Goal: Transaction & Acquisition: Purchase product/service

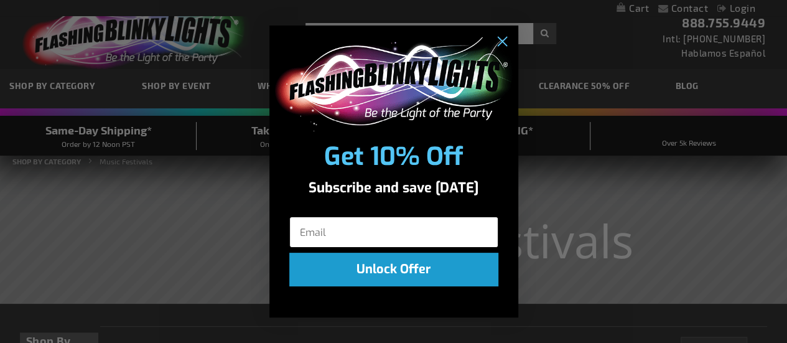
click at [373, 232] on input "Email" at bounding box center [393, 231] width 209 height 31
type input "[EMAIL_ADDRESS][DOMAIN_NAME]"
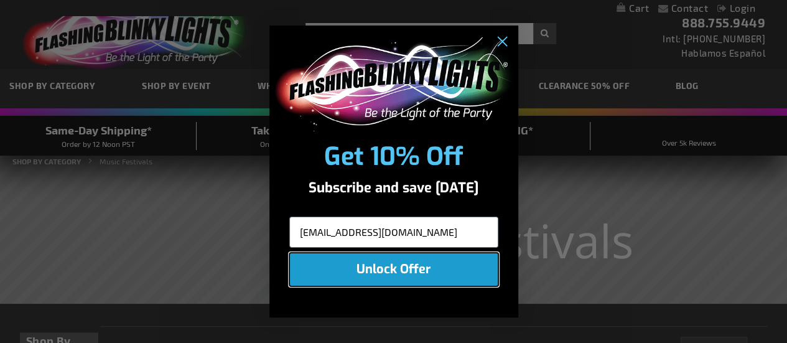
click at [392, 272] on button "Unlock Offer" at bounding box center [393, 269] width 209 height 34
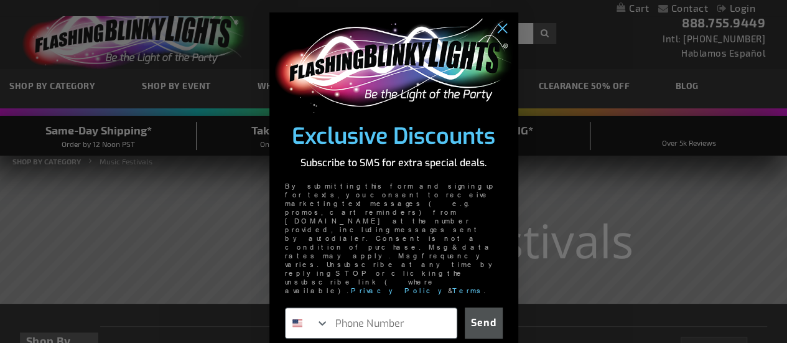
click at [490, 29] on img "POPUP Form" at bounding box center [393, 66] width 241 height 94
click at [491, 40] on icon "Close dialog" at bounding box center [502, 29] width 22 height 22
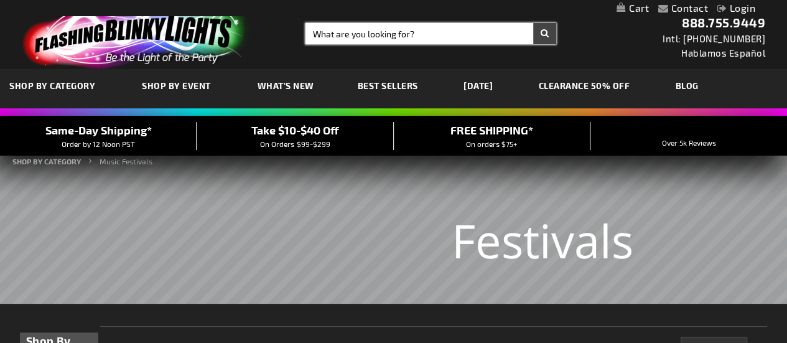
click at [356, 33] on input "Search" at bounding box center [430, 33] width 251 height 21
type input "necklace"
click at [533, 23] on button "Search" at bounding box center [544, 33] width 23 height 21
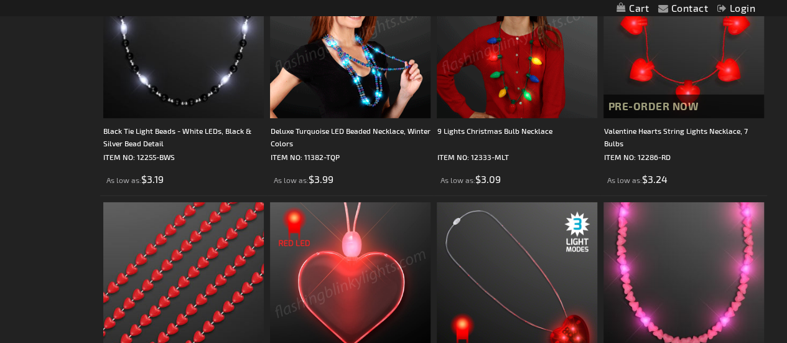
scroll to position [2009, 0]
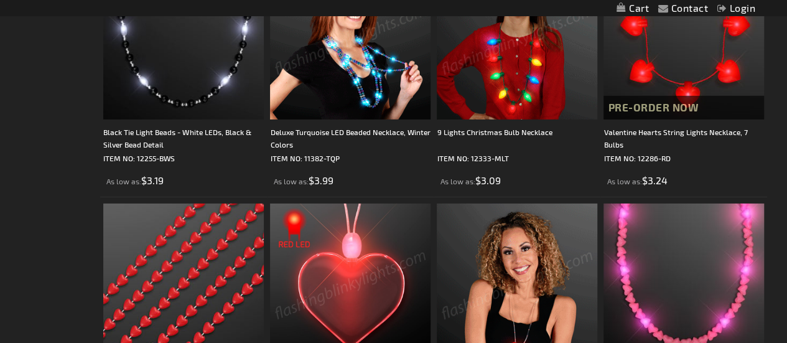
click at [501, 249] on img at bounding box center [517, 283] width 160 height 160
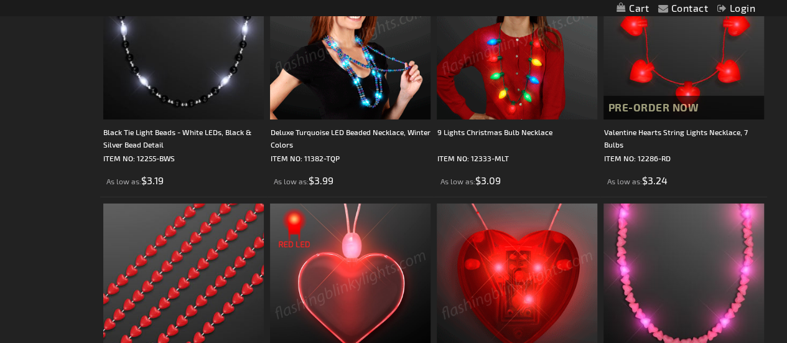
scroll to position [2274, 0]
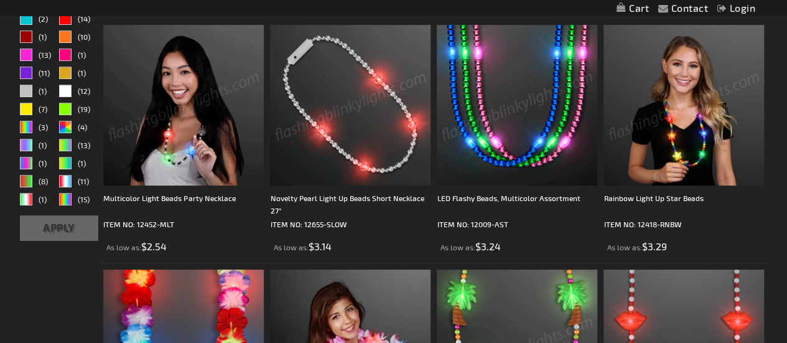
scroll to position [229, 0]
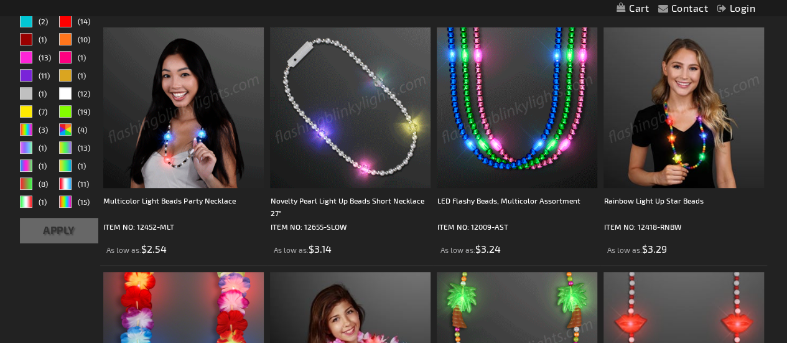
click at [520, 140] on img at bounding box center [517, 107] width 160 height 160
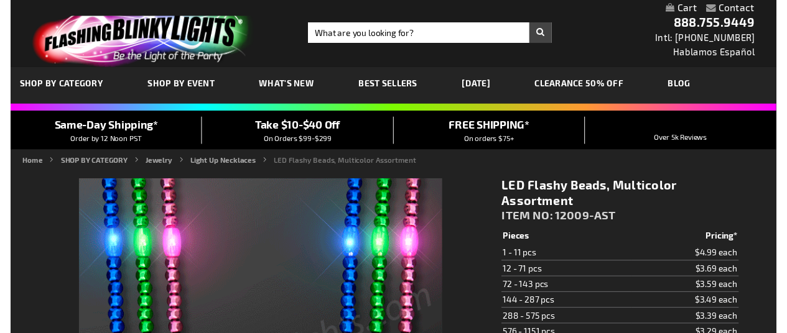
scroll to position [374, 0]
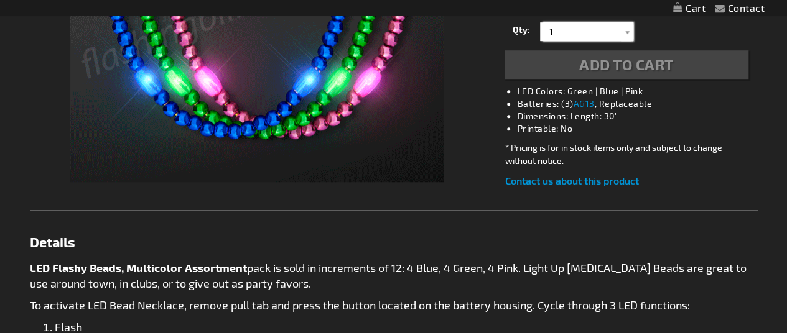
click at [576, 41] on input "1" at bounding box center [588, 31] width 90 height 19
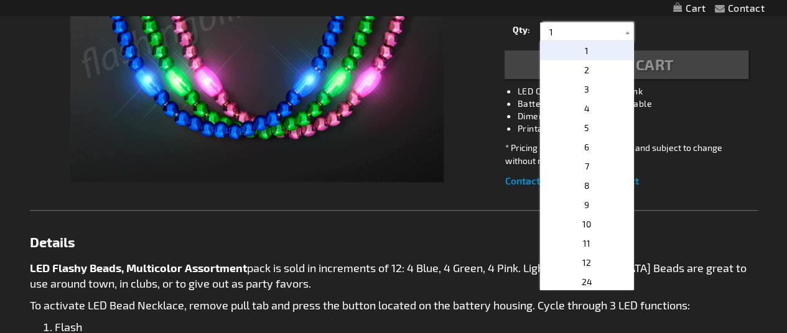
scroll to position [174, 0]
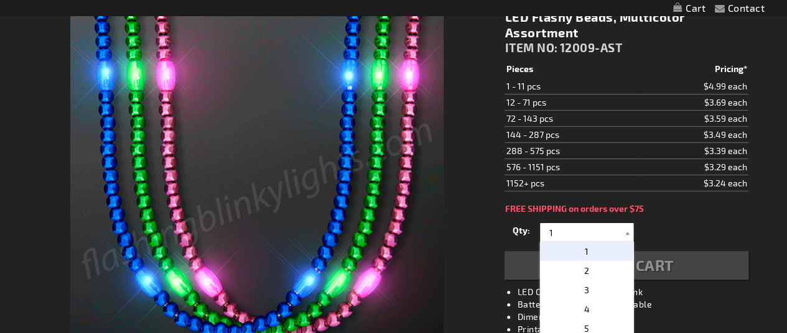
click at [478, 237] on div at bounding box center [257, 196] width 455 height 373
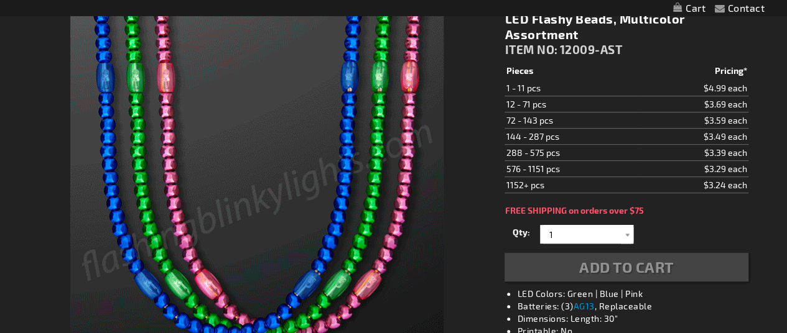
click at [619, 253] on div "Add to Cart" at bounding box center [625, 267] width 243 height 29
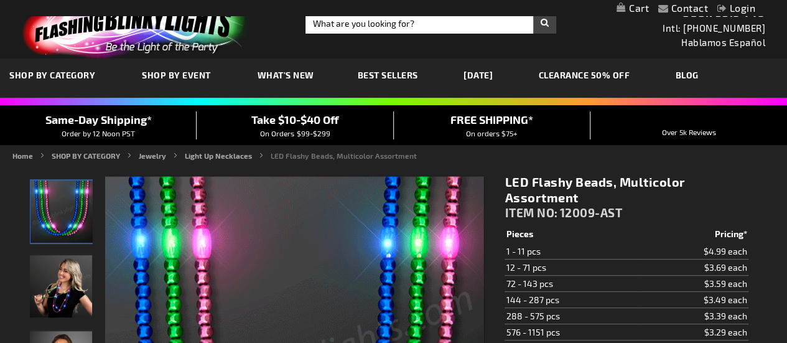
scroll to position [119, 0]
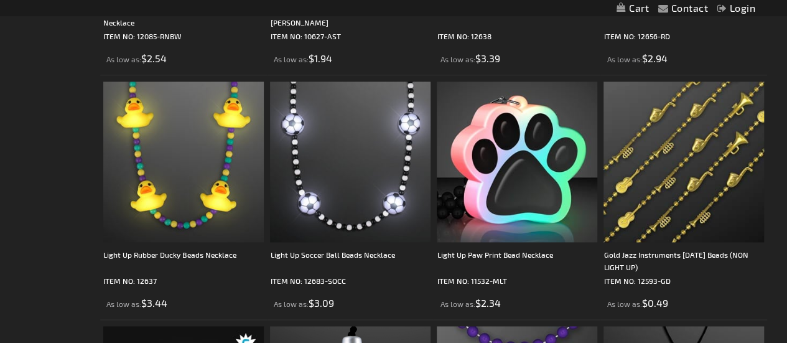
scroll to position [669, 0]
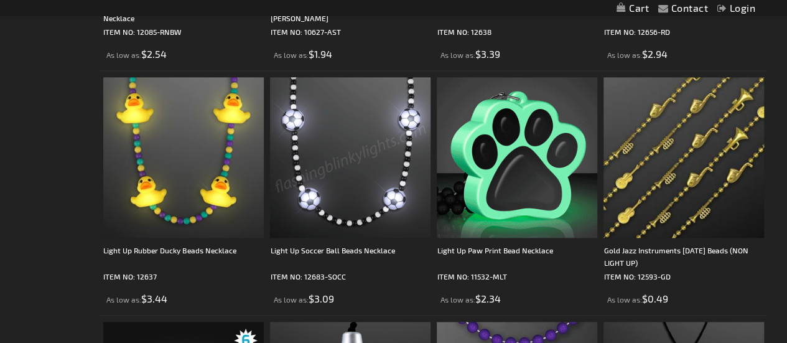
click at [549, 151] on img at bounding box center [517, 157] width 160 height 160
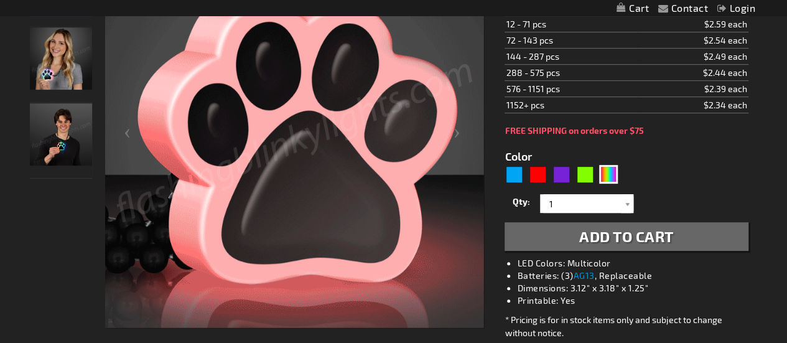
click at [67, 144] on img "Man displaying Light Up Paw Print Bead Necklace" at bounding box center [61, 134] width 62 height 62
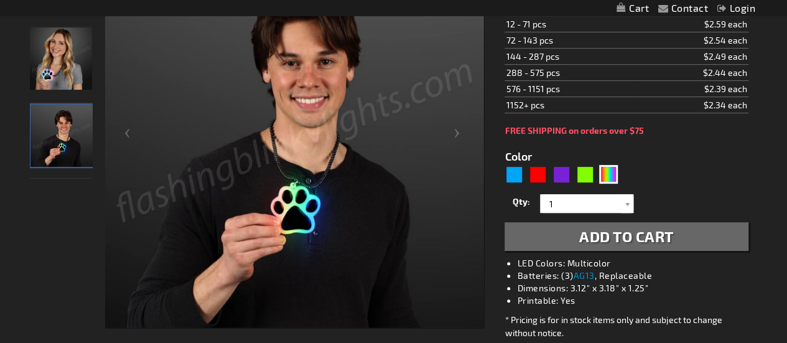
click at [39, 64] on img "Woman displaying Light Up Paw Print Bead Necklace" at bounding box center [61, 58] width 62 height 62
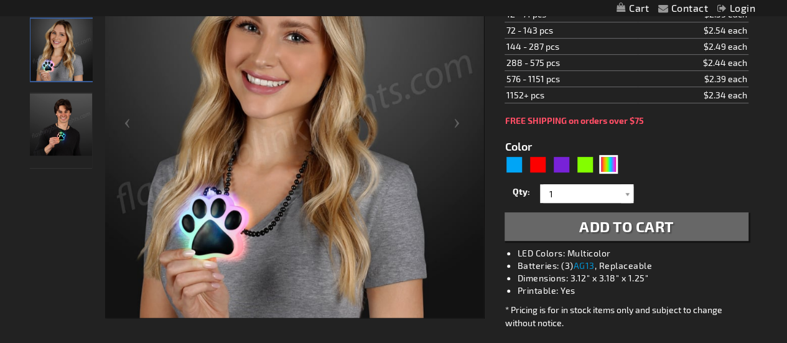
scroll to position [249, 0]
click at [659, 238] on button "Add to Cart" at bounding box center [625, 225] width 243 height 29
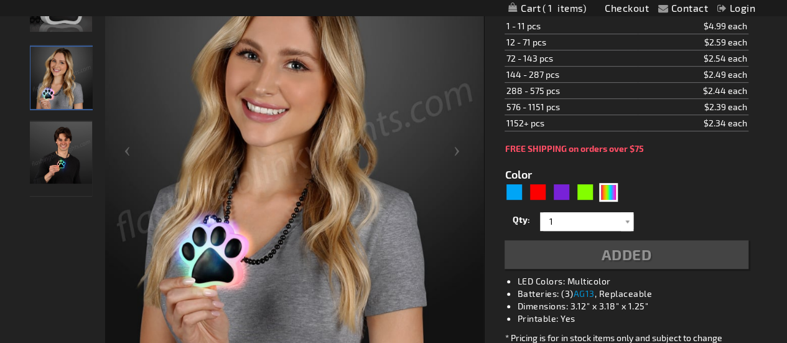
scroll to position [277, 0]
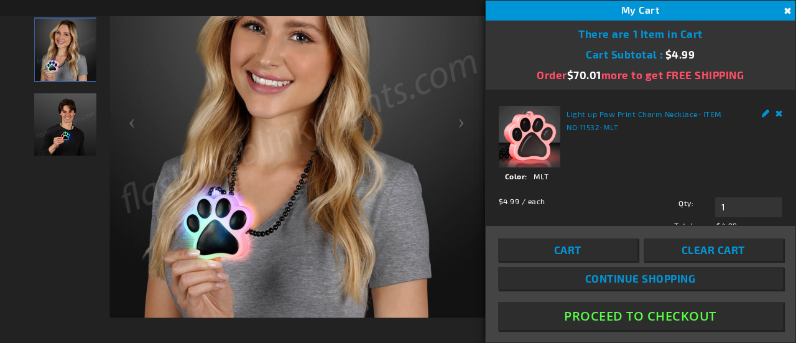
click at [786, 9] on button "Close" at bounding box center [786, 11] width 14 height 14
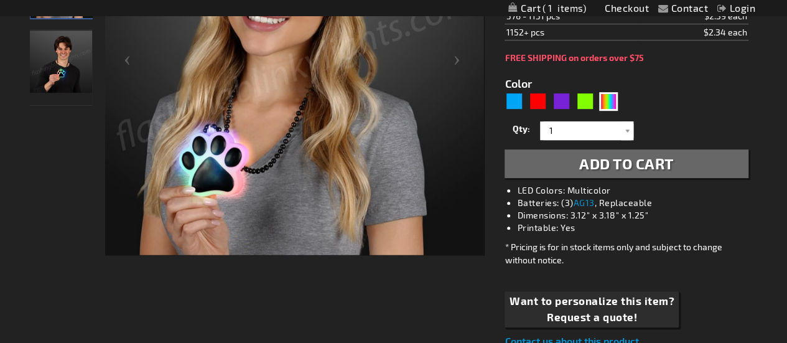
scroll to position [344, 0]
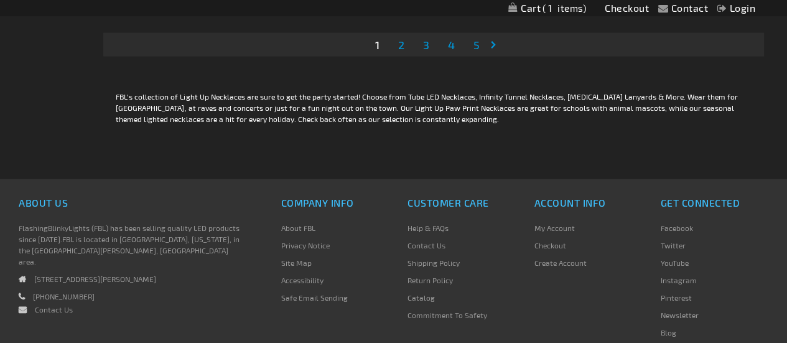
scroll to position [3907, 0]
click at [405, 49] on link "Page 2" at bounding box center [400, 44] width 11 height 19
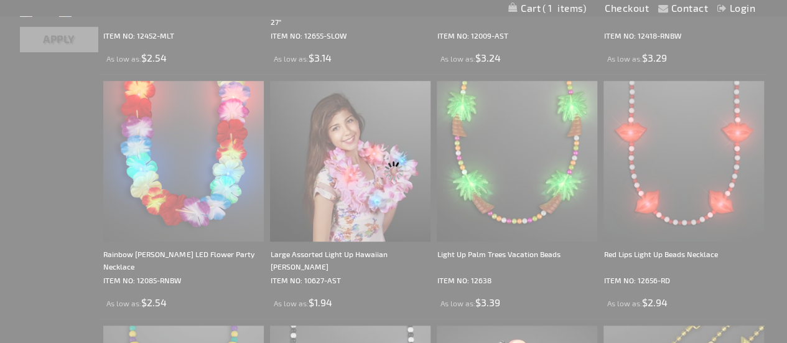
scroll to position [262, 0]
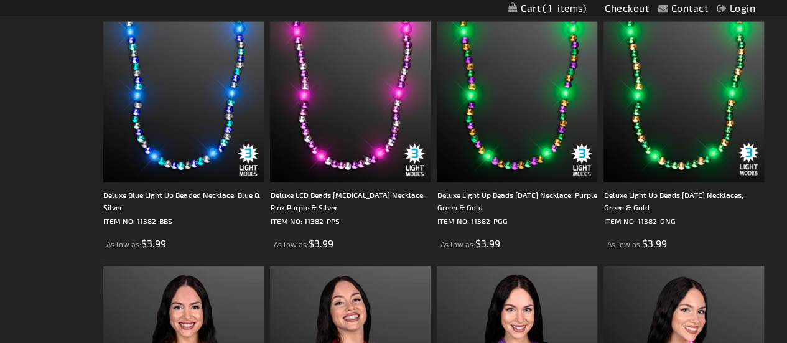
scroll to position [1456, 0]
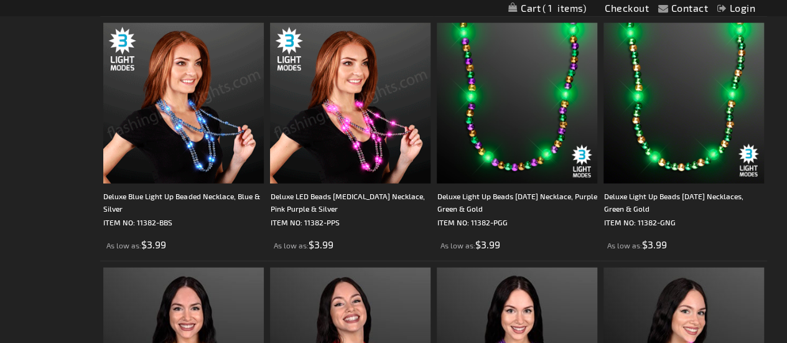
click at [189, 125] on img at bounding box center [183, 103] width 160 height 160
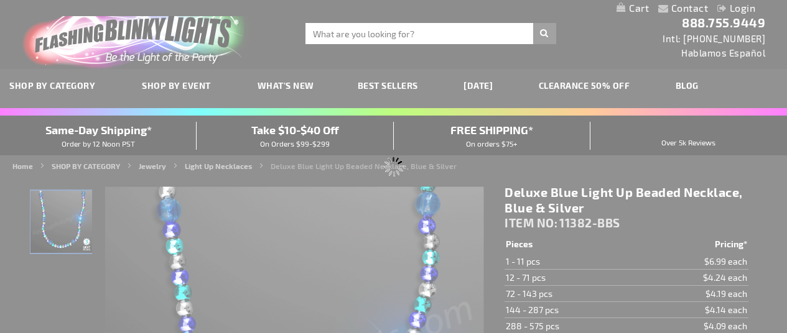
type input "5653"
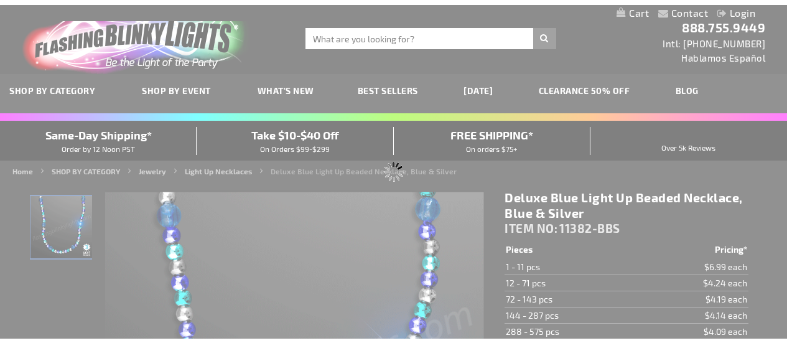
scroll to position [280, 0]
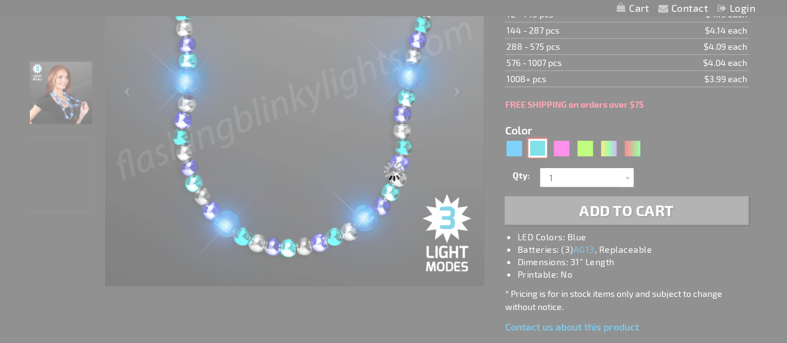
select select
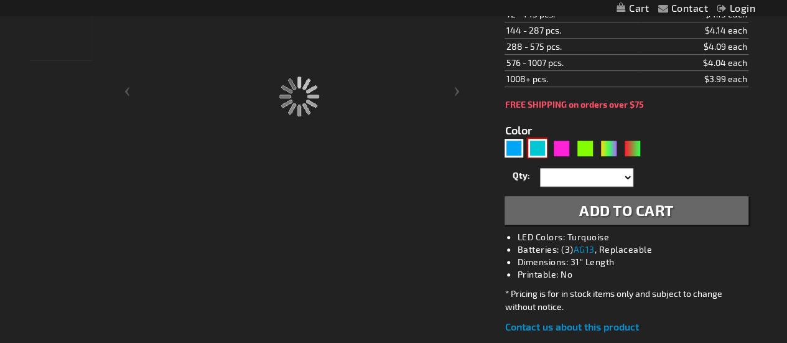
type input "11382-TQP"
type input "Customize - Deluxe Turquoise LED Beaded Necklace, Winter Colors - ITEM NO: 1138…"
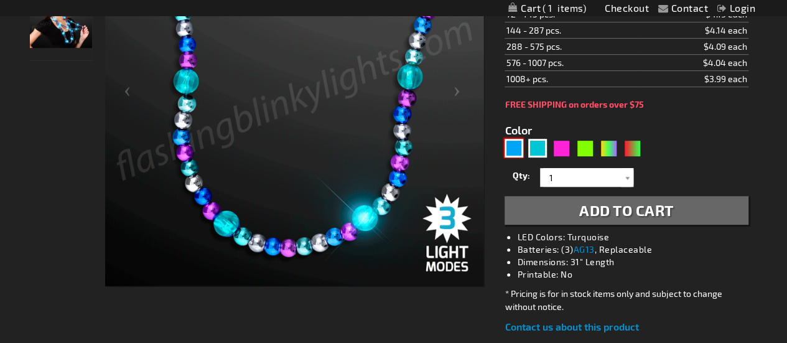
click at [516, 146] on div "Blue" at bounding box center [513, 148] width 19 height 19
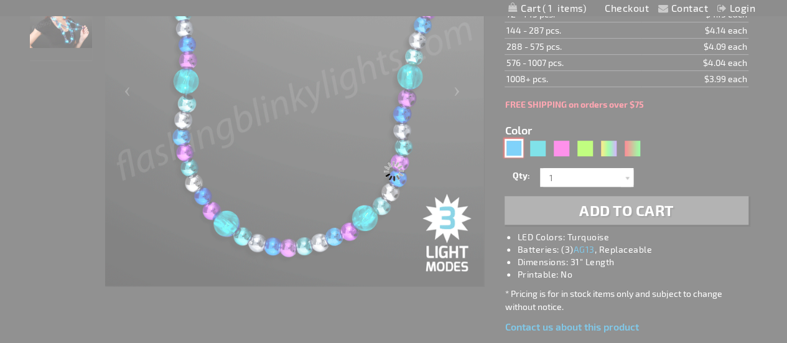
type input "5629"
type input "11382-BBS"
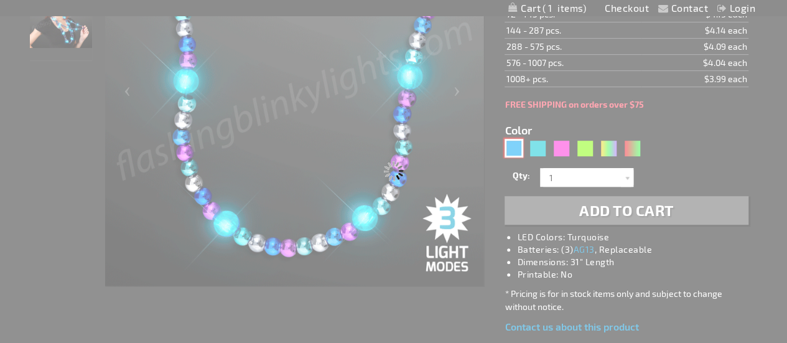
type input "Customize - Deluxe Blue Light Up Beaded Necklace, Blue &amp; Silver - ITEM NO: …"
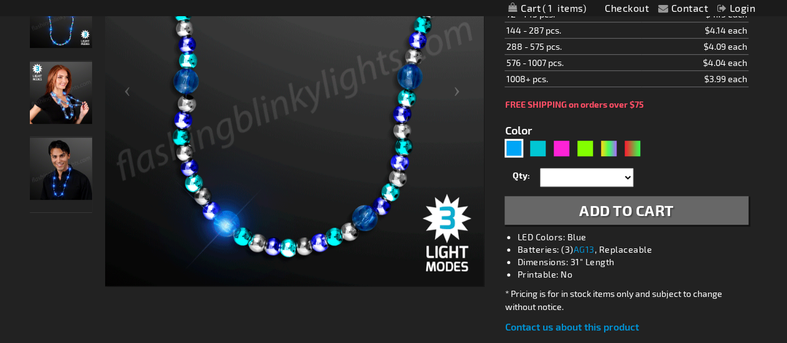
click at [599, 210] on span "Add to Cart" at bounding box center [626, 210] width 95 height 18
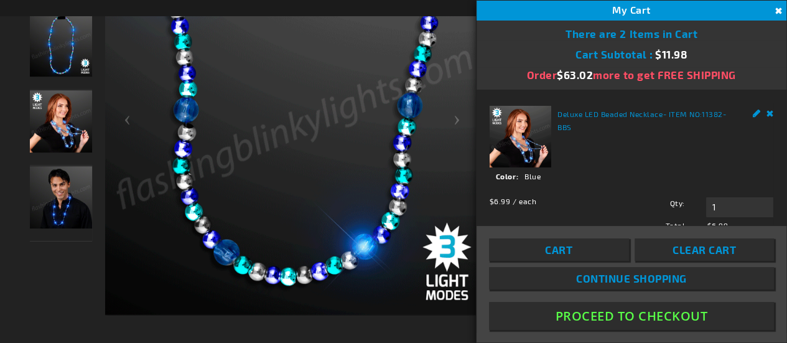
click at [609, 147] on div "Deluxe LED Beaded Necklace - ITEM NO: 11382-BBS See Details Options Details Col…" at bounding box center [631, 168] width 284 height 125
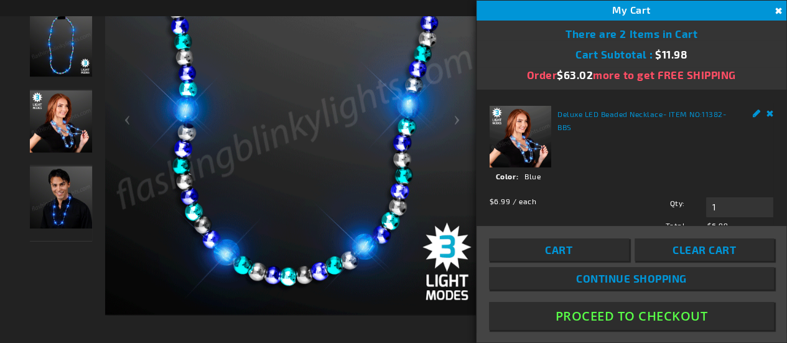
scroll to position [308, 0]
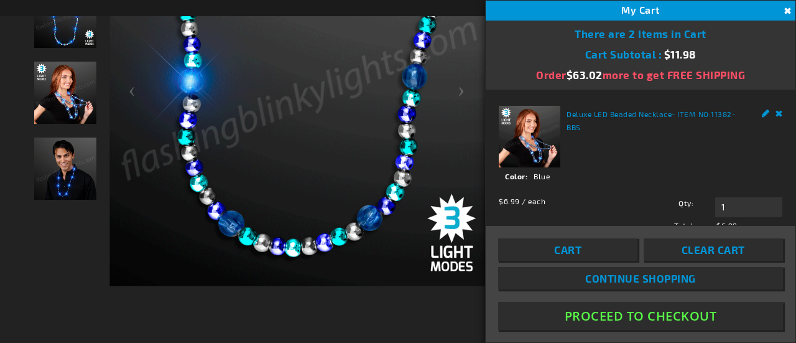
click at [786, 11] on button "Close" at bounding box center [786, 11] width 14 height 14
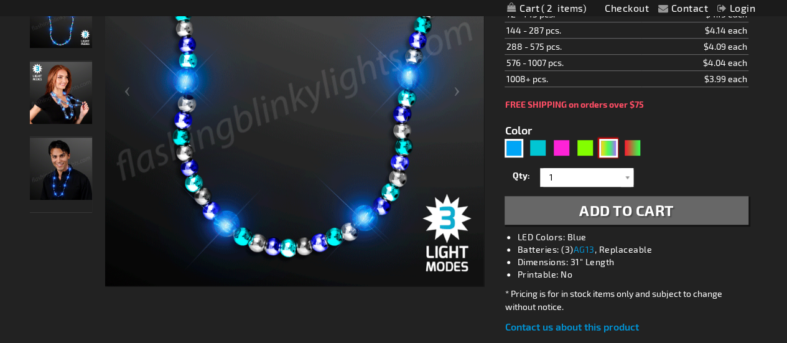
click at [606, 147] on div "PGG" at bounding box center [608, 148] width 19 height 19
type input "5638"
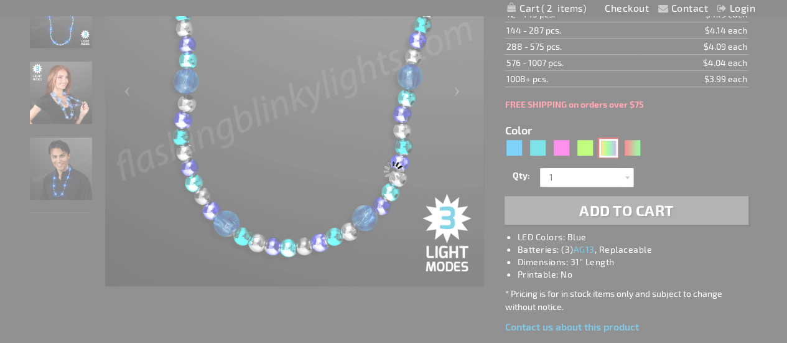
type input "11382-PGG"
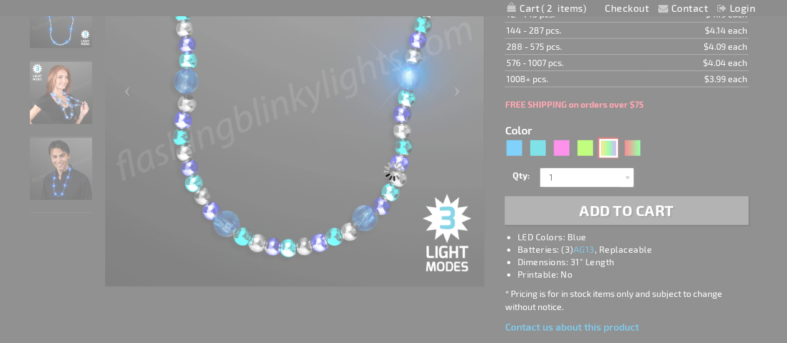
type input "Customize - Deluxe Light Up Beads Mardi Gras Necklace, Purple Green &amp; Gold …"
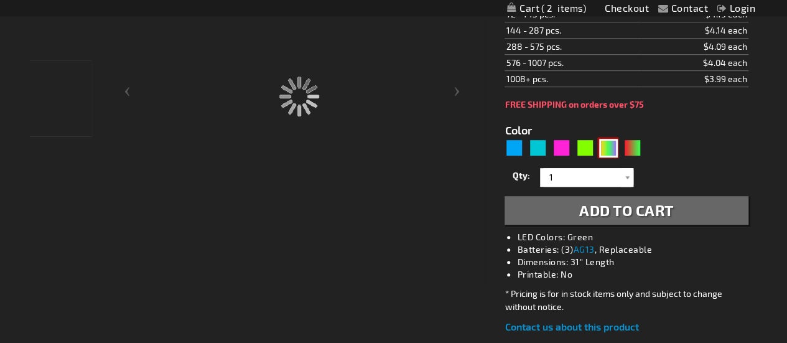
scroll to position [280, 0]
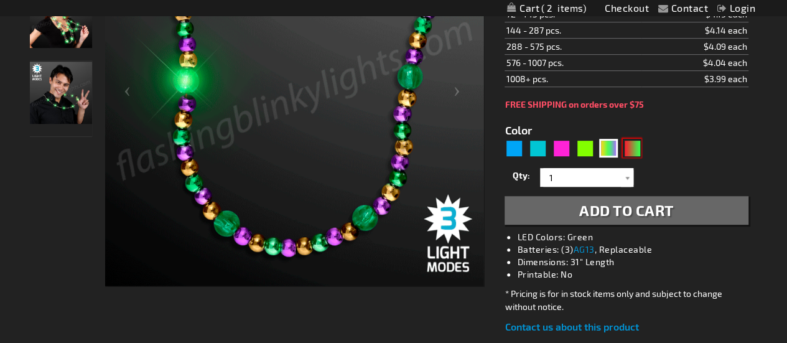
click at [636, 147] on div "RNG" at bounding box center [632, 148] width 19 height 19
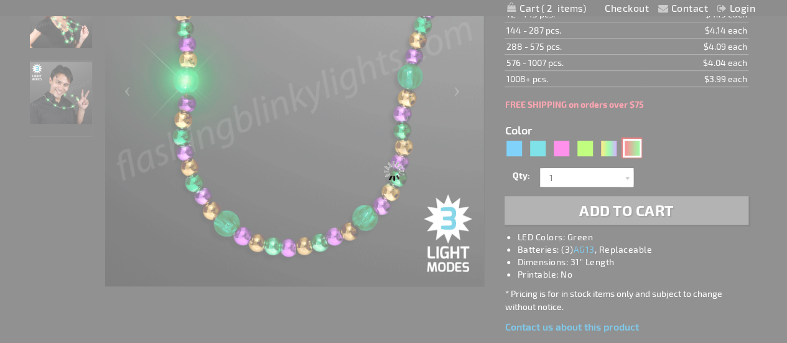
type input "5642"
type input "11382-GNR"
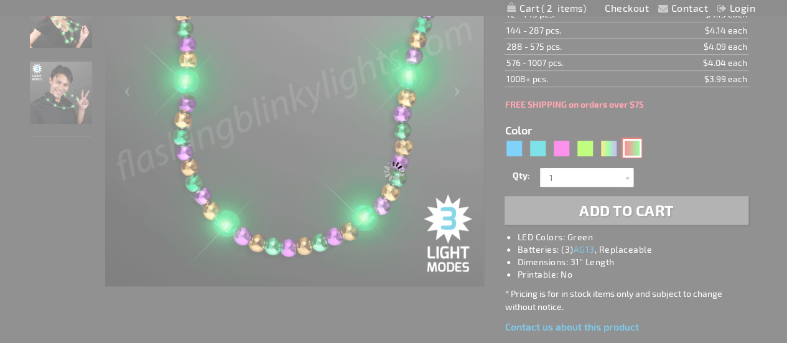
type input "Customize - Deluxe Light Up Beads Flashing Holiday Necklaces, Green &amp; Red -…"
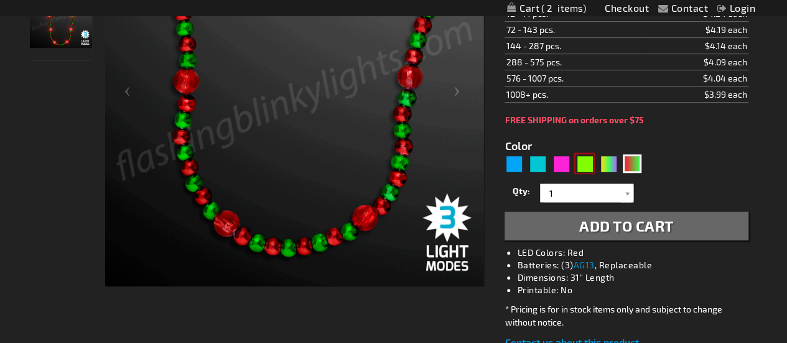
click at [586, 154] on div "Green" at bounding box center [584, 163] width 19 height 19
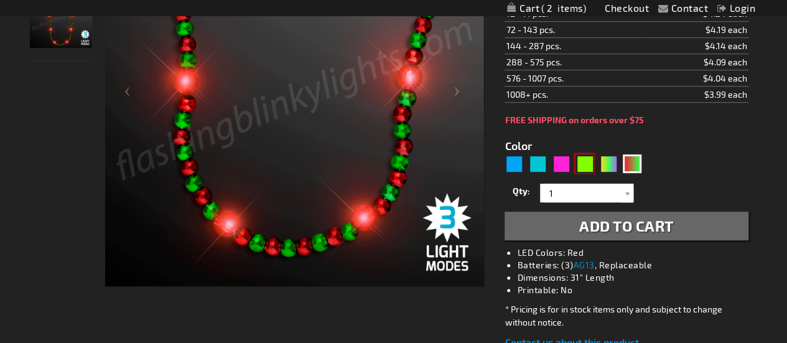
type input "5648"
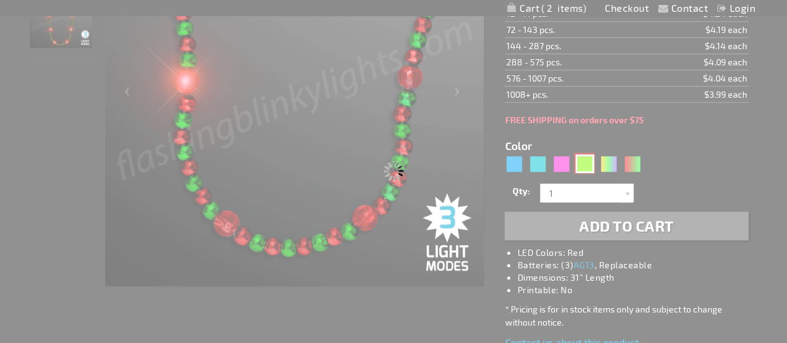
select select
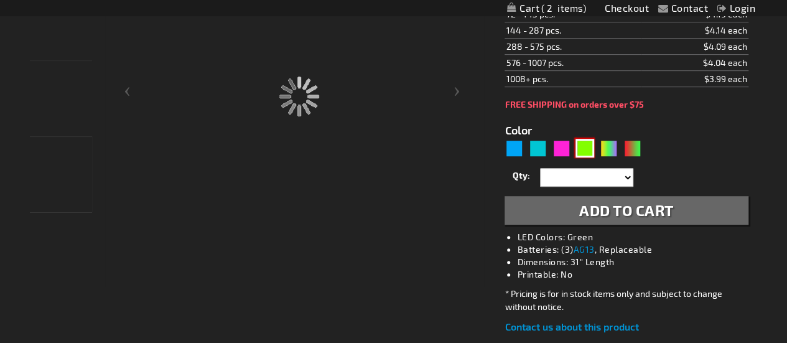
type input "11382-GNG"
type input "Customize - Deluxe Light Up Beads Mardi Gras Necklaces, Green &amp; Gold - ITEM…"
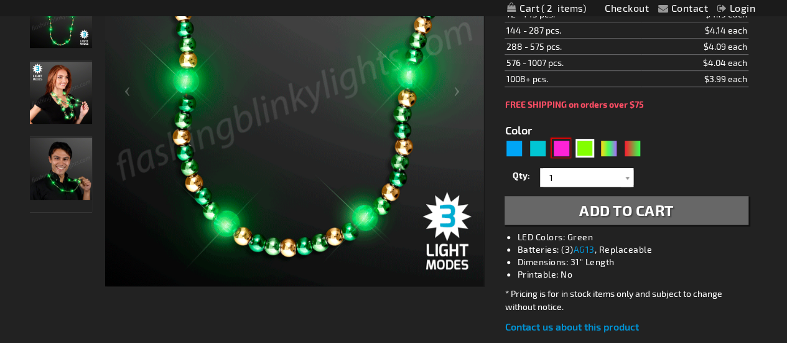
click at [562, 145] on div "Pink" at bounding box center [561, 148] width 19 height 19
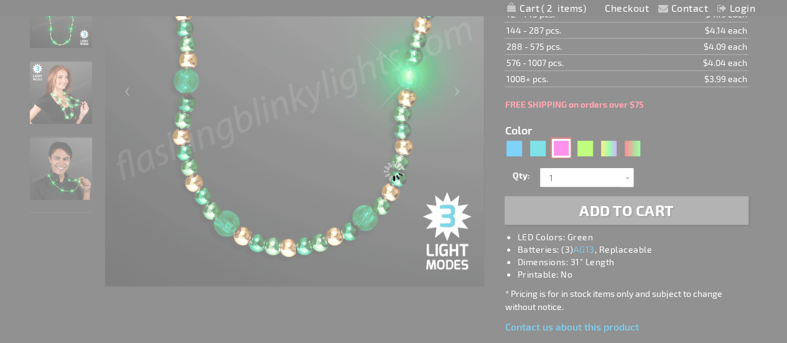
type input "5639"
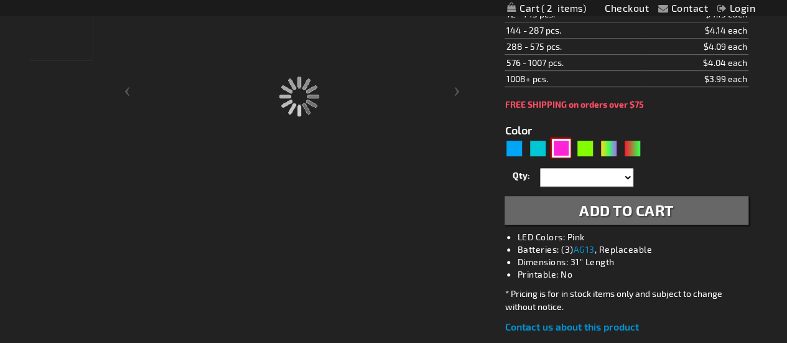
type input "11382-PPS"
type input "Customize - Deluxe LED Beads Flashing Necklace, Pink Purple &amp; Silver - ITEM…"
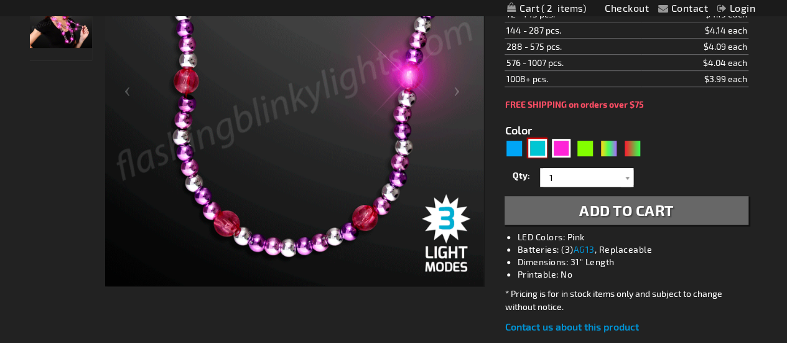
click at [537, 145] on div "Turquoise" at bounding box center [537, 148] width 19 height 19
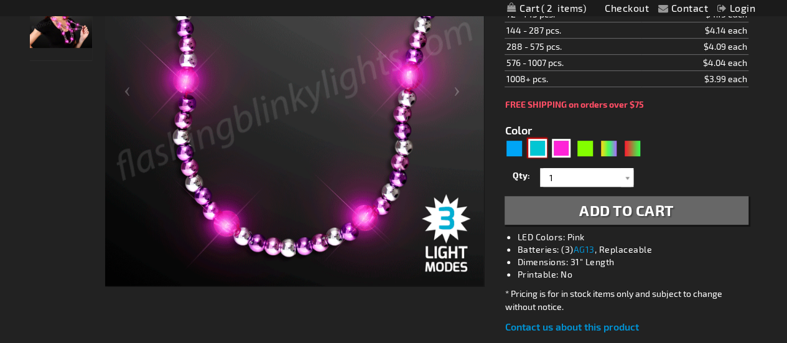
type input "5653"
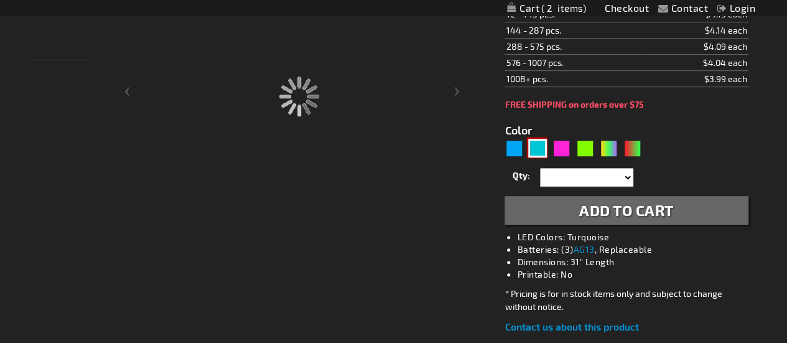
type input "11382-TQP"
type input "Customize - Deluxe Turquoise LED Beaded Necklace, Winter Colors - ITEM NO: 1138…"
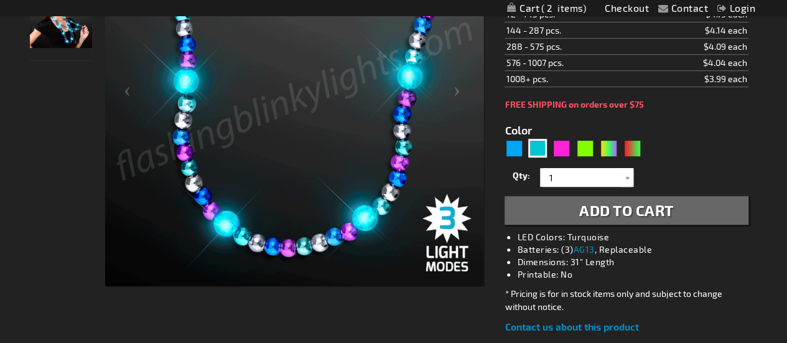
click at [593, 209] on span "Add to Cart" at bounding box center [626, 210] width 95 height 18
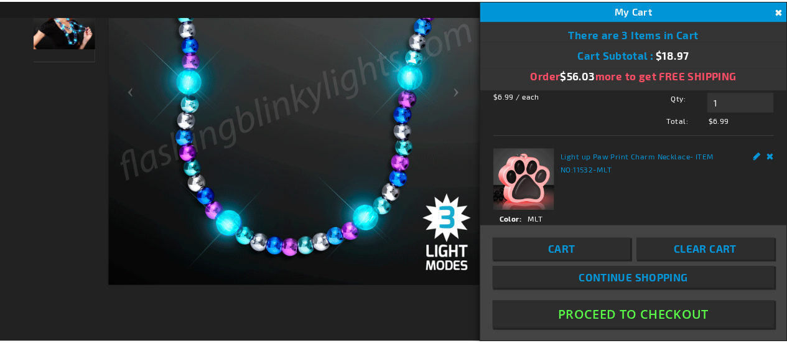
scroll to position [317, 0]
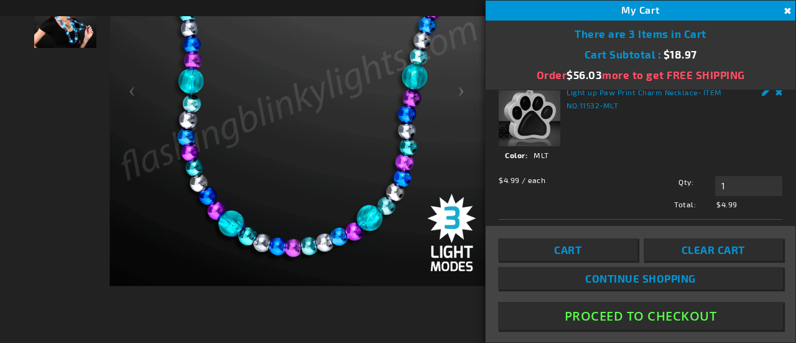
click at [785, 4] on button "Close" at bounding box center [786, 11] width 14 height 14
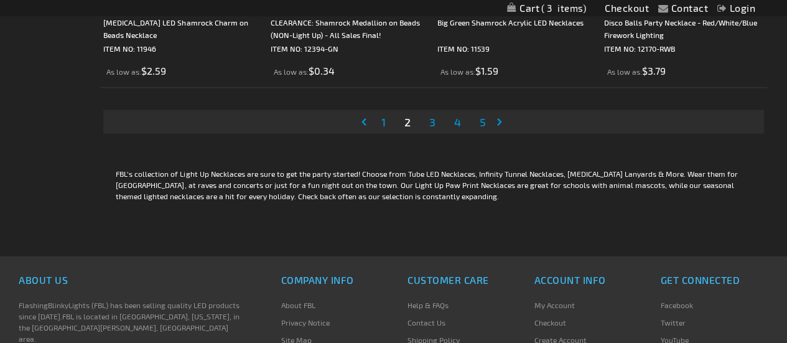
scroll to position [3817, 0]
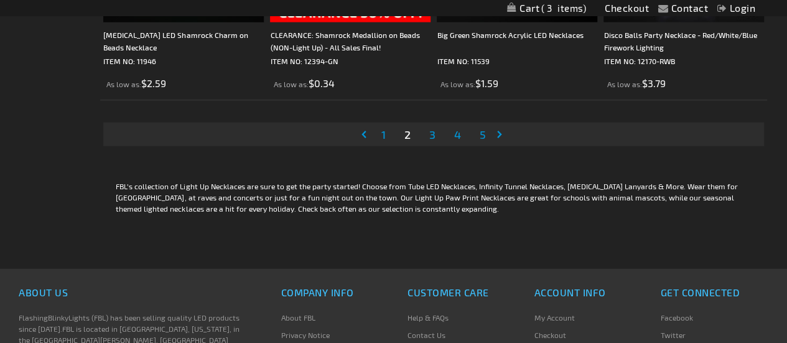
click at [430, 131] on span "3" at bounding box center [431, 134] width 6 height 14
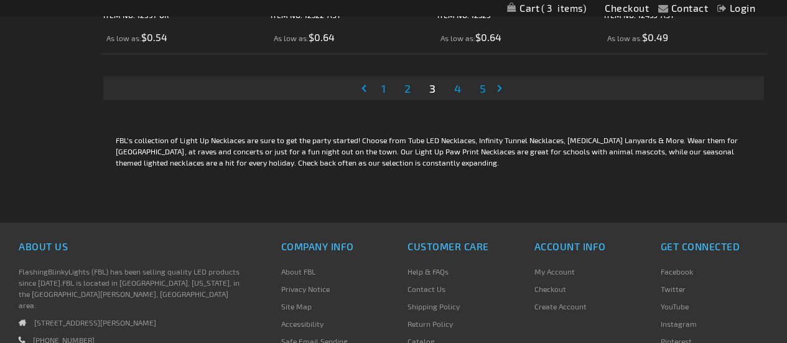
scroll to position [3863, 0]
click at [458, 88] on span "4" at bounding box center [456, 88] width 7 height 14
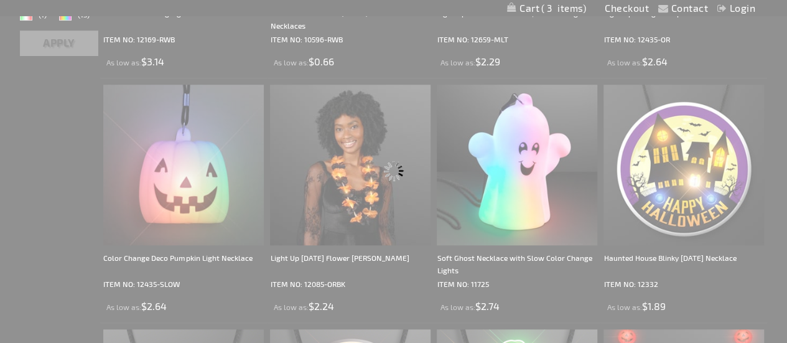
scroll to position [299, 0]
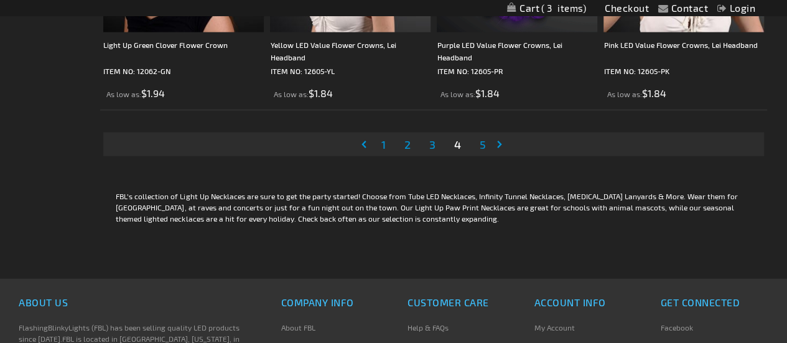
scroll to position [3809, 0]
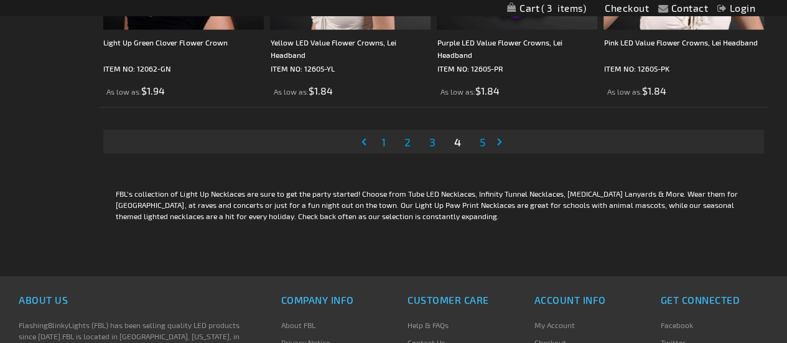
click at [484, 137] on span "5" at bounding box center [482, 142] width 6 height 14
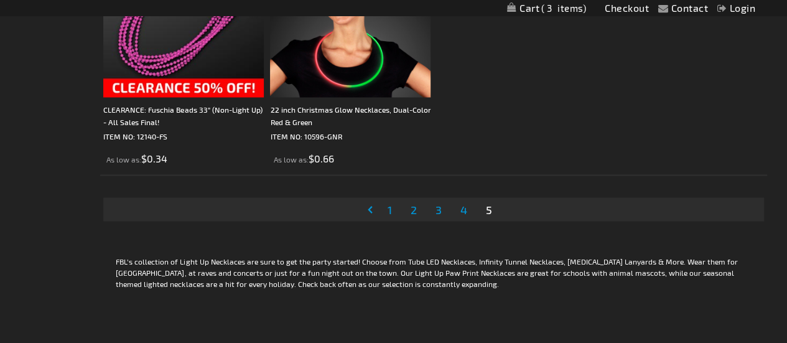
scroll to position [1062, 0]
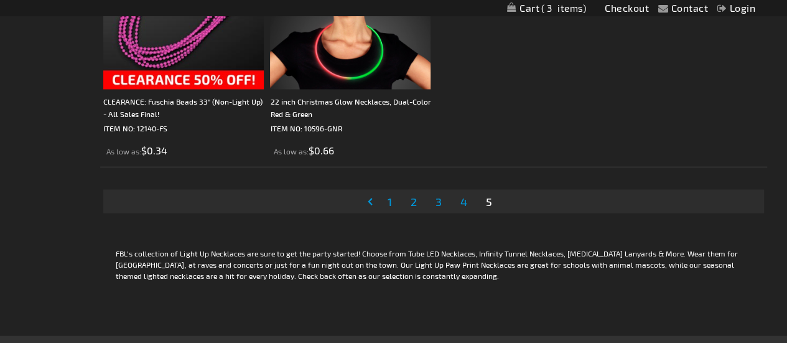
click at [414, 198] on span "2" at bounding box center [413, 201] width 6 height 14
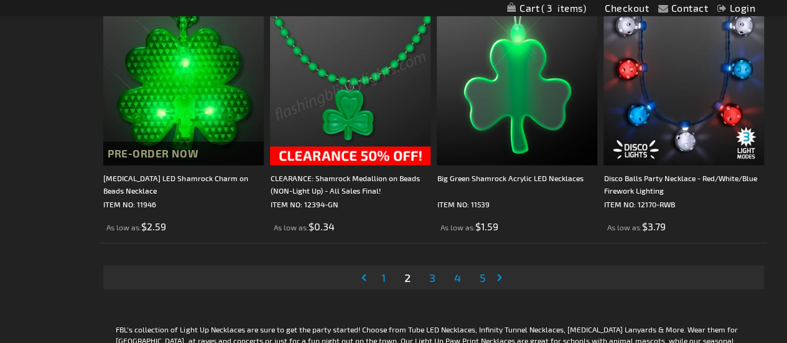
scroll to position [3673, 0]
click at [381, 277] on span "1" at bounding box center [383, 278] width 4 height 14
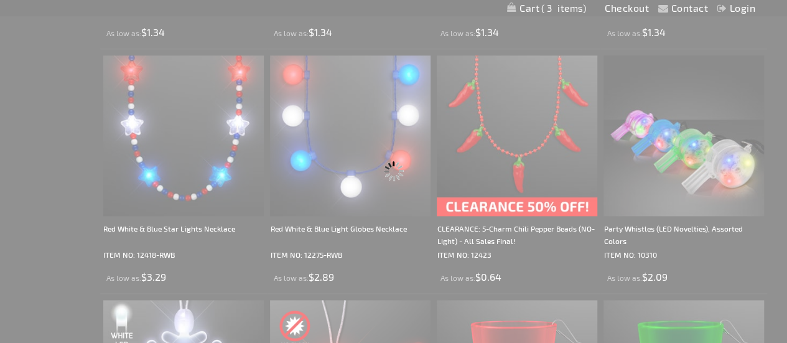
scroll to position [450, 0]
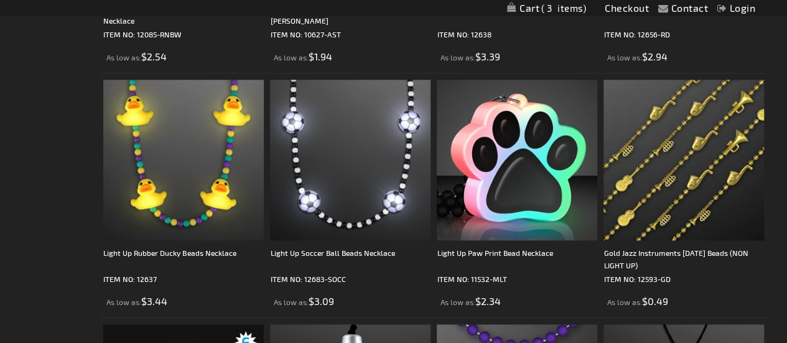
scroll to position [669, 0]
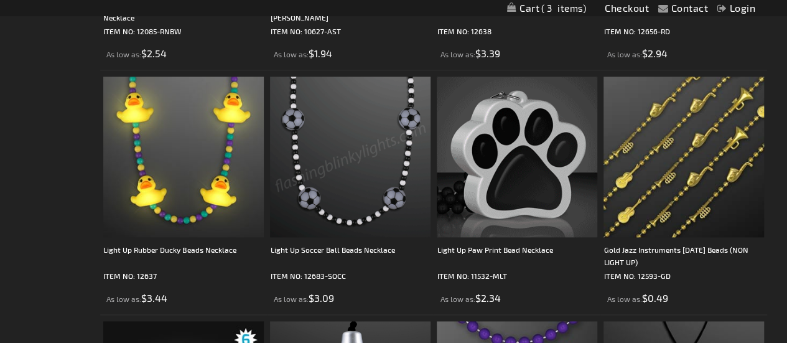
click at [537, 203] on img at bounding box center [517, 156] width 160 height 160
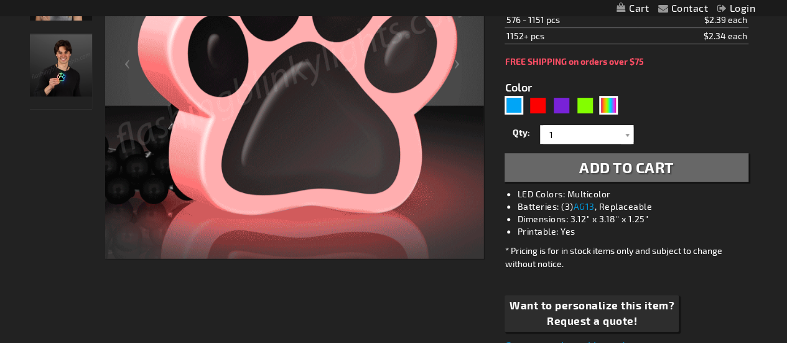
scroll to position [307, 0]
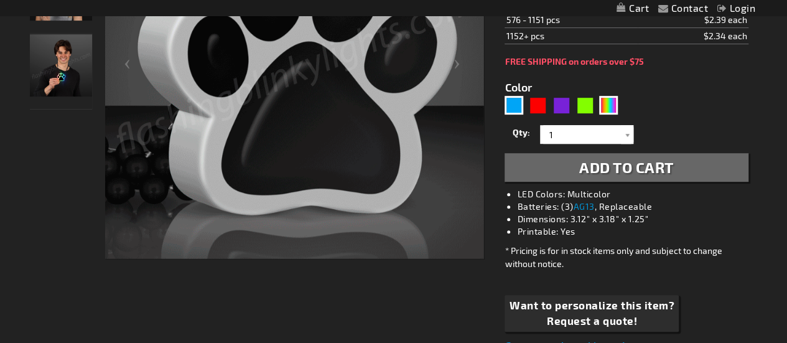
click at [512, 106] on div "Blue" at bounding box center [513, 105] width 19 height 19
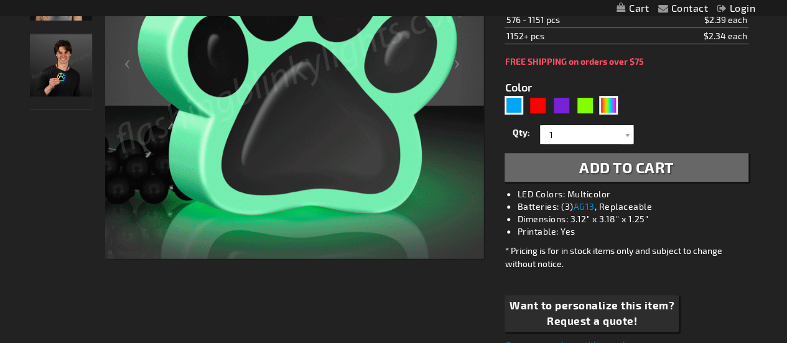
type input "5629"
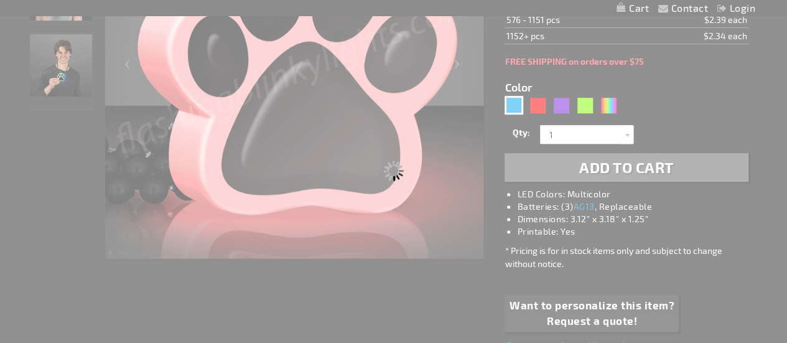
type input "11532-BL"
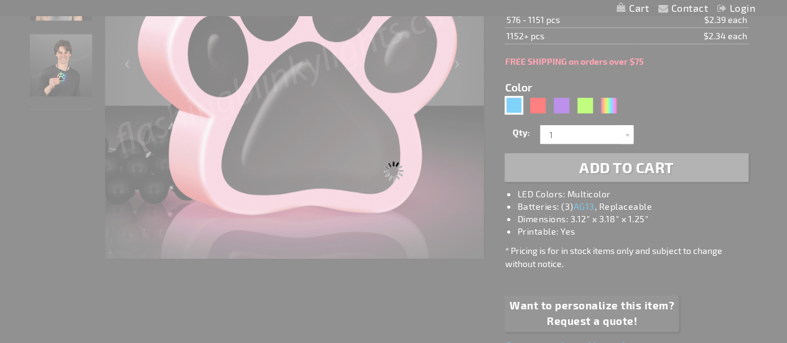
type input "Customize - Light Up Blue Paw Print Charm Necklace - ITEM NO: 11532-BL"
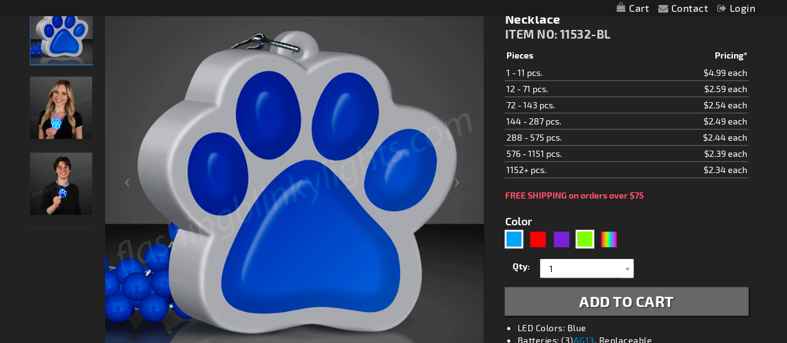
scroll to position [188, 0]
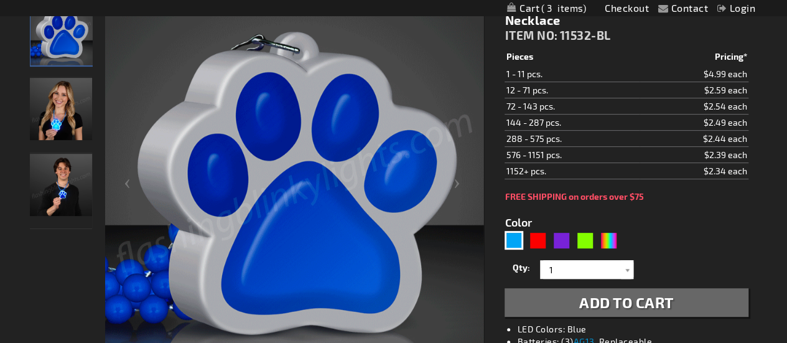
click at [618, 234] on div "5629" at bounding box center [563, 241] width 118 height 20
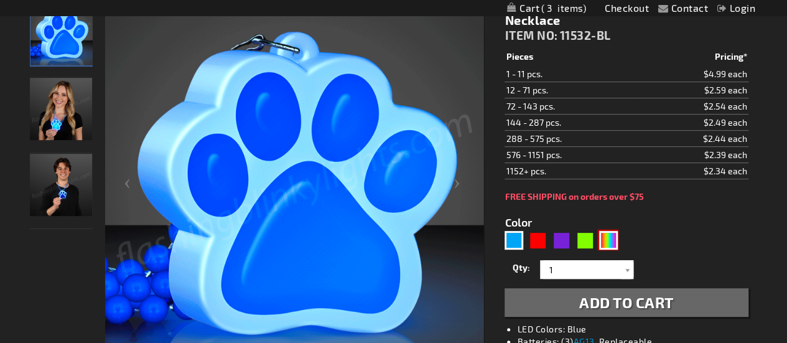
click at [611, 238] on div "MLT" at bounding box center [608, 240] width 19 height 19
type input "5635"
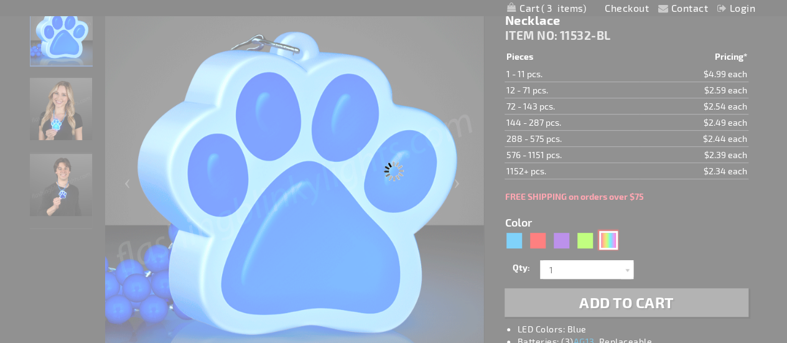
type input "11532-MLT"
type input "Customize - Light Up Paw Print Bead Necklace - ITEM NO: 11532-MLT"
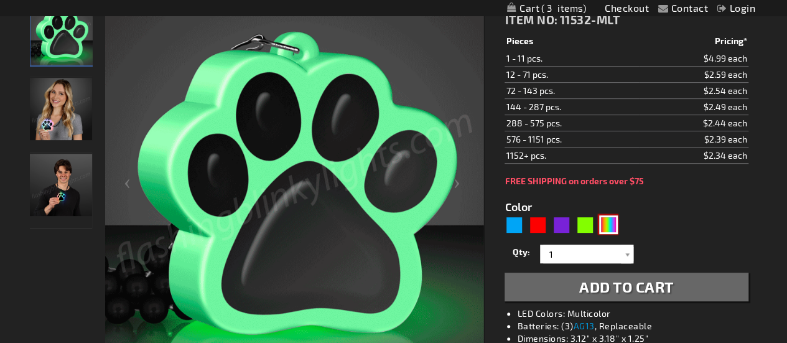
scroll to position [200, 0]
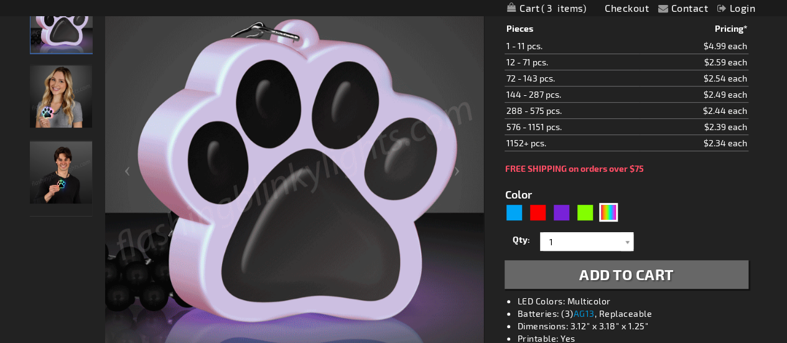
click at [690, 167] on div "FREE SHIPPING on orders over $75" at bounding box center [625, 169] width 243 height 10
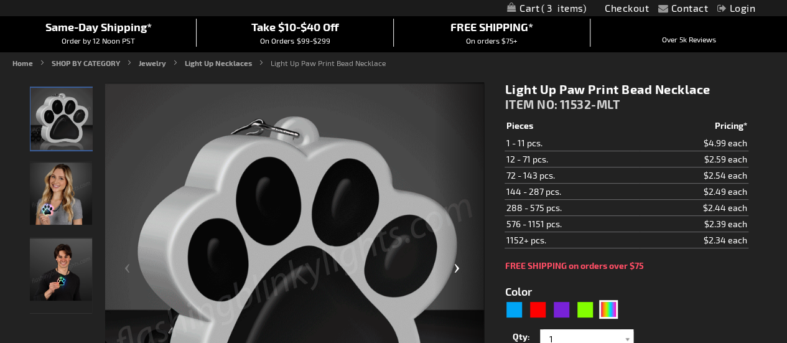
scroll to position [101, 0]
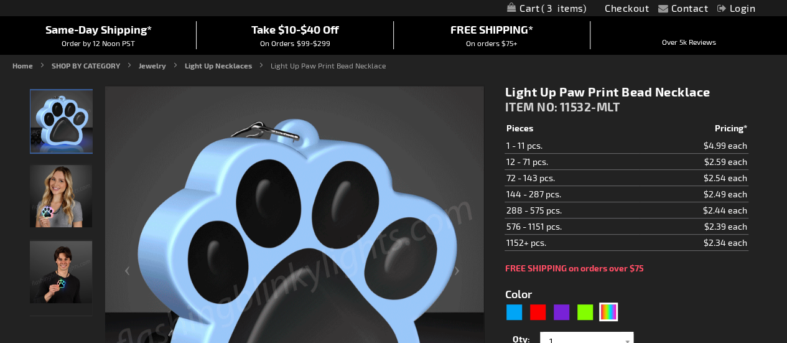
click at [67, 198] on img at bounding box center [61, 196] width 62 height 62
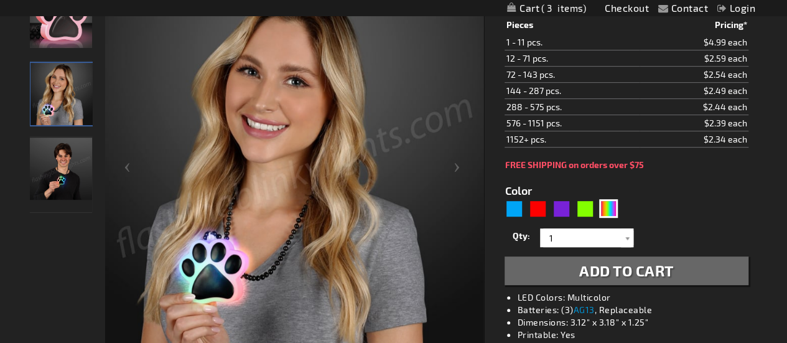
scroll to position [203, 0]
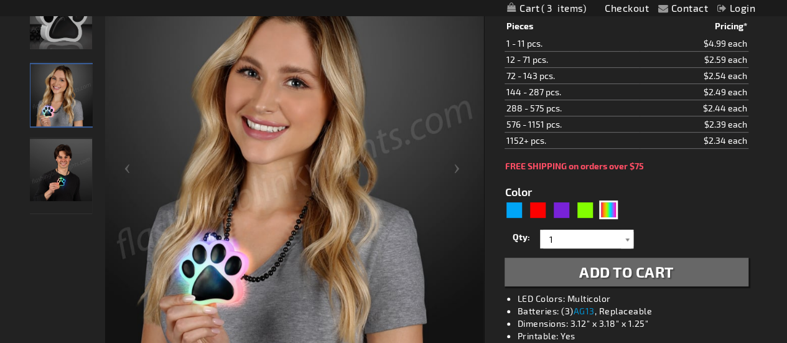
click at [628, 233] on div at bounding box center [627, 238] width 12 height 19
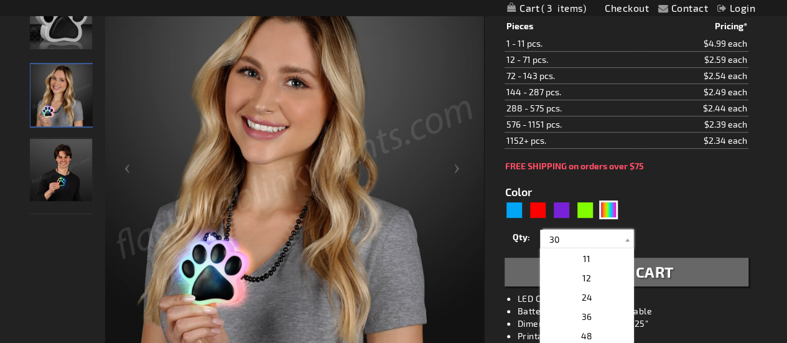
scroll to position [0, 0]
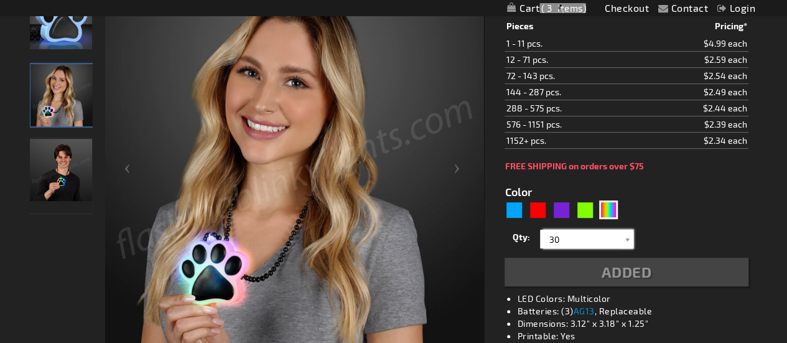
type input "30"
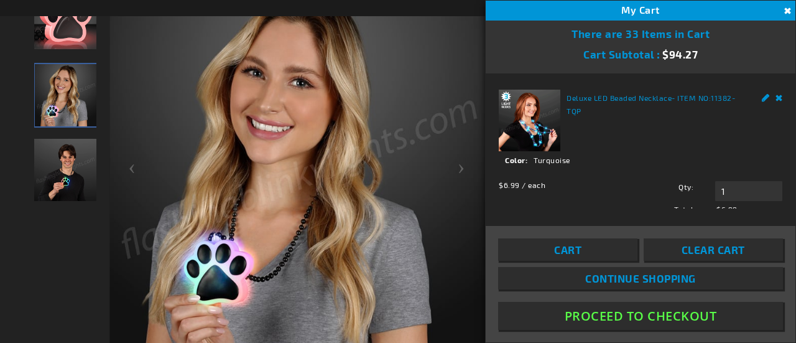
click at [776, 100] on link "Remove" at bounding box center [779, 96] width 7 height 13
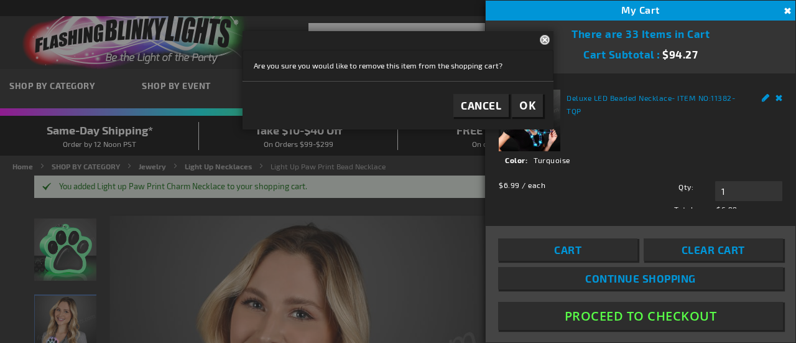
click at [530, 104] on span "OK" at bounding box center [527, 105] width 16 height 14
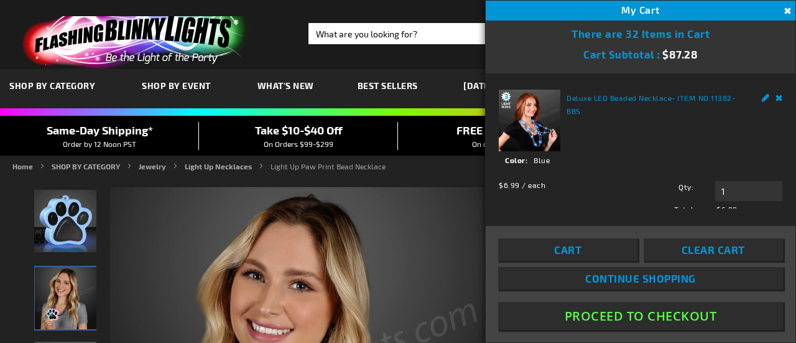
drag, startPoint x: 530, startPoint y: 104, endPoint x: 576, endPoint y: 103, distance: 46.0
click at [530, 104] on img at bounding box center [530, 121] width 62 height 62
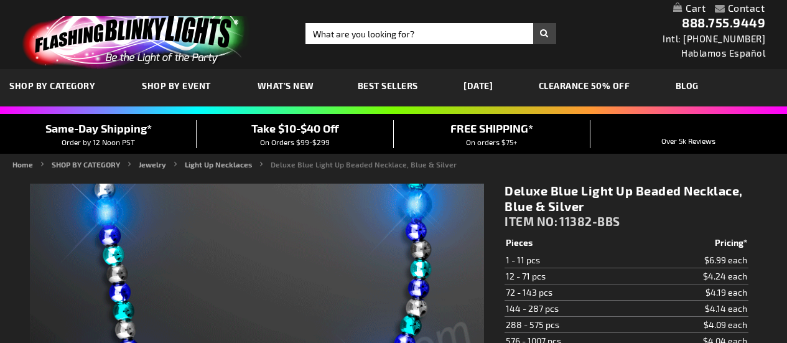
type input "5629"
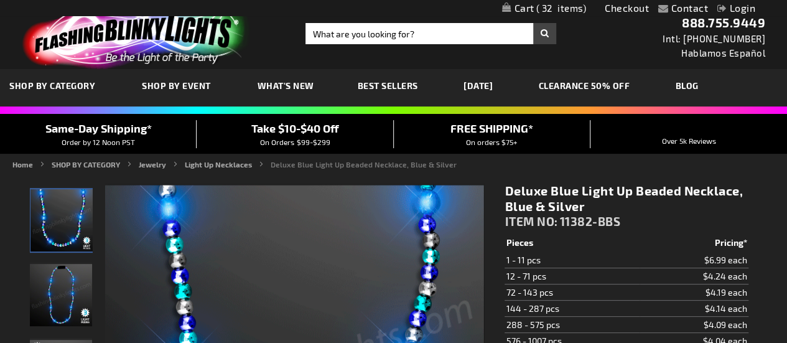
click at [562, 6] on span "32" at bounding box center [561, 7] width 50 height 11
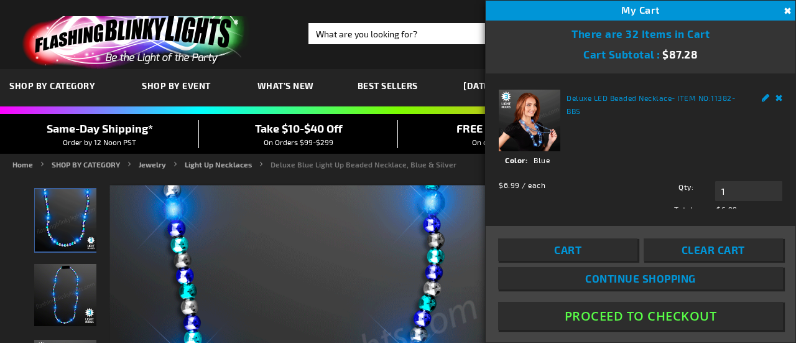
click at [776, 93] on link "Remove" at bounding box center [779, 96] width 7 height 13
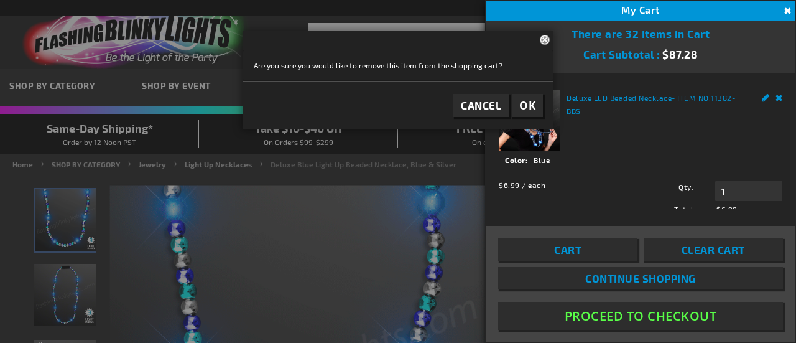
click at [529, 104] on span "OK" at bounding box center [527, 105] width 16 height 14
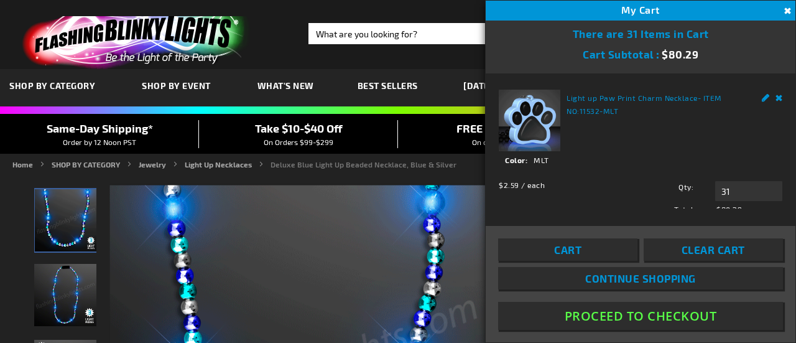
scroll to position [26, 0]
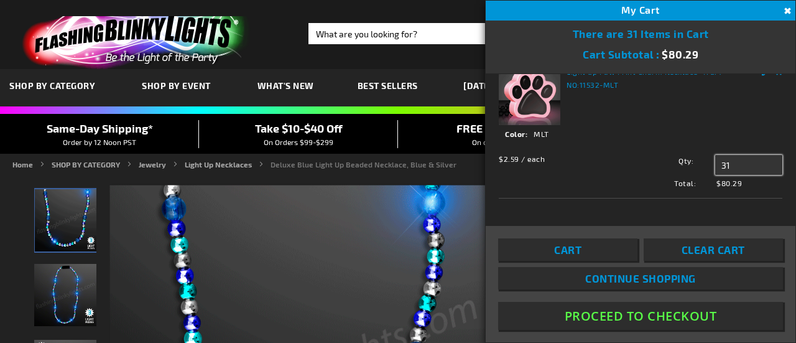
click at [752, 156] on input "31" at bounding box center [748, 165] width 67 height 20
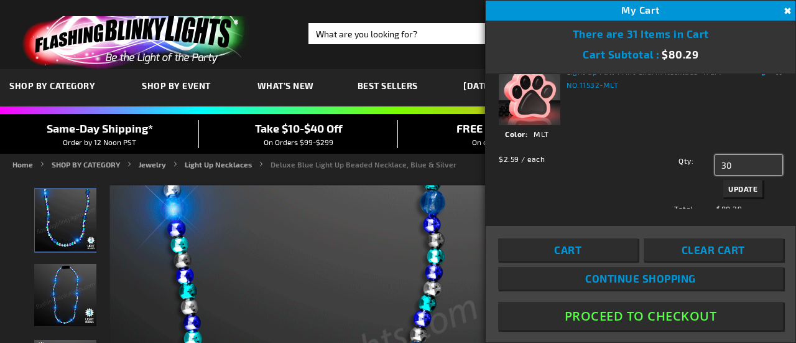
scroll to position [52, 0]
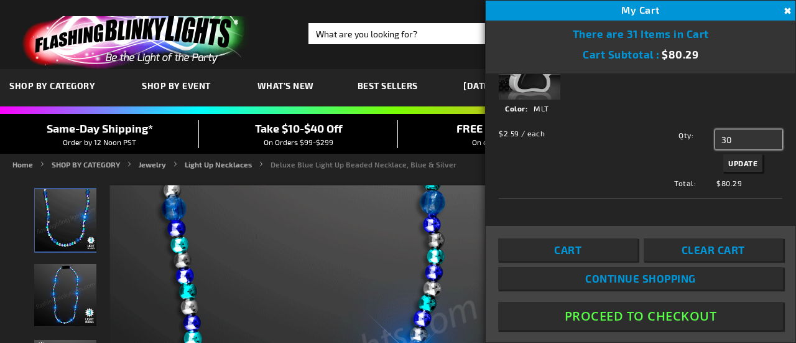
type input "30"
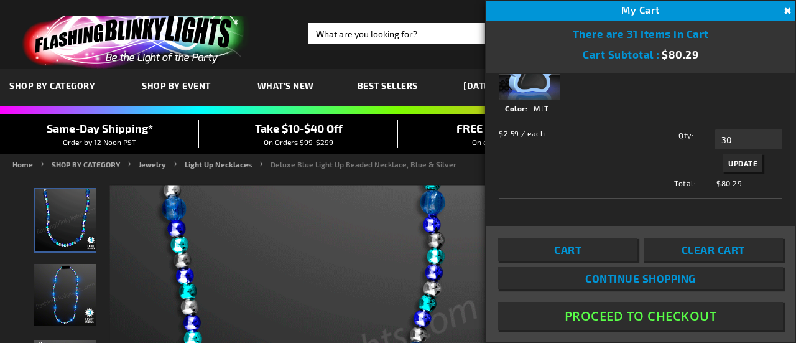
click at [743, 160] on span "Update" at bounding box center [742, 163] width 29 height 9
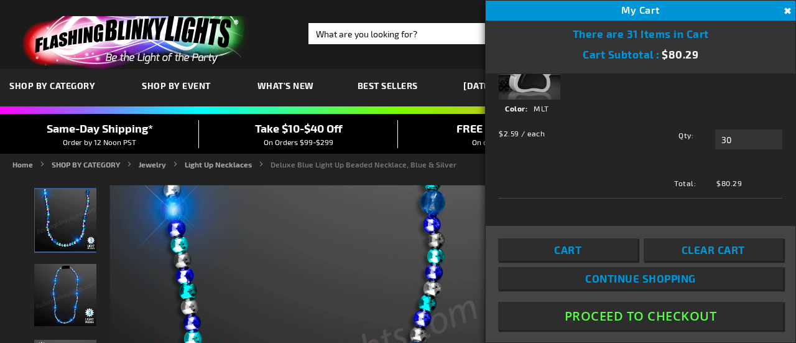
scroll to position [26, 0]
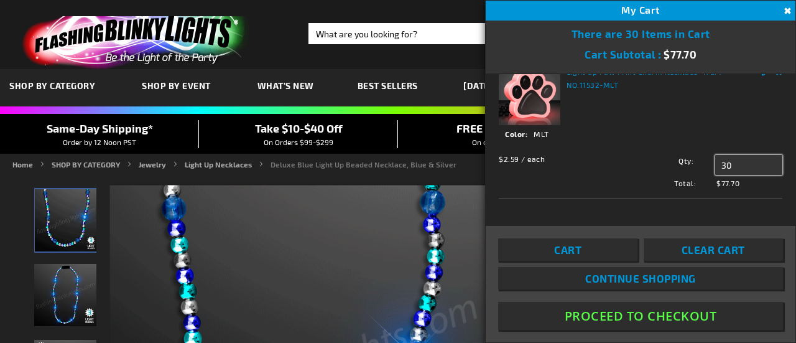
click at [743, 160] on input "30" at bounding box center [748, 165] width 67 height 20
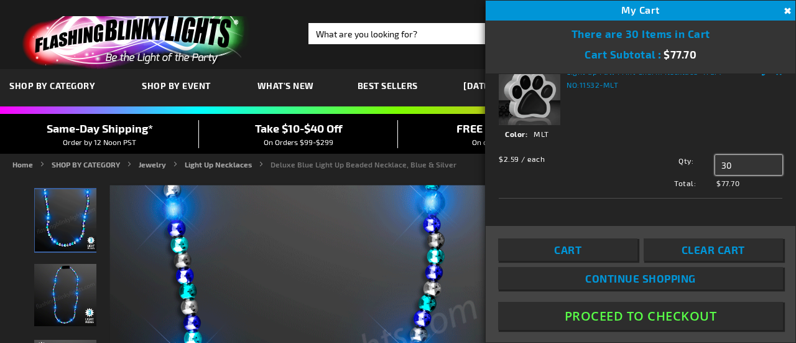
type input "3"
type input "20"
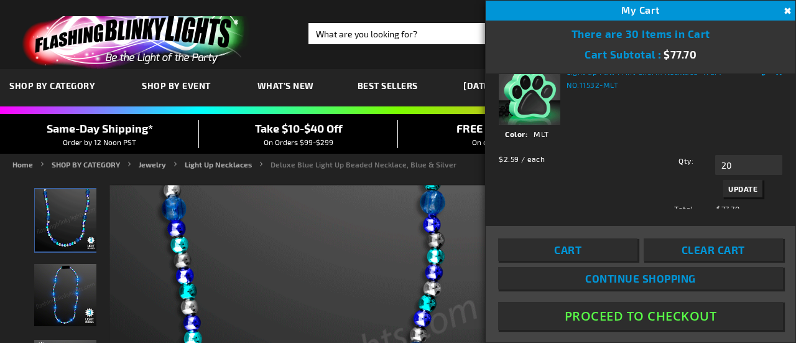
click at [740, 187] on span "Update" at bounding box center [742, 188] width 29 height 9
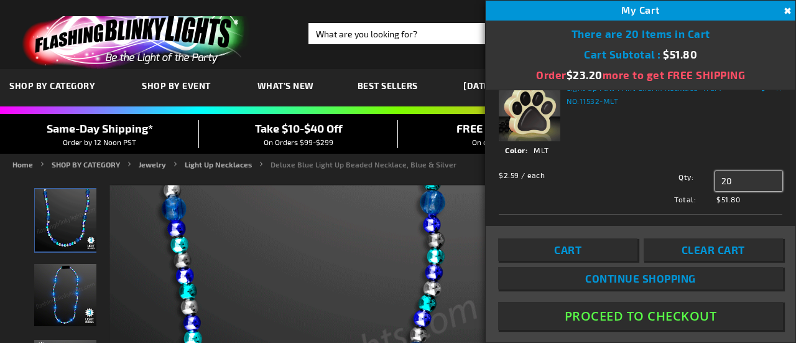
click at [736, 181] on input "20" at bounding box center [748, 181] width 67 height 20
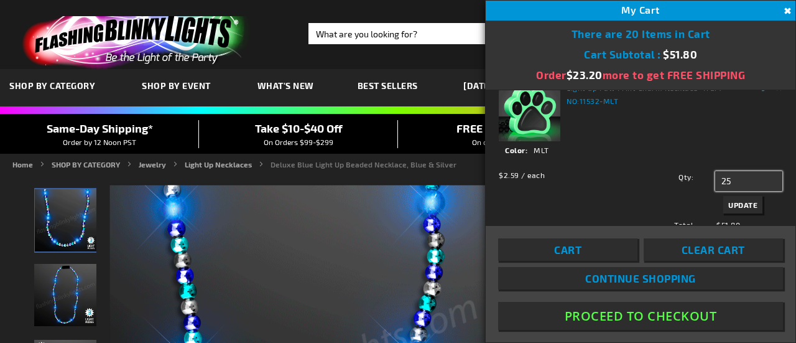
type input "25"
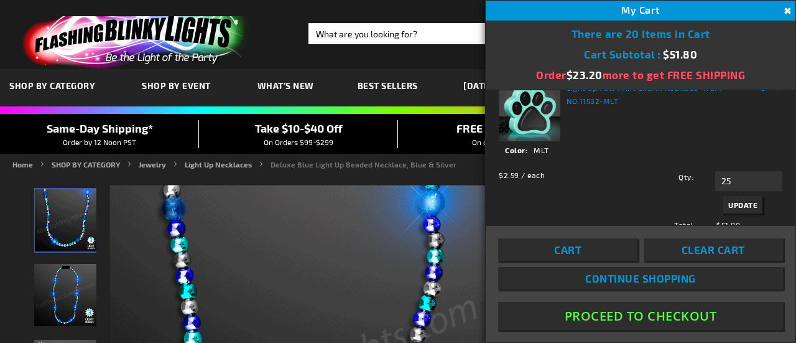
click at [728, 201] on span "Update" at bounding box center [742, 204] width 29 height 9
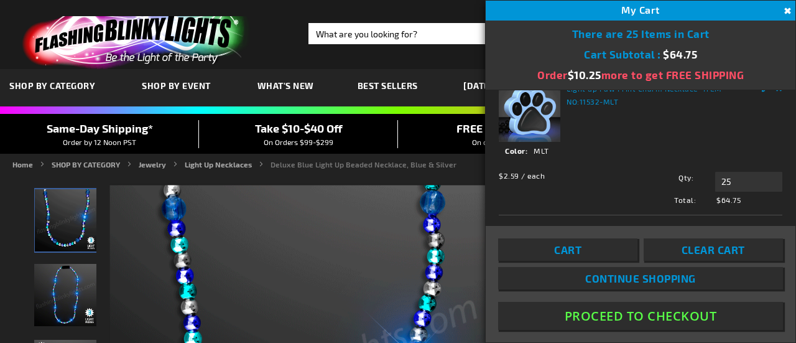
scroll to position [25, 0]
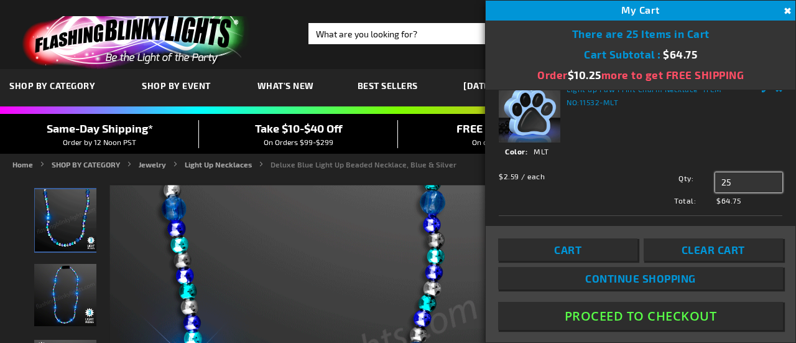
click at [734, 182] on input "25" at bounding box center [748, 182] width 67 height 20
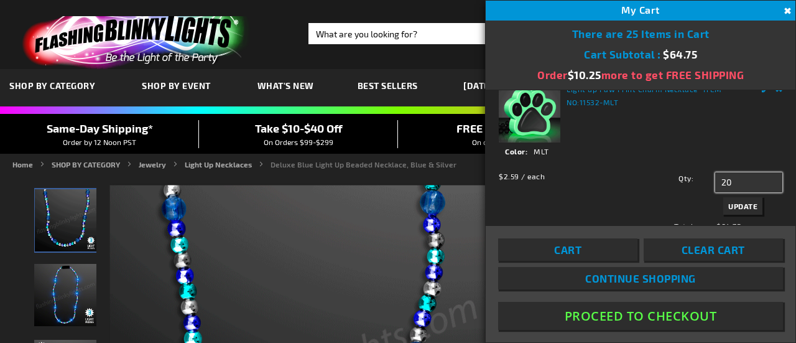
type input "20"
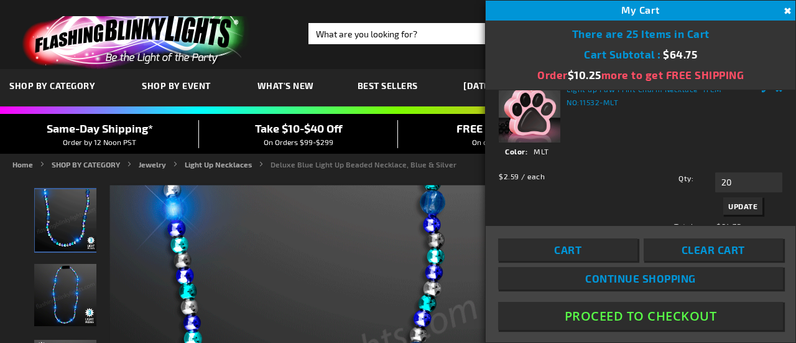
click at [736, 201] on span "Update" at bounding box center [742, 205] width 29 height 9
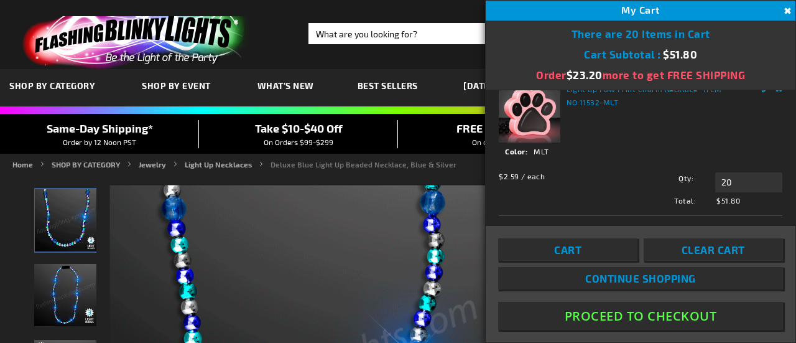
scroll to position [25, 0]
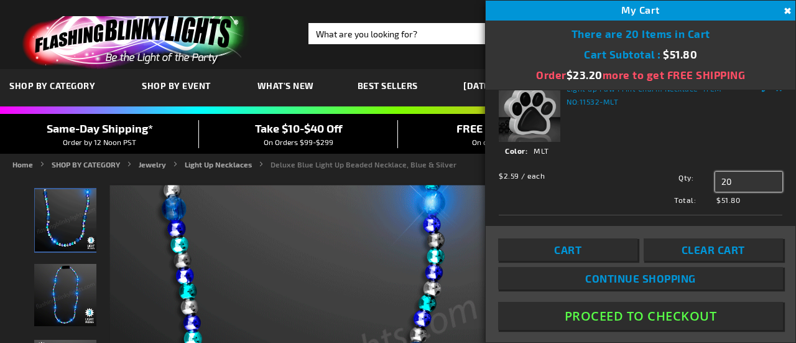
click at [761, 180] on input "20" at bounding box center [748, 182] width 67 height 20
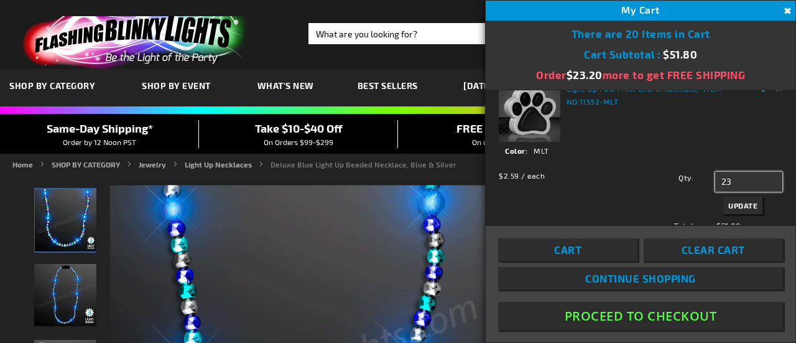
type input "23"
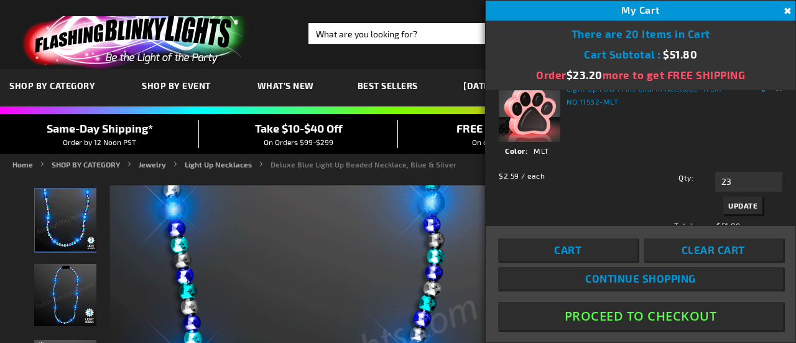
click at [737, 205] on span "Update" at bounding box center [742, 205] width 29 height 9
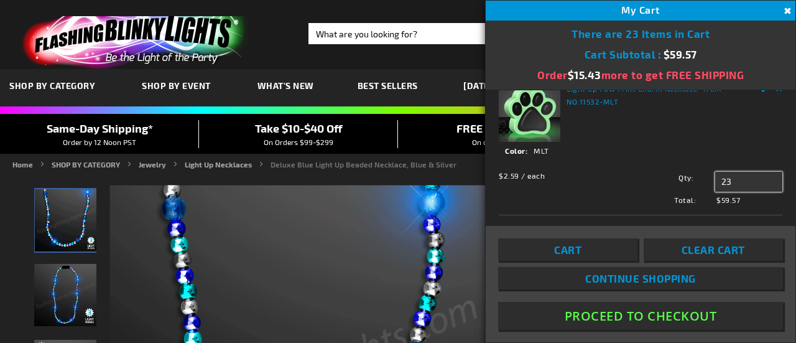
click at [741, 180] on input "23" at bounding box center [748, 182] width 67 height 20
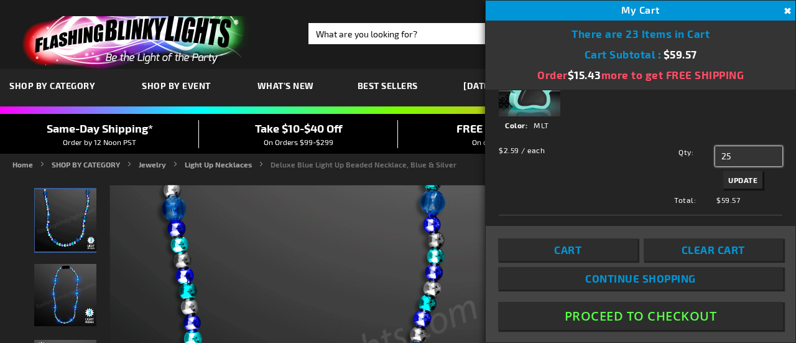
scroll to position [49, 0]
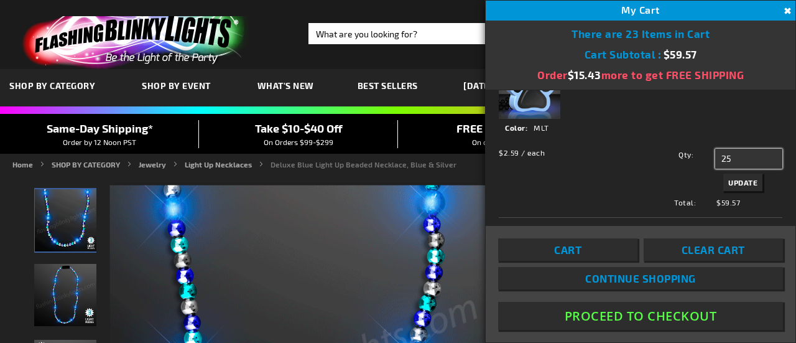
type input "25"
click at [742, 183] on span "Update" at bounding box center [742, 182] width 29 height 9
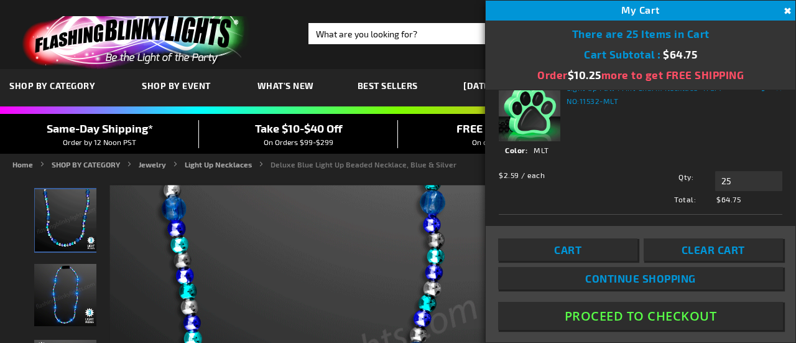
scroll to position [0, 0]
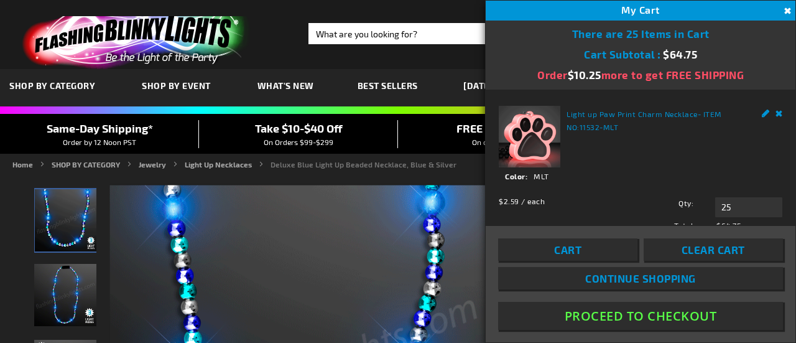
click at [781, 13] on button "Close" at bounding box center [786, 11] width 14 height 14
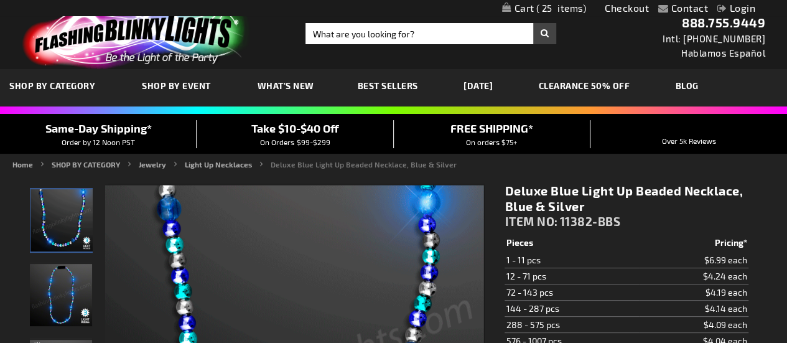
click at [566, 4] on span "25" at bounding box center [561, 7] width 50 height 11
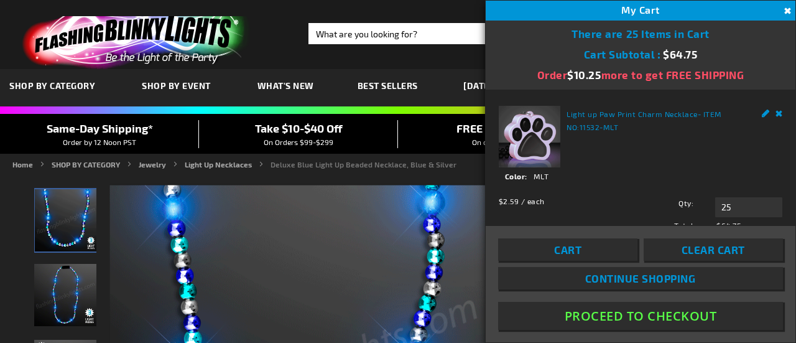
click at [520, 136] on img at bounding box center [530, 137] width 62 height 62
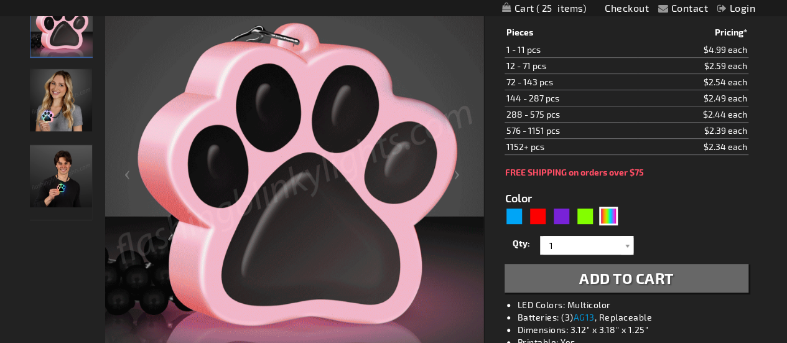
scroll to position [194, 0]
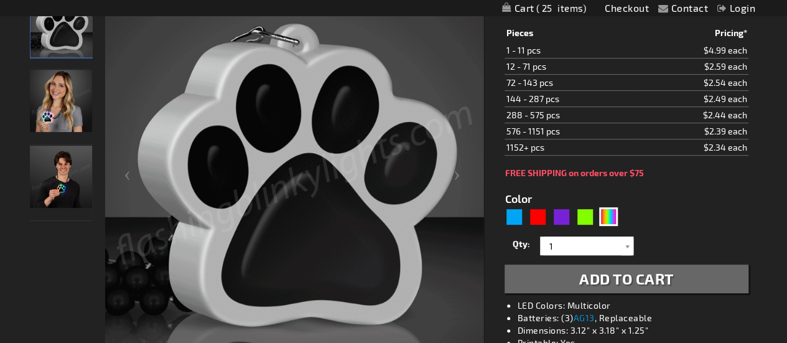
click at [49, 98] on img "Woman displaying Light Up Paw Print Bead Necklace" at bounding box center [61, 101] width 62 height 62
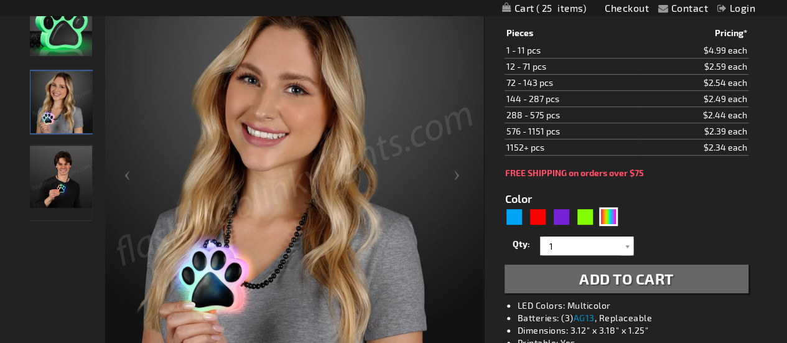
click at [60, 44] on img "Light Up Paw Print Bead Necklace" at bounding box center [61, 25] width 62 height 62
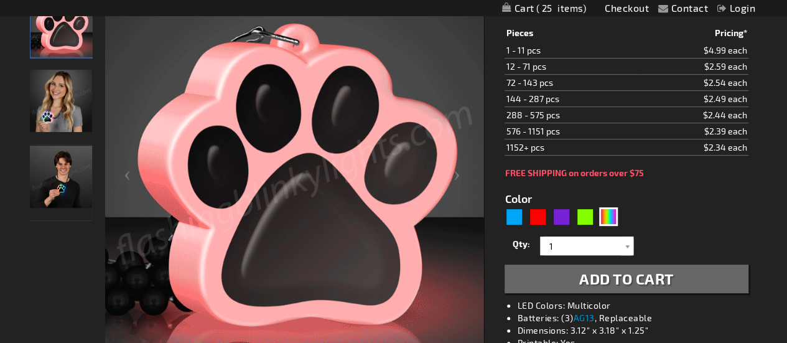
click at [51, 170] on img "Man displaying Light Up Paw Print Bead Necklace" at bounding box center [61, 177] width 62 height 62
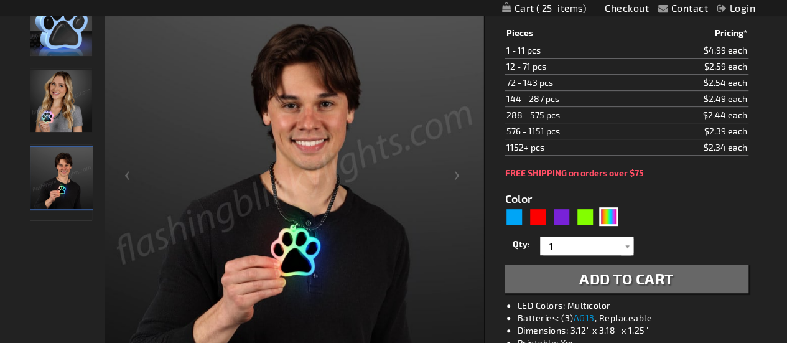
click at [58, 37] on img "Light Up Paw Print Bead Necklace" at bounding box center [61, 25] width 62 height 62
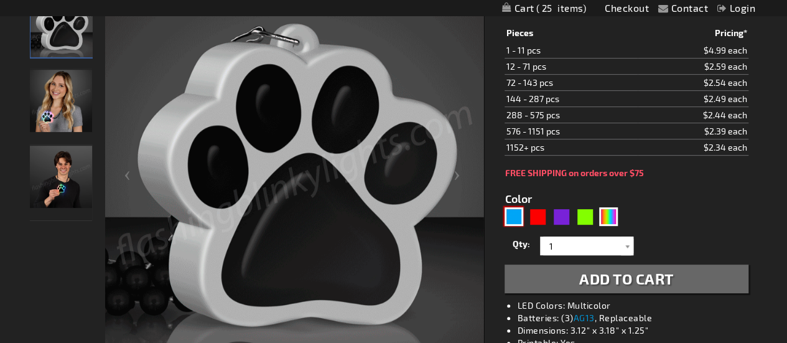
click at [514, 212] on div "Blue" at bounding box center [513, 216] width 19 height 19
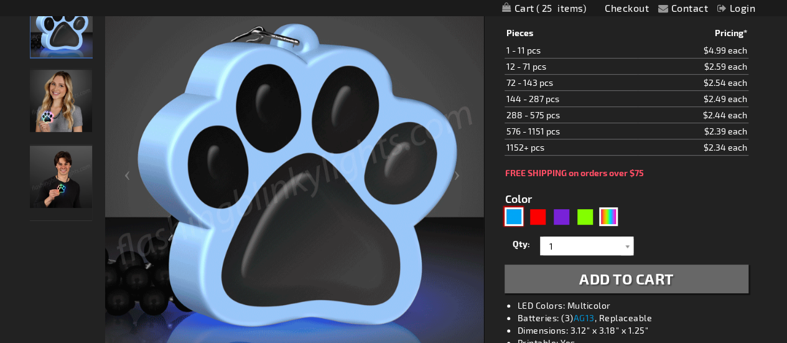
type input "5629"
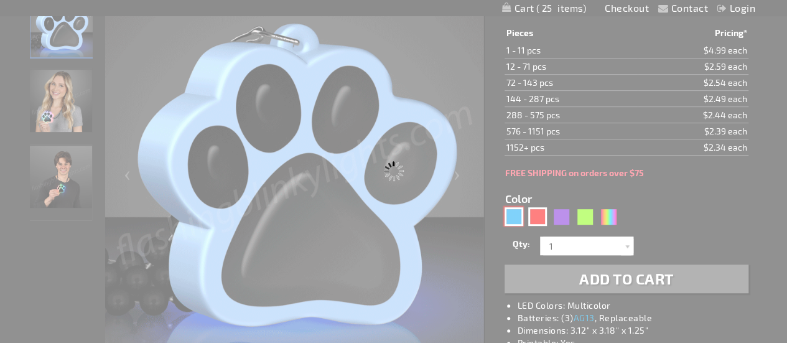
type input "11532-BL"
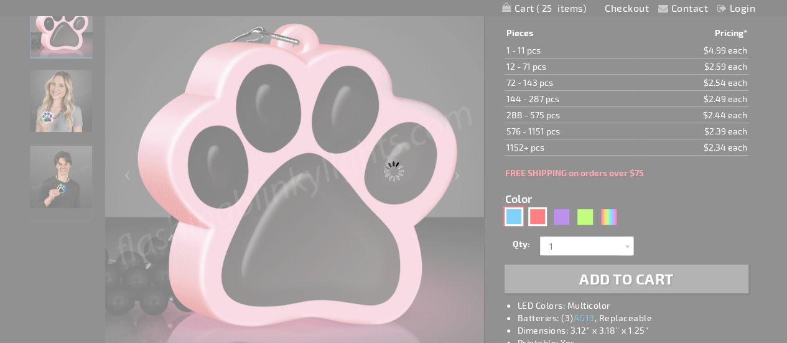
type input "Customize - Light Up Blue Paw Print Charm Necklace - ITEM NO: 11532-BL"
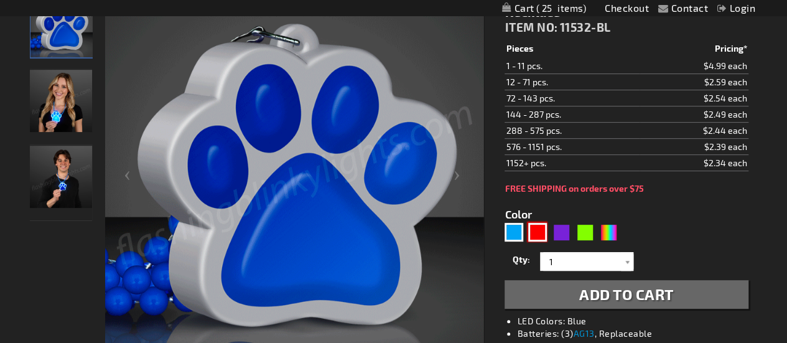
click at [534, 233] on div "Red" at bounding box center [537, 232] width 19 height 19
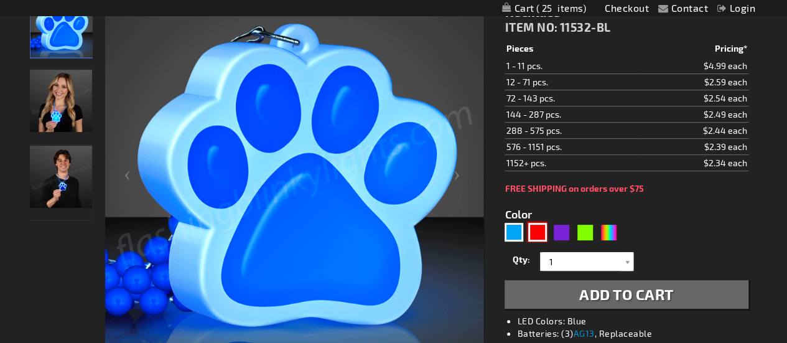
type input "5641"
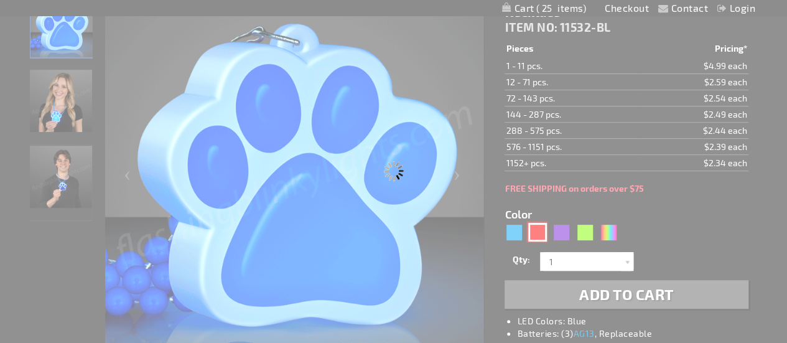
type input "11532-RD"
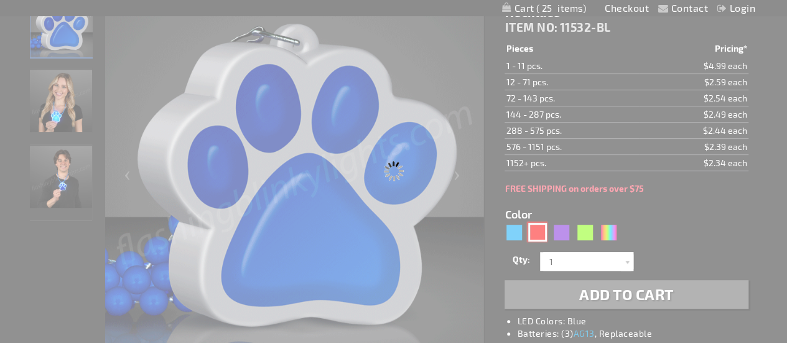
type input "Customize - Light Up Red Paw Print Charm Necklace - ITEM NO: 11532-RD"
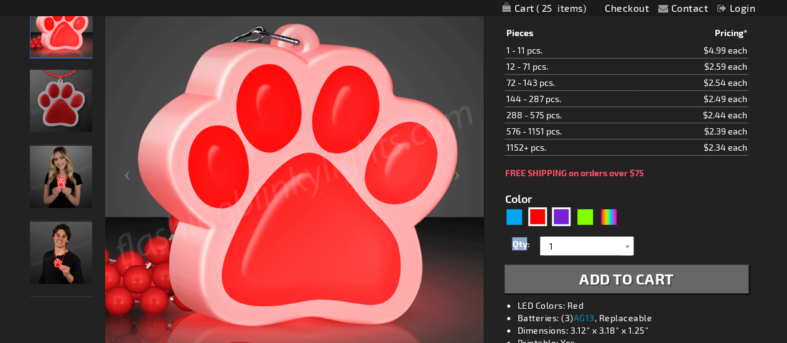
drag, startPoint x: 534, startPoint y: 233, endPoint x: 569, endPoint y: 215, distance: 38.9
click at [569, 215] on form "Color 5641 1" at bounding box center [625, 235] width 243 height 115
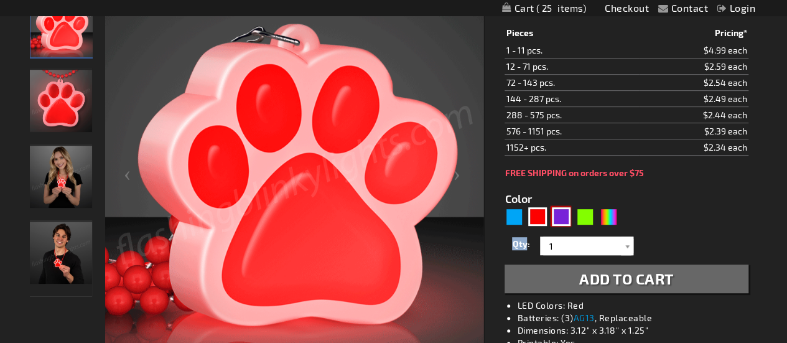
click at [561, 216] on div "Purple" at bounding box center [561, 216] width 19 height 19
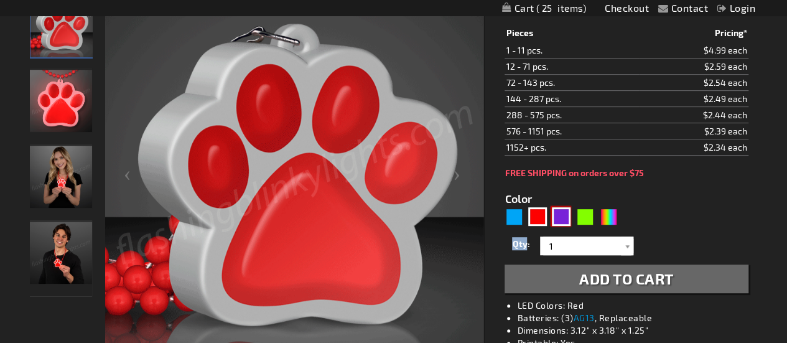
type input "5640"
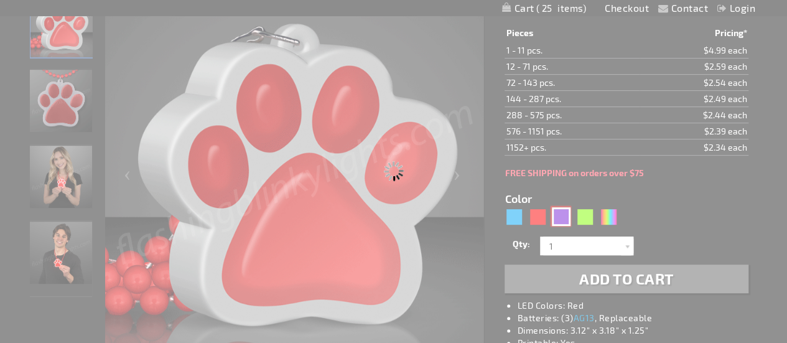
type input "11532-PR"
type input "Customize - Light Up Purple Paw Print Charm Necklace - ITEM NO: 11532-PR"
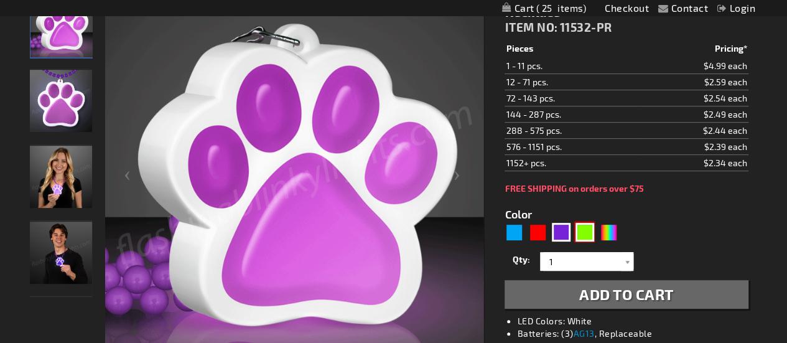
click at [588, 231] on div "Green" at bounding box center [584, 232] width 19 height 19
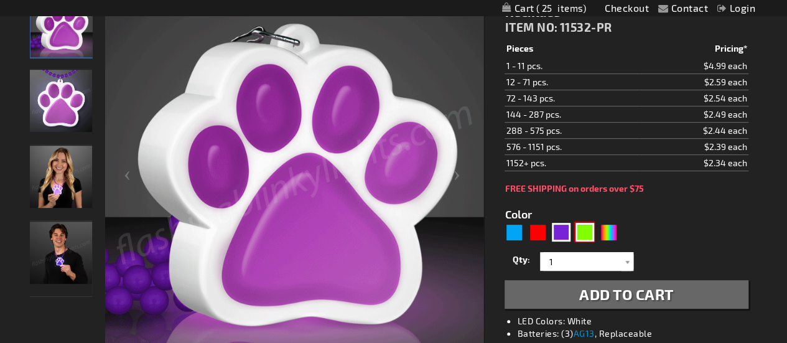
type input "5648"
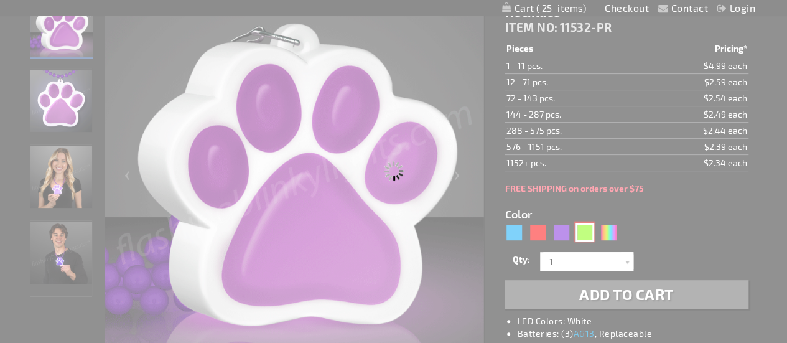
type input "11532-GN"
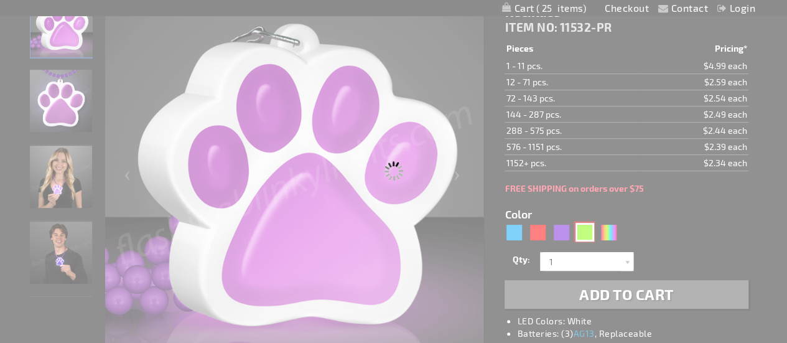
type input "Customize - Light Up Green Paw Print Charm Necklace - ITEM NO: 11532-GN"
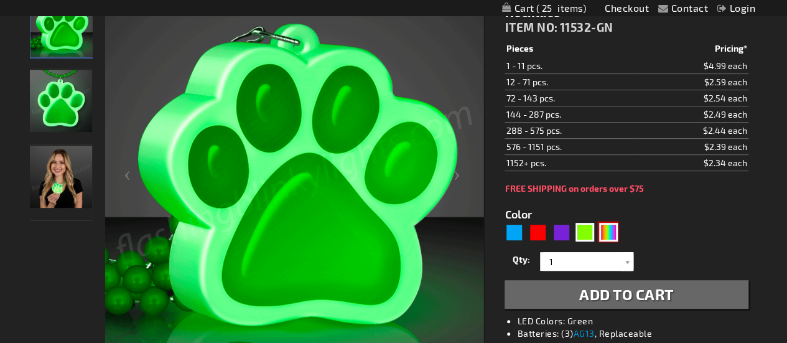
click at [607, 238] on div "MLT" at bounding box center [608, 232] width 19 height 19
type input "5635"
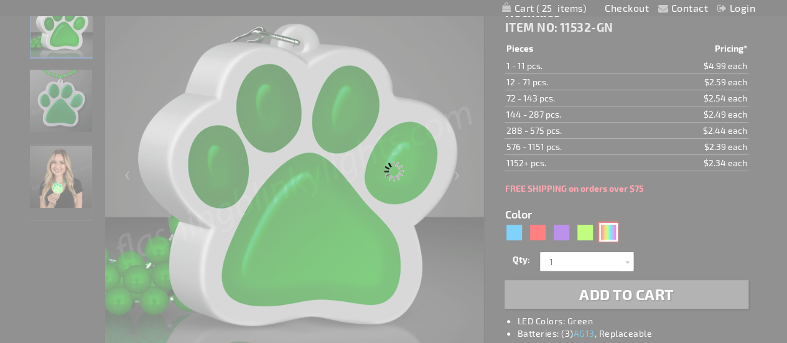
type input "11532-MLT"
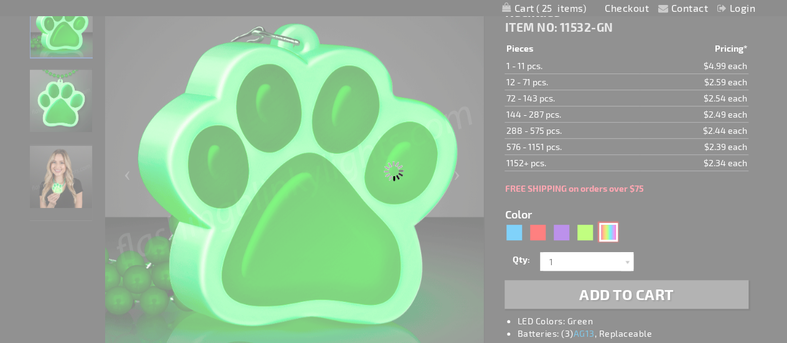
type input "Customize - Light Up Paw Print Bead Necklace - ITEM NO: 11532-MLT"
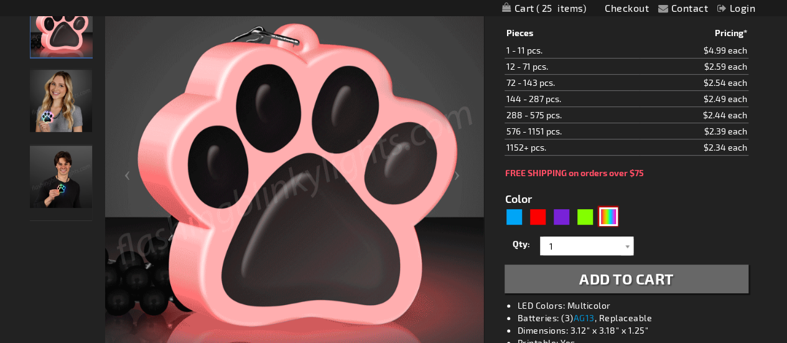
click at [45, 109] on img at bounding box center [61, 101] width 62 height 62
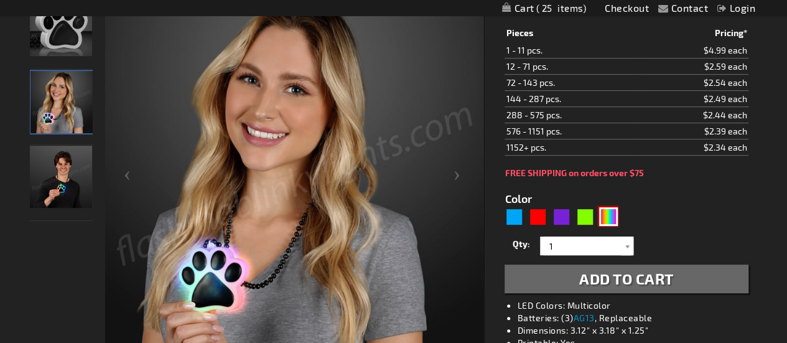
click at [55, 181] on img at bounding box center [61, 177] width 62 height 62
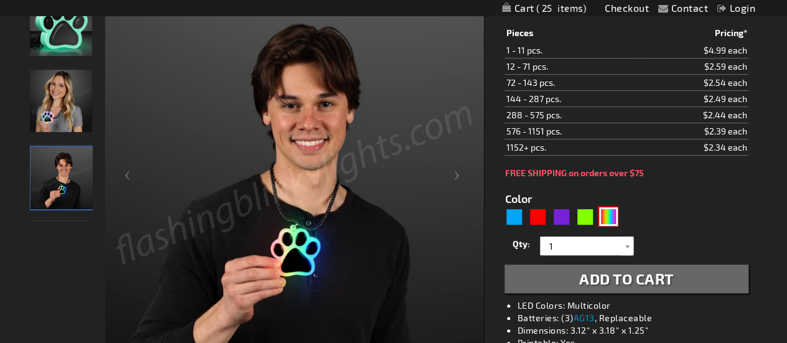
click at [58, 38] on img at bounding box center [61, 25] width 62 height 62
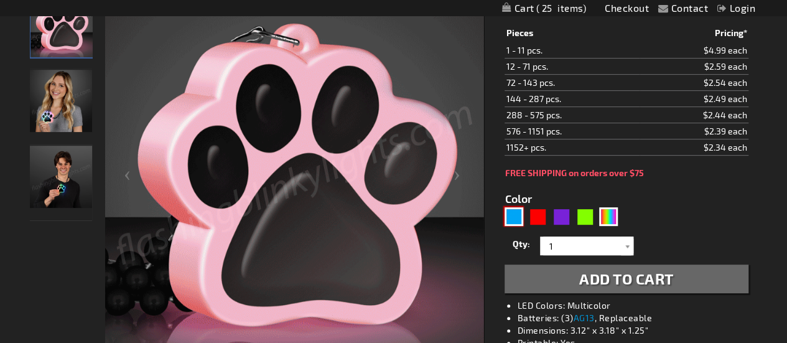
click at [504, 218] on div "Blue" at bounding box center [513, 216] width 19 height 19
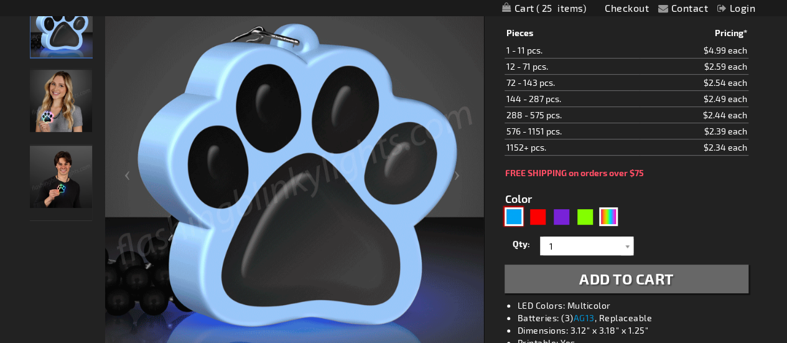
type input "5629"
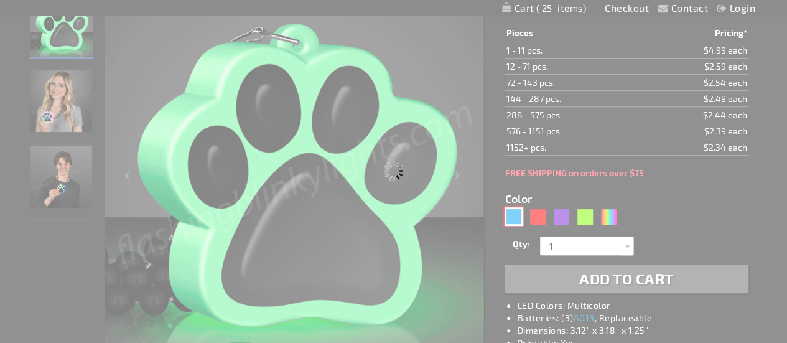
type input "11532-BL"
type input "Customize - Light Up Blue Paw Print Charm Necklace - ITEM NO: 11532-BL"
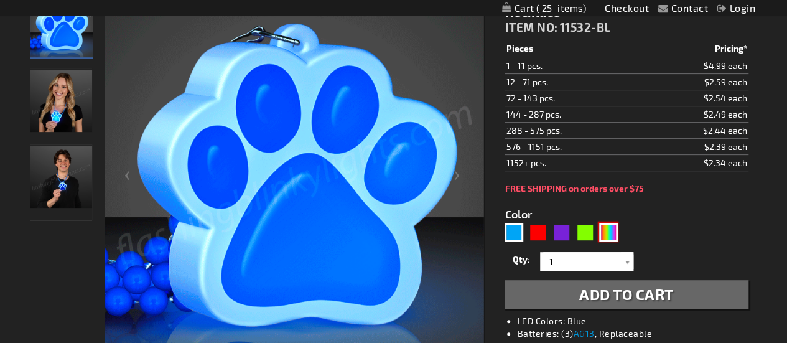
click at [602, 231] on div "MLT" at bounding box center [608, 232] width 19 height 19
type input "5635"
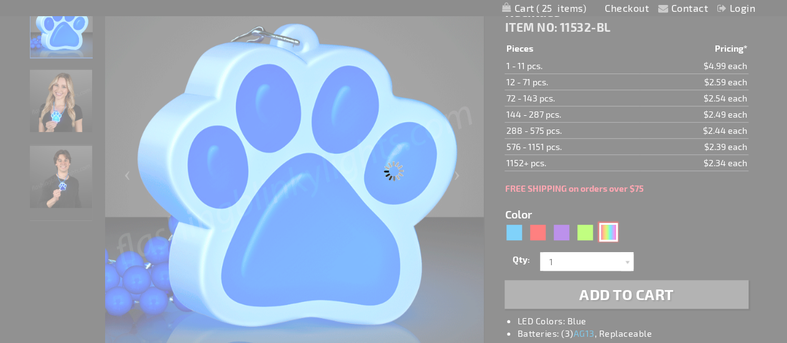
type input "11532-MLT"
type input "Customize - Light Up Paw Print Bead Necklace - ITEM NO: 11532-MLT"
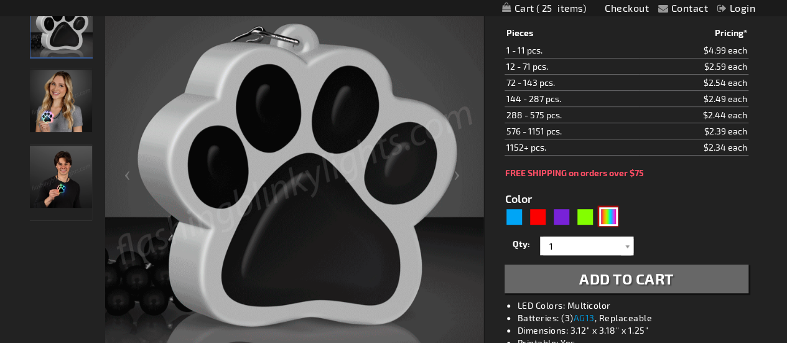
click at [344, 220] on img at bounding box center [294, 180] width 379 height 379
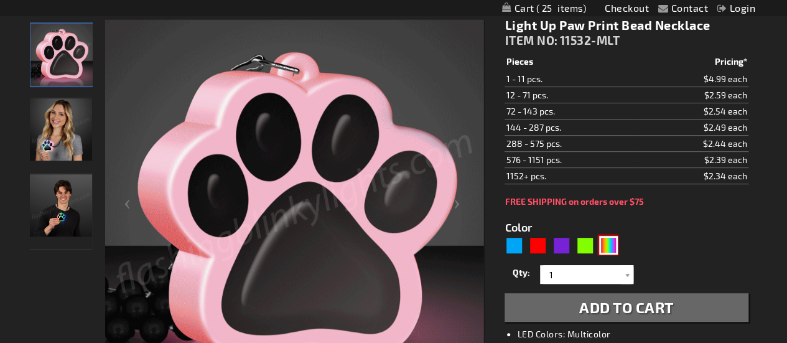
scroll to position [165, 0]
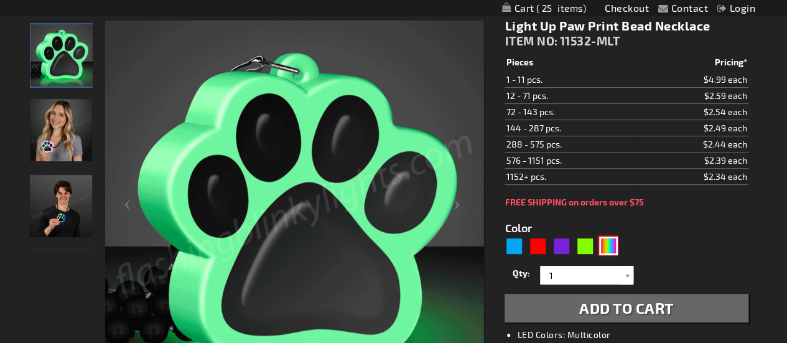
click at [71, 141] on img at bounding box center [61, 130] width 62 height 62
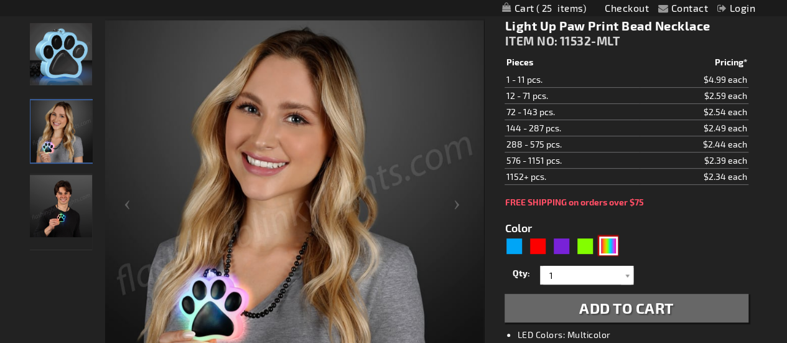
click at [61, 193] on img at bounding box center [61, 206] width 62 height 62
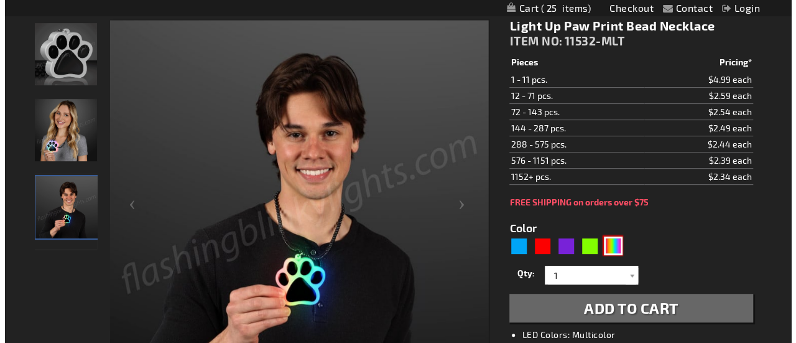
scroll to position [0, 0]
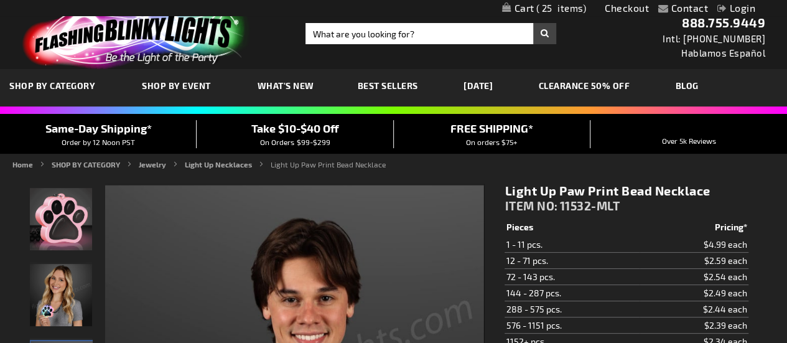
click at [547, 9] on span "25" at bounding box center [561, 7] width 50 height 11
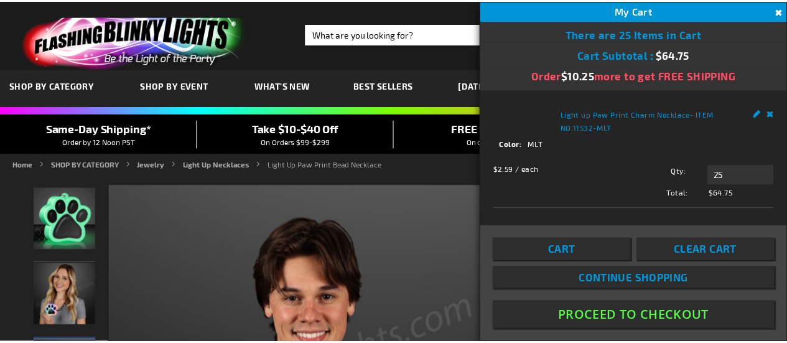
scroll to position [25, 0]
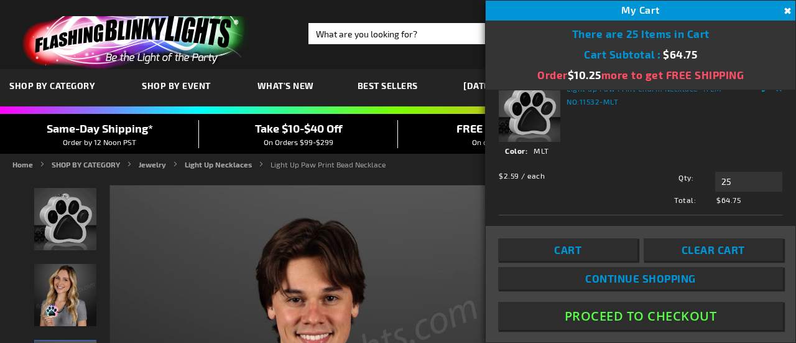
click at [169, 29] on img at bounding box center [133, 35] width 243 height 67
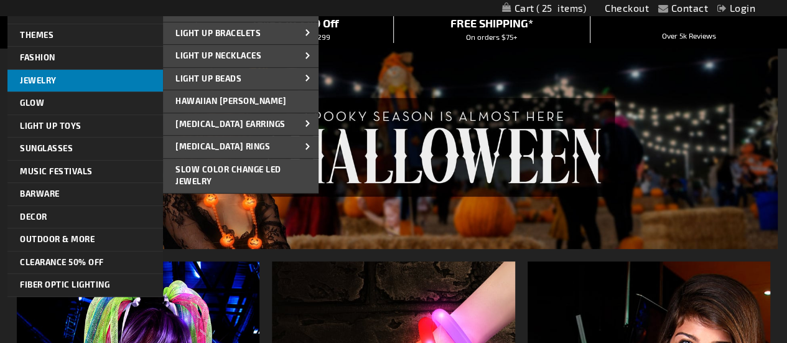
scroll to position [107, 0]
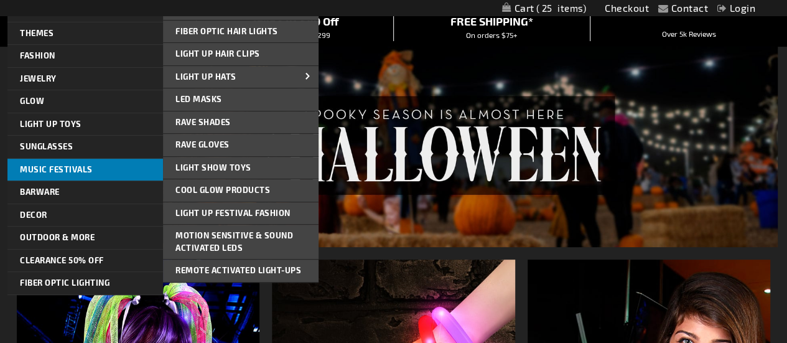
click at [96, 170] on link "Music Festivals" at bounding box center [84, 170] width 155 height 22
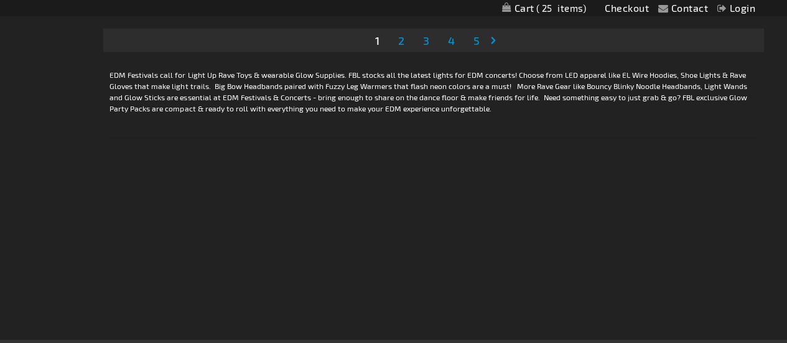
scroll to position [4023, 0]
click at [403, 42] on span "2" at bounding box center [400, 40] width 6 height 14
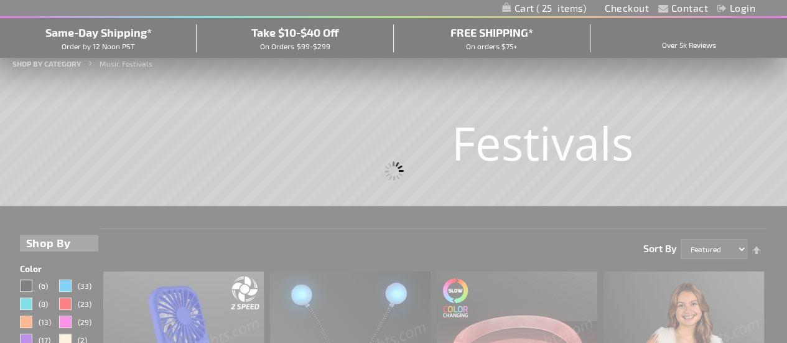
scroll to position [42, 0]
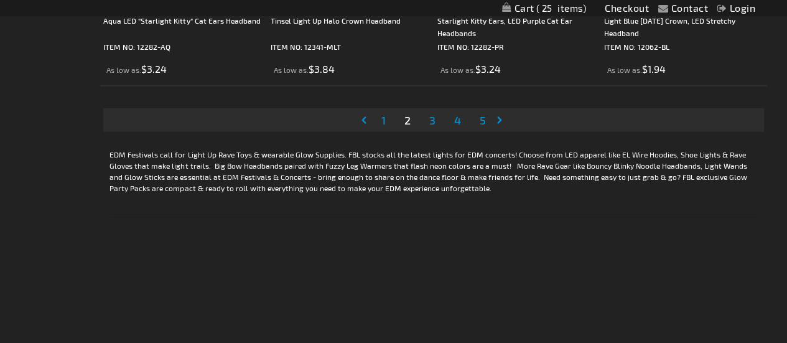
scroll to position [3944, 0]
click at [435, 120] on link "Page 3" at bounding box center [431, 118] width 11 height 19
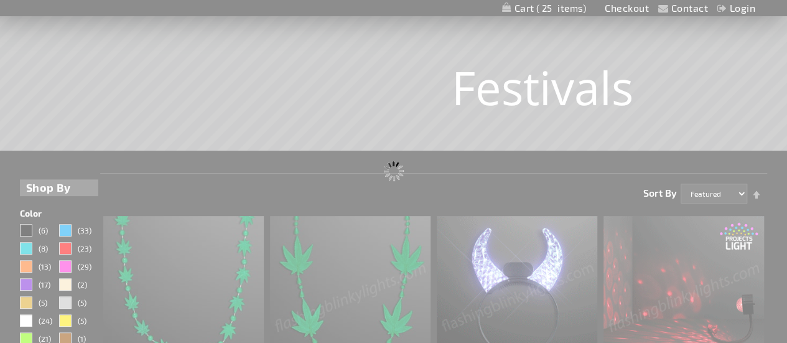
scroll to position [61, 0]
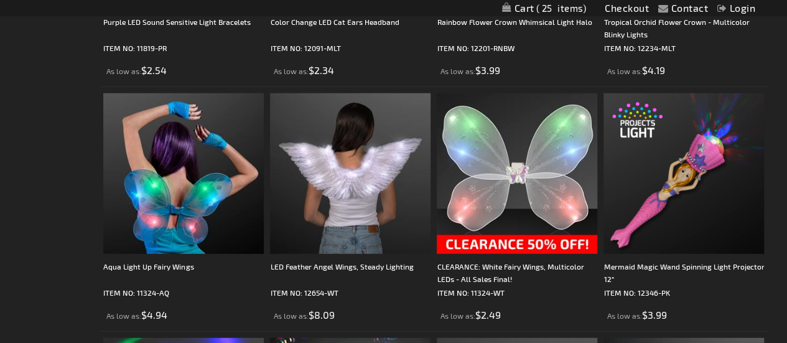
scroll to position [1501, 0]
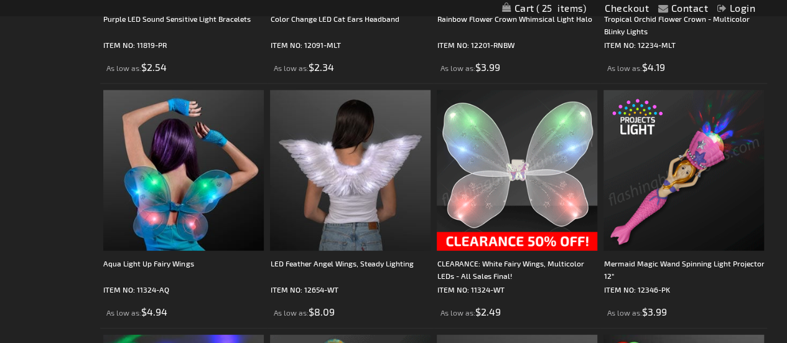
click at [733, 160] on img at bounding box center [683, 170] width 160 height 160
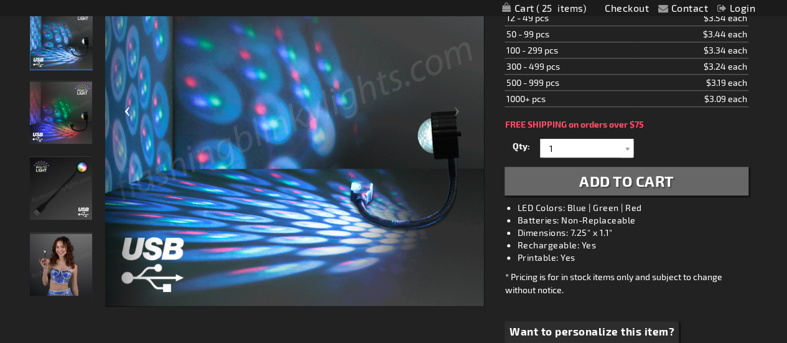
scroll to position [259, 0]
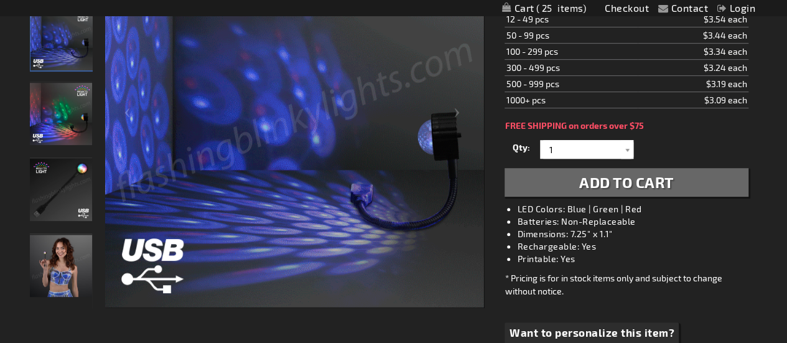
click at [62, 243] on img "Woman displaying USB Party Light Mini Disco Ball" at bounding box center [61, 265] width 62 height 62
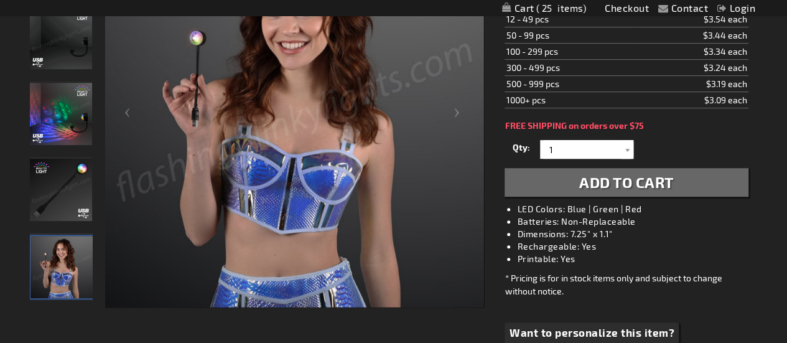
click at [60, 181] on img "USB Party Light Mini Disco Ball" at bounding box center [61, 190] width 62 height 62
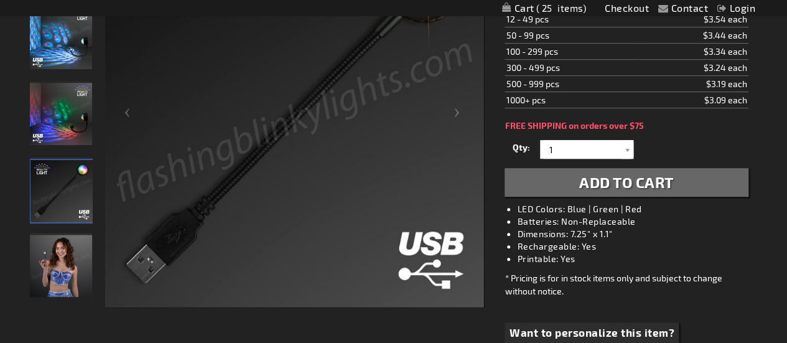
click at [76, 109] on img "USB Party Light Mini Disco Ball" at bounding box center [61, 114] width 62 height 62
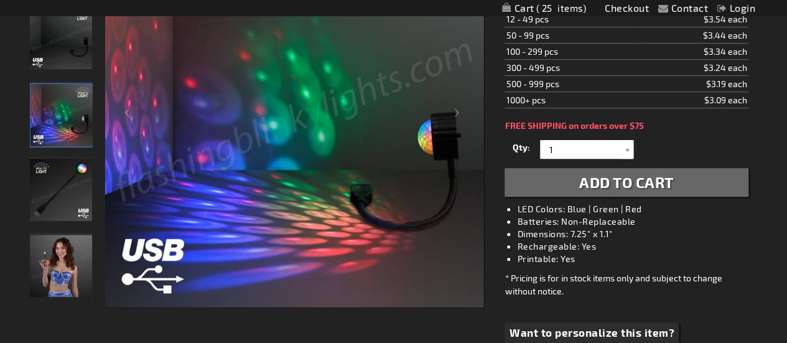
click at [53, 45] on img "USB Party Light Mini Disco Ball" at bounding box center [61, 38] width 62 height 62
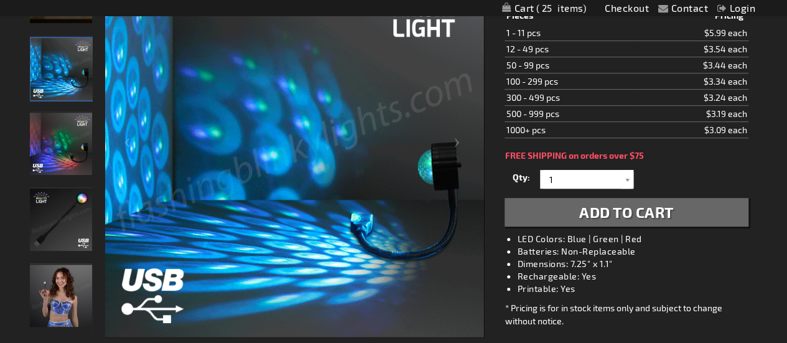
scroll to position [229, 0]
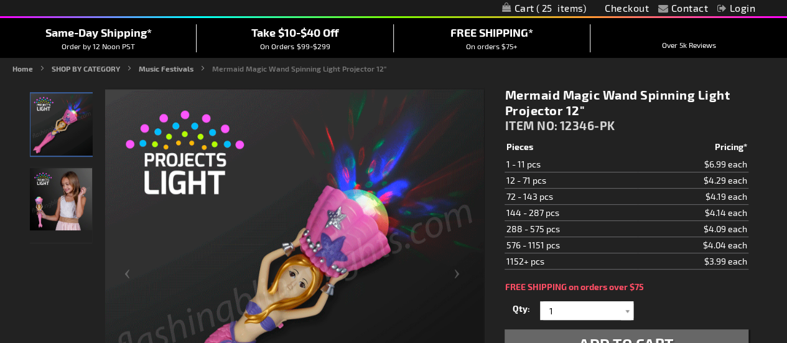
scroll to position [95, 0]
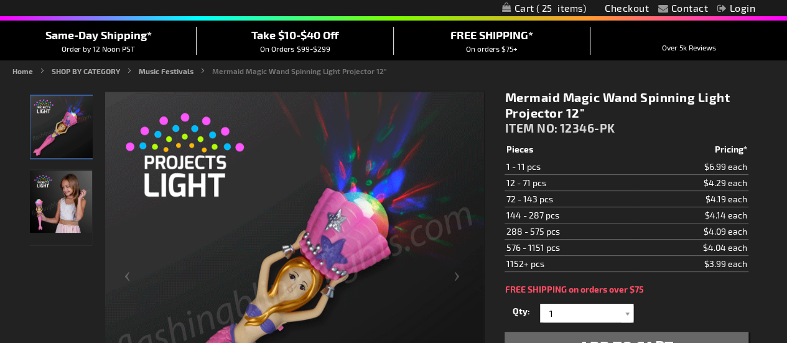
click at [72, 188] on img "Girl displaying Mermaid Light Up Spinning Wand" at bounding box center [61, 201] width 62 height 62
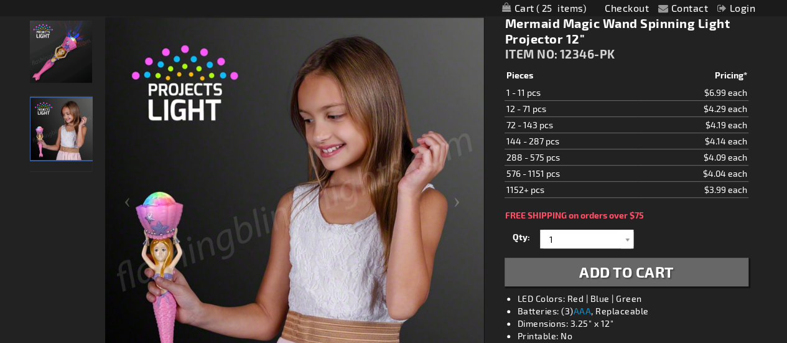
scroll to position [168, 0]
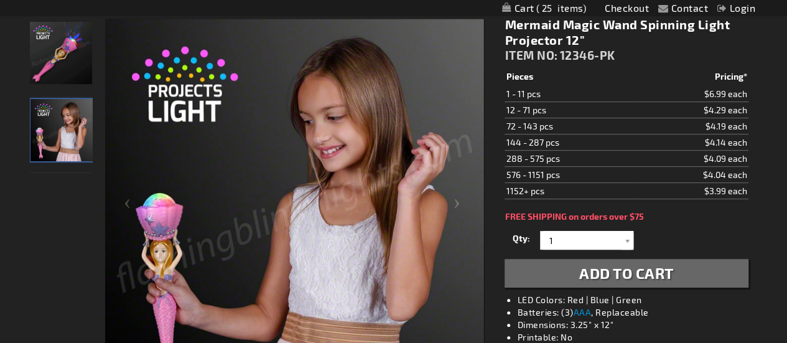
click at [63, 47] on img "Mermaid Light Up Spinning Wand" at bounding box center [61, 53] width 62 height 62
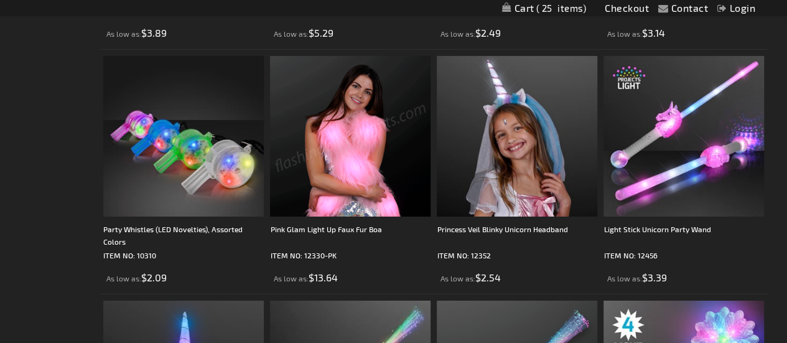
scroll to position [2026, 0]
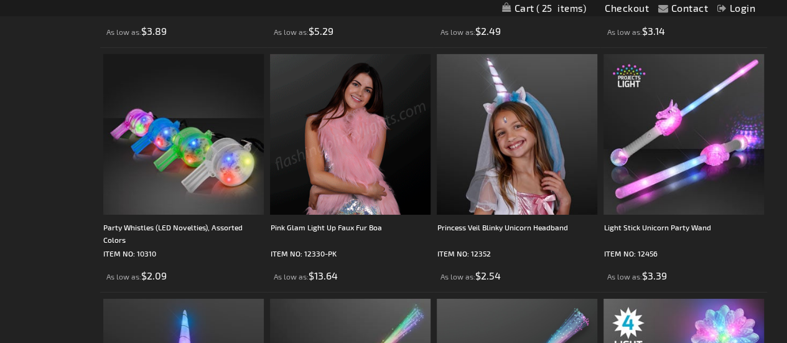
click at [411, 165] on img at bounding box center [350, 134] width 160 height 160
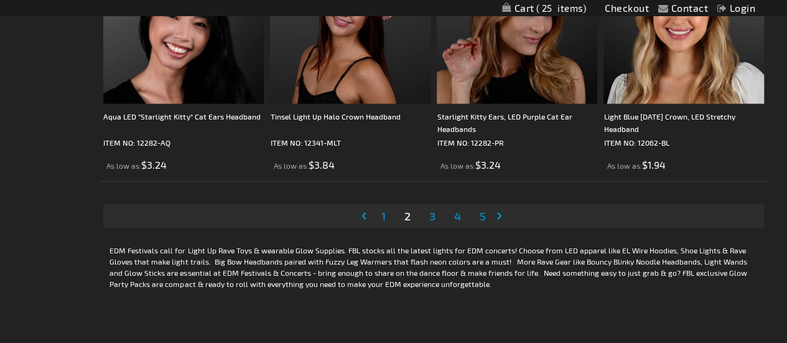
scroll to position [3848, 0]
click at [433, 215] on span "3" at bounding box center [431, 215] width 6 height 14
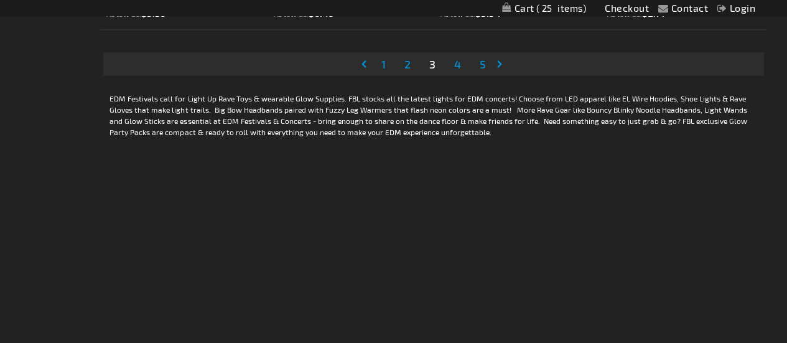
scroll to position [3999, 0]
click at [455, 62] on span "4" at bounding box center [456, 64] width 7 height 14
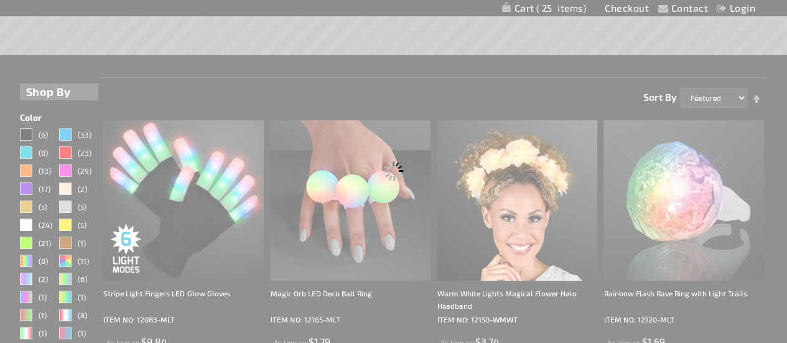
scroll to position [70, 0]
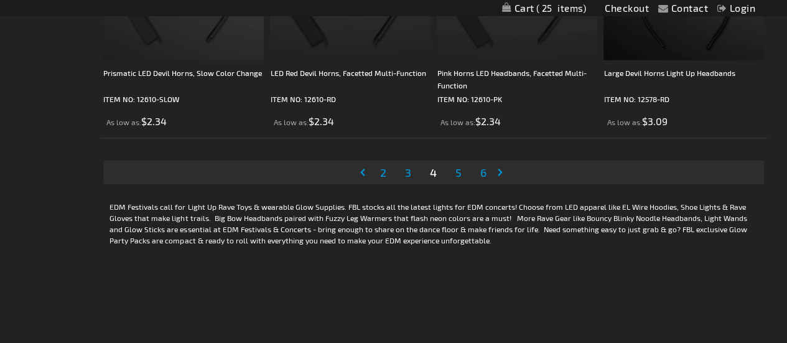
scroll to position [3896, 0]
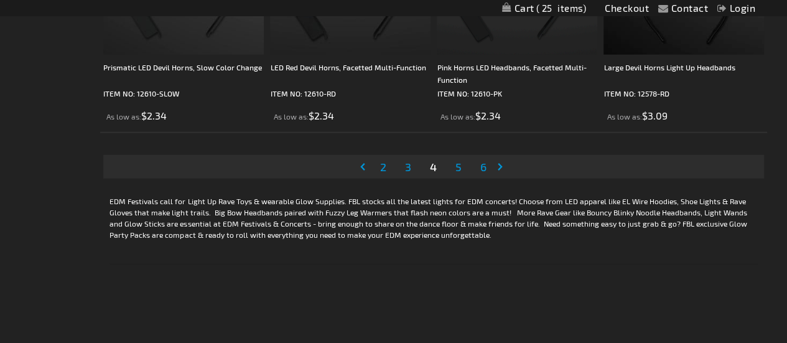
click at [462, 167] on link "Page 5" at bounding box center [458, 166] width 11 height 19
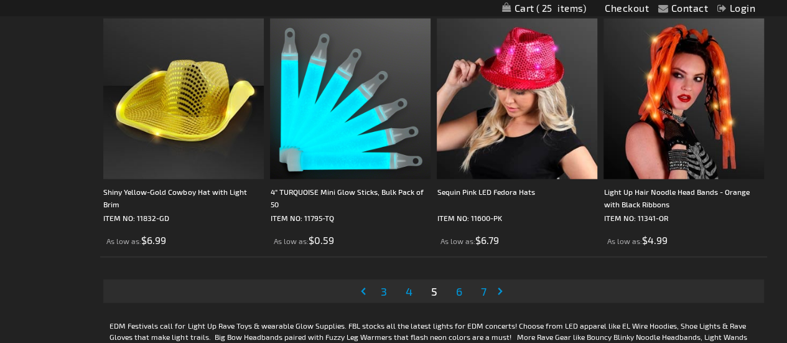
scroll to position [3772, 0]
click at [455, 290] on span "6" at bounding box center [458, 291] width 6 height 14
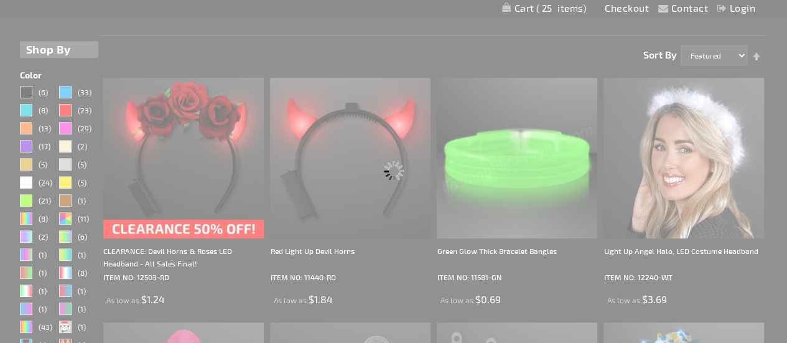
scroll to position [146, 0]
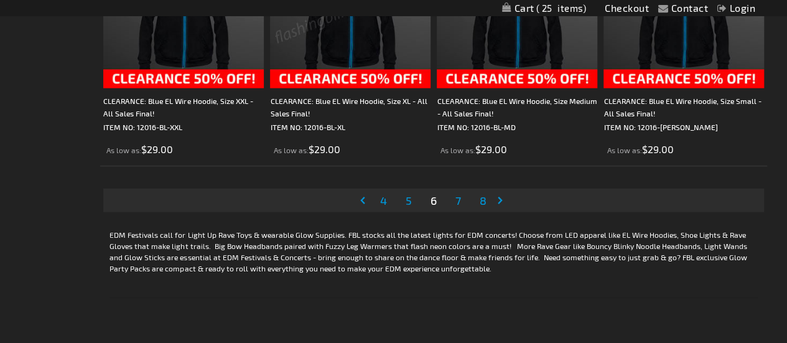
scroll to position [3864, 0]
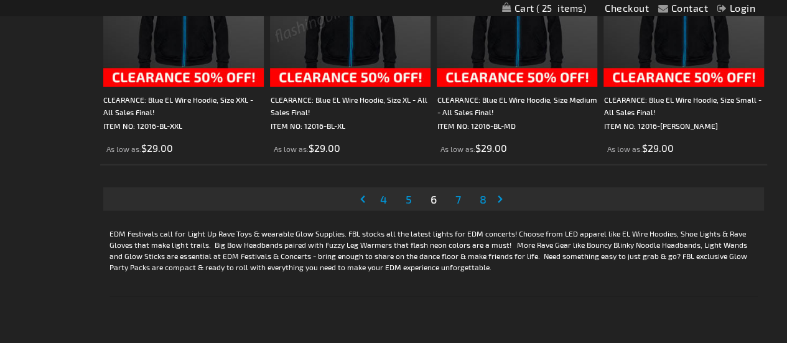
click at [460, 205] on link "Page 7" at bounding box center [458, 199] width 11 height 19
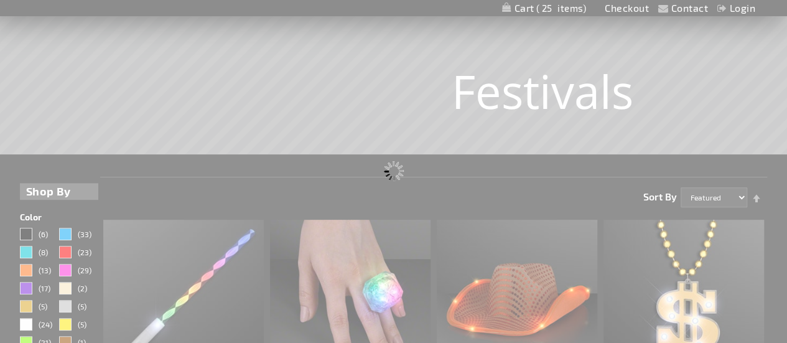
scroll to position [104, 0]
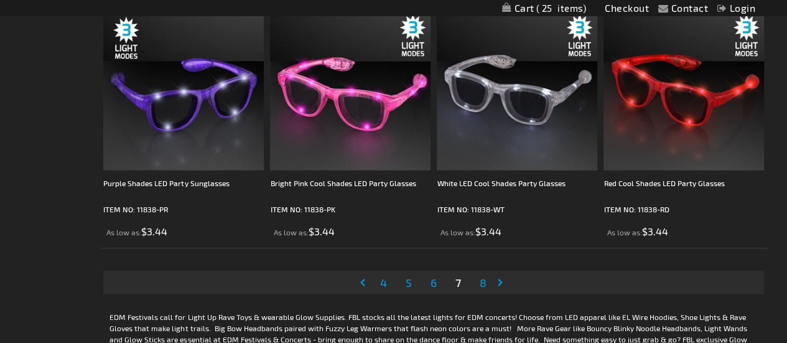
scroll to position [3785, 0]
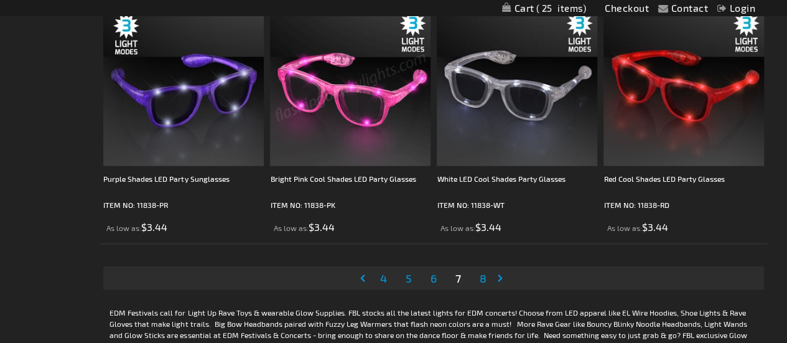
click at [482, 279] on span "8" at bounding box center [482, 278] width 7 height 14
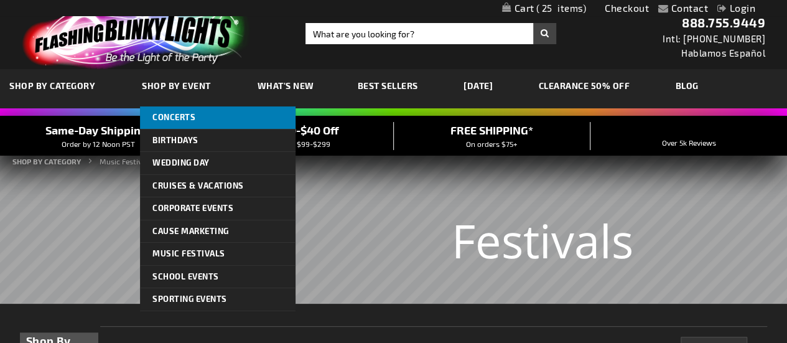
click at [183, 121] on span "Concerts" at bounding box center [173, 117] width 43 height 10
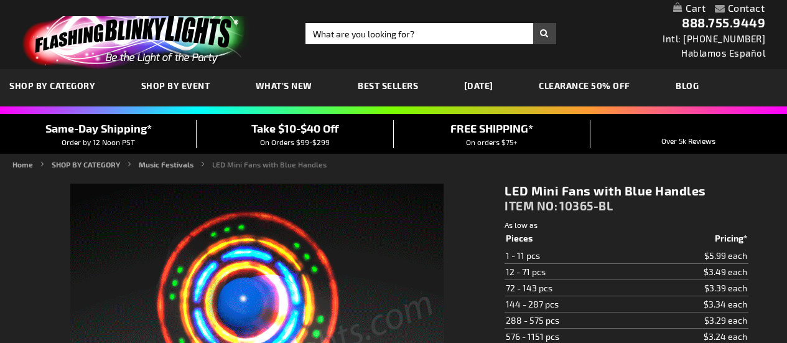
type input "5629"
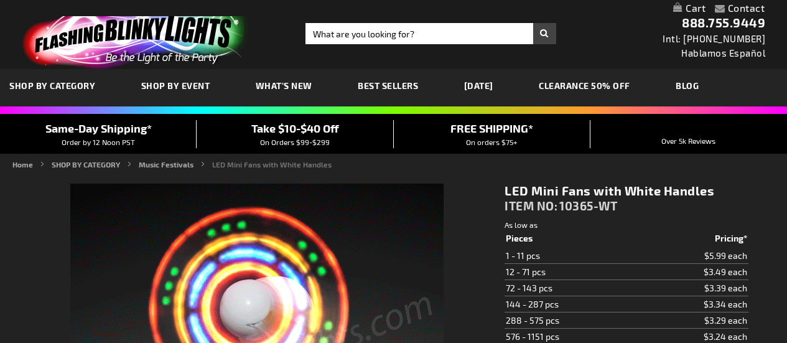
type input "5646"
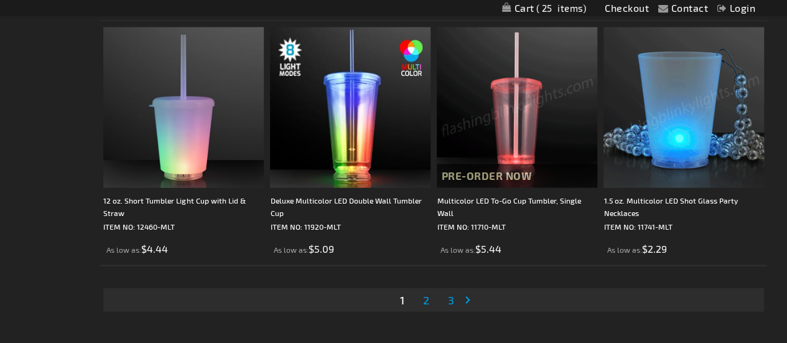
scroll to position [3764, 0]
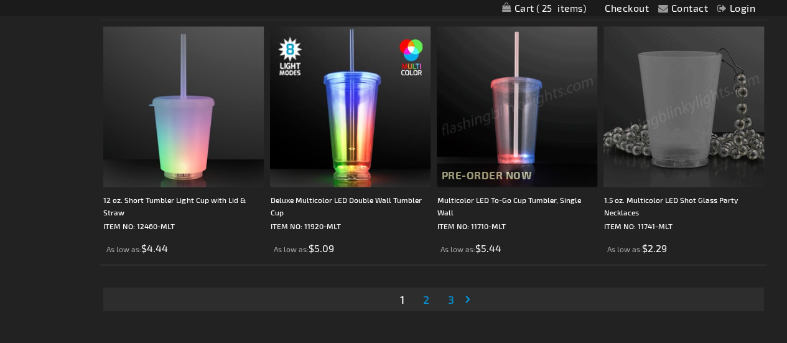
click at [425, 300] on span "2" at bounding box center [426, 299] width 6 height 14
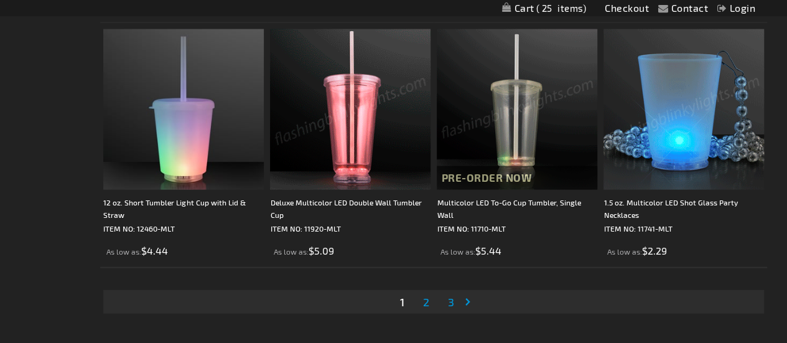
scroll to position [3763, 0]
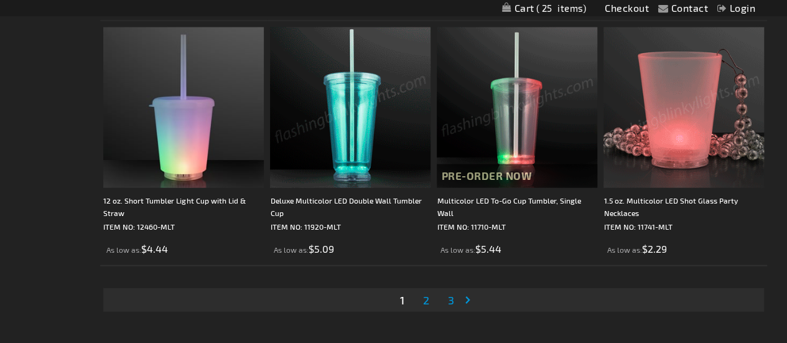
click at [452, 301] on span "3" at bounding box center [451, 300] width 6 height 14
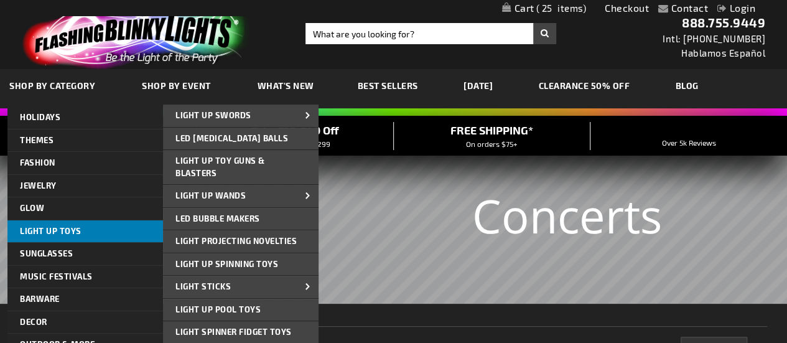
click at [47, 227] on span "Light Up Toys" at bounding box center [51, 231] width 62 height 10
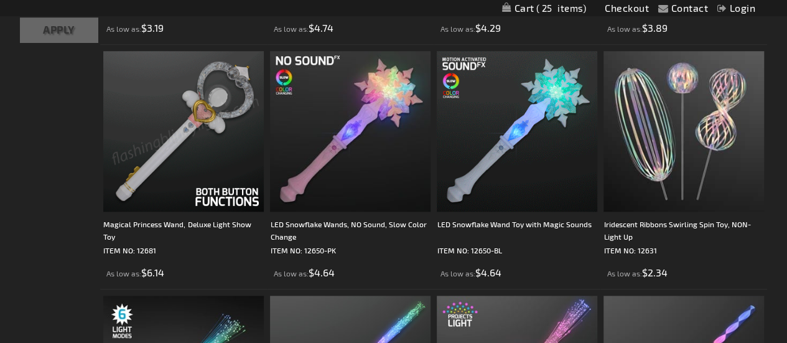
scroll to position [562, 0]
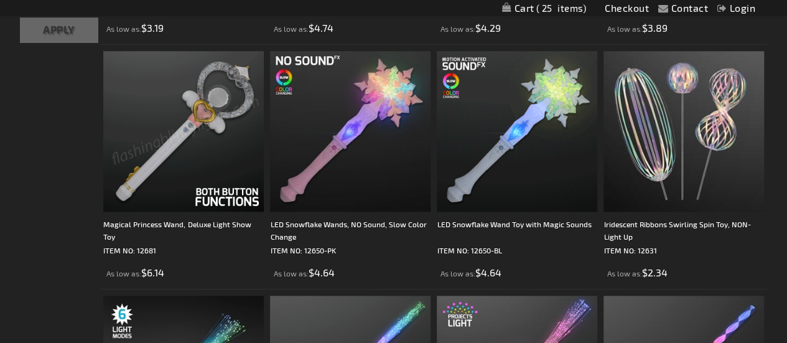
drag, startPoint x: 0, startPoint y: 0, endPoint x: 532, endPoint y: 261, distance: 593.0
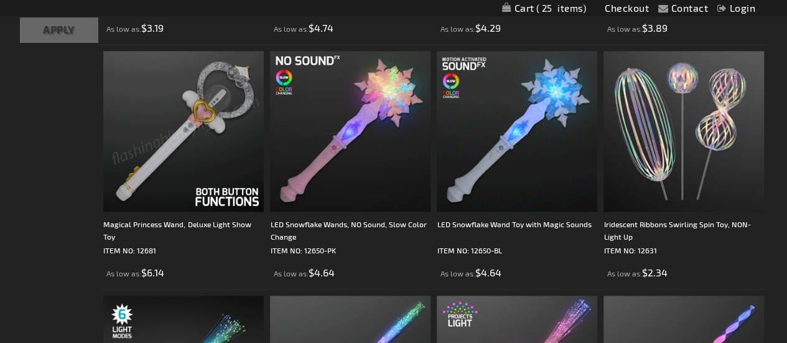
click at [532, 261] on div "LED Snowflake Wand Toy with Magic Sounds ITEM NO: 12650-BL As low as $4.64" at bounding box center [517, 249] width 160 height 62
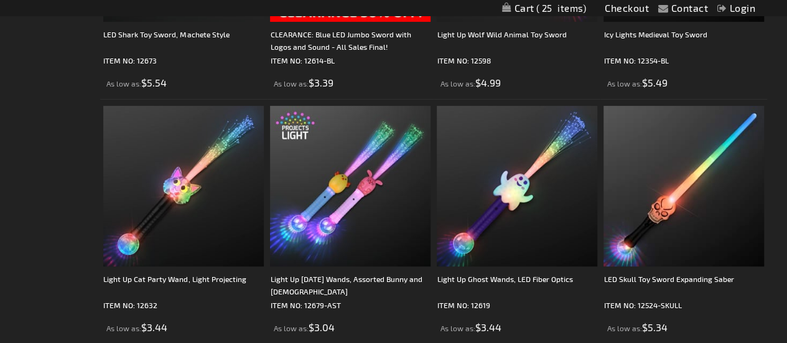
scroll to position [2470, 0]
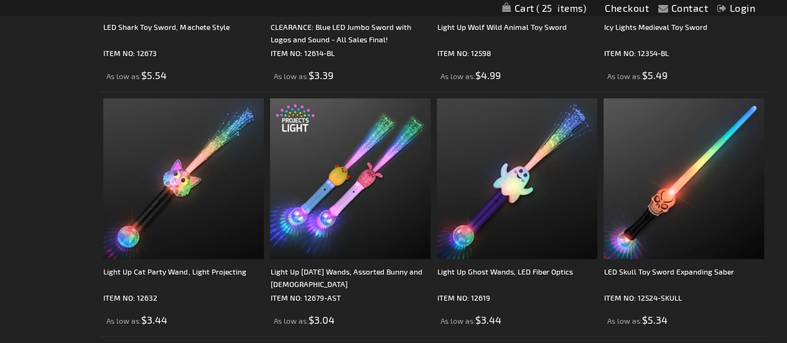
click at [532, 261] on div "Light Up Ghost Wands, LED Fiber Optics ITEM NO: 12619 As low as $3.44" at bounding box center [517, 212] width 160 height 228
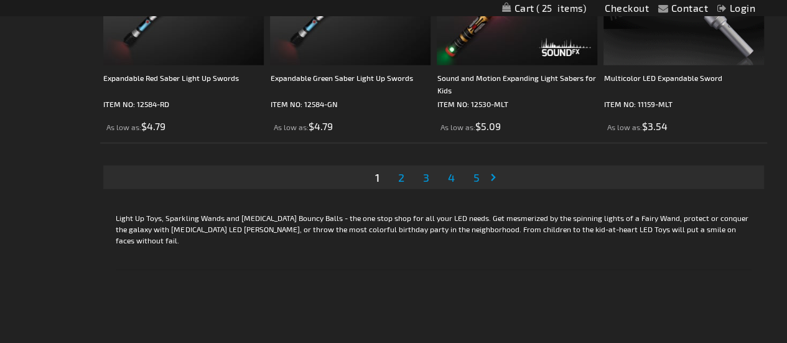
scroll to position [3894, 0]
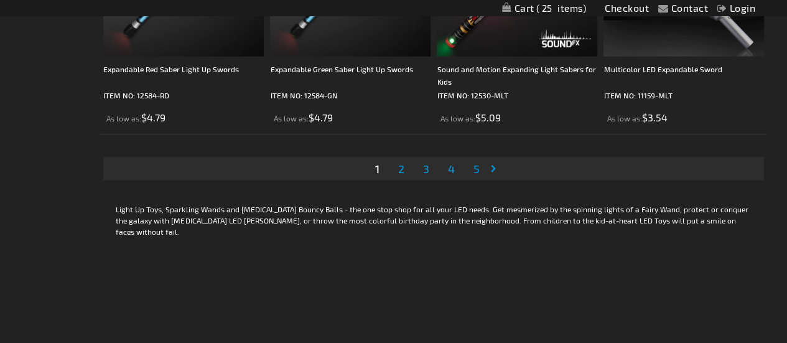
click at [401, 170] on span "2" at bounding box center [400, 169] width 6 height 14
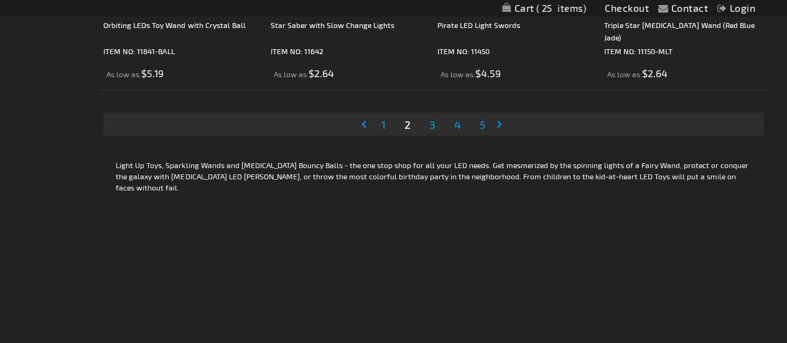
scroll to position [3939, 0]
click at [432, 124] on span "3" at bounding box center [431, 124] width 6 height 14
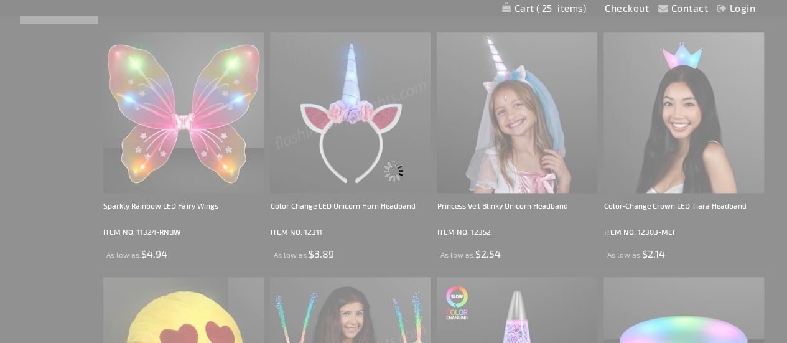
scroll to position [373, 0]
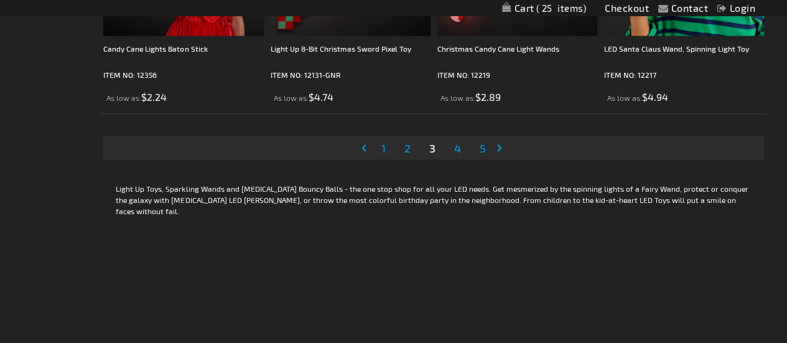
scroll to position [3915, 0]
click at [456, 147] on span "4" at bounding box center [456, 148] width 7 height 14
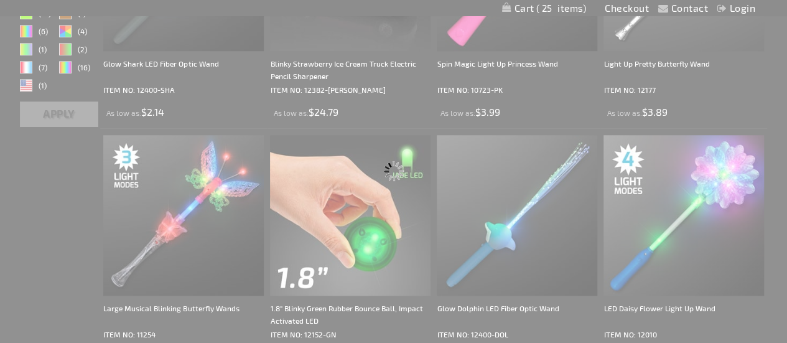
scroll to position [302, 0]
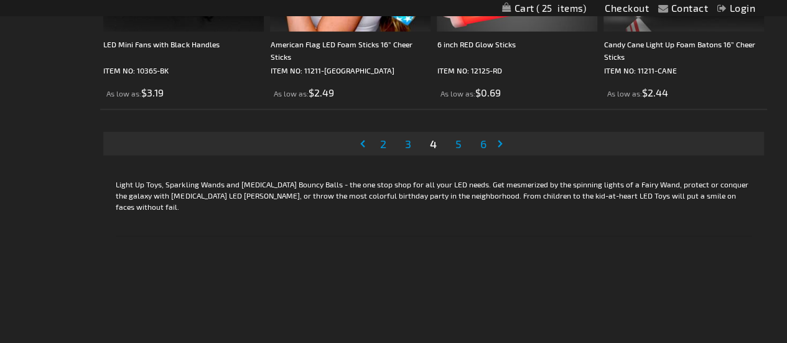
scroll to position [3920, 0]
click at [458, 142] on span "5" at bounding box center [458, 143] width 6 height 14
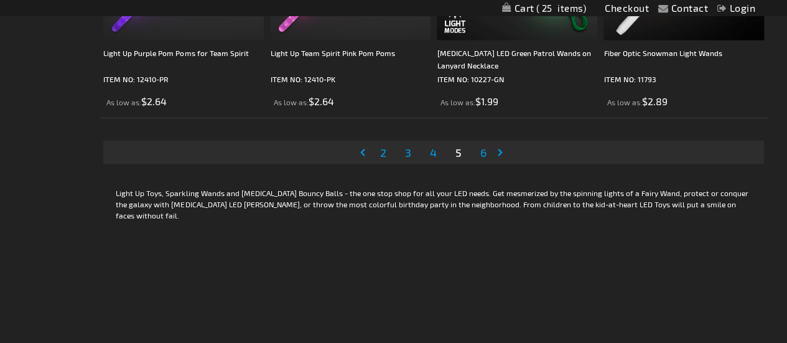
scroll to position [3911, 0]
click at [483, 152] on span "6" at bounding box center [483, 152] width 6 height 14
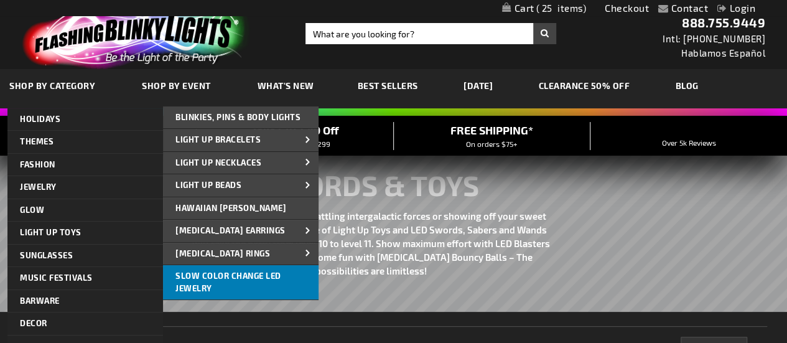
click at [245, 284] on link "Slow Color Change LED Jewelry" at bounding box center [240, 282] width 155 height 34
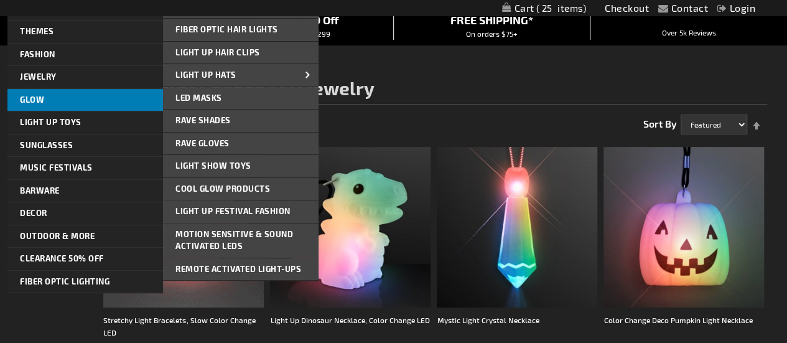
scroll to position [109, 0]
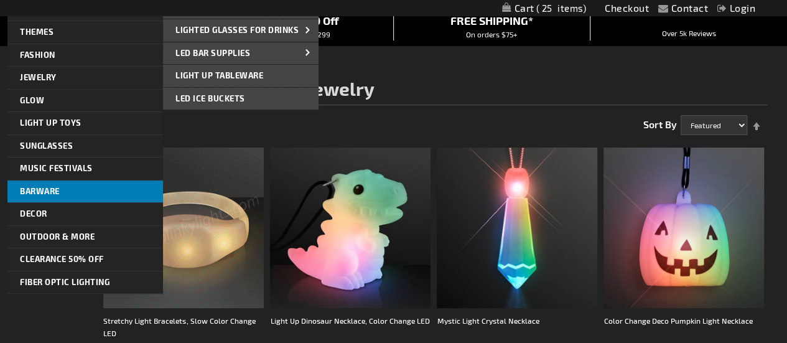
click at [45, 190] on span "Barware" at bounding box center [40, 191] width 40 height 10
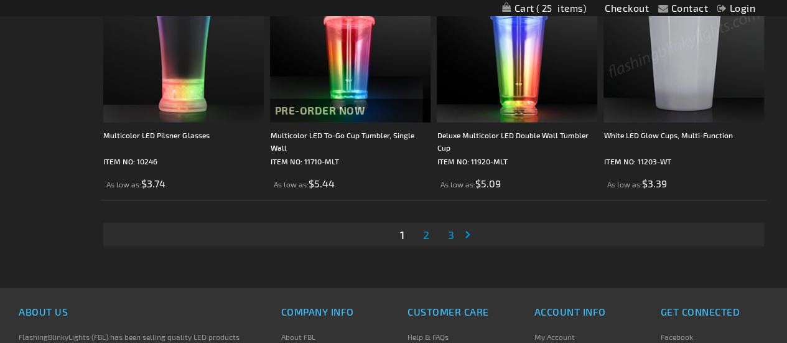
scroll to position [3831, 0]
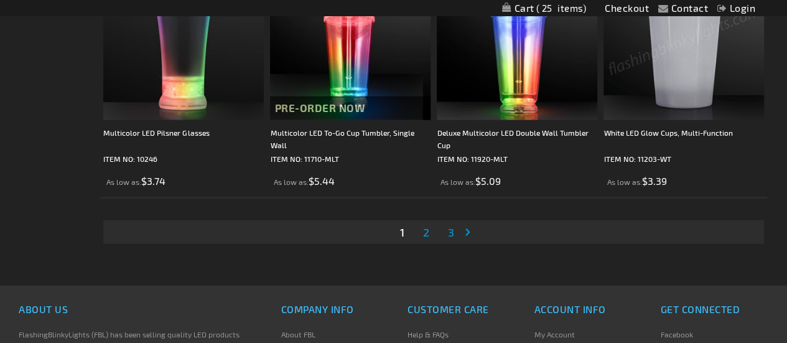
click at [424, 239] on link "Page 2" at bounding box center [425, 232] width 11 height 19
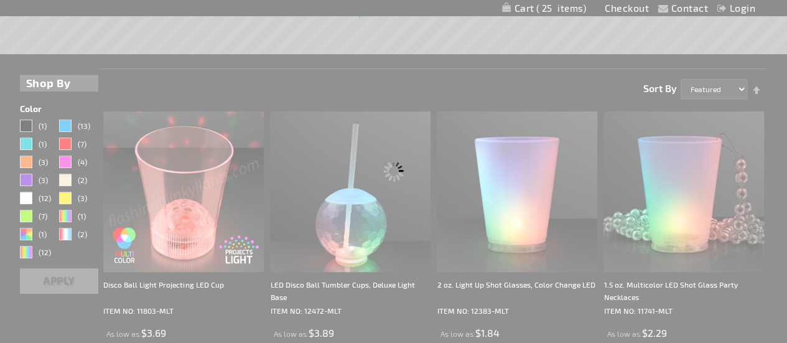
scroll to position [149, 0]
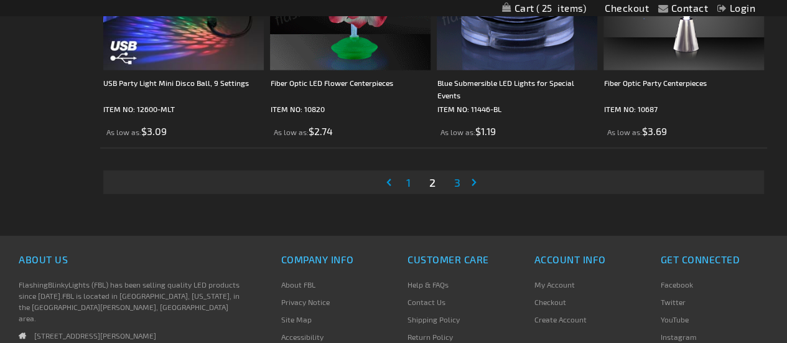
scroll to position [3886, 0]
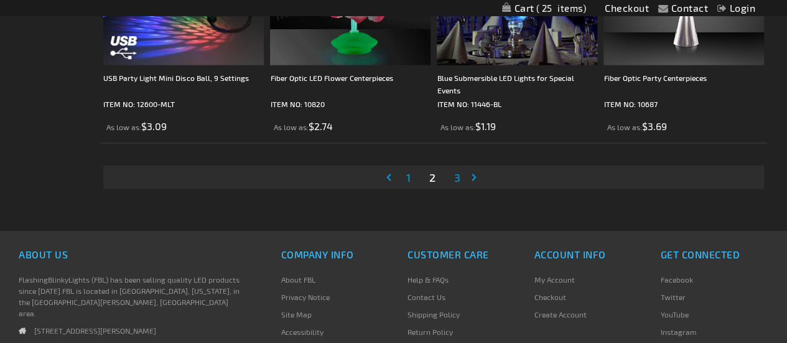
click at [457, 178] on span "3" at bounding box center [457, 177] width 6 height 14
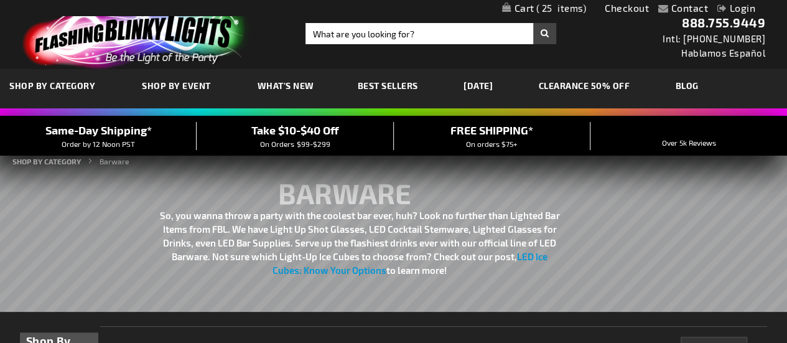
scroll to position [24, 0]
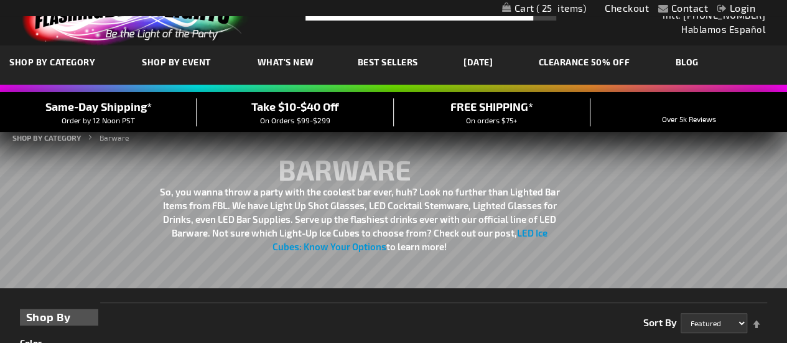
drag, startPoint x: 457, startPoint y: 178, endPoint x: 348, endPoint y: 299, distance: 162.4
click at [348, 299] on div "So, you wanna throw a party with the coolest bar ever, huh? Look no further tha…" at bounding box center [394, 209] width 748 height 187
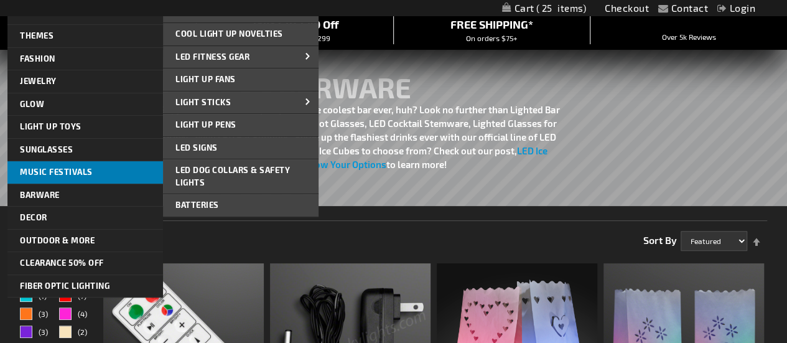
scroll to position [105, 0]
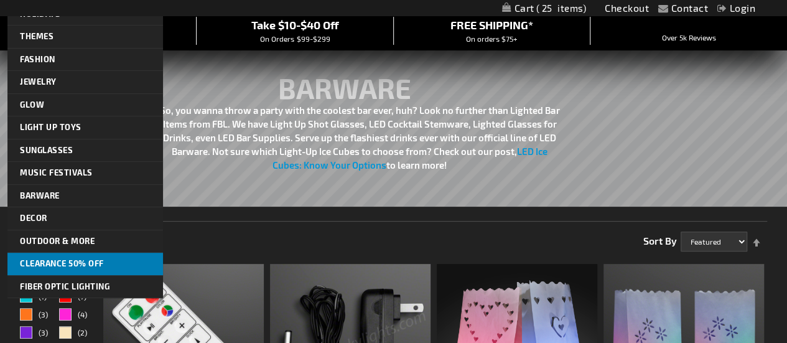
click at [104, 266] on span "CLEARANCE 50% OFF" at bounding box center [62, 263] width 84 height 10
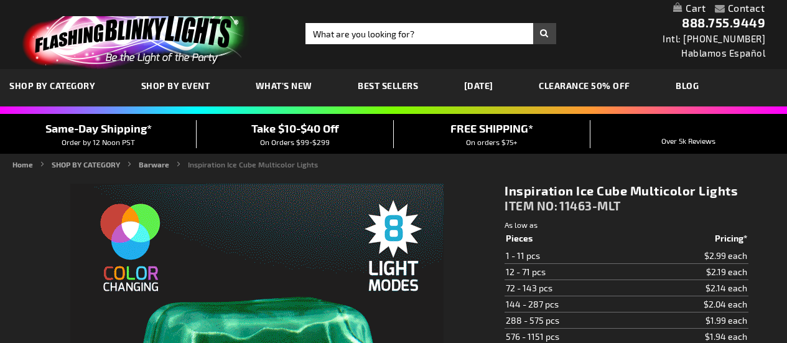
type input "5659"
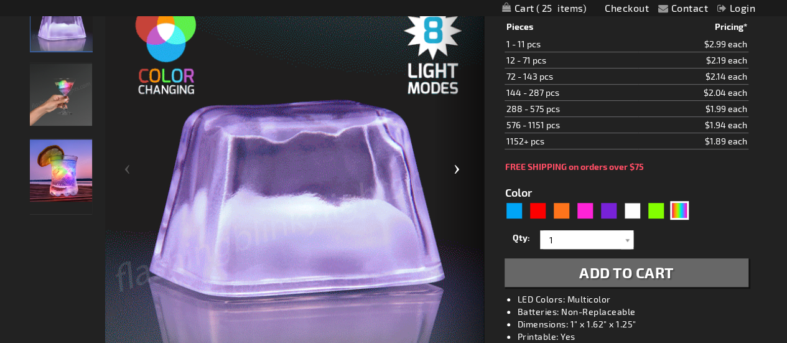
scroll to position [183, 0]
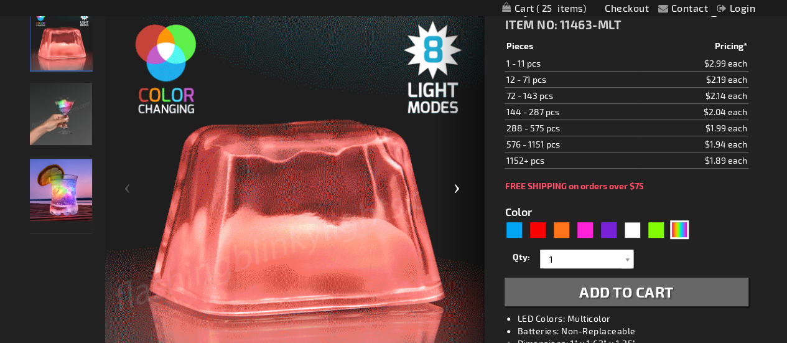
click at [455, 188] on div "Next" at bounding box center [459, 193] width 50 height 382
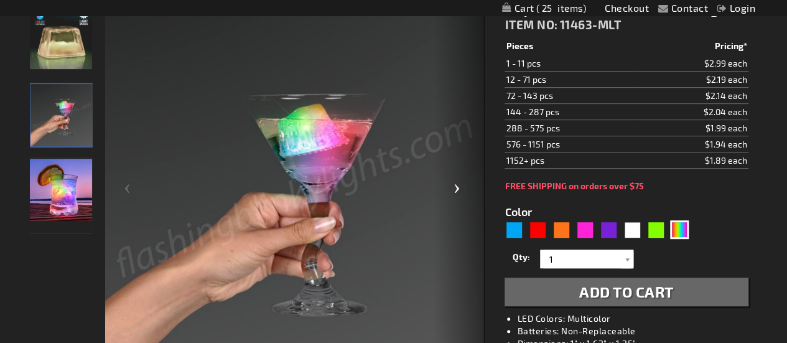
click at [455, 188] on div "Next" at bounding box center [459, 193] width 50 height 382
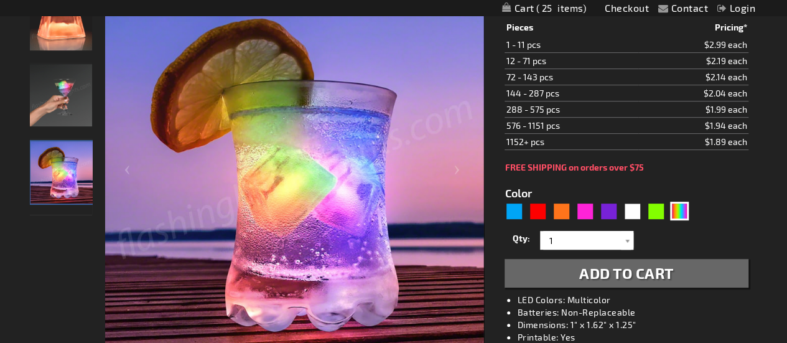
scroll to position [193, 0]
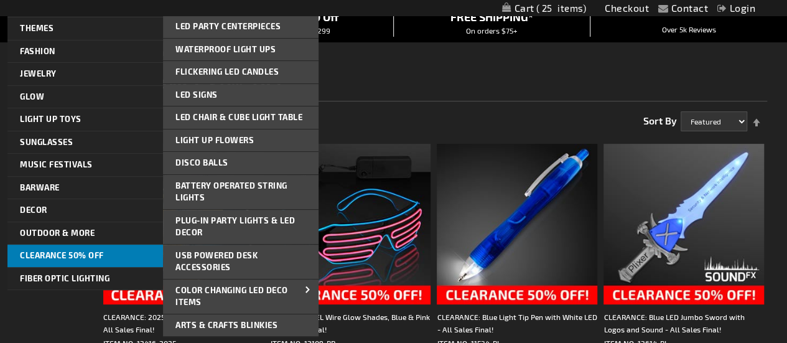
scroll to position [113, 0]
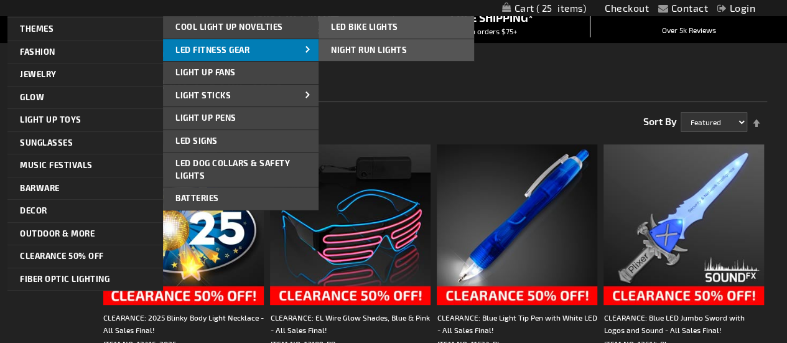
click at [291, 49] on link "LED Fitness Gear" at bounding box center [240, 50] width 155 height 22
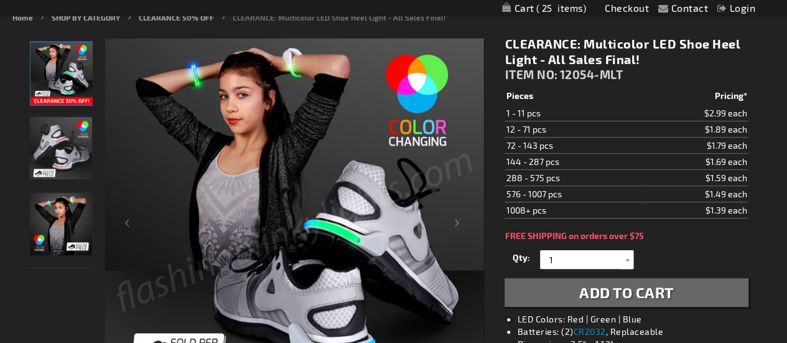
scroll to position [154, 0]
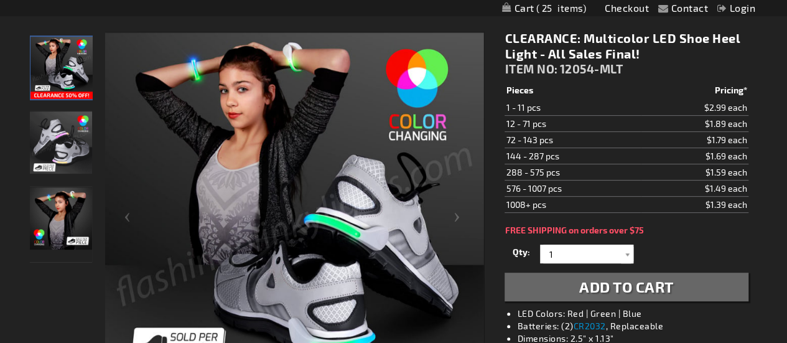
click at [68, 140] on img "CLEARANCE: Multicolor LED Shoe Heel Light - All Sales Final!" at bounding box center [61, 142] width 62 height 62
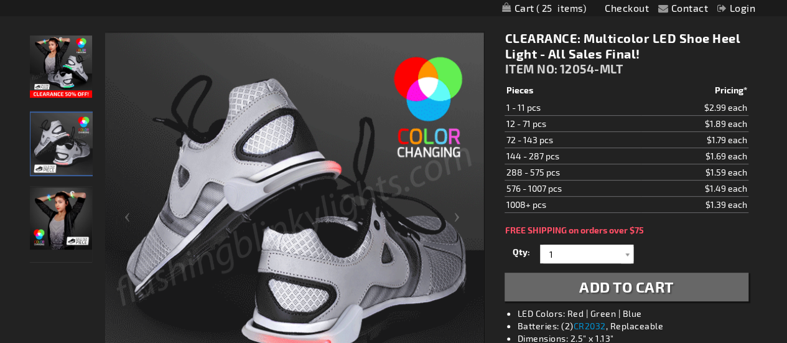
click at [53, 212] on img "CLEARANCE: Multicolor LED Shoe Heel Light - All Sales Final!" at bounding box center [61, 218] width 62 height 62
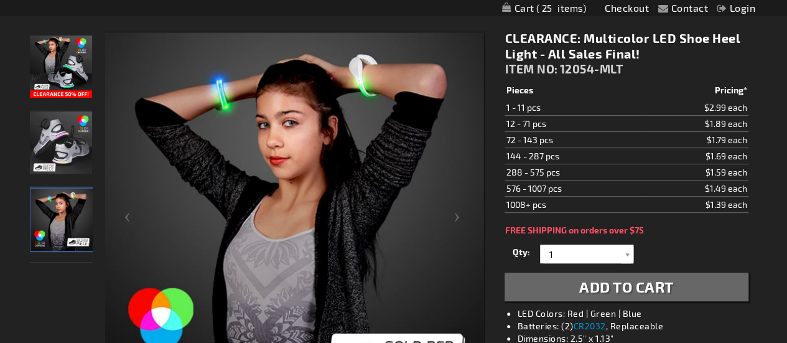
click at [78, 58] on img "Multi-Color Shoe Heel LED Lights Up" at bounding box center [61, 66] width 62 height 62
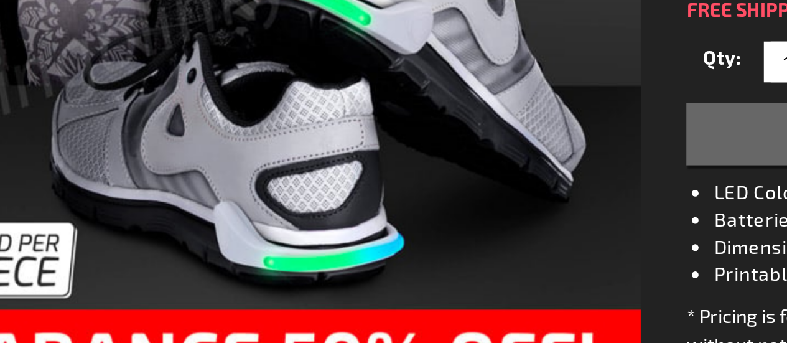
scroll to position [280, 0]
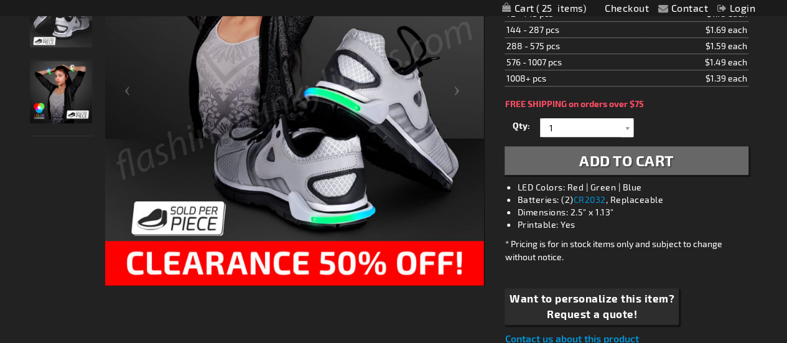
click at [65, 79] on img "CLEARANCE: Multicolor LED Shoe Heel Light - All Sales Final!" at bounding box center [61, 92] width 62 height 62
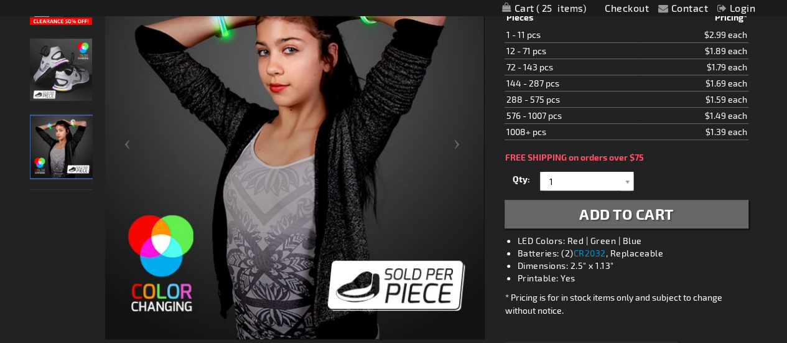
scroll to position [213, 0]
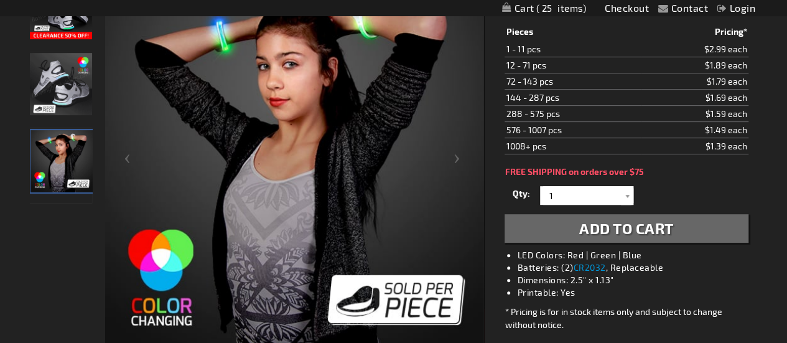
click at [65, 79] on img "CLEARANCE: Multicolor LED Shoe Heel Light - All Sales Final!" at bounding box center [61, 84] width 62 height 62
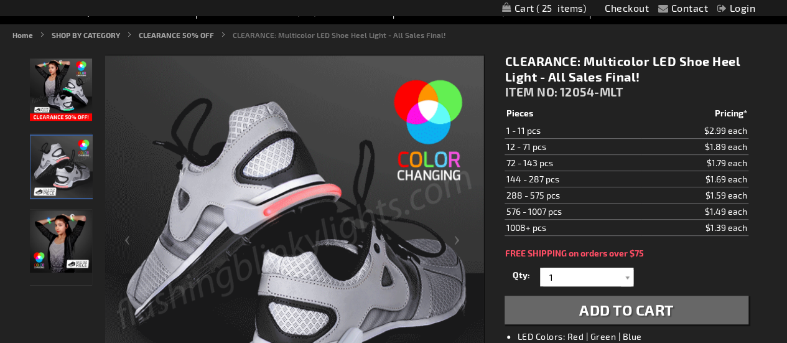
scroll to position [131, 0]
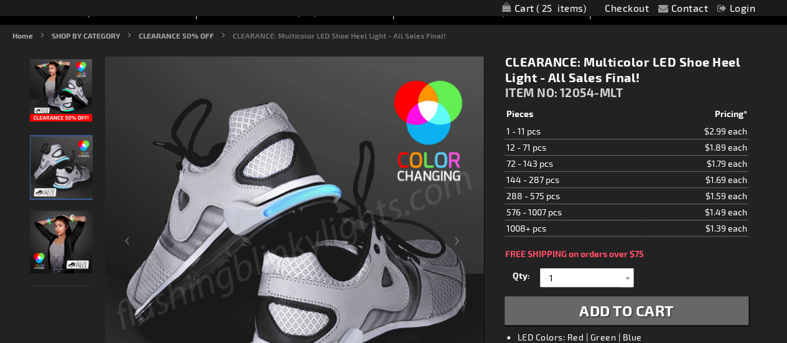
click at [65, 89] on img "Multi-Color Shoe Heel LED Lights Up" at bounding box center [61, 90] width 62 height 62
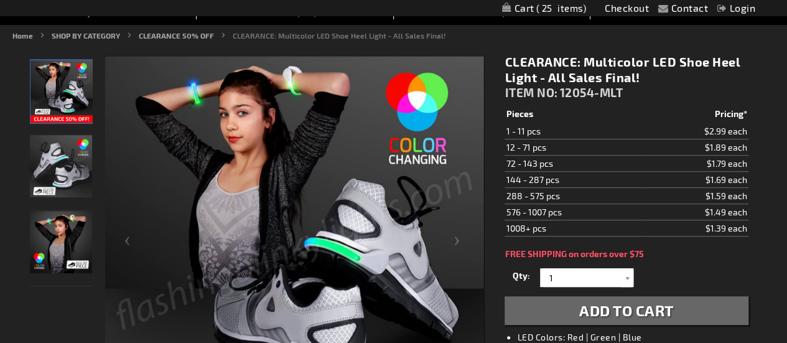
click at [61, 165] on img "CLEARANCE: Multicolor LED Shoe Heel Light - All Sales Final!" at bounding box center [61, 166] width 62 height 62
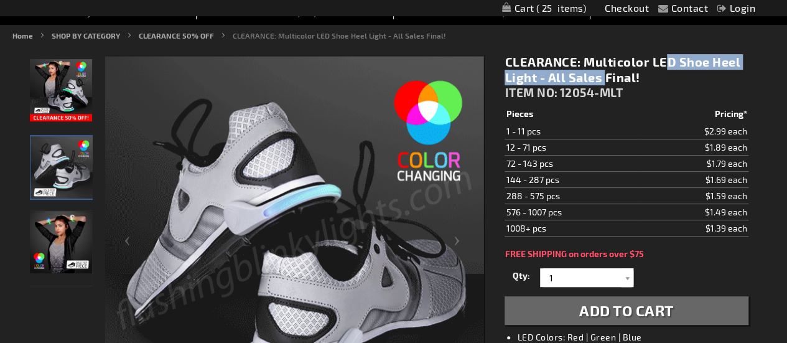
drag, startPoint x: 586, startPoint y: 61, endPoint x: 534, endPoint y: 78, distance: 55.1
click at [534, 78] on h1 "CLEARANCE: Multicolor LED Shoe Heel Light - All Sales Final!" at bounding box center [625, 69] width 243 height 31
copy h1 "Multicolor LED Shoe Heel Light"
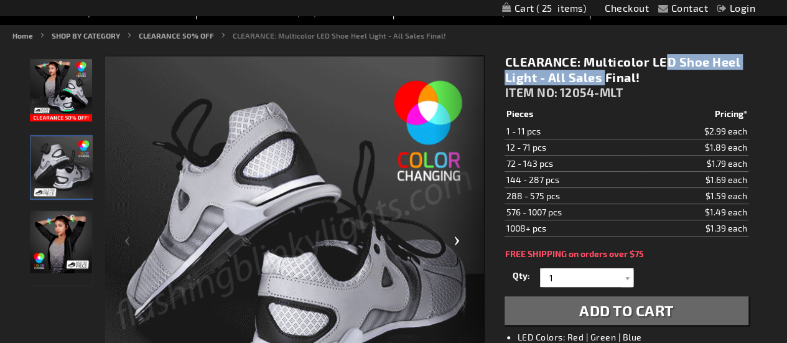
click at [457, 237] on div "Next" at bounding box center [459, 246] width 50 height 382
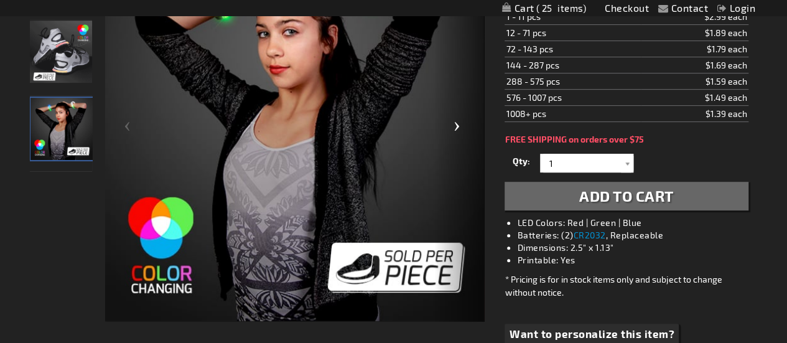
scroll to position [242, 0]
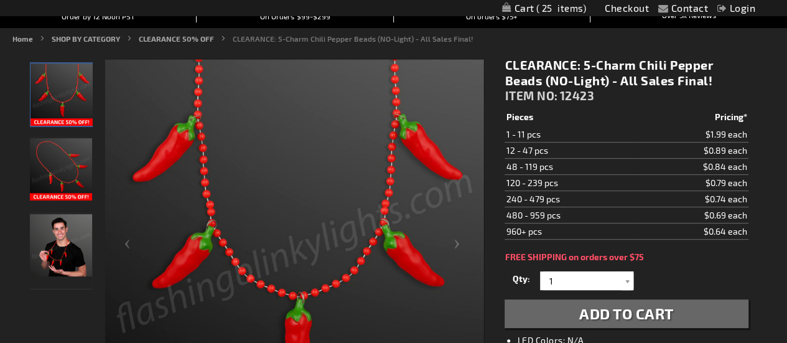
scroll to position [128, 0]
click at [75, 252] on img "Man displaying NON-Light Up Chili Pepper Charm Necklace" at bounding box center [61, 244] width 62 height 62
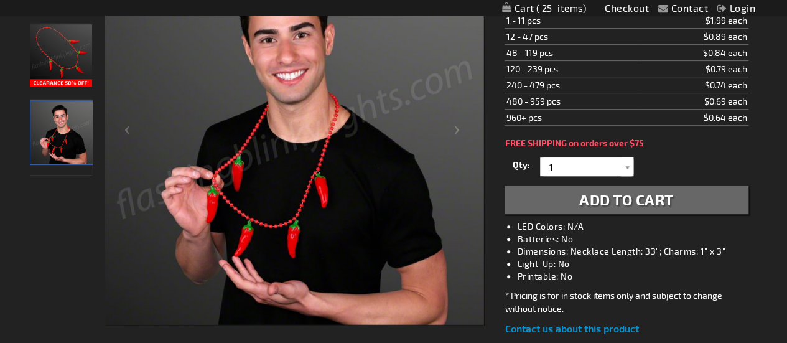
scroll to position [247, 0]
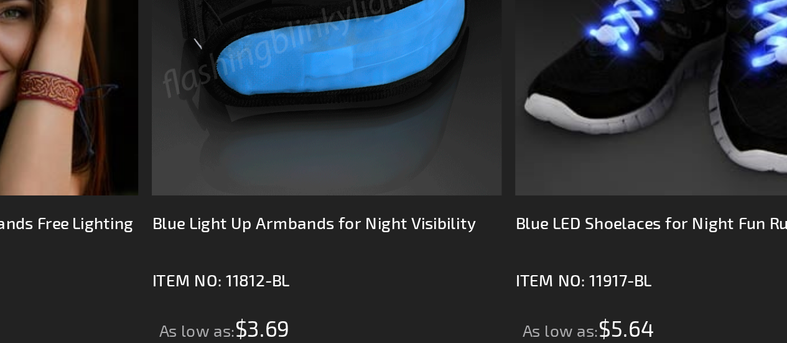
scroll to position [297, 0]
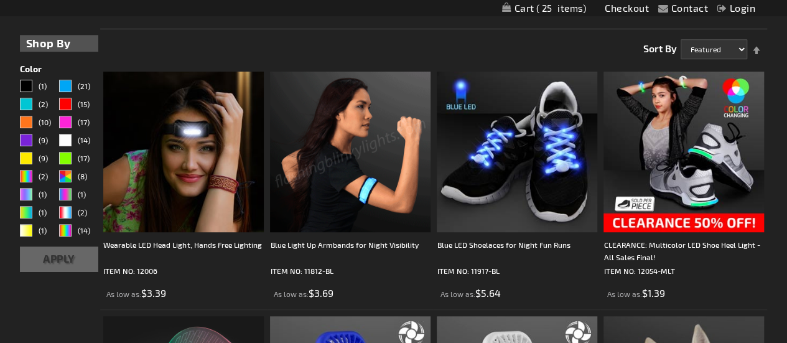
click at [370, 149] on img at bounding box center [350, 152] width 160 height 160
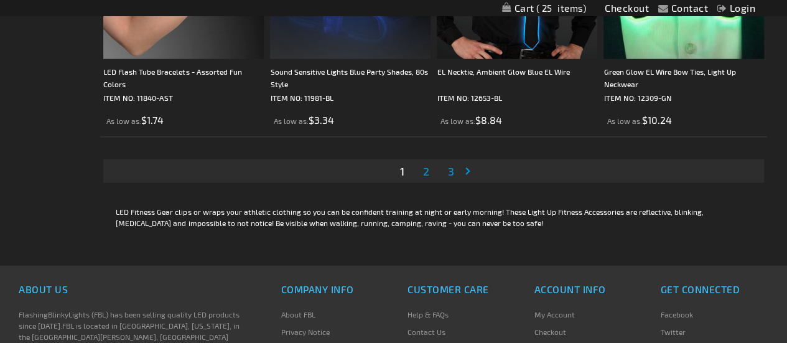
scroll to position [3892, 0]
click at [428, 174] on span "2" at bounding box center [426, 171] width 6 height 14
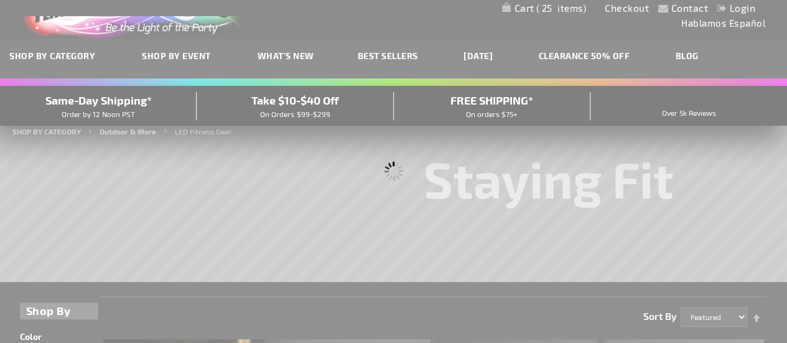
scroll to position [11, 0]
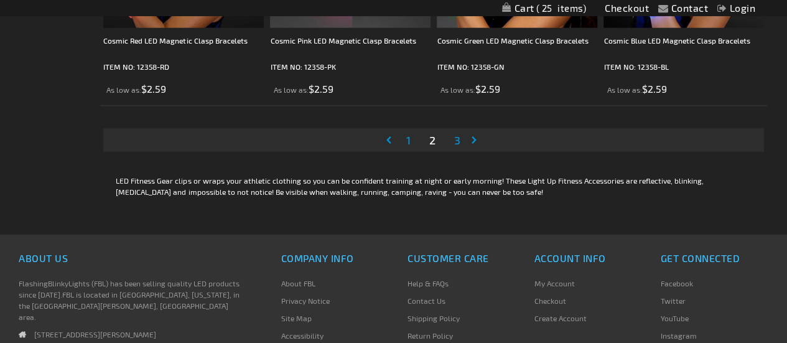
scroll to position [3938, 0]
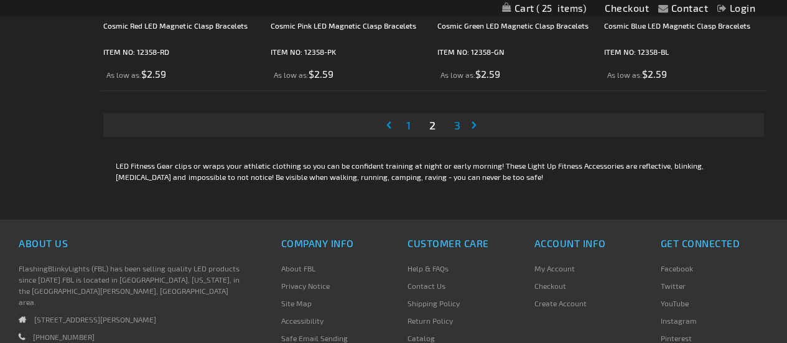
click at [456, 129] on span "3" at bounding box center [457, 125] width 6 height 14
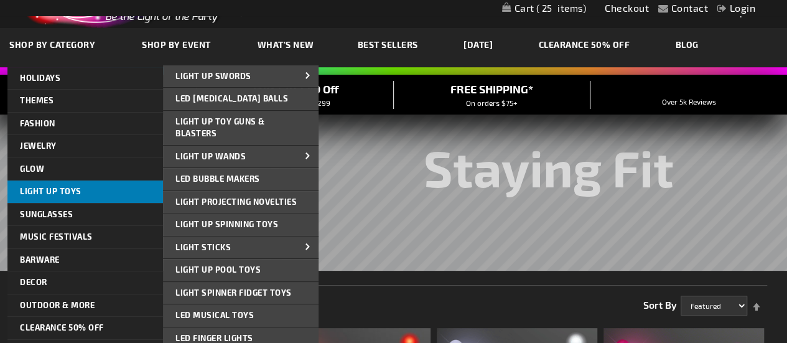
scroll to position [41, 0]
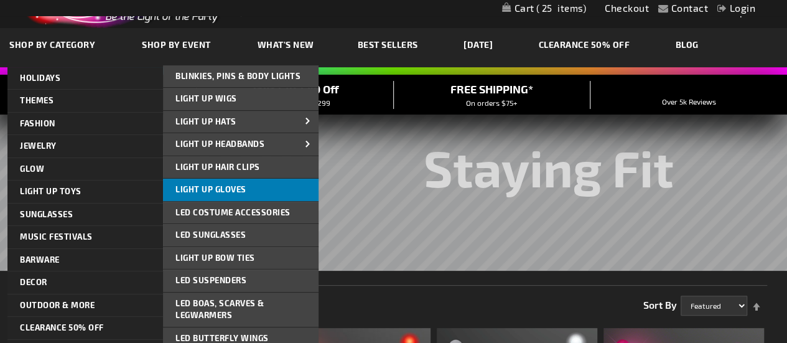
click at [220, 185] on span "Light Up Gloves" at bounding box center [210, 189] width 71 height 10
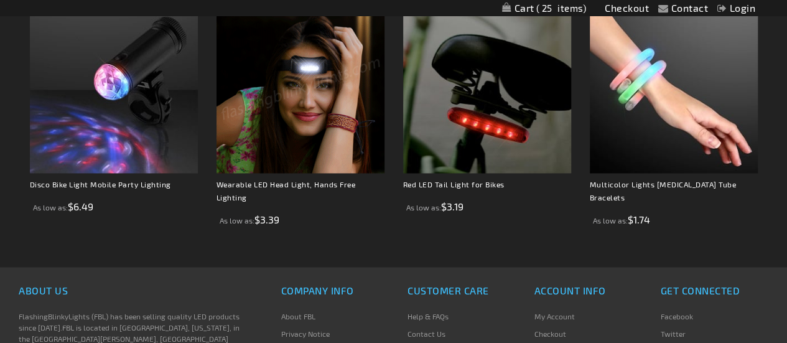
scroll to position [869, 0]
click at [326, 105] on img at bounding box center [300, 88] width 168 height 168
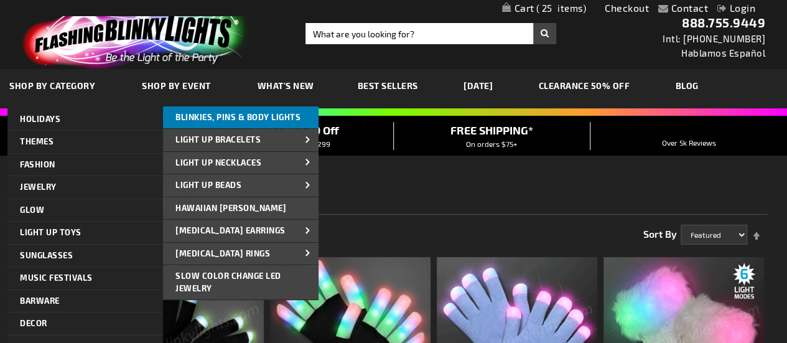
click at [248, 114] on span "Blinkies, Pins & Body Lights" at bounding box center [237, 117] width 125 height 10
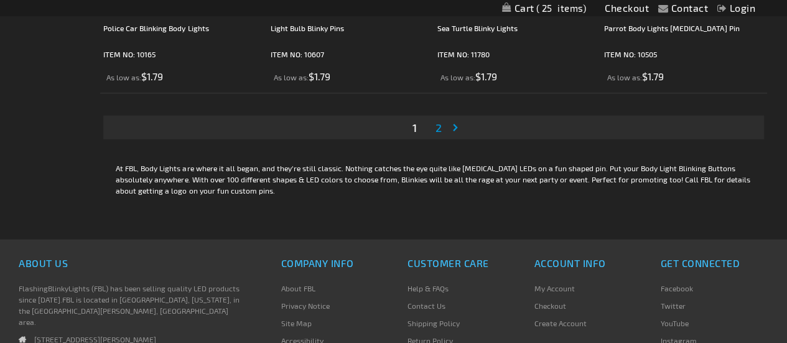
scroll to position [3824, 0]
click at [438, 127] on span "2" at bounding box center [438, 127] width 6 height 14
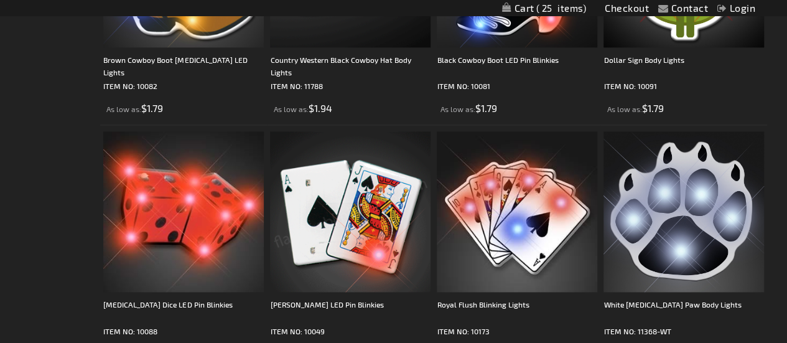
scroll to position [860, 0]
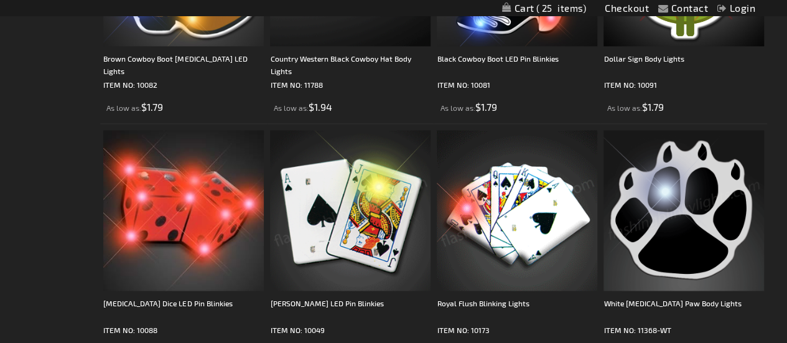
click at [677, 215] on img at bounding box center [683, 210] width 160 height 160
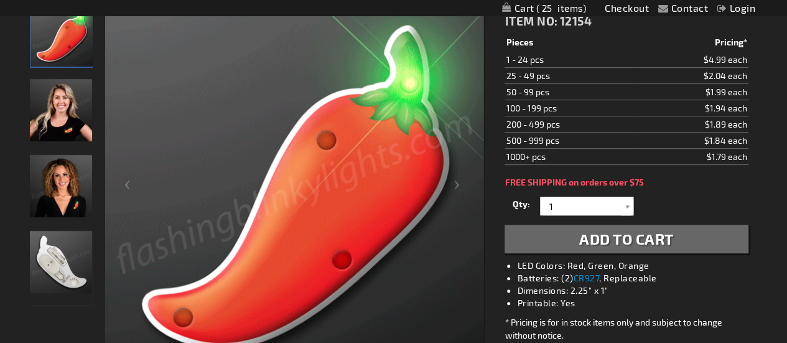
scroll to position [191, 0]
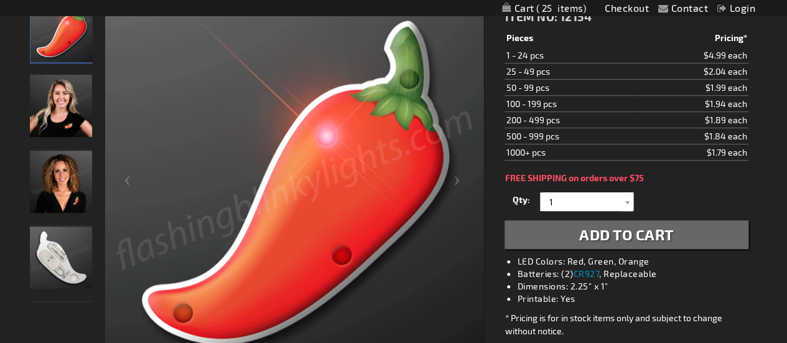
click at [403, 152] on img at bounding box center [294, 185] width 379 height 379
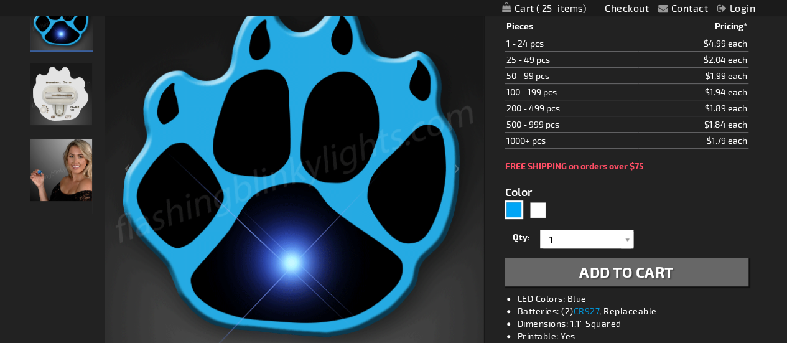
scroll to position [197, 0]
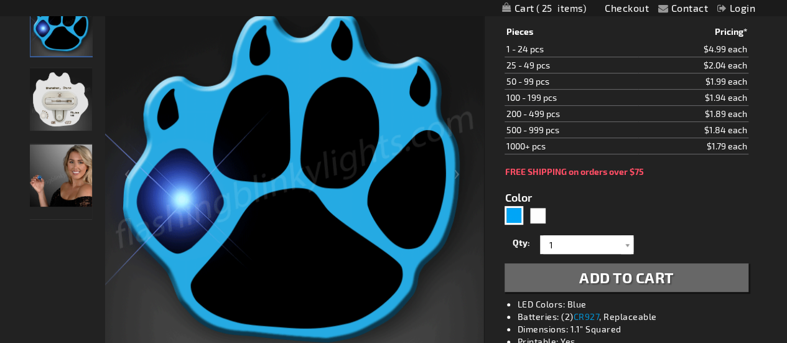
click at [64, 155] on img "Woman displaying Light Up Blue Paw Print LED Blinky Pin" at bounding box center [61, 175] width 62 height 62
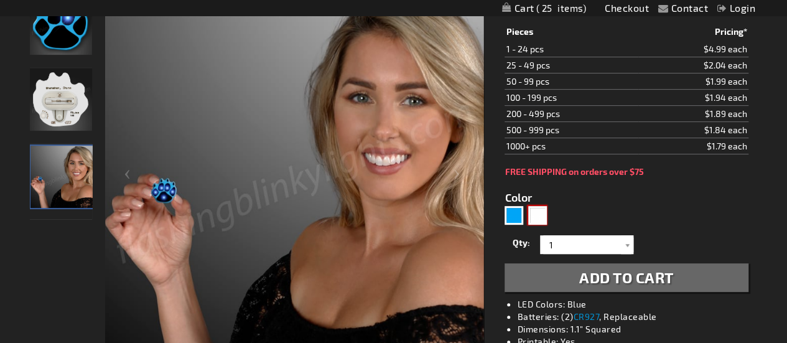
click at [530, 217] on div "White" at bounding box center [537, 215] width 19 height 19
type input "5646"
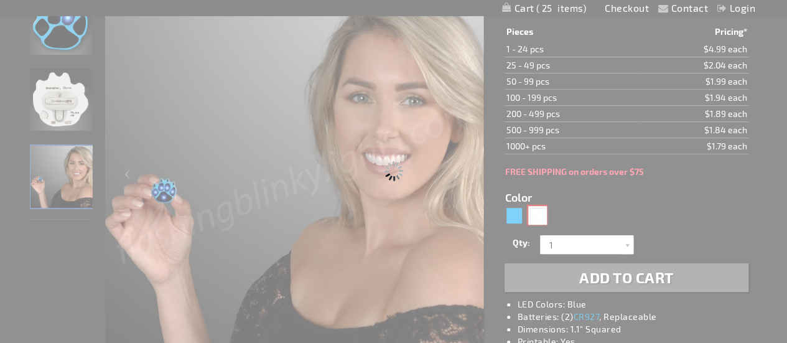
type input "11368-WT"
type input "Customize - White Flashing Paw Body Lights - ITEM NO: 11368-WT"
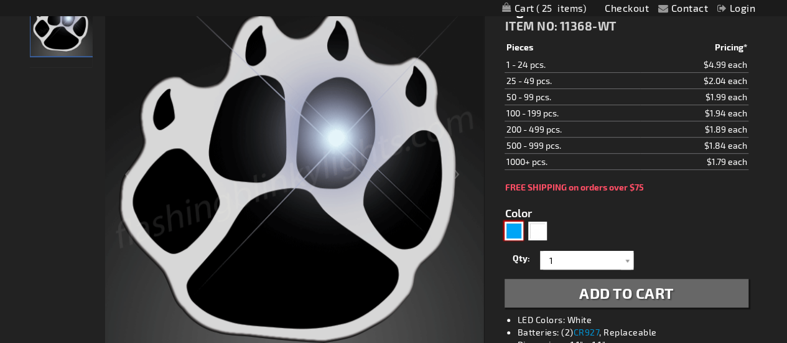
click at [515, 221] on div "Blue" at bounding box center [513, 230] width 19 height 19
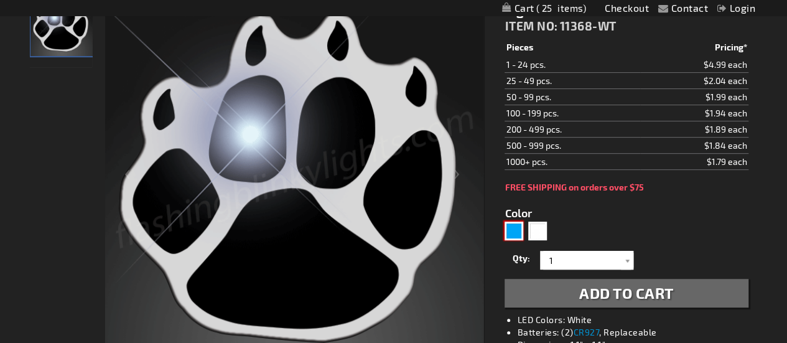
type input "5629"
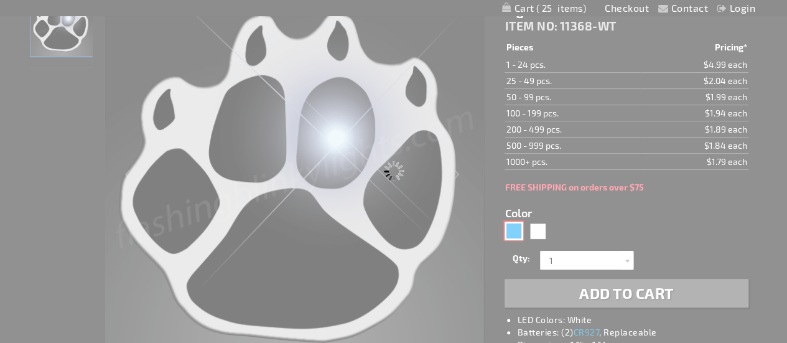
type input "11368-BL"
type input "Customize - Blue Flashing Paw Body Lights - ITEM NO: 11368-BL"
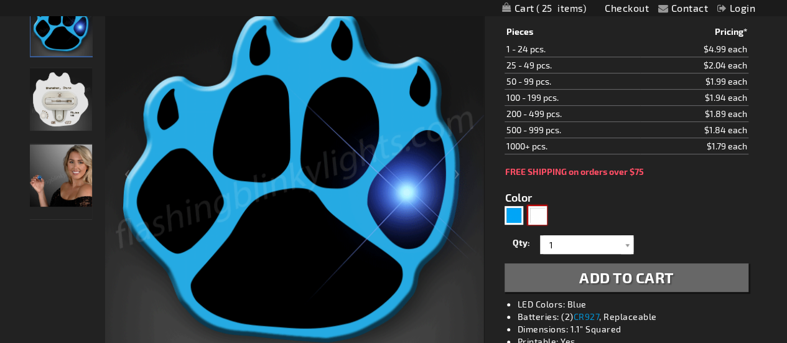
click at [535, 219] on div "White" at bounding box center [537, 215] width 19 height 19
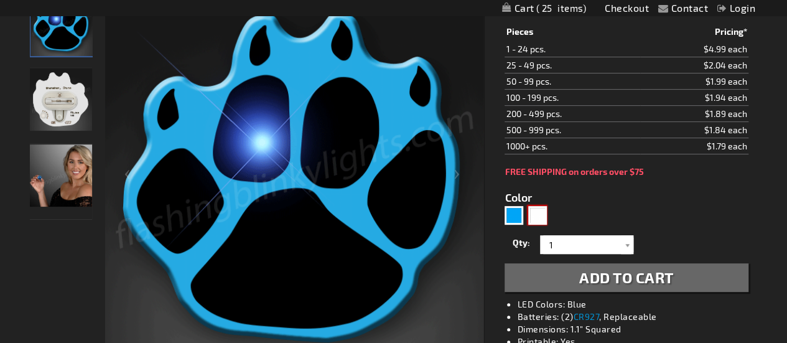
type input "5646"
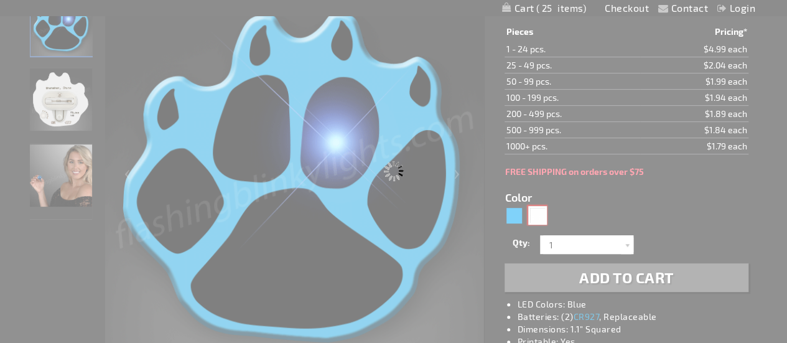
type input "11368-WT"
type input "Customize - White Flashing Paw Body Lights - ITEM NO: 11368-WT"
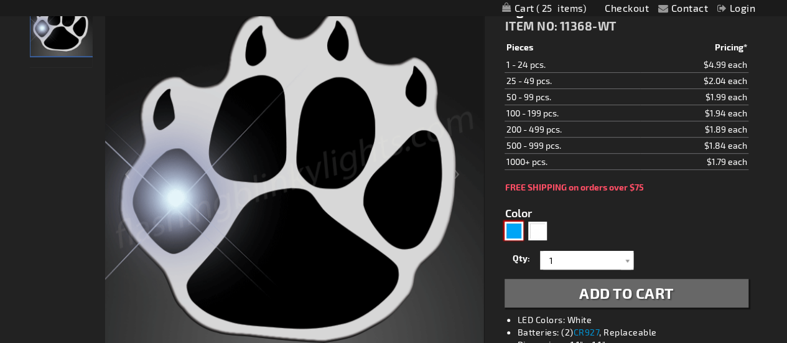
click at [518, 221] on div "Blue" at bounding box center [513, 230] width 19 height 19
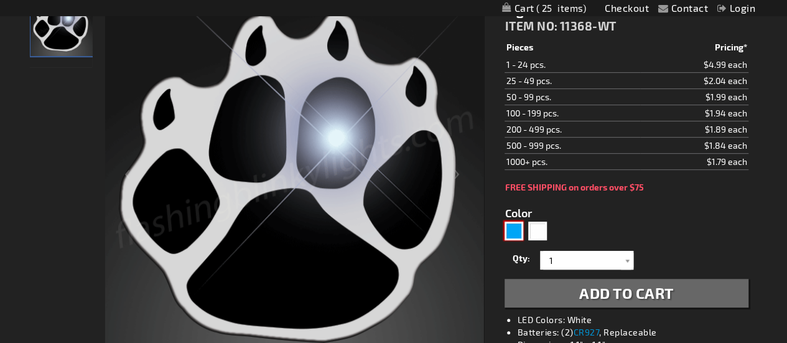
type input "5629"
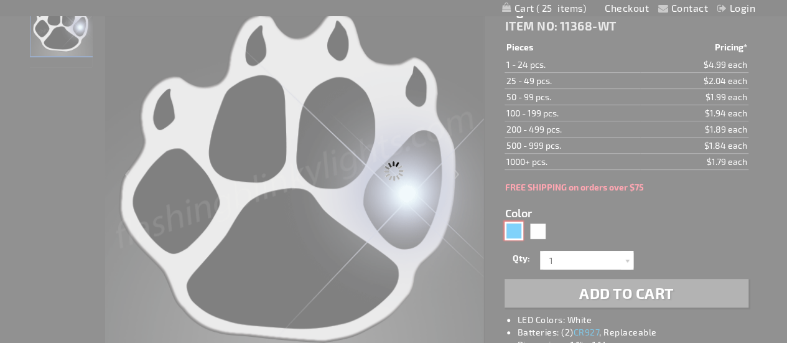
type input "11368-BL"
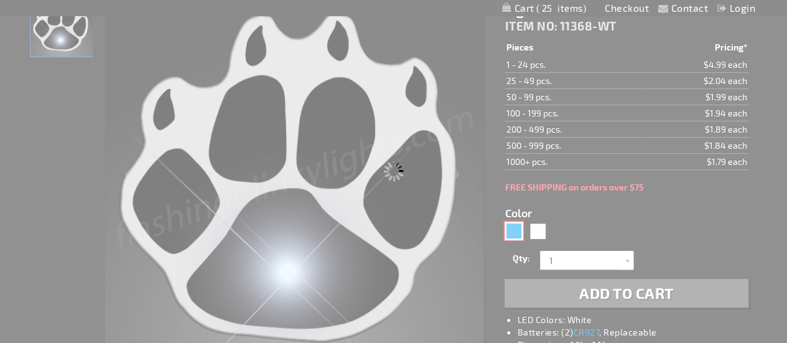
type input "Customize - Blue Flashing Paw Body Lights - ITEM NO: 11368-BL"
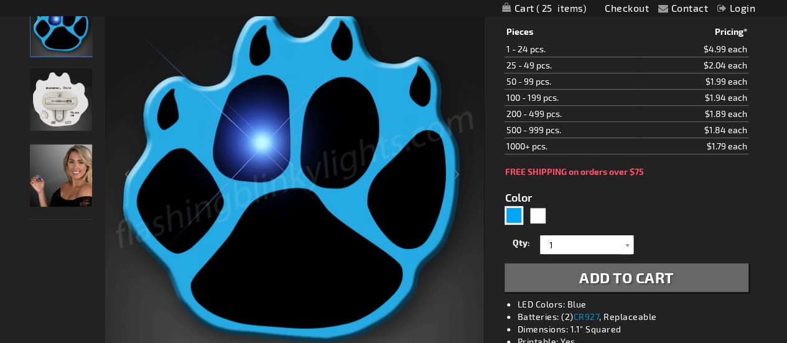
click at [647, 274] on span "Add to Cart" at bounding box center [626, 277] width 95 height 18
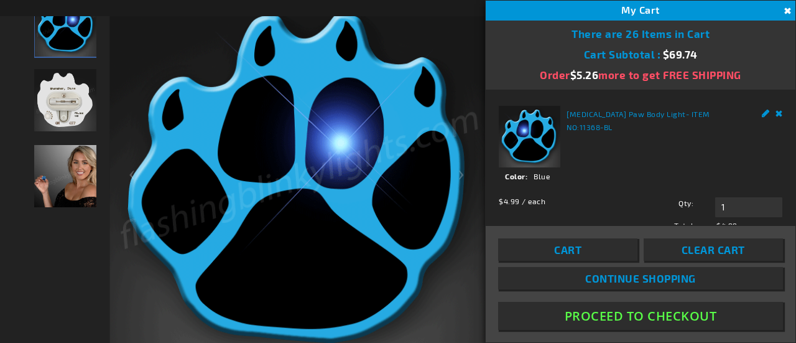
click at [786, 9] on button "Close" at bounding box center [786, 11] width 14 height 14
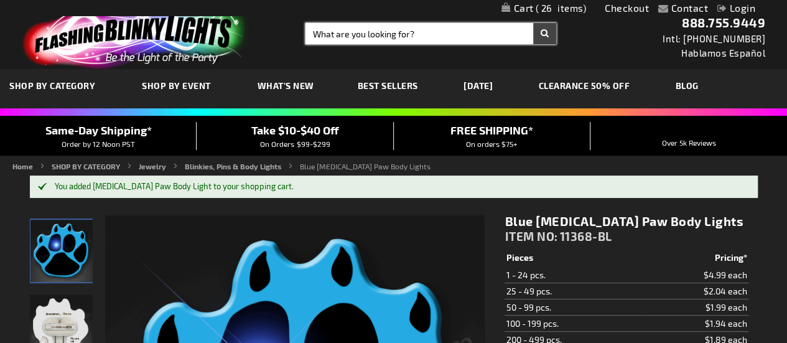
click at [400, 34] on input "Search" at bounding box center [430, 33] width 251 height 21
type input "hood"
click at [533, 23] on button "Search" at bounding box center [544, 33] width 23 height 21
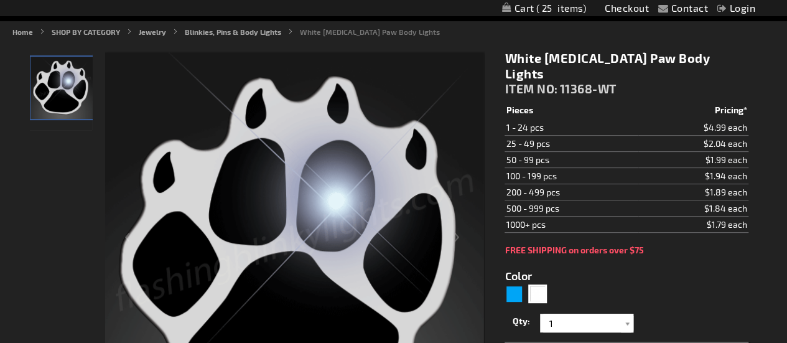
scroll to position [134, 0]
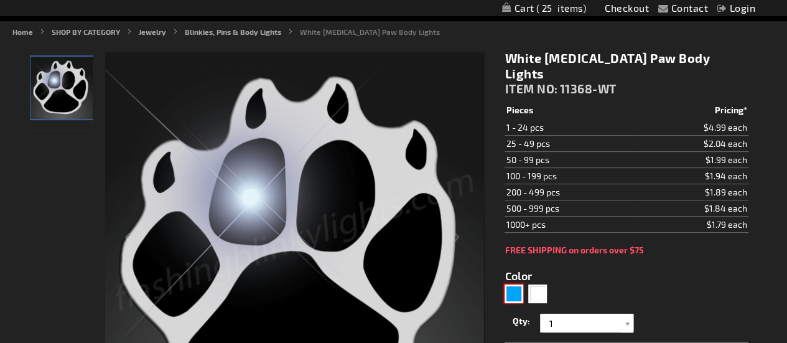
click at [513, 284] on div "Blue" at bounding box center [513, 293] width 19 height 19
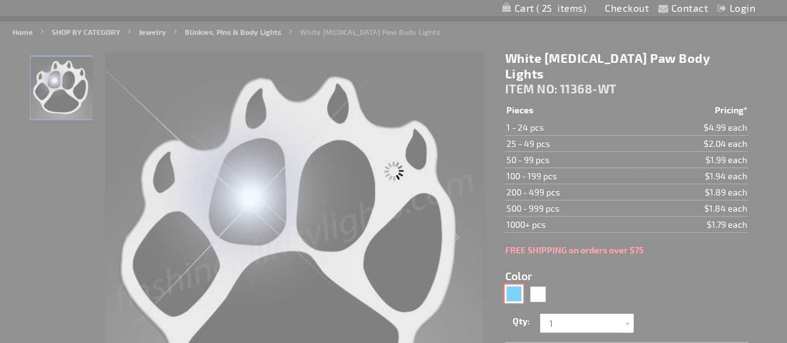
type input "5629"
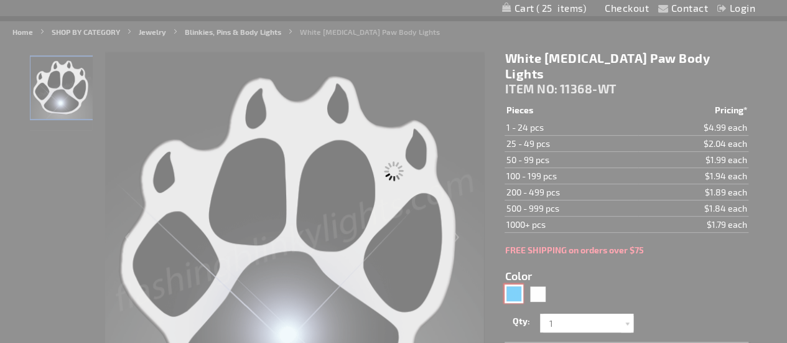
type input "11368-BL"
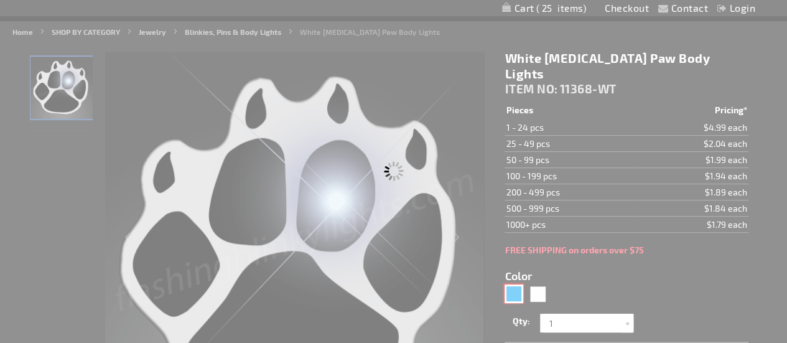
type input "Customize - Blue Flashing Paw Body Lights - ITEM NO: 11368-BL"
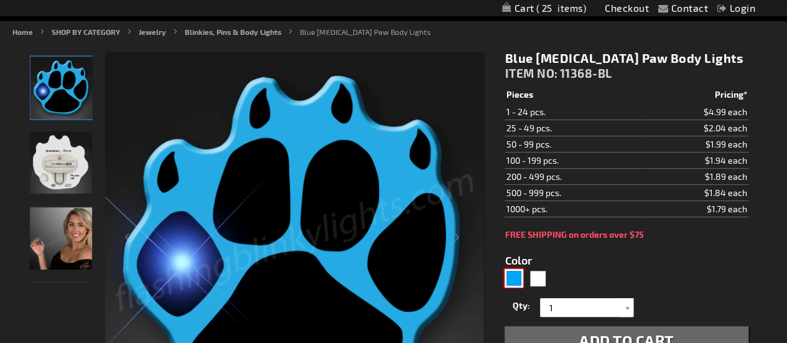
click at [513, 277] on div "Blue" at bounding box center [513, 278] width 19 height 19
click at [58, 168] on img at bounding box center [61, 162] width 62 height 62
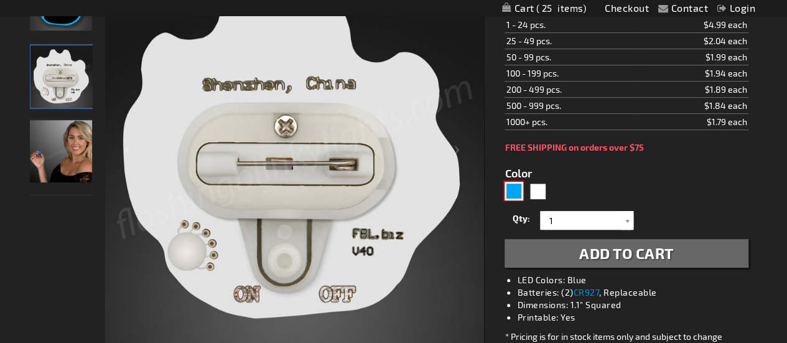
scroll to position [224, 0]
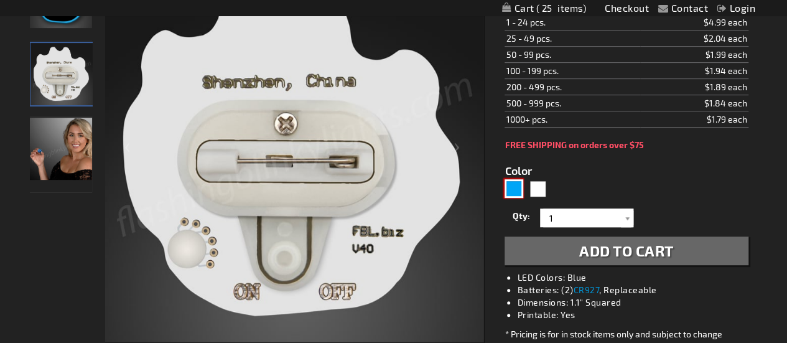
click at [78, 147] on img at bounding box center [61, 149] width 62 height 62
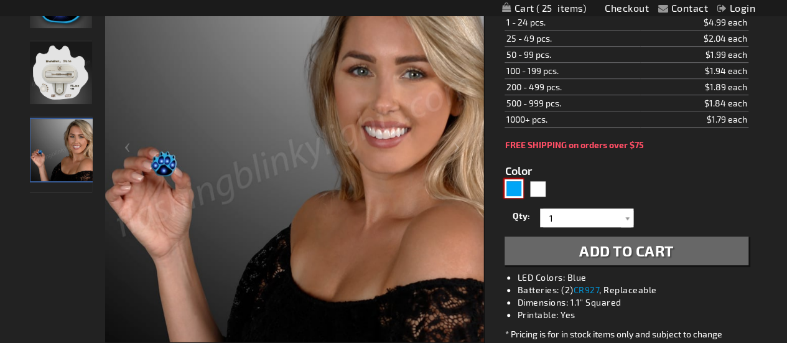
scroll to position [0, 0]
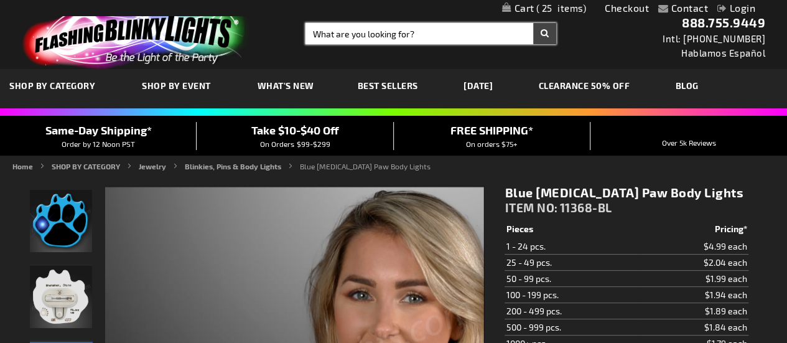
click at [427, 34] on input "Search" at bounding box center [430, 33] width 251 height 21
type input "mask"
click at [533, 23] on button "Search" at bounding box center [544, 33] width 23 height 21
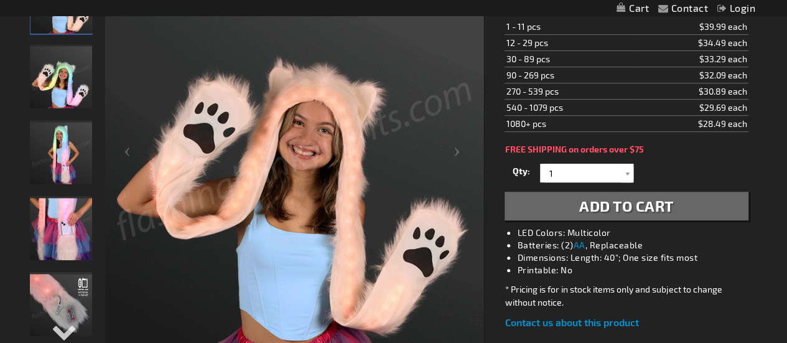
click at [456, 201] on div "Next" at bounding box center [459, 157] width 50 height 382
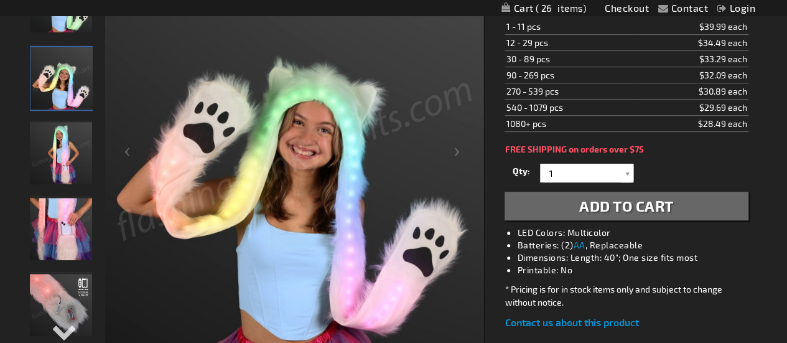
click at [50, 242] on img "Girl wearing Faux Fur Hood Light Up Ears & Paws" at bounding box center [61, 229] width 62 height 62
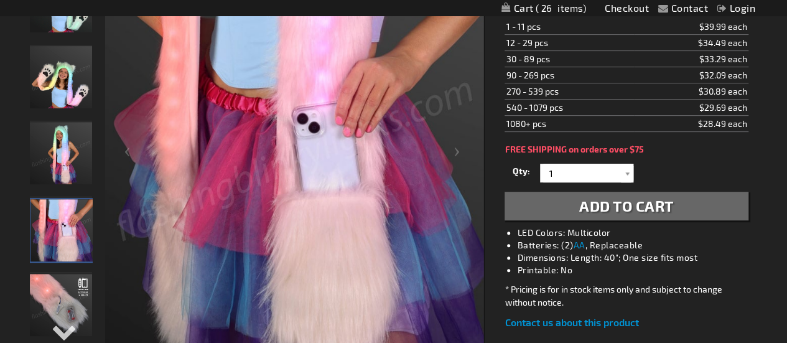
click at [68, 141] on img "Girl wearing Faux Fur Hood Light Up Ears & Paws" at bounding box center [61, 153] width 62 height 62
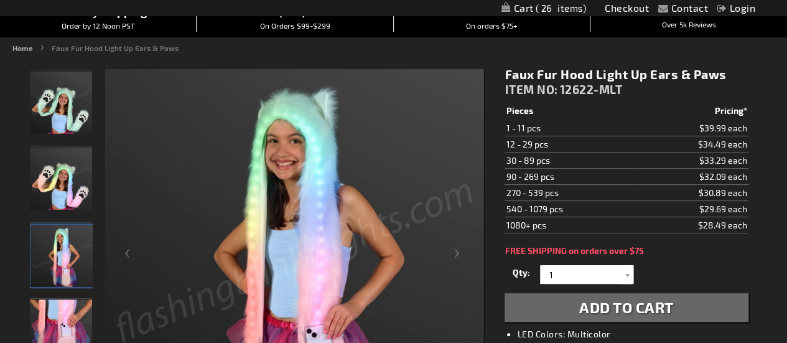
scroll to position [116, 0]
click at [51, 176] on img "Girl wearing Faux Fur Hood Light Up Ears & Paws" at bounding box center [61, 179] width 62 height 62
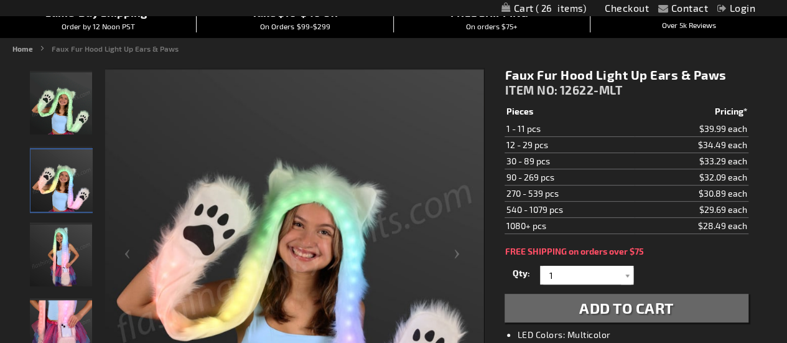
click at [70, 104] on img "Girl wearing Faux Fur Hood Light Up Ears & Paws" at bounding box center [61, 103] width 62 height 62
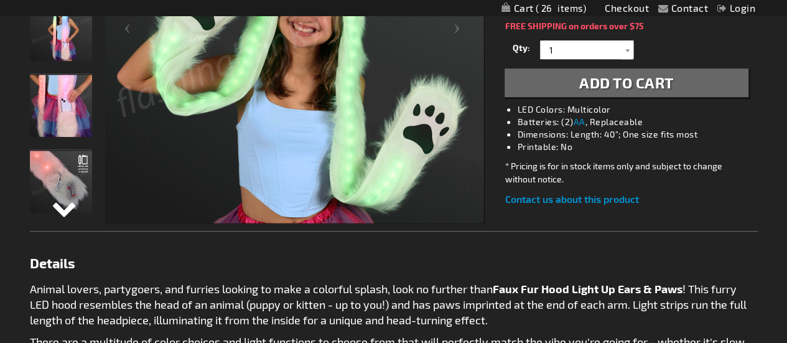
scroll to position [345, 0]
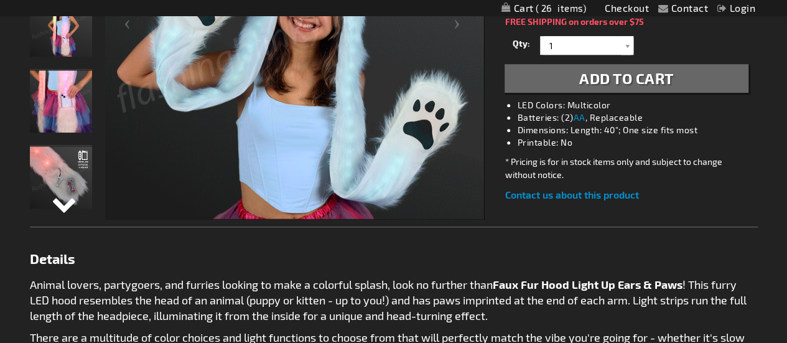
click at [58, 205] on div "Next" at bounding box center [61, 213] width 19 height 27
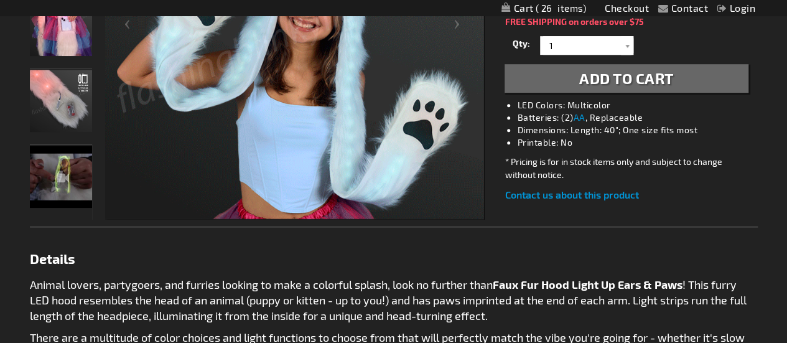
click at [58, 205] on img "Faux Fur Hood Light Up Ears & Paws" at bounding box center [61, 177] width 62 height 62
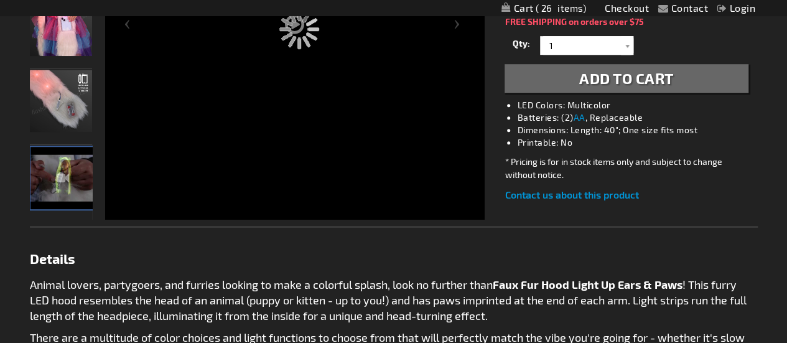
click at [60, 172] on div "Faux Fur Hood Light Up Ears & Paws" at bounding box center [61, 182] width 62 height 76
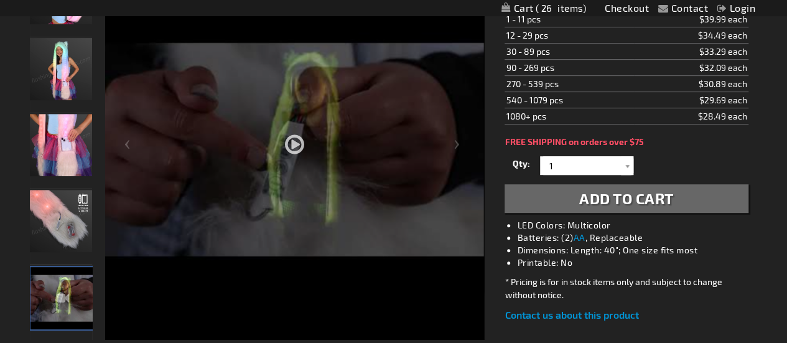
scroll to position [218, 0]
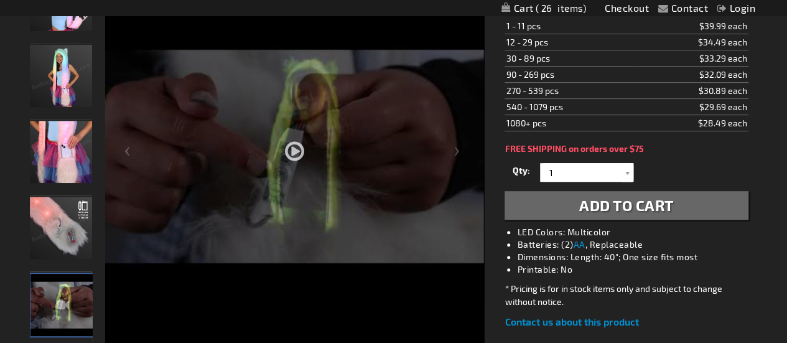
click at [295, 139] on div at bounding box center [294, 192] width 379 height 455
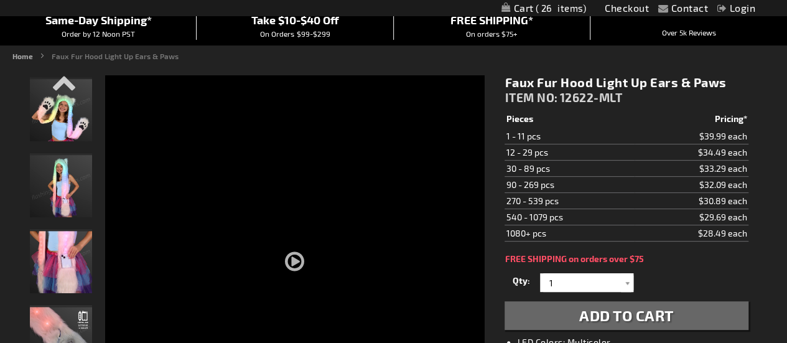
scroll to position [105, 0]
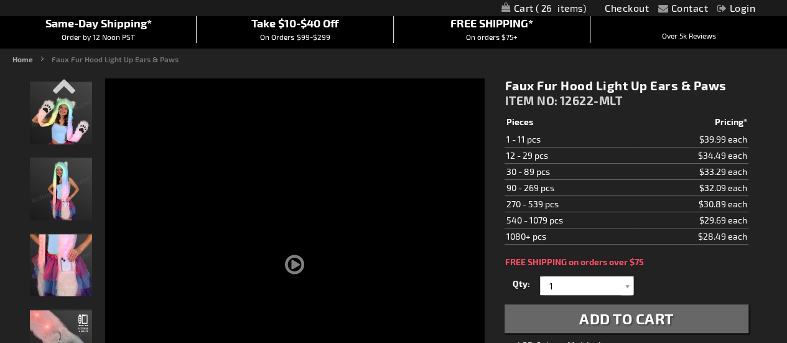
click at [70, 199] on img "Girl wearing Faux Fur Hood Light Up Ears & Paws" at bounding box center [61, 189] width 62 height 62
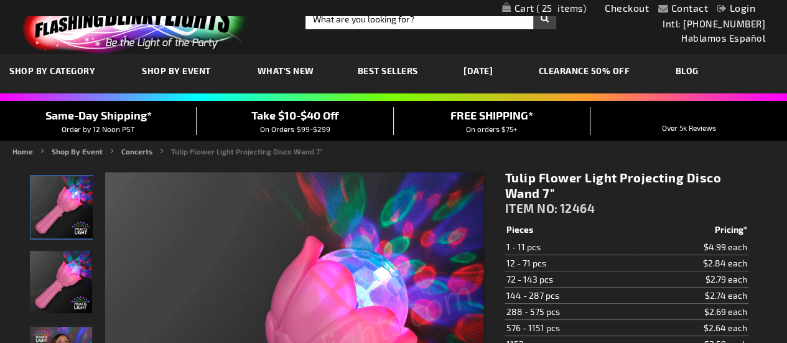
scroll to position [14, 0]
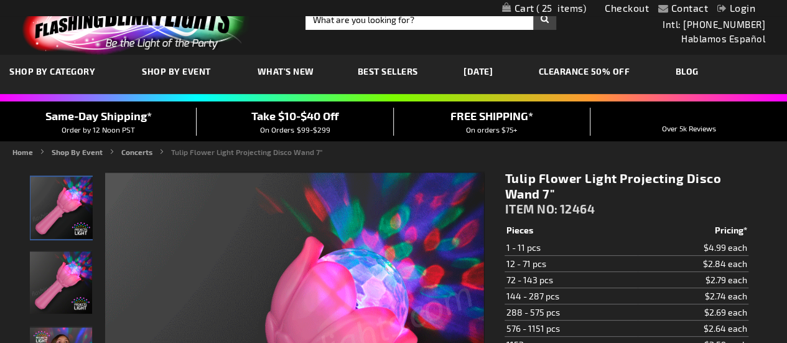
click at [76, 270] on img "LED Tulip Flower Light Up Projecting Wand" at bounding box center [61, 282] width 62 height 62
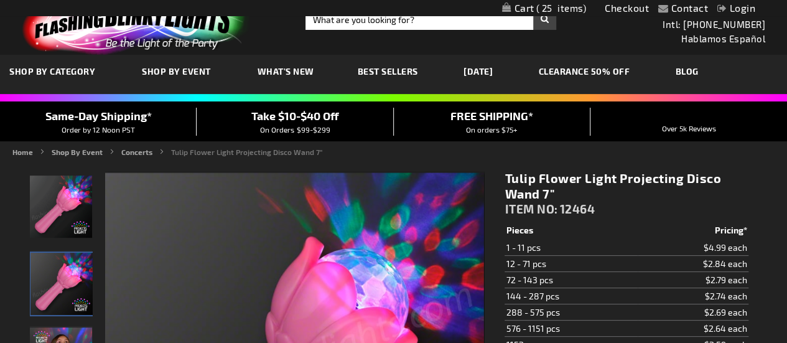
scroll to position [170, 0]
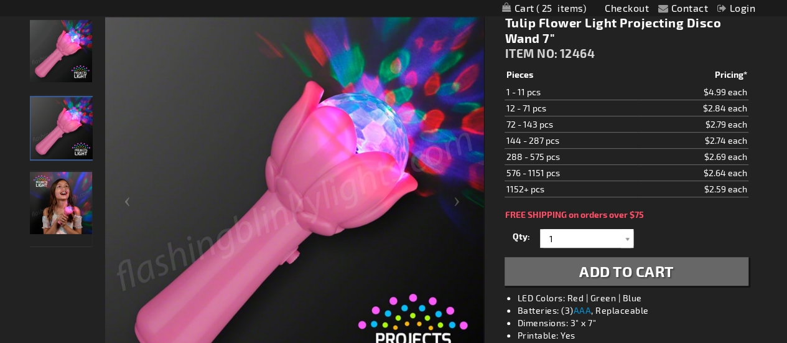
click at [95, 231] on div at bounding box center [257, 206] width 455 height 381
click at [82, 224] on img "Girl playing with LED Tulip Flower Light Up Projecting Wand" at bounding box center [61, 203] width 62 height 62
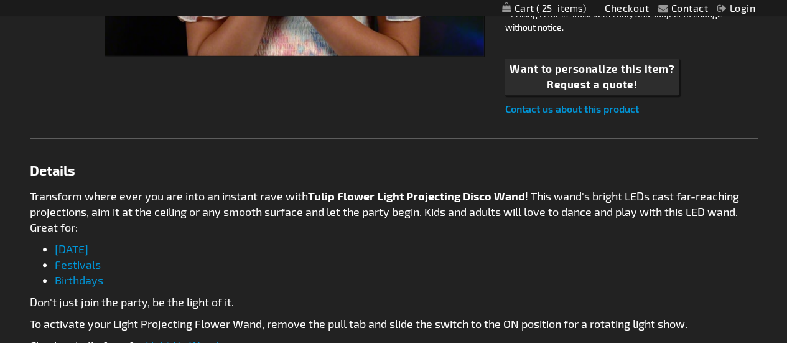
scroll to position [509, 0]
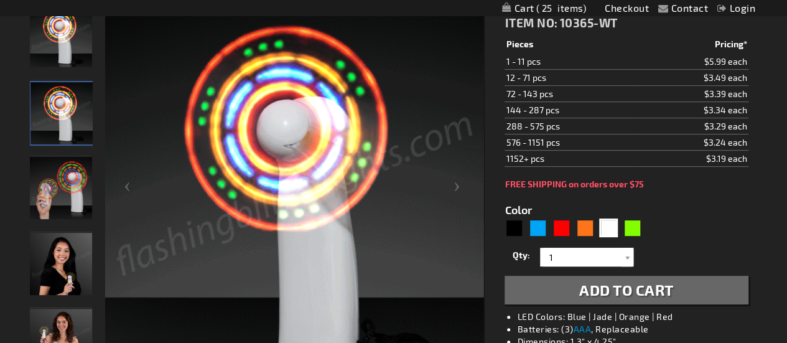
click at [78, 193] on img "Light Up White Mini LED Fan" at bounding box center [61, 188] width 62 height 62
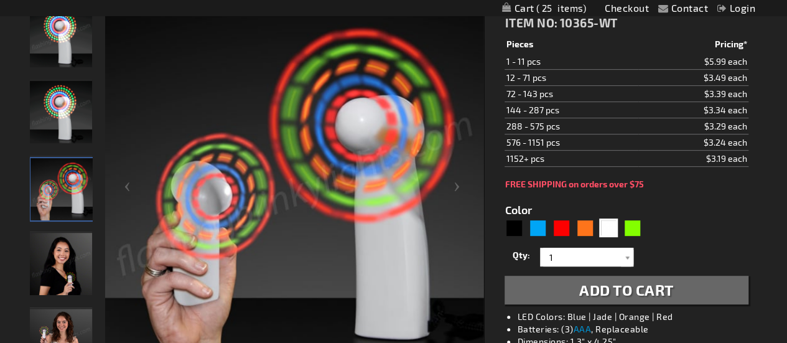
click at [48, 269] on img "Woman displaying White Light Up LED Mini Fan" at bounding box center [61, 264] width 62 height 62
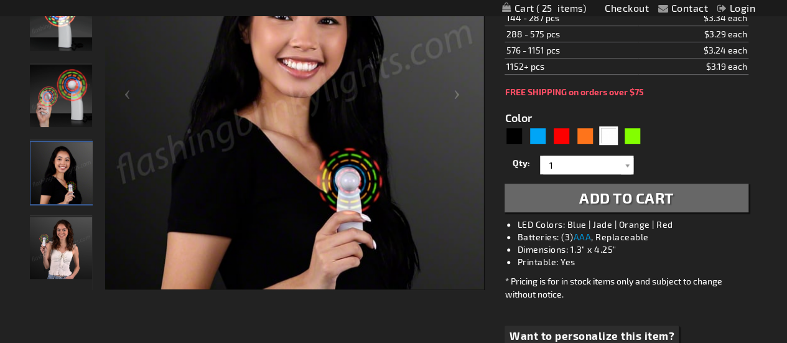
scroll to position [312, 0]
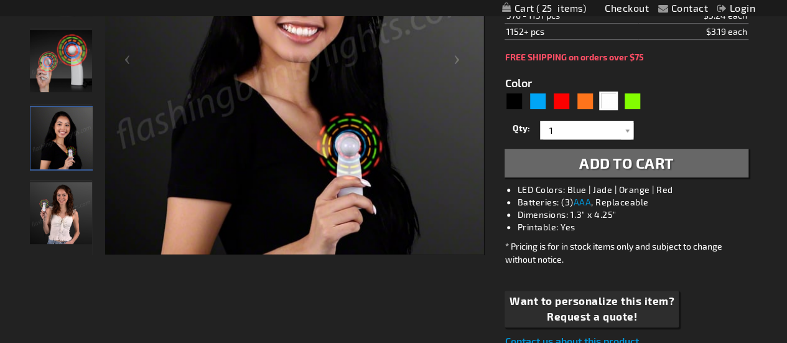
click at [64, 208] on img "Woman displaying White Light Up LED Mini Fan" at bounding box center [61, 213] width 62 height 62
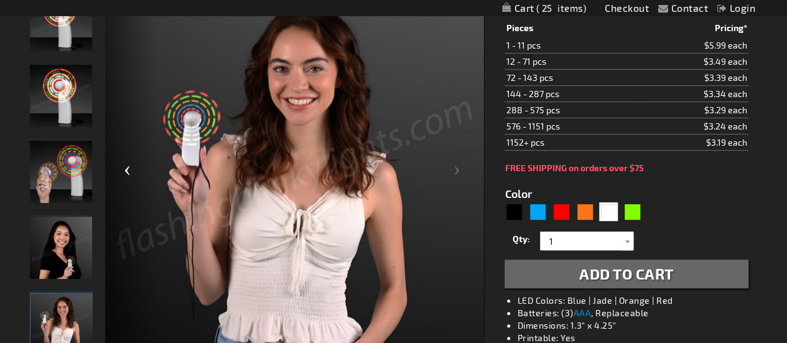
scroll to position [200, 0]
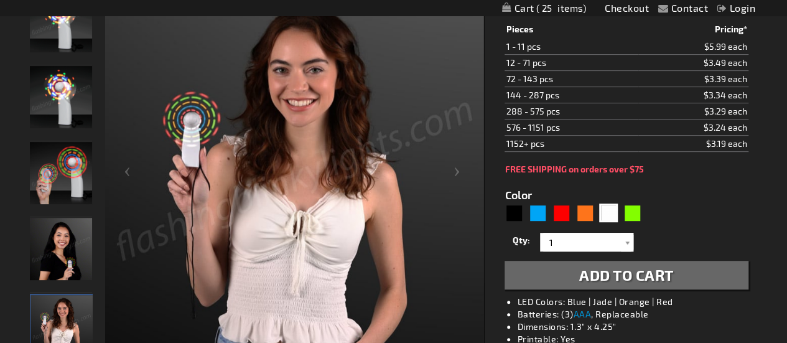
click at [58, 101] on img "White Light Up LED Mini Fan" at bounding box center [61, 97] width 62 height 62
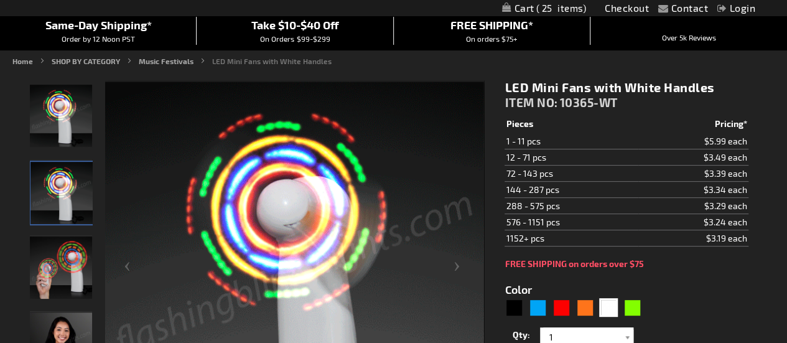
scroll to position [104, 0]
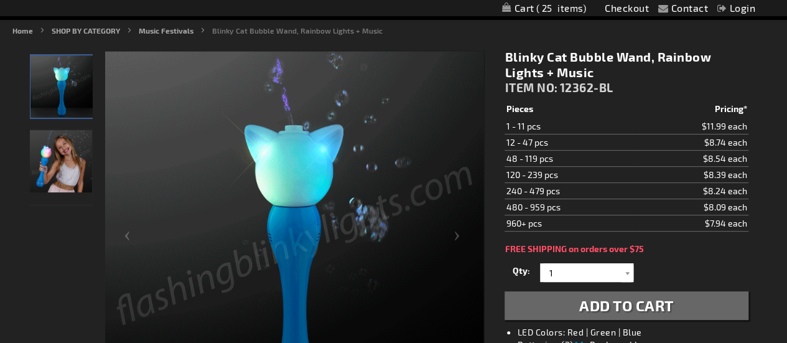
click at [76, 159] on img "Girl displaying Light Up Cat Bubble Wand" at bounding box center [61, 161] width 62 height 62
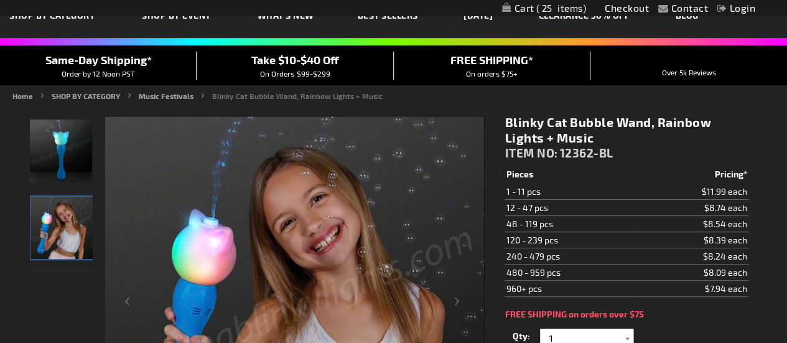
scroll to position [63, 0]
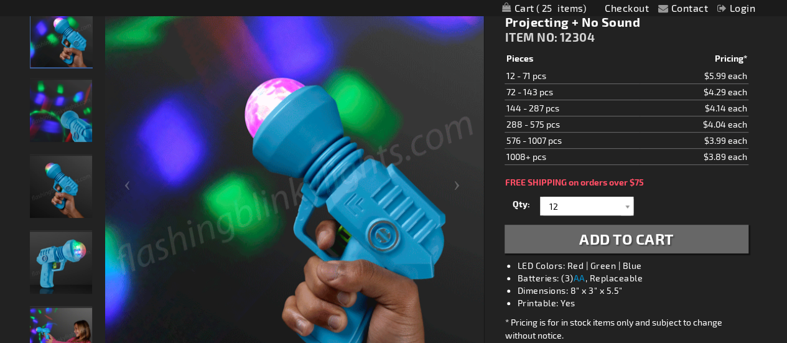
click at [45, 109] on img "LED Projecting Light Up Toy Gun" at bounding box center [61, 111] width 62 height 62
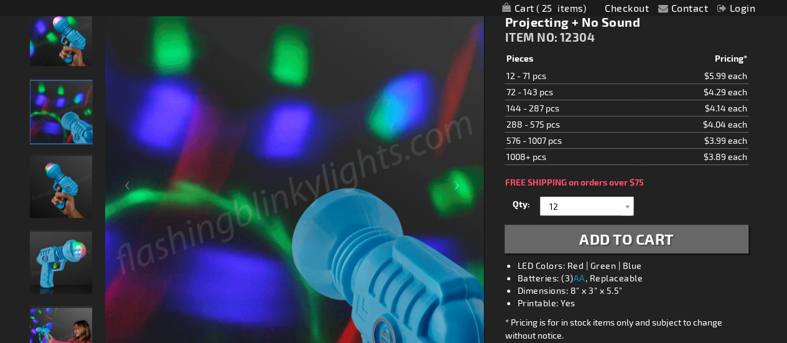
click at [68, 183] on img "LED Projecting Light Up Toy Gun" at bounding box center [61, 186] width 62 height 62
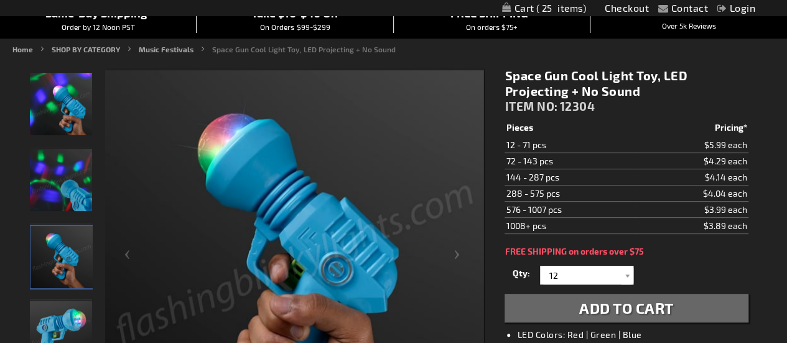
scroll to position [116, 0]
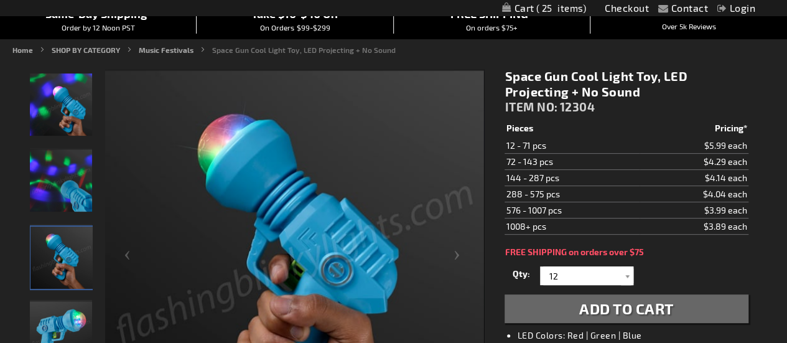
click at [71, 118] on img "LED Projecting Light Up Toy Gun" at bounding box center [61, 104] width 62 height 62
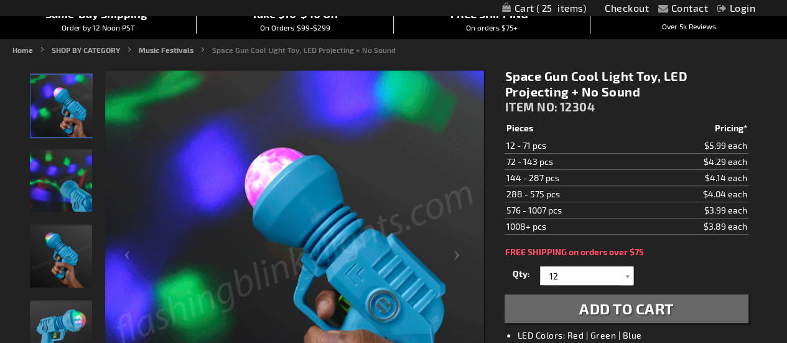
scroll to position [407, 0]
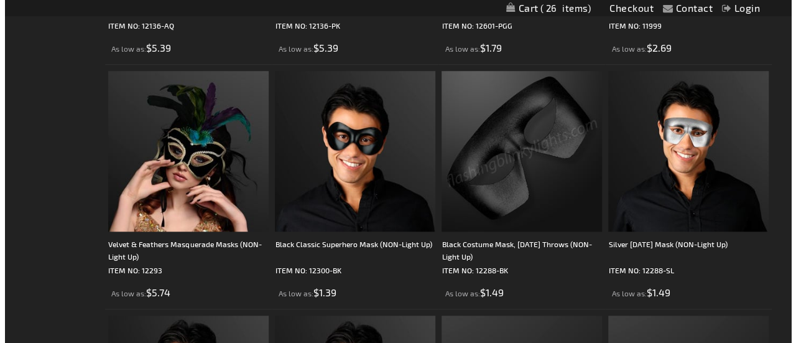
scroll to position [63, 0]
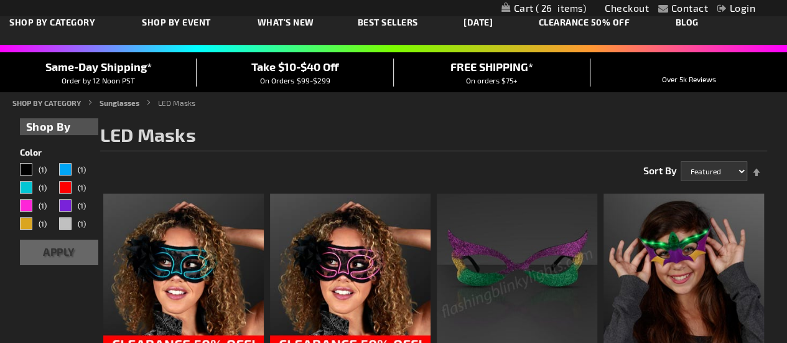
click at [547, 11] on span "26" at bounding box center [560, 7] width 51 height 11
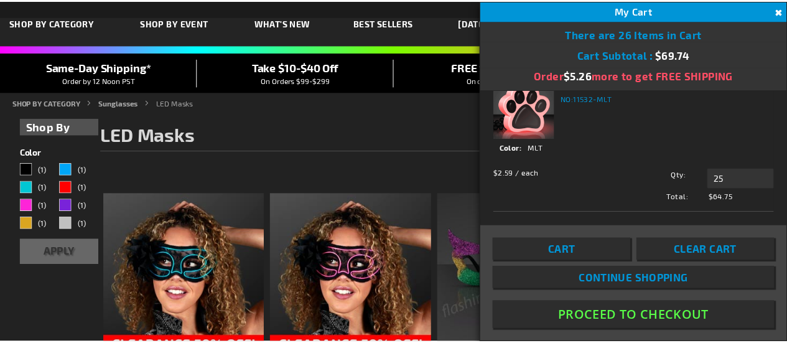
scroll to position [0, 0]
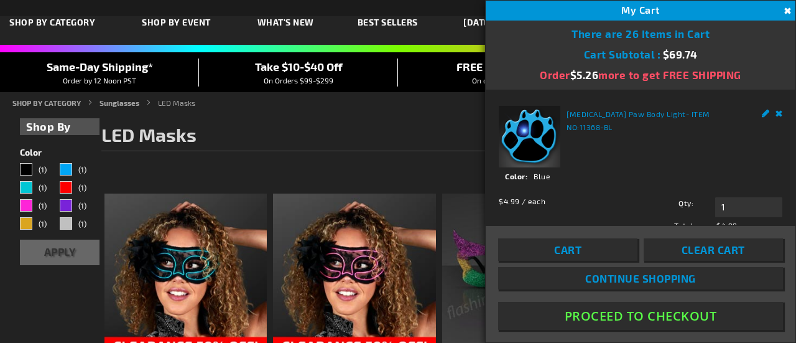
click at [786, 13] on button "Close" at bounding box center [786, 11] width 14 height 14
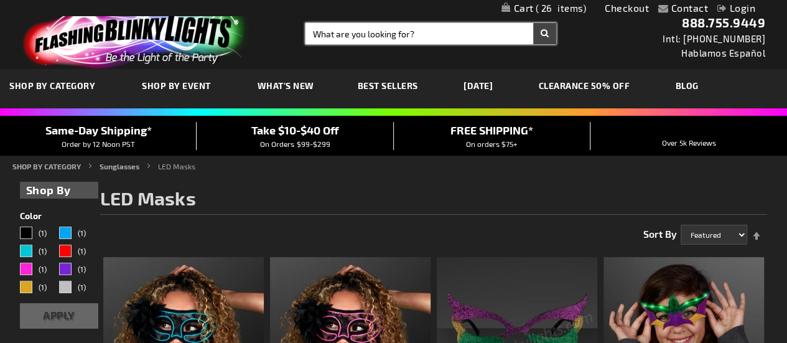
click at [364, 38] on input "Search" at bounding box center [430, 33] width 251 height 21
type input "necklace"
click at [533, 23] on button "Search" at bounding box center [544, 33] width 23 height 21
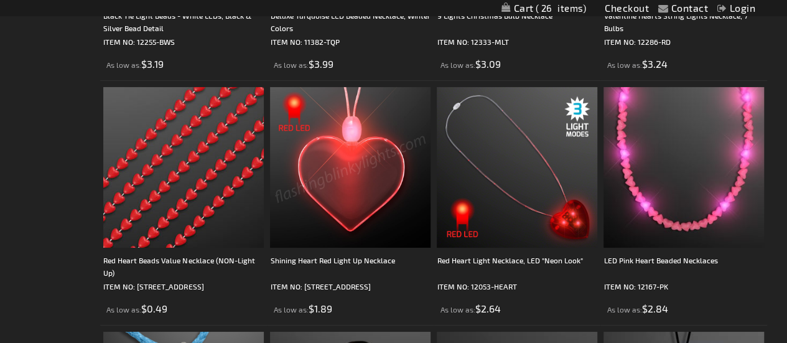
scroll to position [2126, 0]
click at [405, 184] on img at bounding box center [350, 166] width 160 height 160
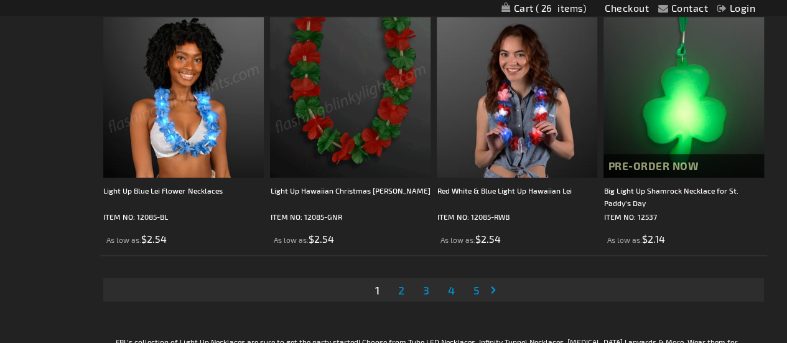
scroll to position [3664, 0]
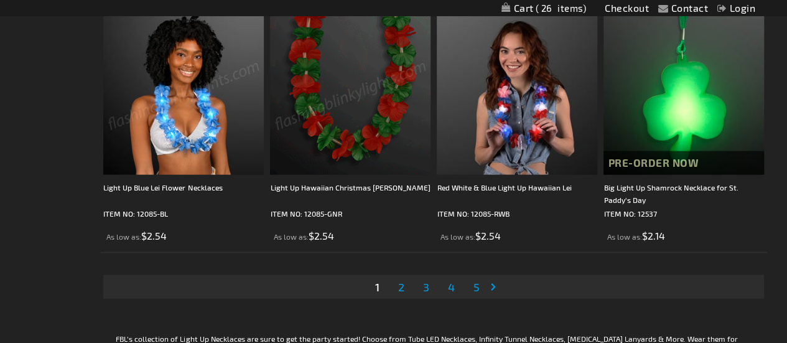
click at [400, 287] on span "2" at bounding box center [400, 287] width 6 height 14
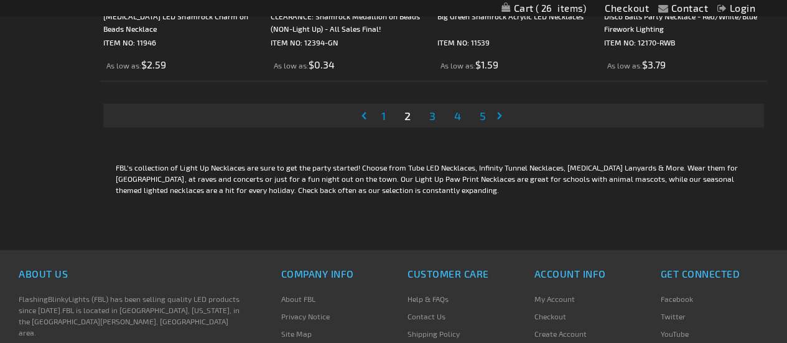
scroll to position [3835, 0]
click at [434, 114] on span "3" at bounding box center [431, 116] width 6 height 14
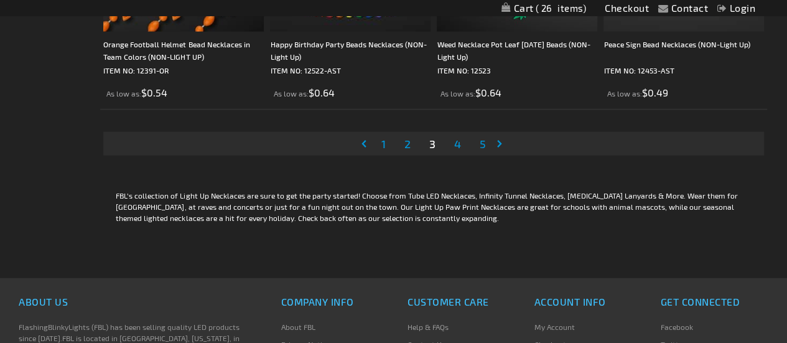
scroll to position [3810, 0]
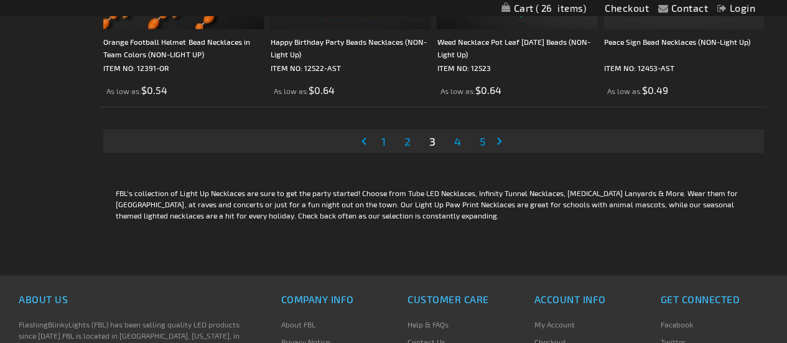
click at [381, 137] on span "1" at bounding box center [383, 141] width 4 height 14
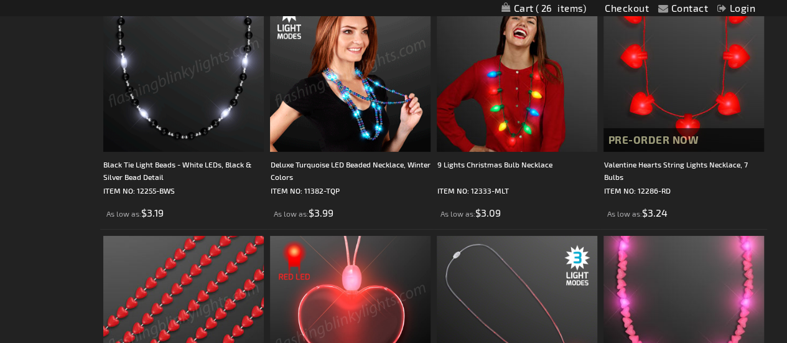
scroll to position [1973, 0]
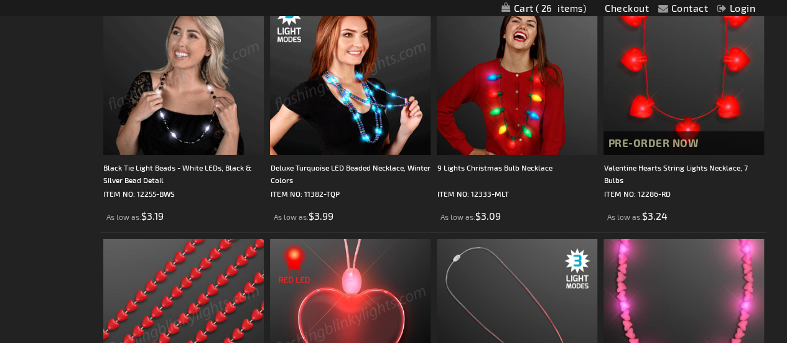
click at [342, 90] on img at bounding box center [350, 74] width 160 height 160
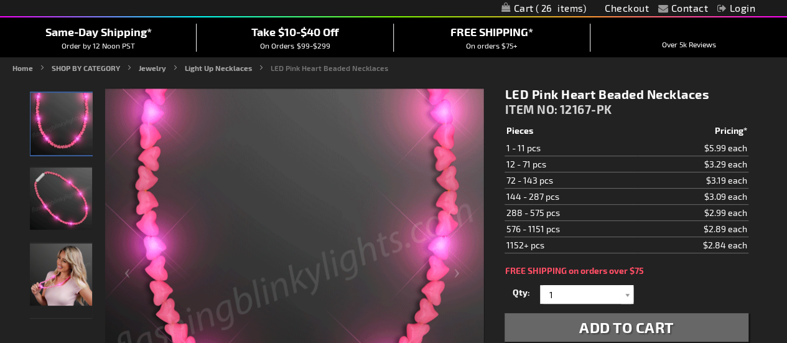
scroll to position [202, 0]
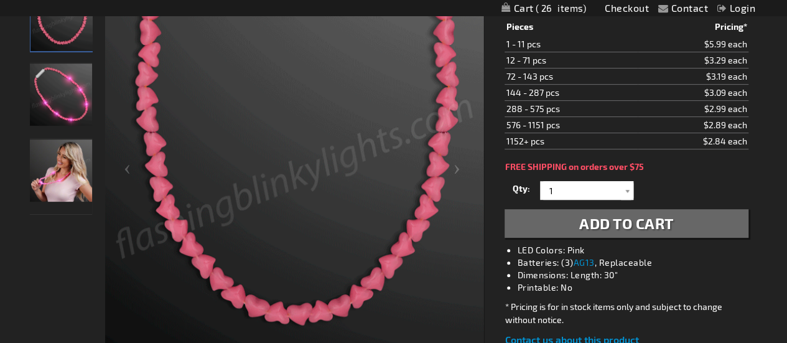
click at [51, 171] on img "Female displaying Pink Light Up Heart Bead LED Necklace" at bounding box center [61, 170] width 62 height 62
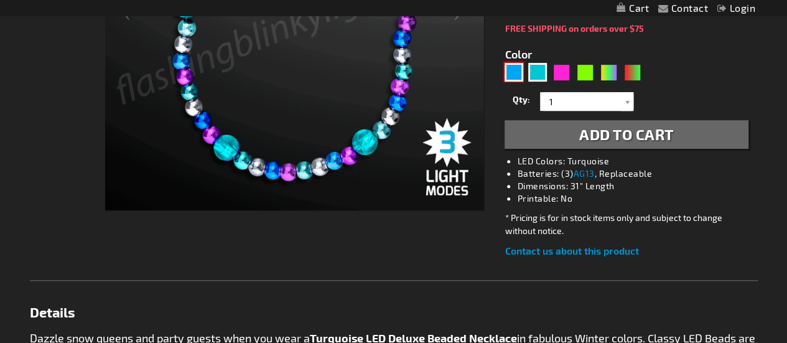
click at [514, 74] on div "Blue" at bounding box center [513, 72] width 19 height 19
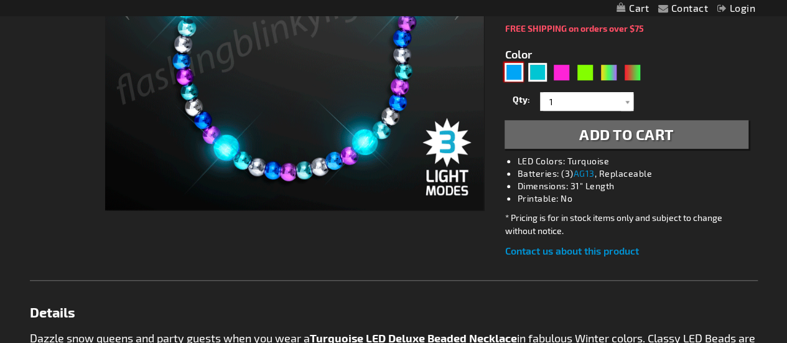
type input "5629"
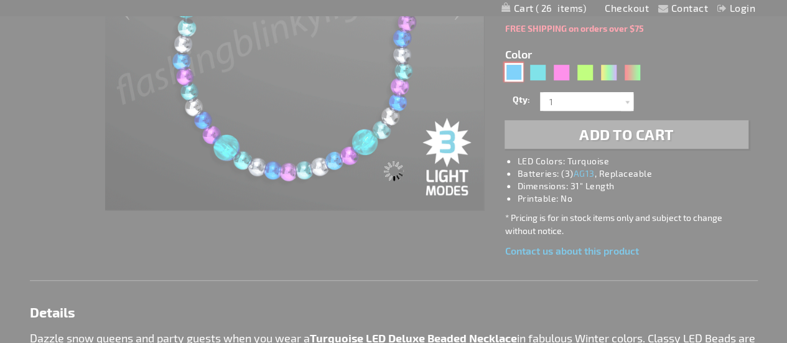
type input "11382-BBS"
type input "Customize - Deluxe Blue Light Up Beaded Necklace, Blue &amp; Silver - ITEM NO: …"
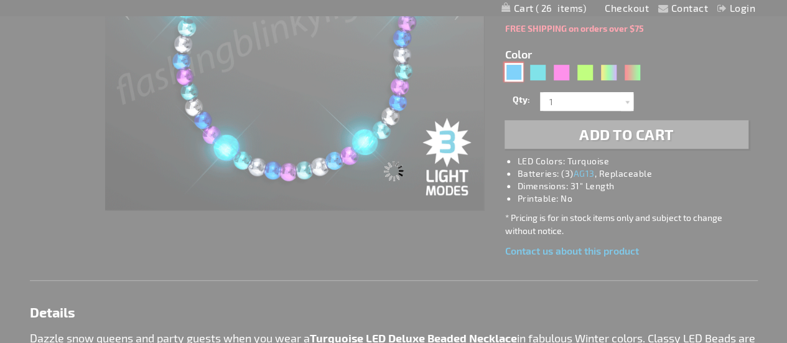
select select
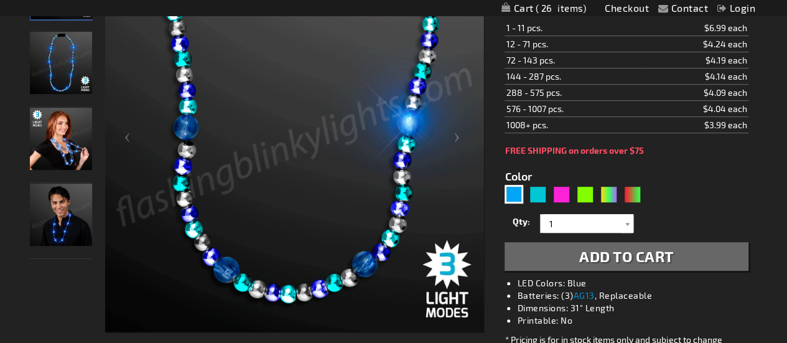
scroll to position [233, 0]
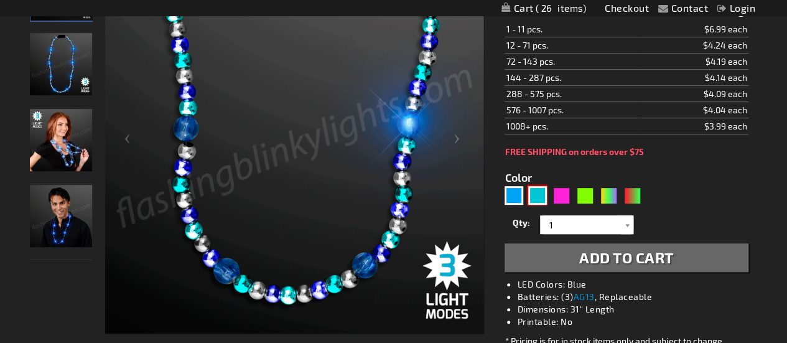
click at [540, 191] on div "Turquoise" at bounding box center [537, 195] width 19 height 19
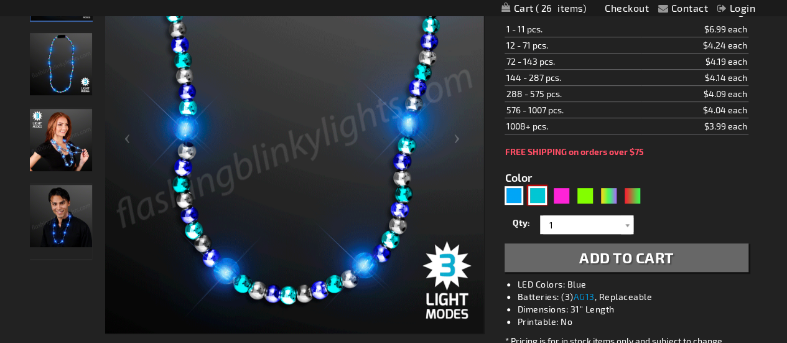
type input "5653"
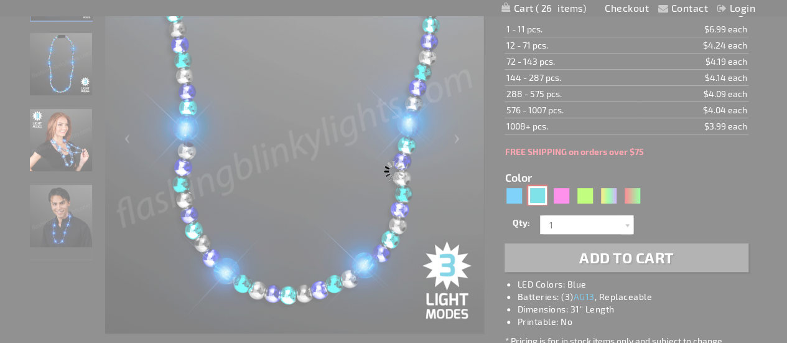
type input "11382-TQP"
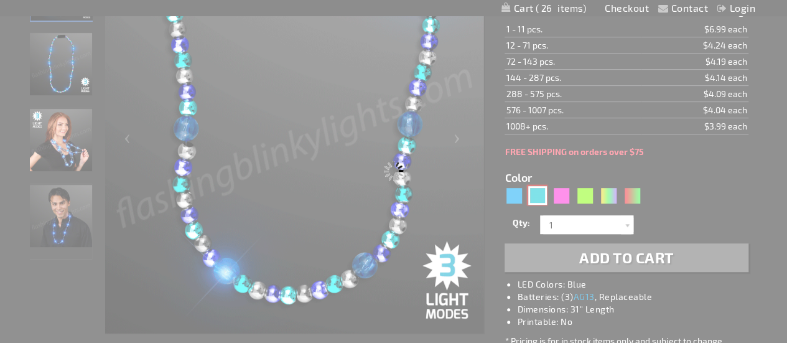
type input "Customize - Deluxe Turquoise LED Beaded Necklace, Winter Colors - ITEM NO: 1138…"
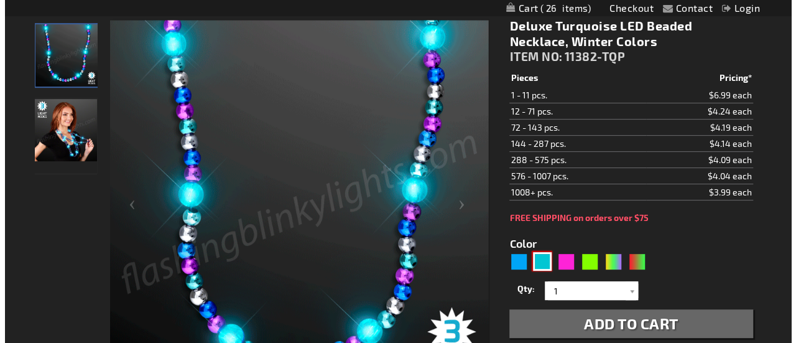
scroll to position [167, 0]
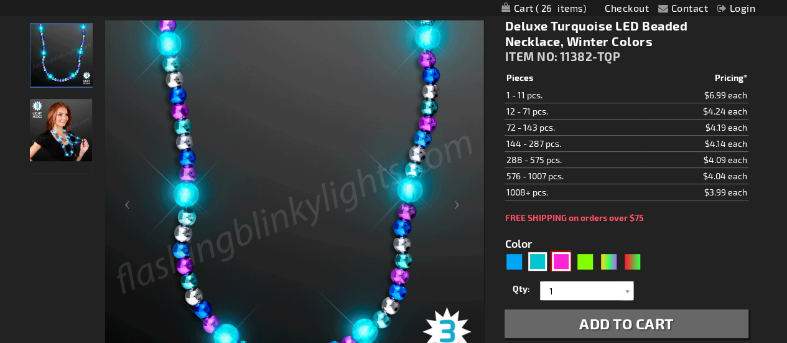
click at [558, 258] on div "Pink" at bounding box center [561, 261] width 19 height 19
type input "5639"
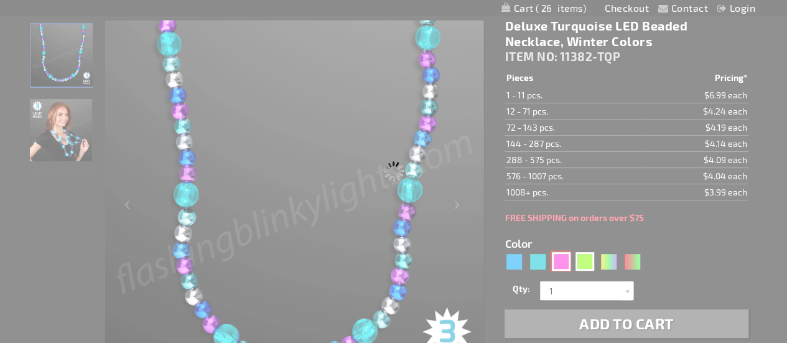
type input "11382-PPS"
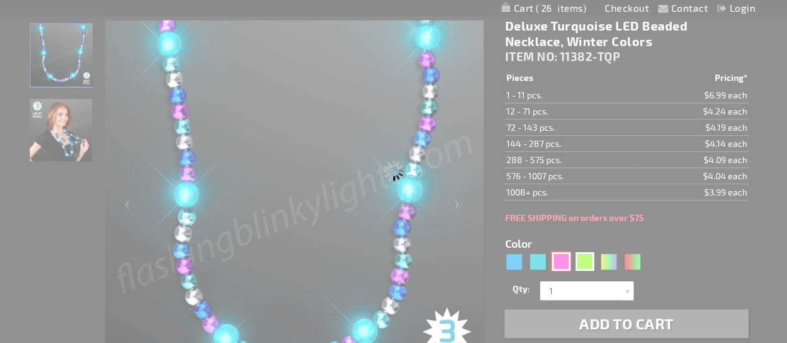
type input "Customize - Deluxe LED Beads Flashing Necklace, Pink Purple &amp; Silver - ITEM…"
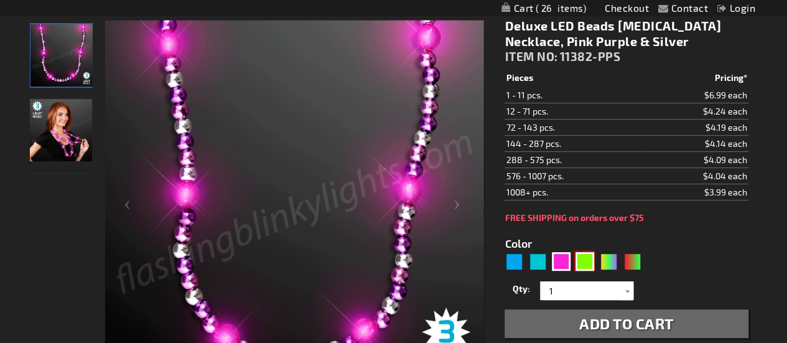
click at [587, 260] on div "Green" at bounding box center [584, 261] width 19 height 19
type input "5648"
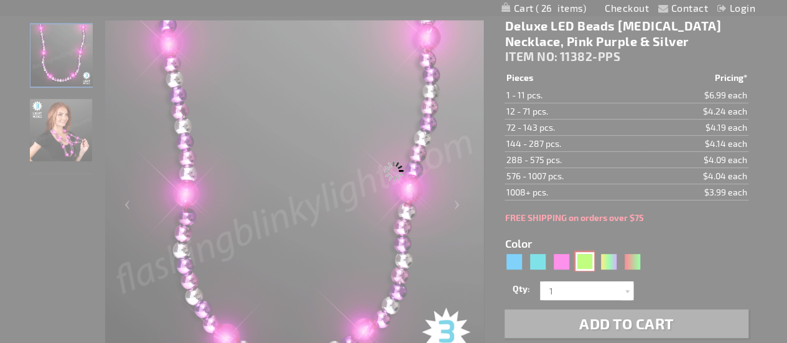
type input "11382-GNG"
type input "Customize - Deluxe Light Up Beads Mardi Gras Necklaces, Green &amp; Gold - ITEM…"
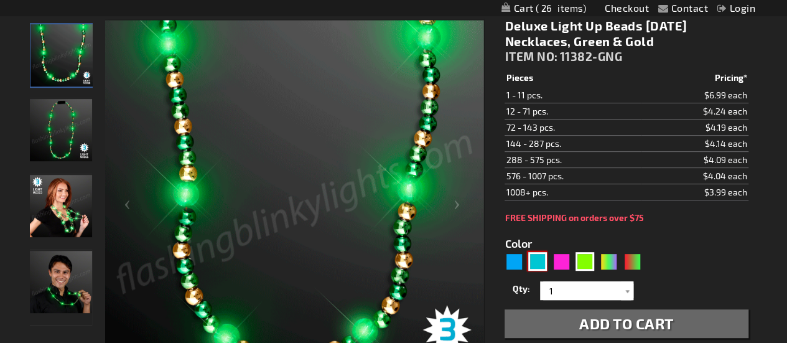
click at [534, 257] on div "Turquoise" at bounding box center [537, 261] width 19 height 19
type input "5653"
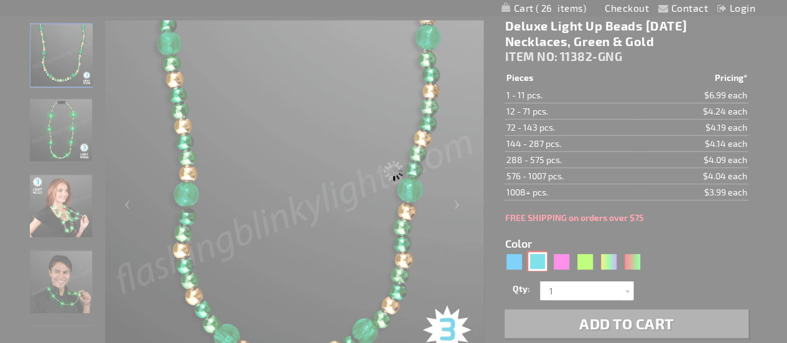
type input "11382-TQP"
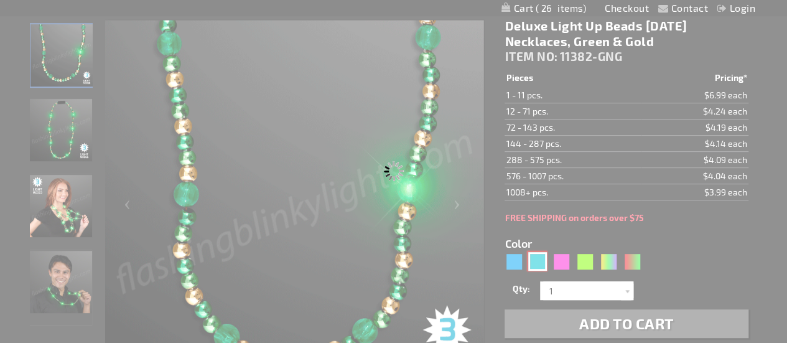
type input "Customize - Deluxe Turquoise LED Beaded Necklace, Winter Colors - ITEM NO: 1138…"
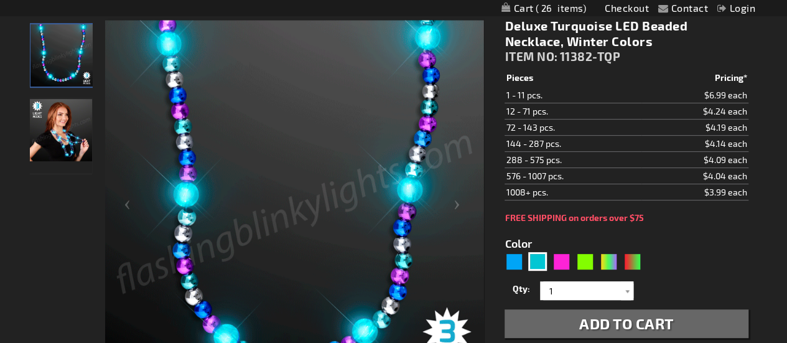
click at [595, 323] on span "Add to Cart" at bounding box center [626, 323] width 95 height 18
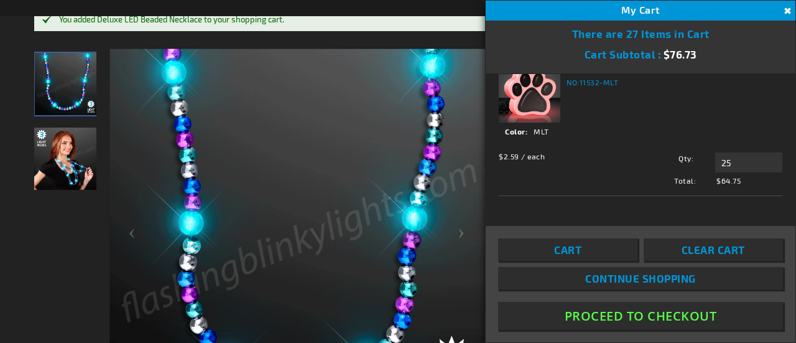
scroll to position [317, 0]
click at [786, 9] on button "Close" at bounding box center [786, 11] width 14 height 14
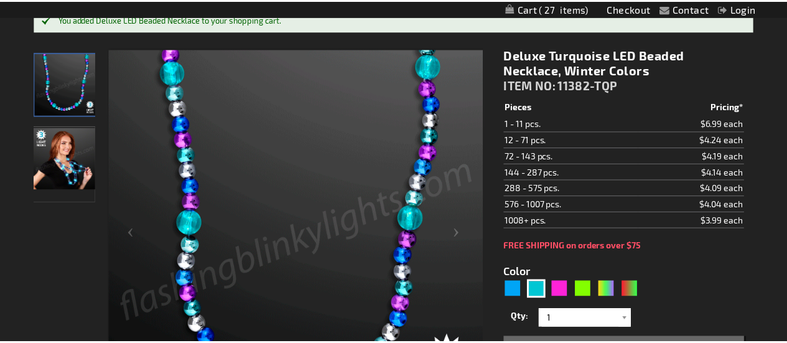
scroll to position [188, 0]
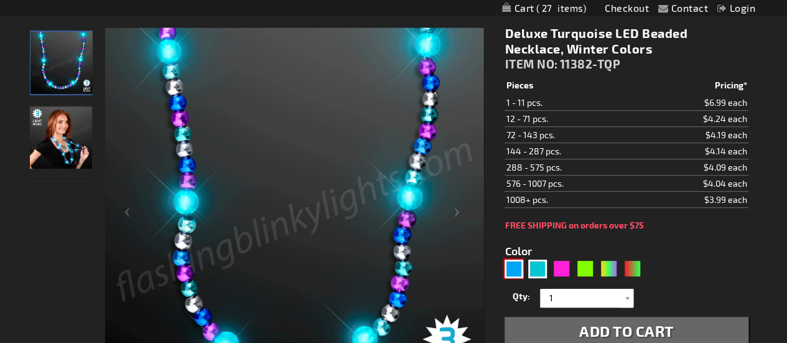
click at [511, 269] on div "Blue" at bounding box center [513, 268] width 19 height 19
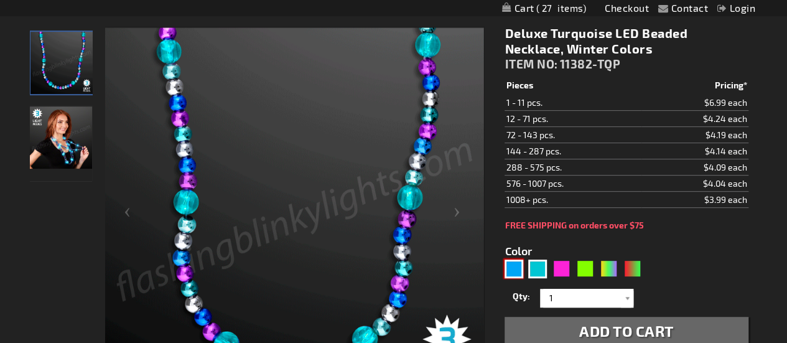
type input "5629"
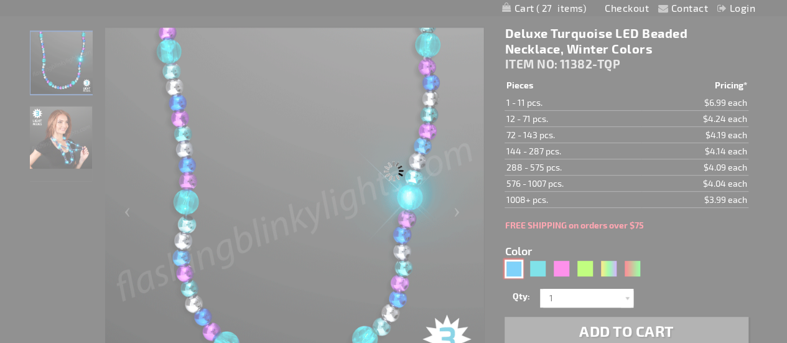
type input "11382-BBS"
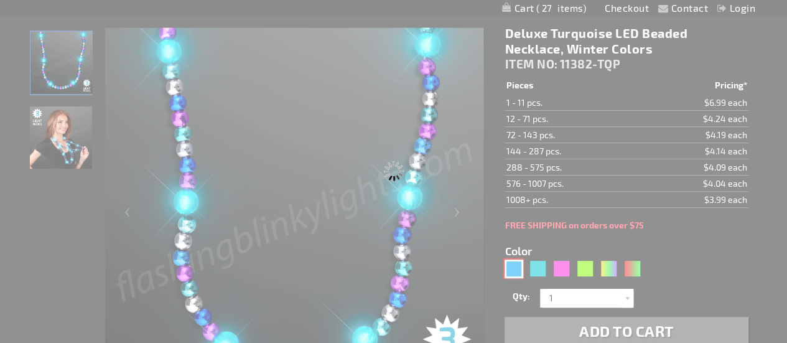
type input "Customize - Deluxe Blue Light Up Beaded Necklace, Blue &amp; Silver - ITEM NO: …"
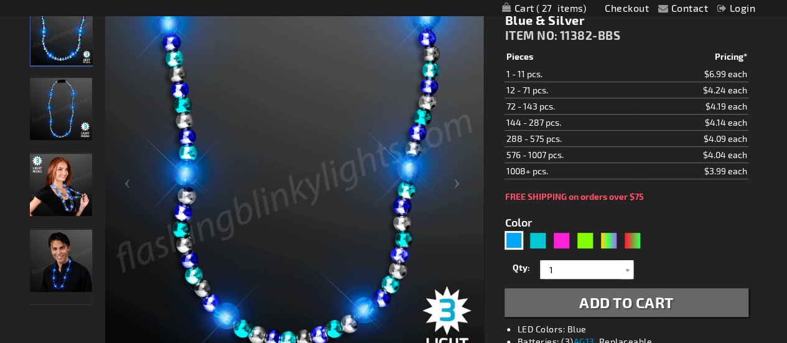
click at [590, 303] on span "Add to Cart" at bounding box center [626, 302] width 95 height 18
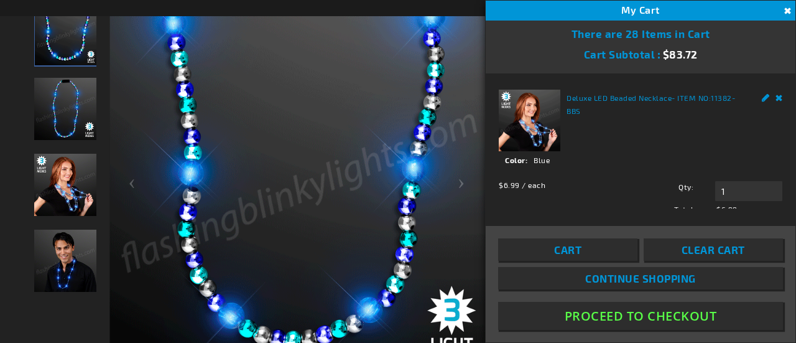
click at [785, 8] on button "Close" at bounding box center [786, 11] width 14 height 14
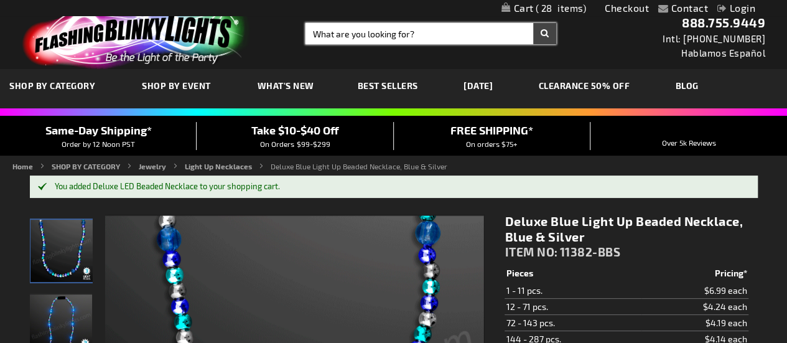
click at [383, 39] on input "Search" at bounding box center [430, 33] width 251 height 21
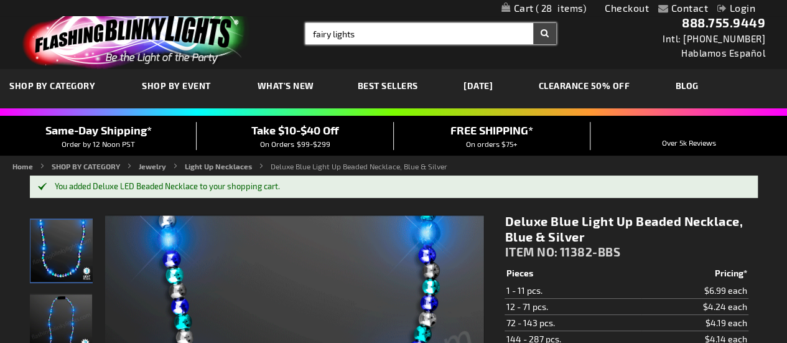
type input "fairy lights"
click at [533, 23] on button "Search" at bounding box center [544, 33] width 23 height 21
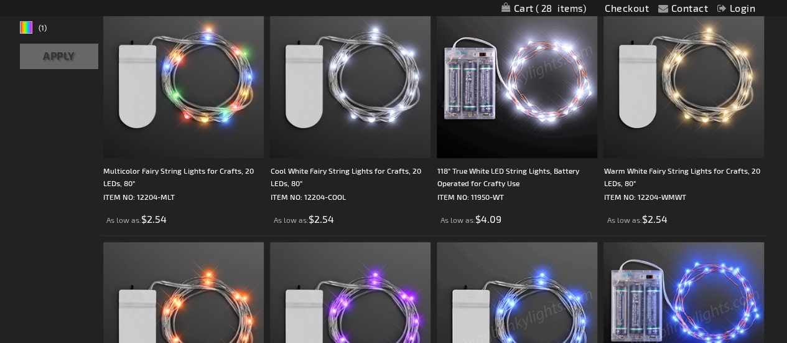
scroll to position [259, 0]
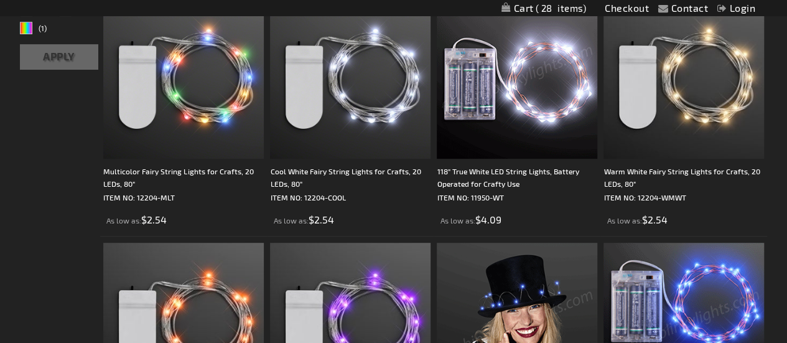
click at [572, 155] on img at bounding box center [517, 78] width 160 height 160
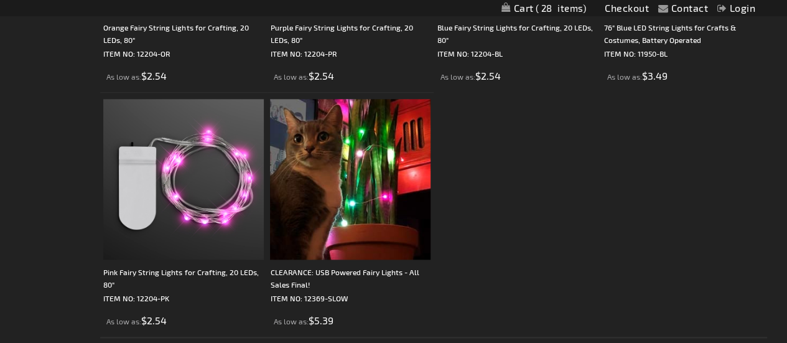
scroll to position [650, 0]
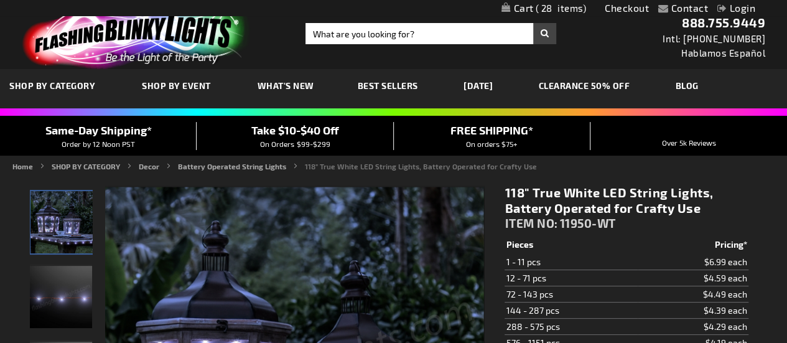
click at [567, 211] on h1 "118" True White LED String Lights, Battery Operated for Crafty Use" at bounding box center [625, 200] width 243 height 31
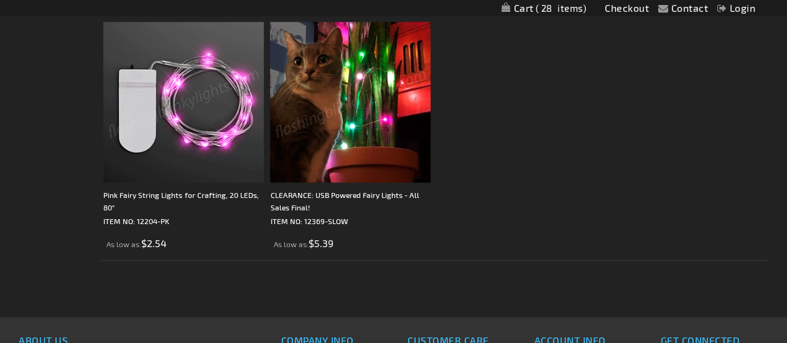
scroll to position [723, 0]
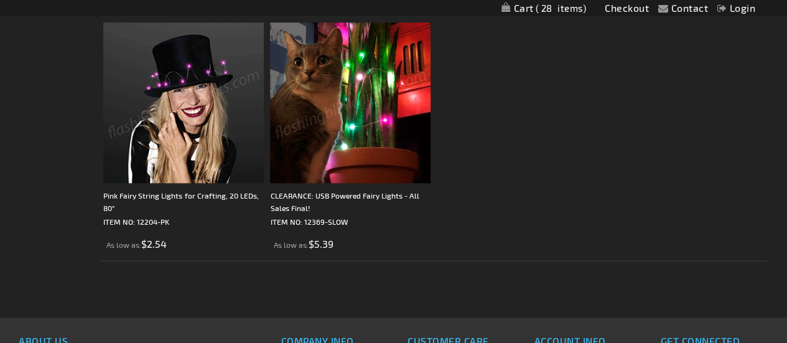
click at [182, 139] on img at bounding box center [183, 102] width 160 height 160
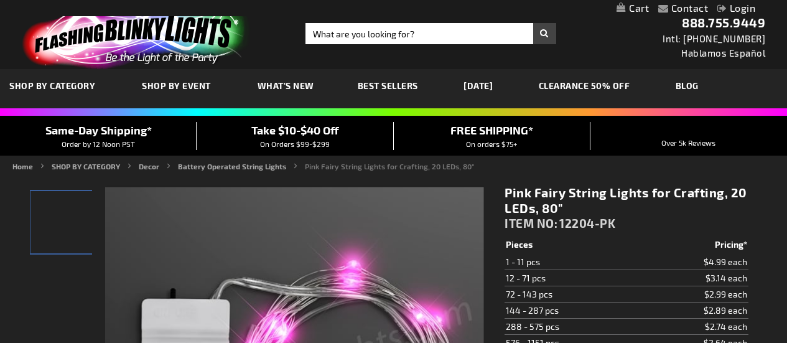
type input "5659"
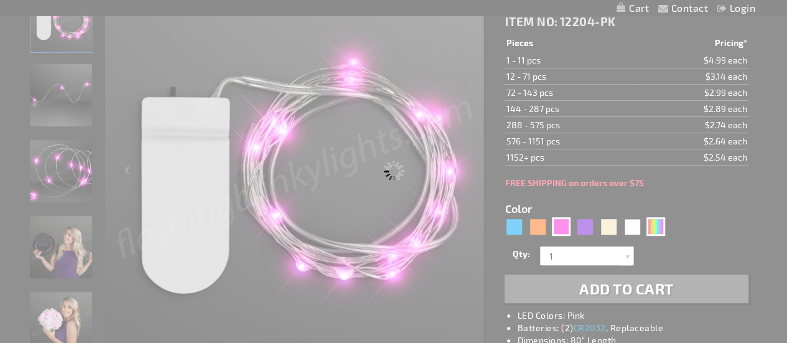
type input "12204-MLT"
type input "Customize - Multicolor Fairy String Lights for Crafts, 20 LEDs, 80&quot; - ITEM…"
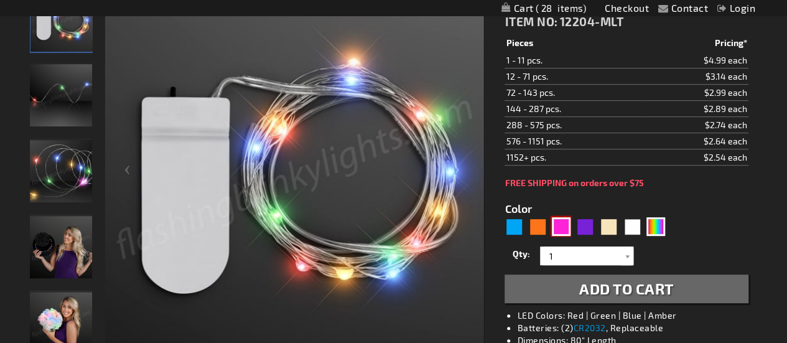
click at [563, 223] on div "Pink" at bounding box center [561, 226] width 19 height 19
type input "5639"
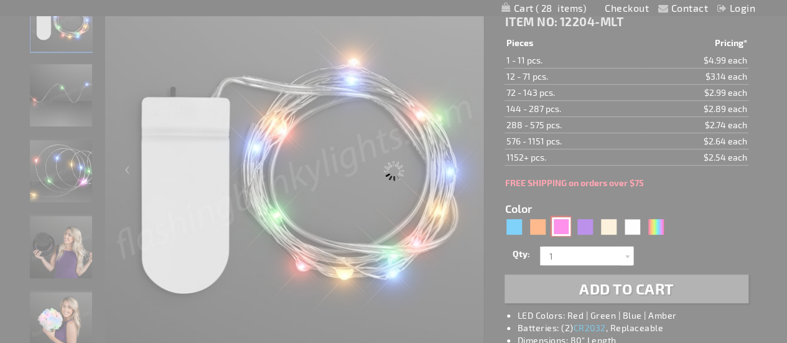
type input "12204-PK"
type input "Customize - Pink Fairy String Lights for Crafting, 20 LEDs, 80&quot; - ITEM NO:…"
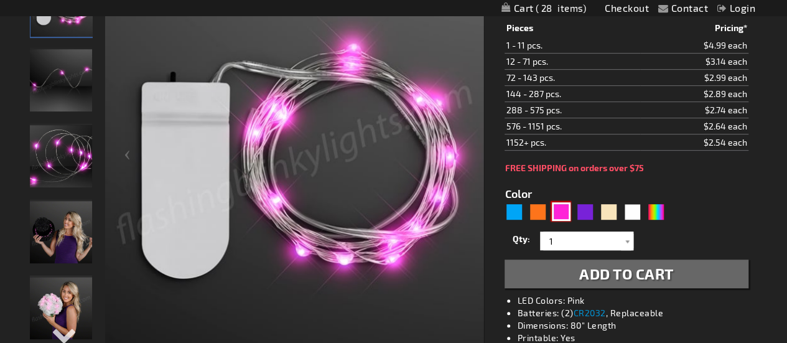
scroll to position [217, 0]
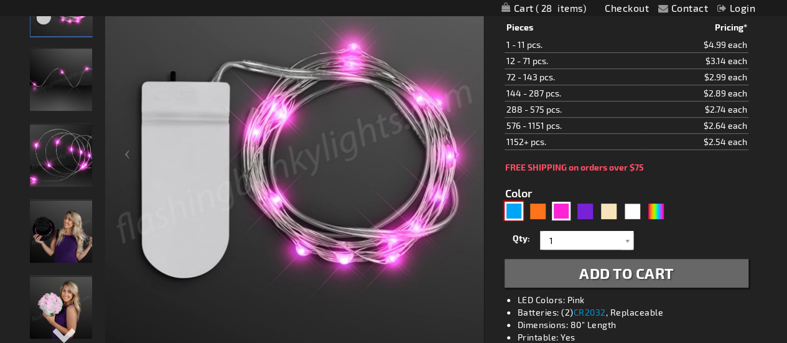
click at [519, 207] on div "Blue" at bounding box center [513, 210] width 19 height 19
type input "5629"
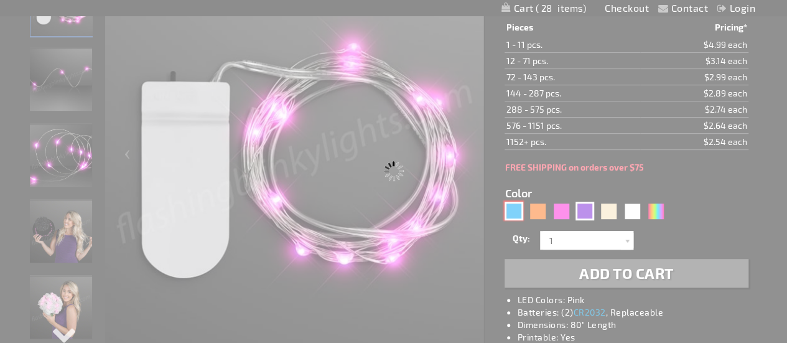
type input "12204-BL"
type input "Customize - Blue Fairy String Lights for Crafting, 20 LEDs, 80&quot; - ITEM NO:…"
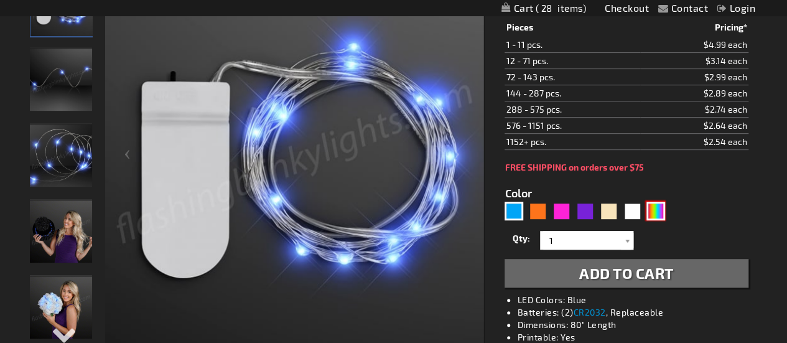
click at [654, 210] on div "Multicolor" at bounding box center [655, 210] width 19 height 19
type input "5659"
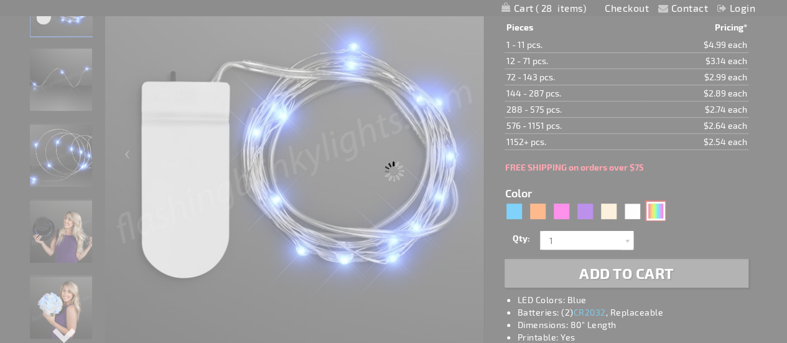
type input "12204-MLT"
type input "Customize - Multicolor Fairy String Lights for Crafts, 20 LEDs, 80&quot; - ITEM…"
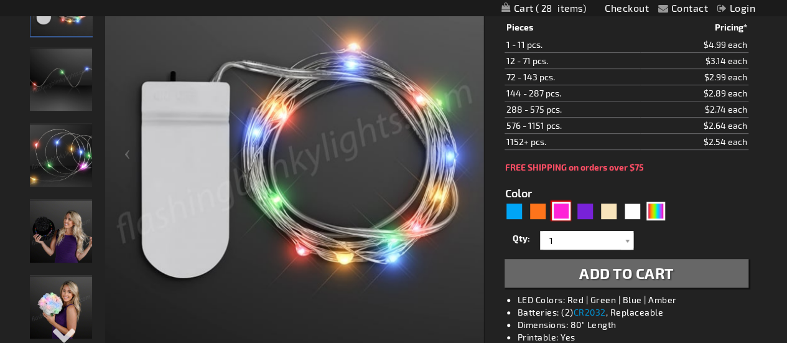
click at [564, 208] on div "Pink" at bounding box center [561, 210] width 19 height 19
type input "5639"
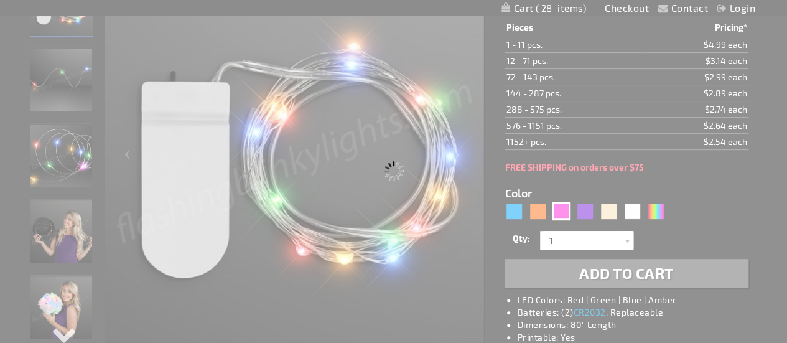
click at [582, 210] on div "Please wait..." at bounding box center [393, 171] width 787 height 343
type input "12204-PK"
type input "Customize - Pink Fairy String Lights for Crafting, 20 LEDs, 80&quot; - ITEM NO:…"
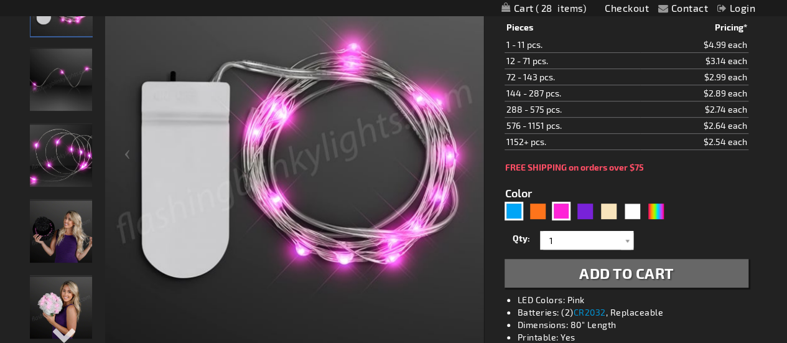
drag, startPoint x: 524, startPoint y: 210, endPoint x: 515, endPoint y: 210, distance: 9.3
click at [515, 210] on div "5639" at bounding box center [586, 211] width 165 height 20
click at [515, 210] on div "Blue" at bounding box center [513, 210] width 19 height 19
type input "5629"
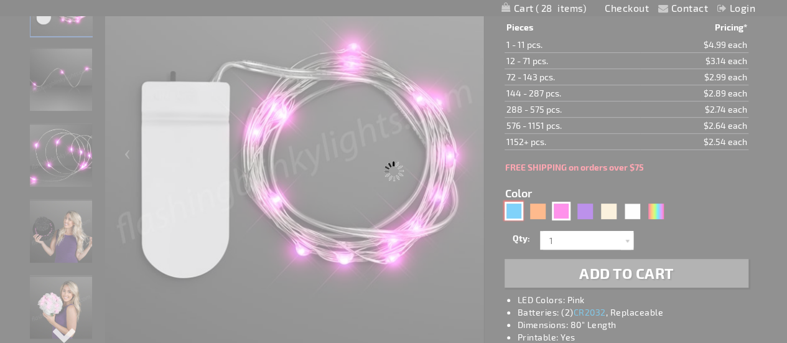
type input "12204-BL"
type input "Customize - Blue Fairy String Lights for Crafting, 20 LEDs, 80&quot; - ITEM NO:…"
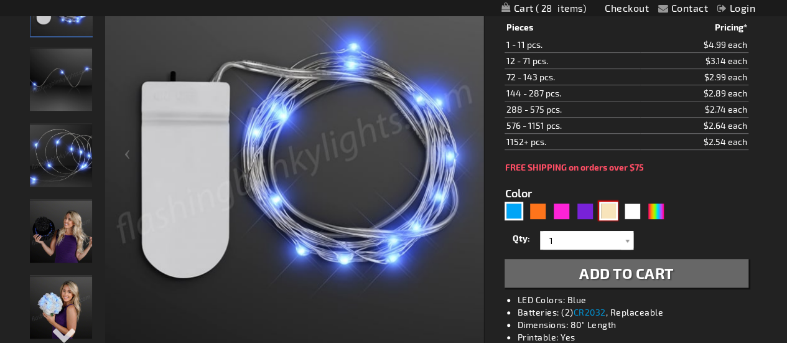
click at [612, 205] on div "Warm White" at bounding box center [608, 210] width 19 height 19
type input "5670"
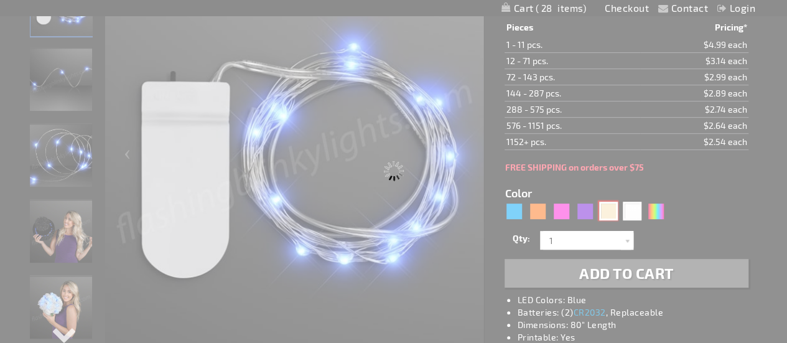
type input "12204-WMWT"
type input "Customize - Warm White Fairy String Lights for Crafts, 20 LEDs, 80&quot; - ITEM…"
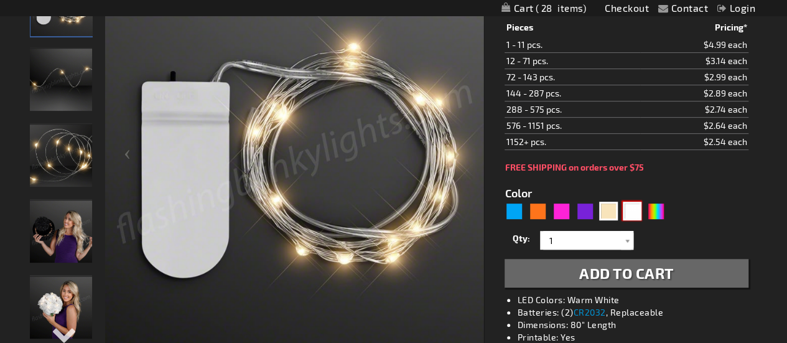
click at [631, 212] on div "White" at bounding box center [632, 210] width 19 height 19
type input "5646"
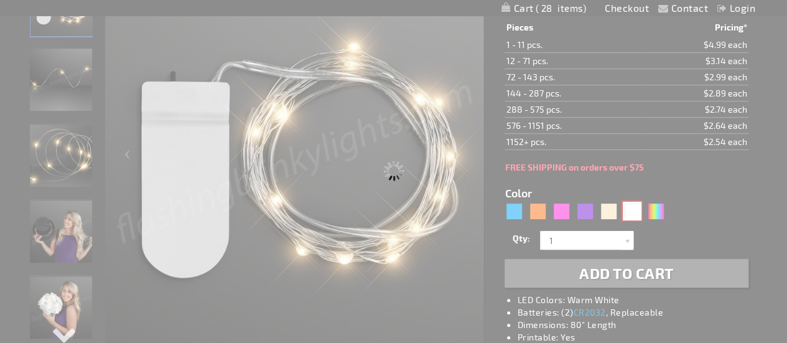
type input "12204-COOL"
type input "Customize - Cool White Fairy String Lights for Crafts, 20 LEDs, 80&quot; - ITEM…"
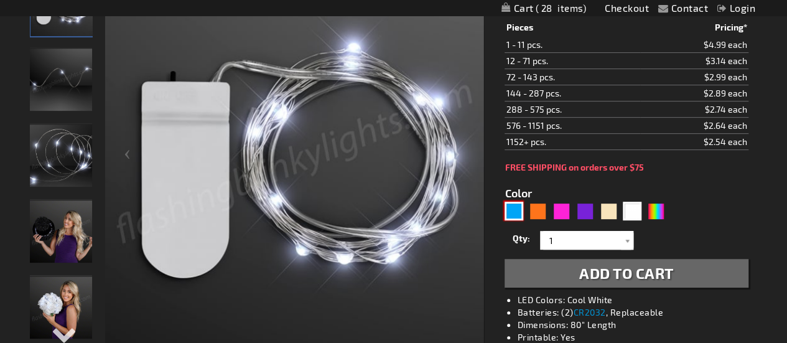
click at [509, 202] on div "Blue" at bounding box center [513, 210] width 19 height 19
type input "5629"
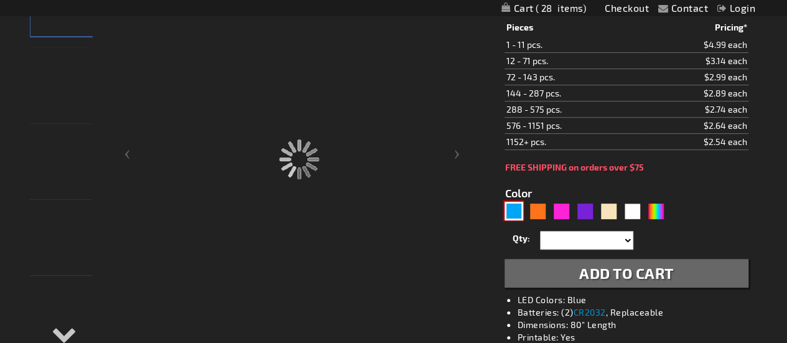
type input "12204-BL"
type input "Customize - Blue Fairy String Lights for Crafting, 20 LEDs, 80&quot; - ITEM NO:…"
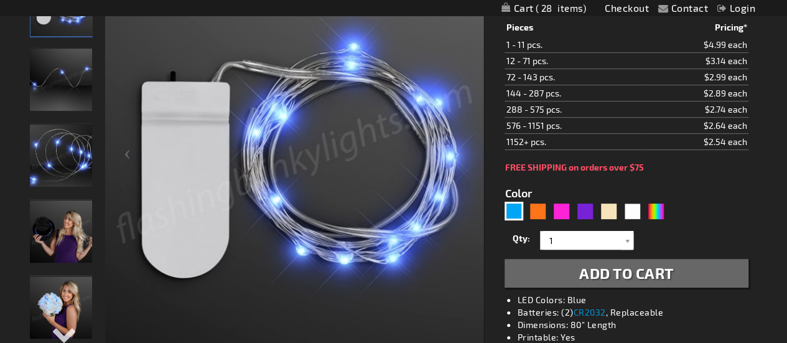
click at [604, 277] on span "Add to Cart" at bounding box center [626, 273] width 95 height 18
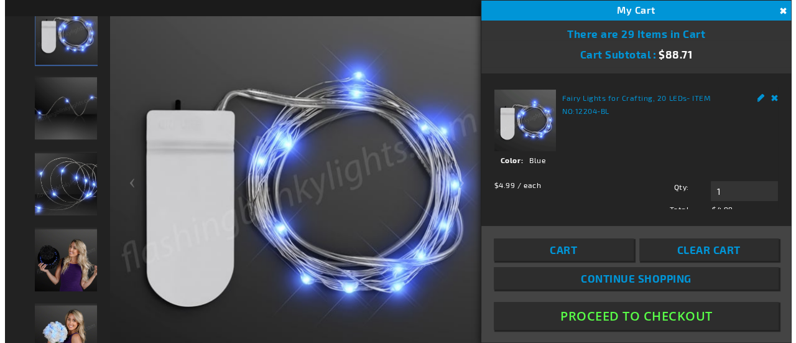
scroll to position [245, 0]
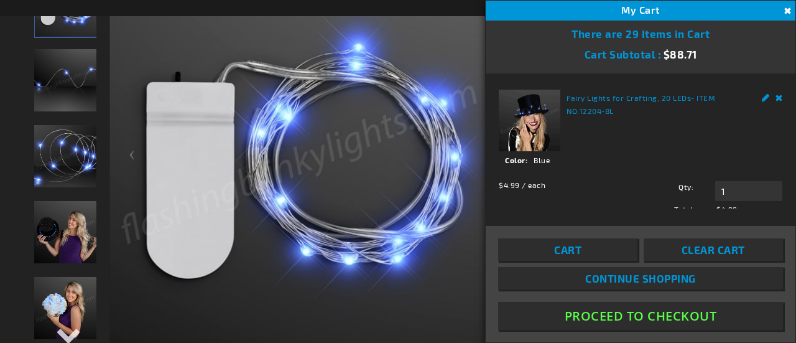
click at [604, 277] on span "Continue Shopping" at bounding box center [640, 278] width 111 height 12
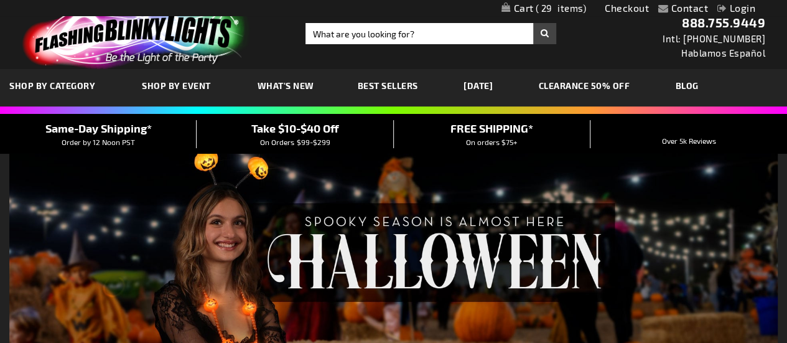
click at [571, 9] on span "29" at bounding box center [560, 7] width 51 height 11
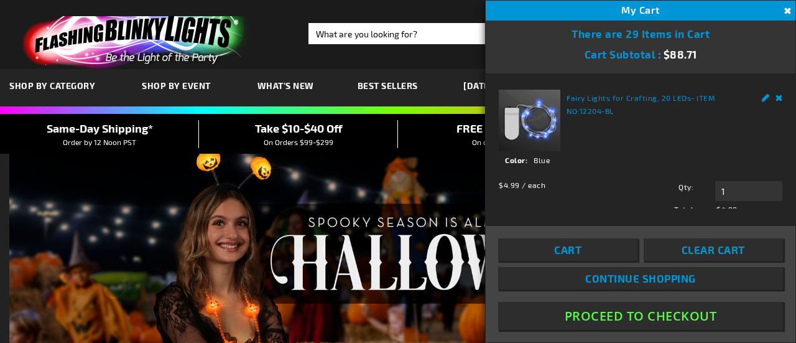
click at [583, 100] on link "Fairy Lights for Crafting, 20 LEDs" at bounding box center [629, 97] width 124 height 9
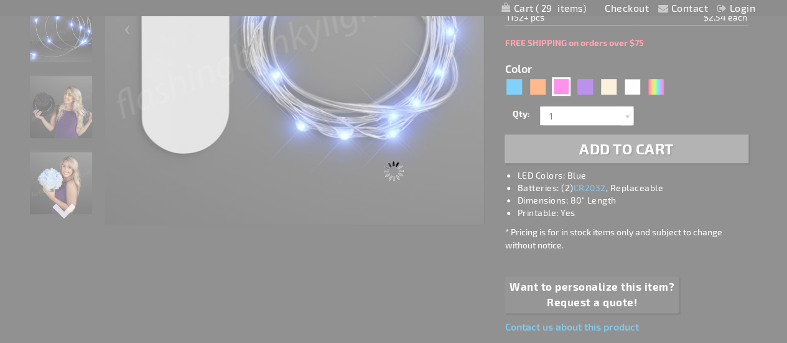
type input "12204-PK"
type input "Customize - Pink Fairy String Lights for Crafting, 20 LEDs, 80&quot; - ITEM NO:…"
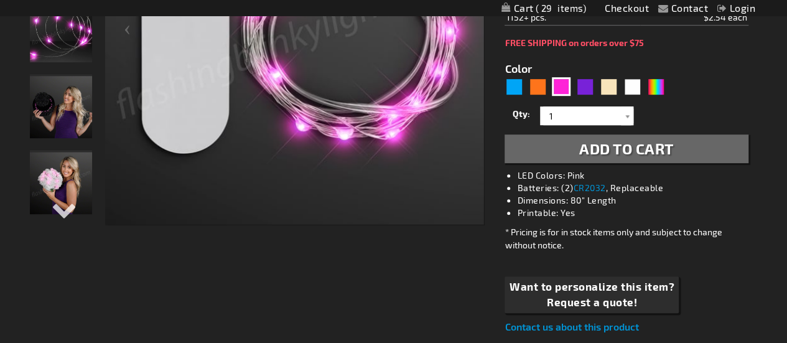
click at [583, 150] on span "Add to Cart" at bounding box center [626, 148] width 95 height 18
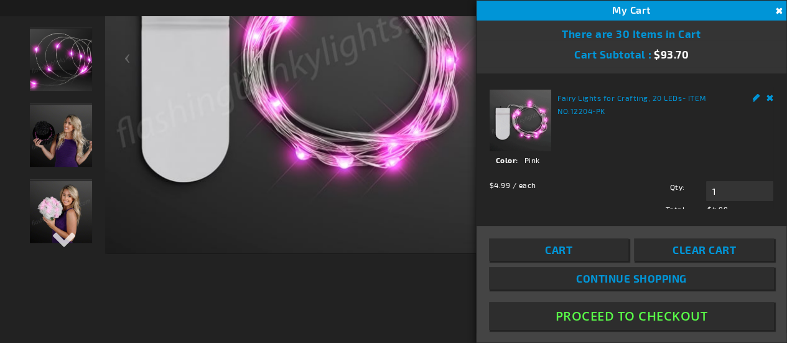
scroll to position [368, 0]
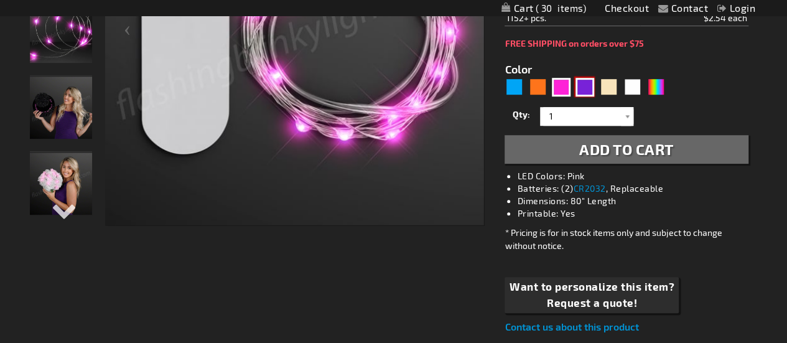
click at [579, 85] on div "Purple" at bounding box center [584, 87] width 19 height 19
type input "5640"
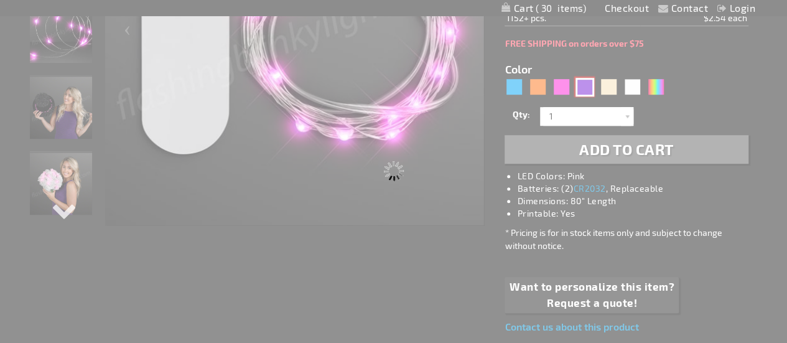
type input "12204-PR"
type input "Customize - Purple Fairy String Lights for Crafting, 20 LEDs, 80&quot; - ITEM N…"
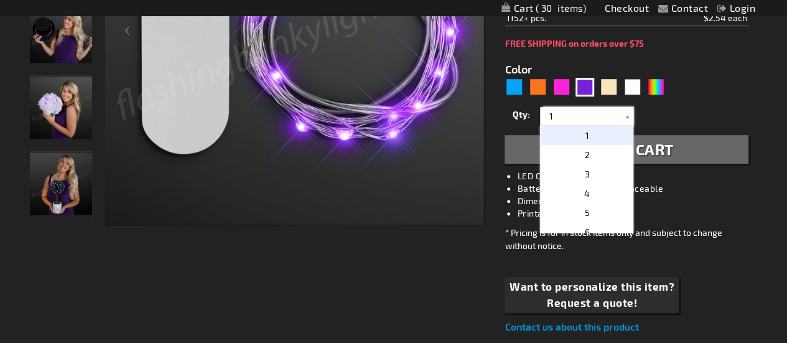
click at [586, 119] on input "1" at bounding box center [588, 116] width 90 height 19
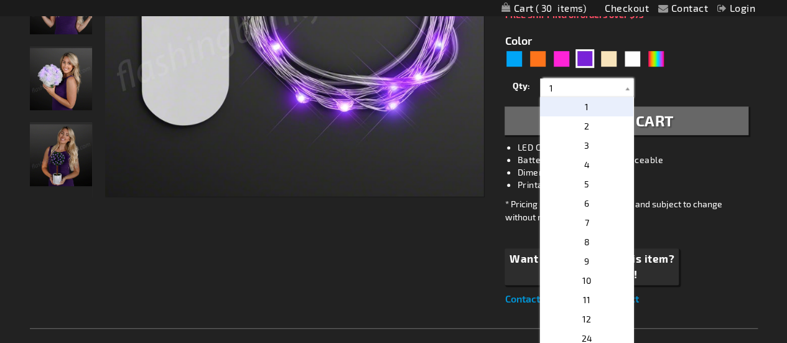
scroll to position [340, 0]
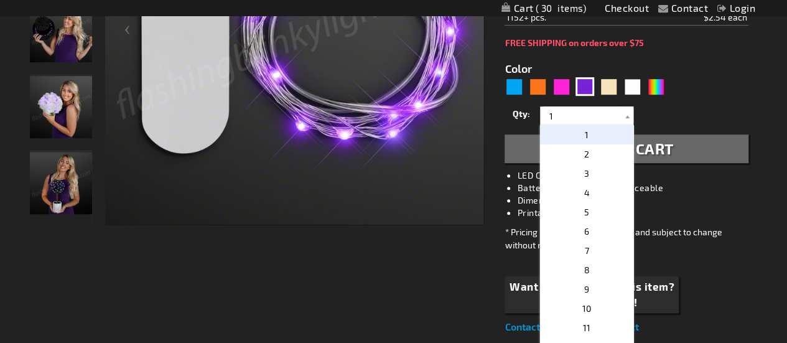
click at [641, 118] on div "Qty 1 2 3 4 5 6 7 8 9 10 11 12 24 36 48 60 72 84 96 108 120 132 144 156 168" at bounding box center [625, 115] width 243 height 25
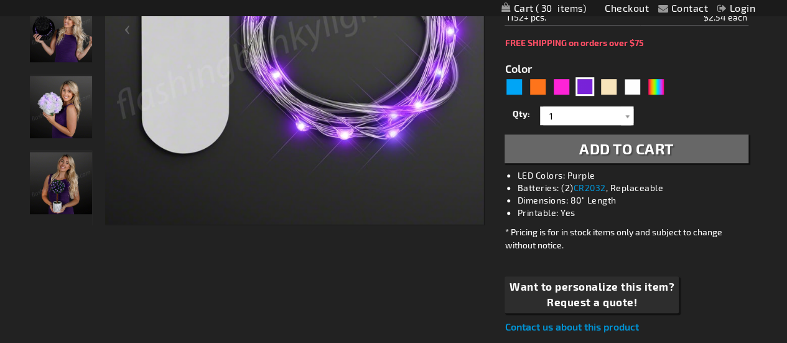
click at [646, 148] on span "Add to Cart" at bounding box center [626, 148] width 95 height 18
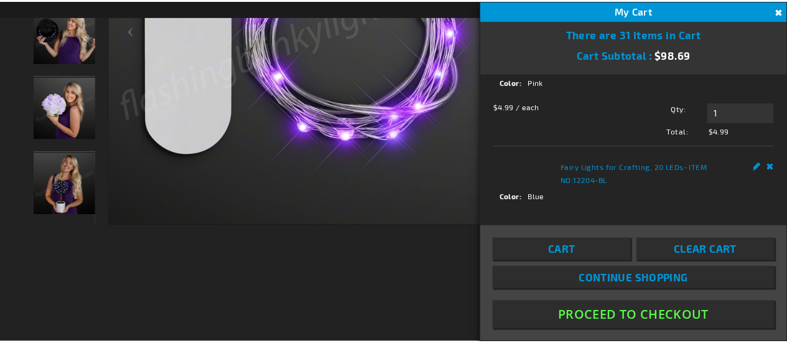
scroll to position [0, 0]
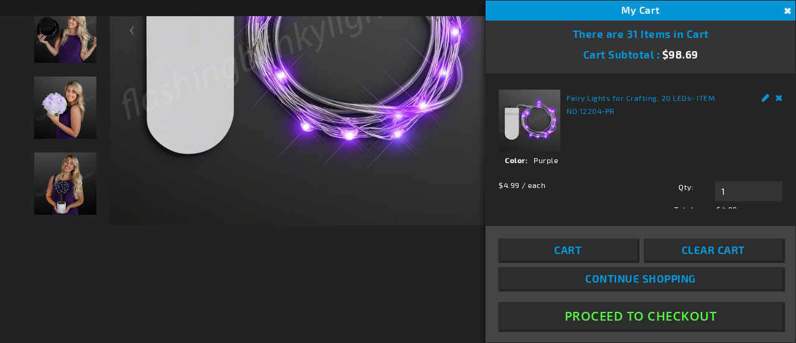
click at [785, 7] on button "Close" at bounding box center [786, 11] width 14 height 14
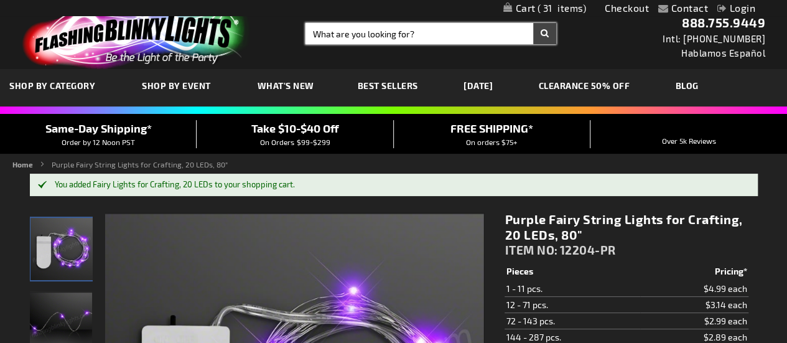
click at [408, 37] on input "Search" at bounding box center [430, 33] width 251 height 21
type input "mask"
click at [533, 23] on button "Search" at bounding box center [544, 33] width 23 height 21
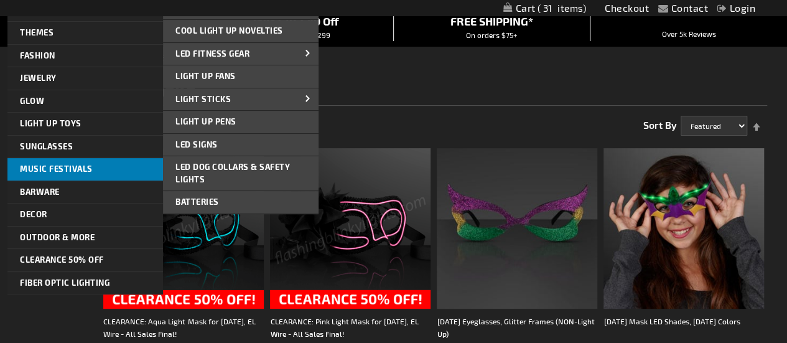
scroll to position [126, 0]
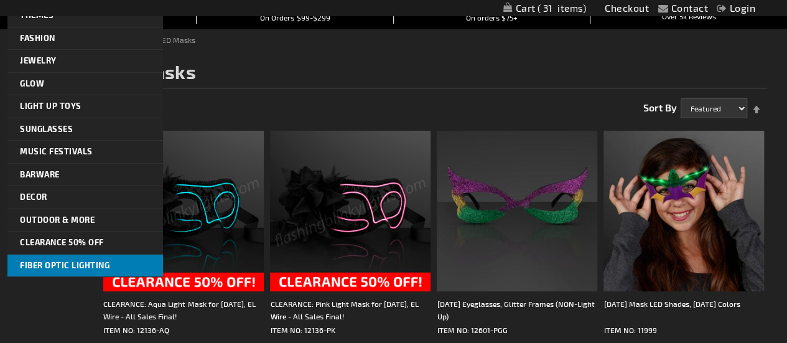
click at [63, 267] on link "Fiber Optic Lighting" at bounding box center [84, 265] width 155 height 22
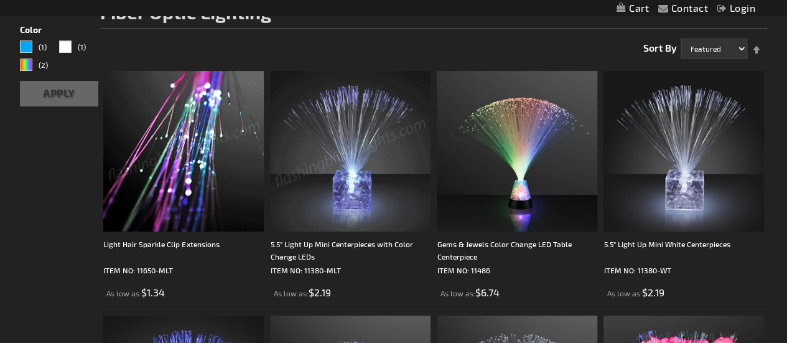
click at [192, 126] on img at bounding box center [183, 151] width 160 height 160
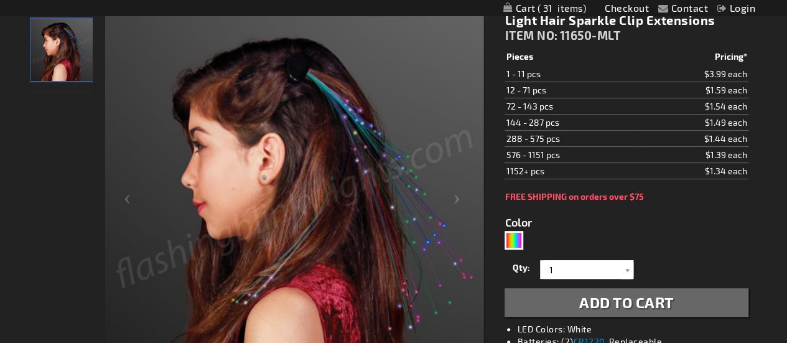
scroll to position [191, 0]
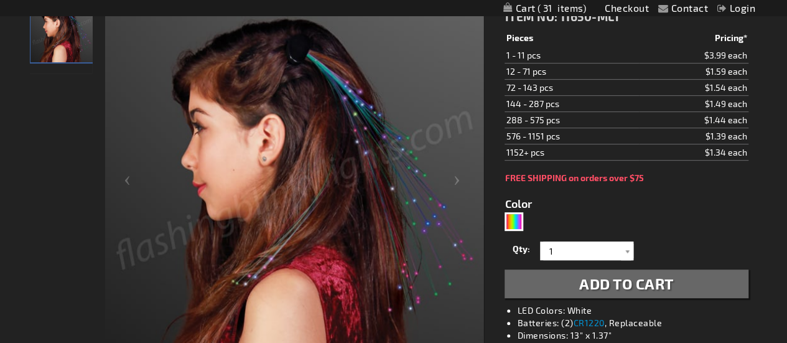
click at [458, 179] on img at bounding box center [294, 185] width 379 height 379
click at [453, 184] on img at bounding box center [294, 185] width 379 height 379
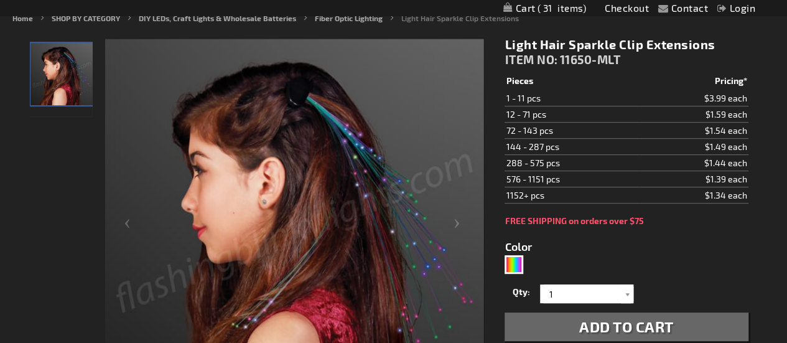
scroll to position [149, 0]
click at [78, 77] on img "Light Hair Sparkle Clip Extensions" at bounding box center [61, 73] width 62 height 62
click at [453, 221] on img at bounding box center [294, 228] width 379 height 379
click at [124, 221] on img at bounding box center [294, 228] width 379 height 379
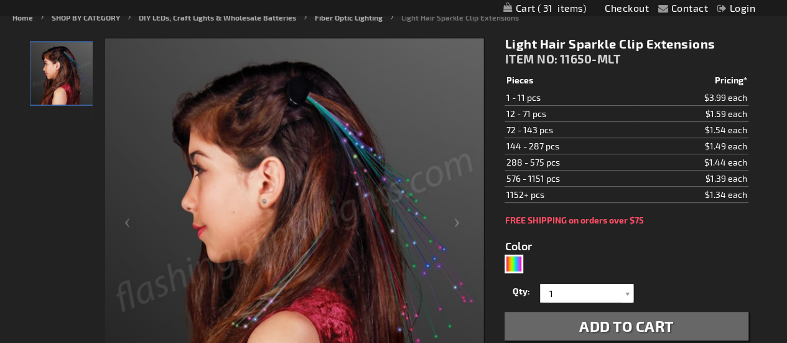
click at [127, 222] on img at bounding box center [294, 228] width 379 height 379
click at [460, 221] on img at bounding box center [294, 228] width 379 height 379
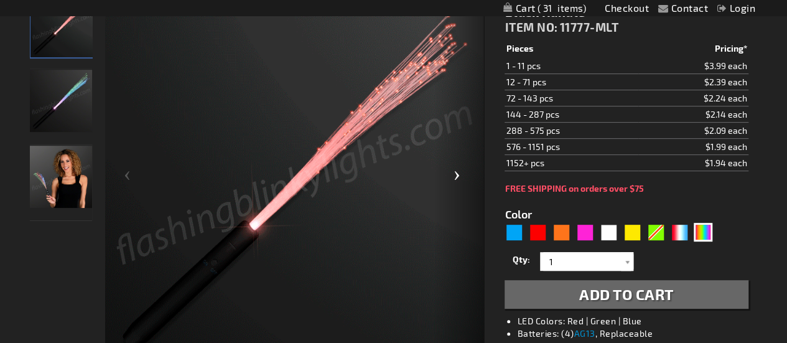
scroll to position [193, 0]
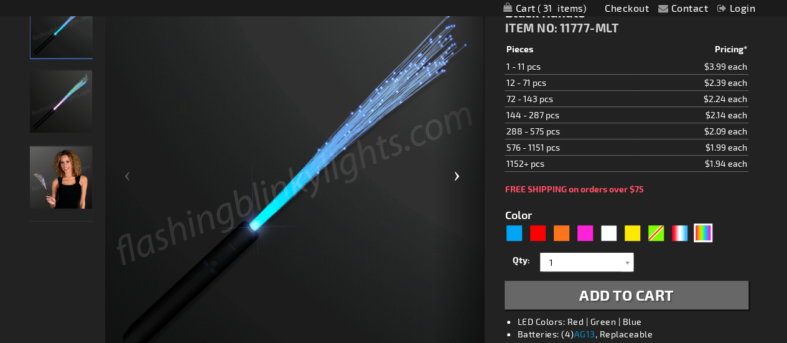
click at [455, 169] on div "Next" at bounding box center [459, 181] width 50 height 382
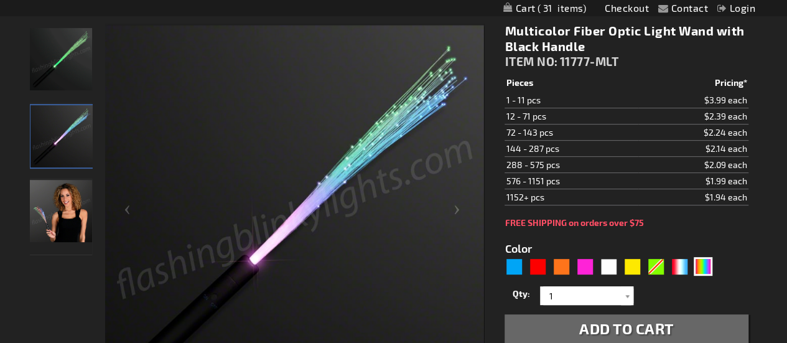
scroll to position [159, 0]
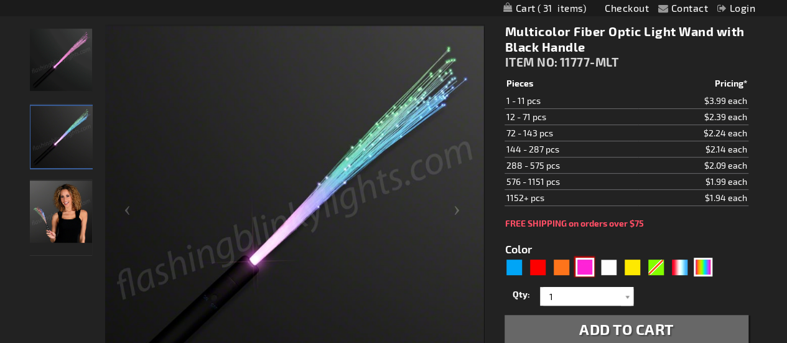
click at [577, 258] on div "Pink" at bounding box center [584, 266] width 19 height 19
type input "5639"
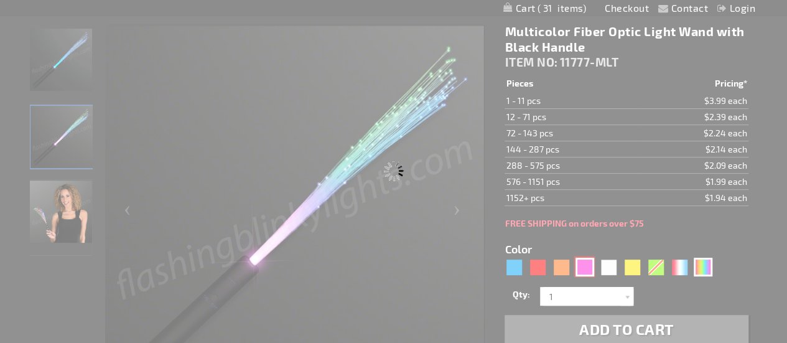
type input "11777-PK"
type input "Customize - Pink Flashing Stick Wands with Pink Sparkle Fibers - ITEM NO: 11777…"
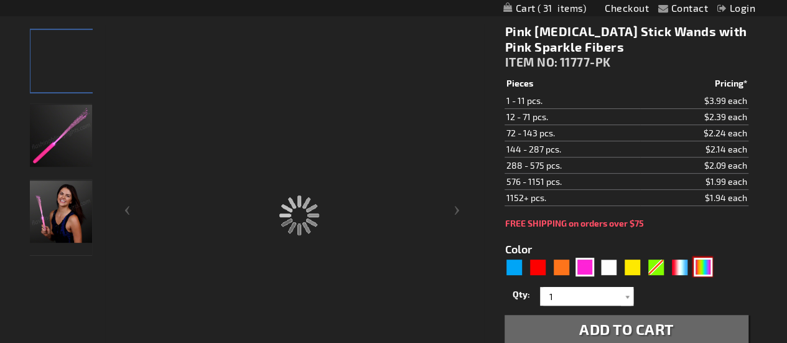
click at [704, 266] on div "Multicolor" at bounding box center [702, 266] width 19 height 19
type input "5659"
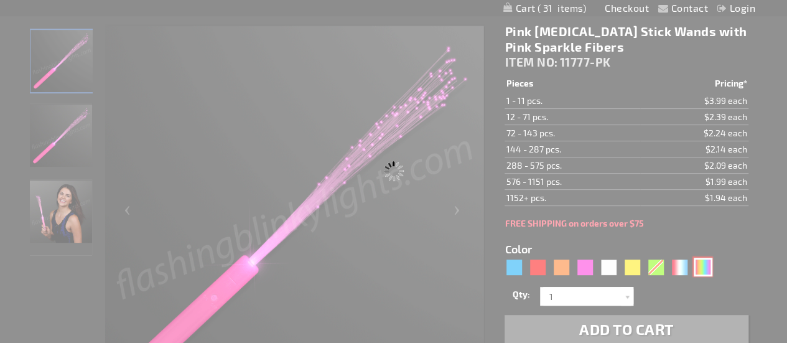
type input "11777-MLT"
type input "Customize - Multicolor Fiber Optic Light Wand with Black Handle - ITEM NO: 1177…"
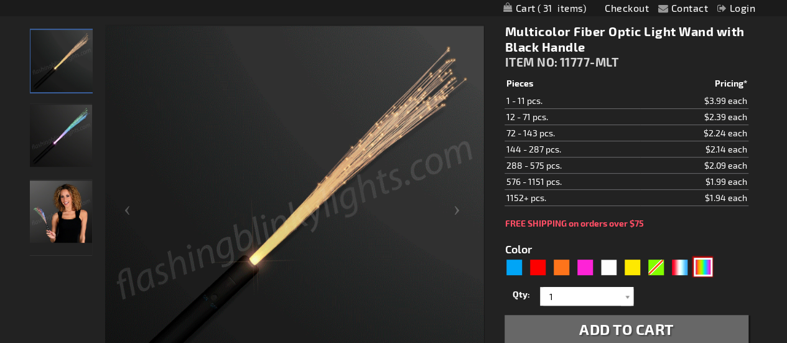
click at [704, 266] on div "Multicolor" at bounding box center [702, 266] width 19 height 19
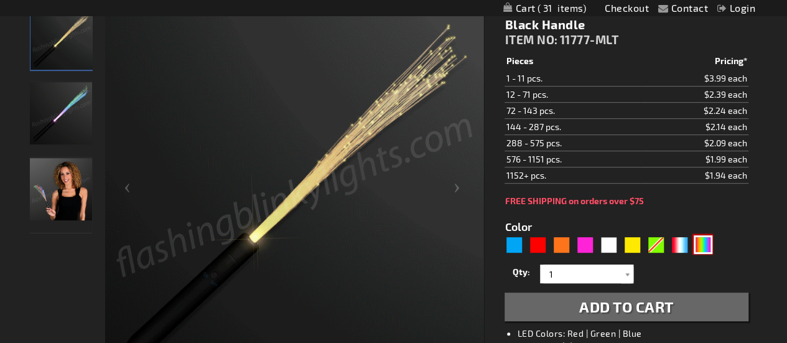
scroll to position [180, 0]
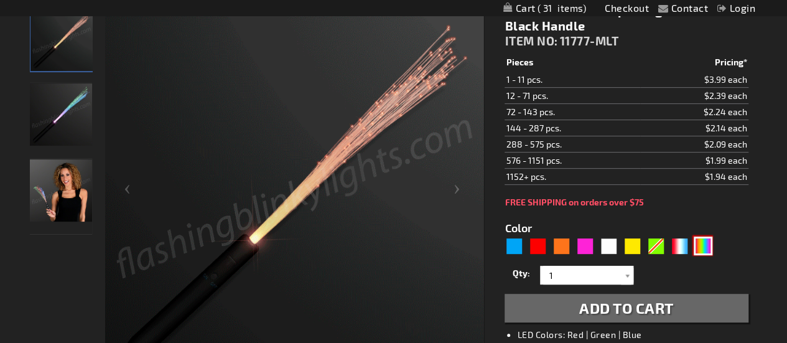
click at [168, 146] on img at bounding box center [294, 194] width 379 height 379
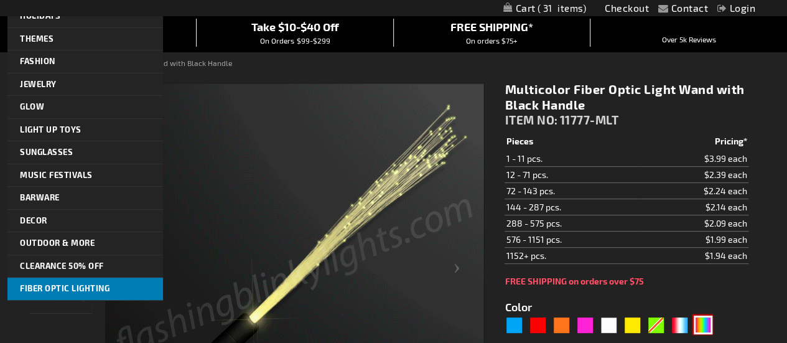
scroll to position [100, 0]
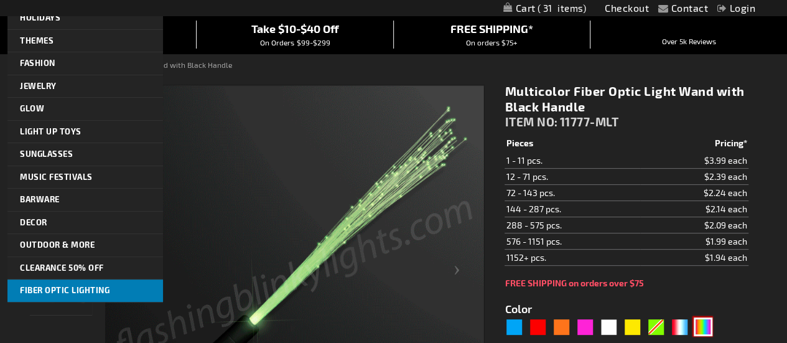
click at [63, 285] on span "Fiber Optic Lighting" at bounding box center [65, 290] width 90 height 10
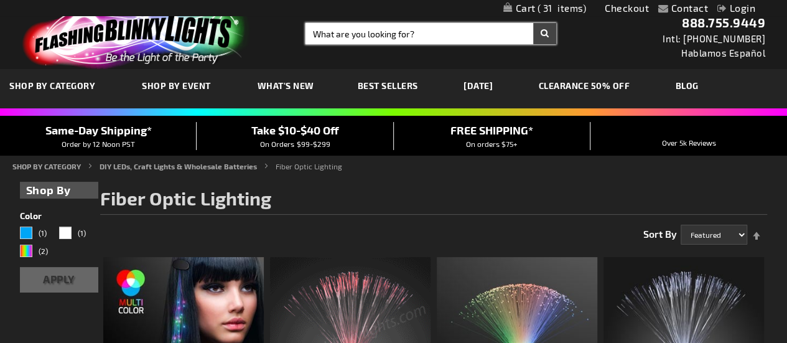
click at [403, 32] on input "Search" at bounding box center [430, 33] width 251 height 21
type input "fiber optic"
click at [533, 23] on button "Search" at bounding box center [544, 33] width 23 height 21
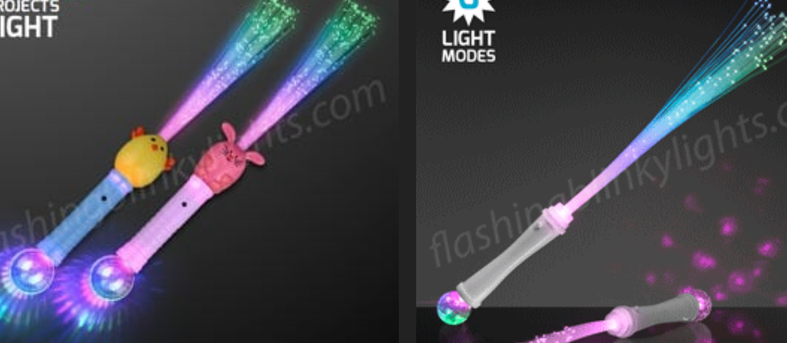
scroll to position [174, 0]
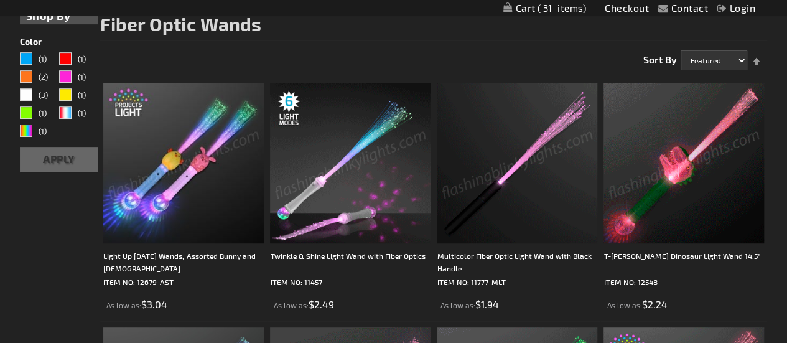
click at [192, 171] on img at bounding box center [183, 163] width 160 height 160
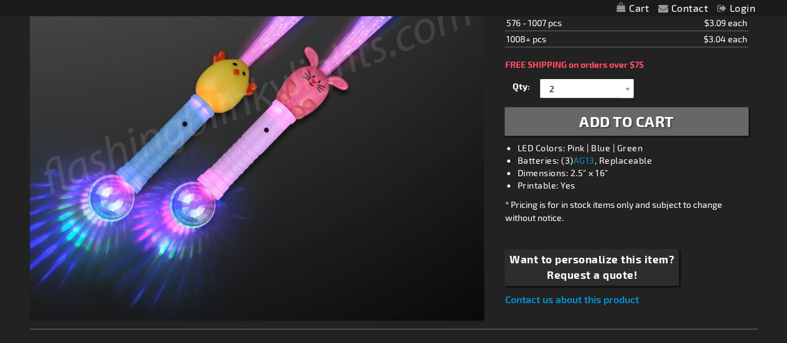
scroll to position [149, 0]
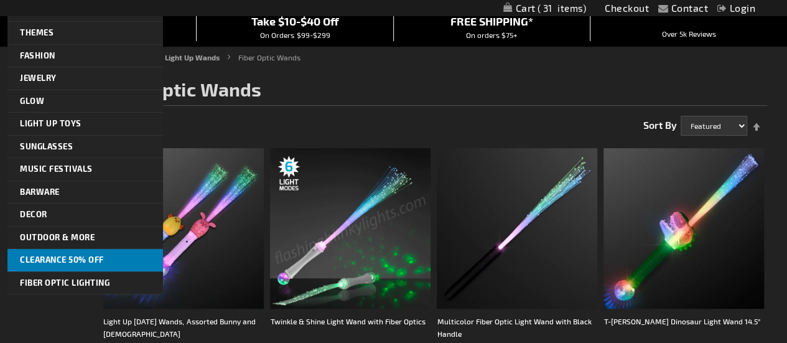
scroll to position [108, 0]
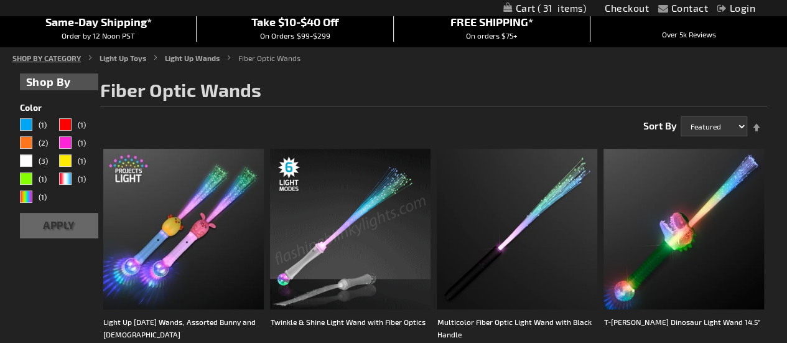
click at [49, 59] on link "SHOP BY CATEGORY" at bounding box center [46, 57] width 68 height 9
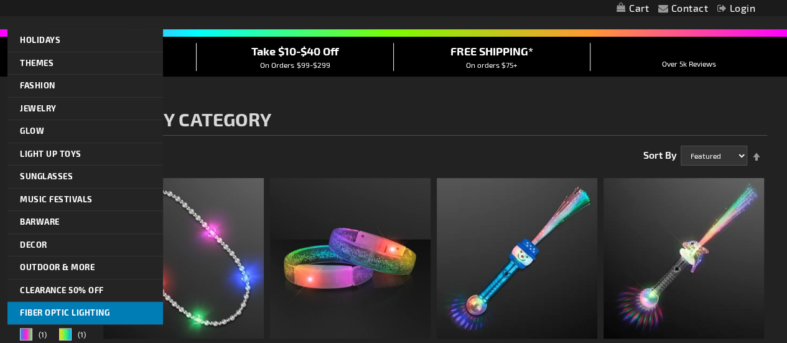
click at [78, 315] on span "Fiber Optic Lighting" at bounding box center [65, 312] width 90 height 10
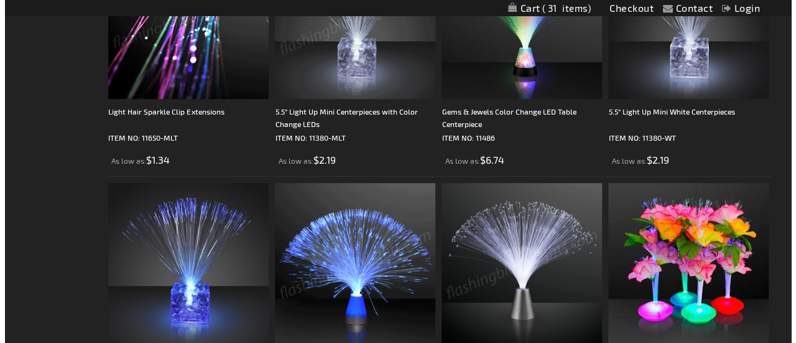
scroll to position [315, 0]
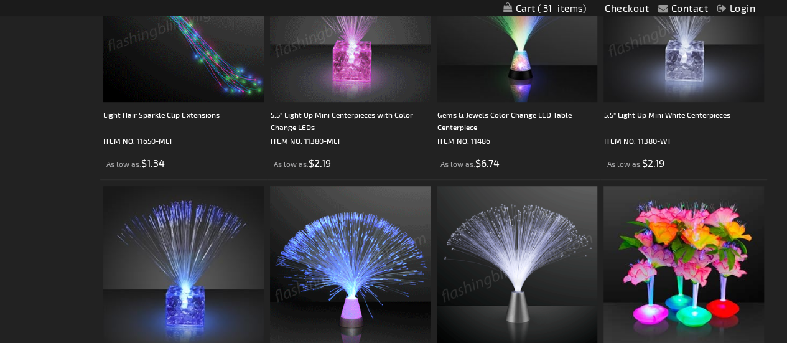
click at [557, 8] on span "31" at bounding box center [561, 7] width 49 height 11
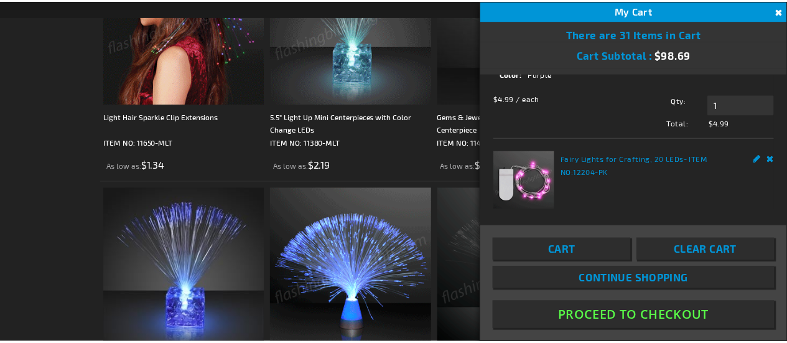
scroll to position [0, 0]
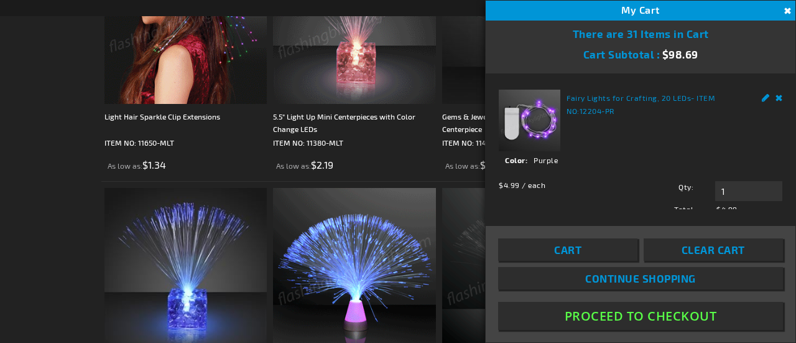
click at [623, 322] on button "Proceed To Checkout" at bounding box center [640, 316] width 285 height 28
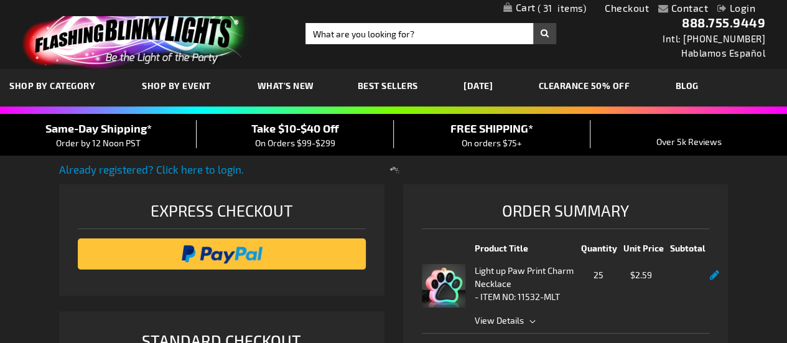
select select "US"
type input "[EMAIL_ADDRESS][DOMAIN_NAME]"
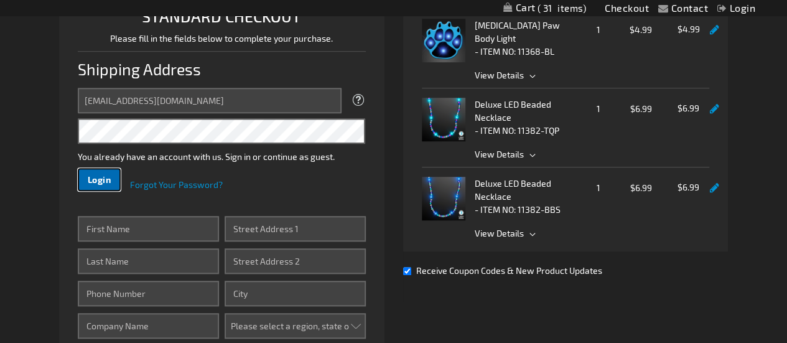
click at [100, 178] on span "Login" at bounding box center [100, 179] width 24 height 11
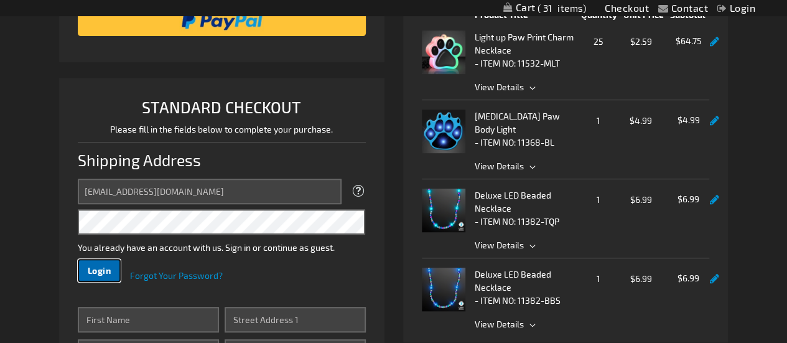
scroll to position [234, 0]
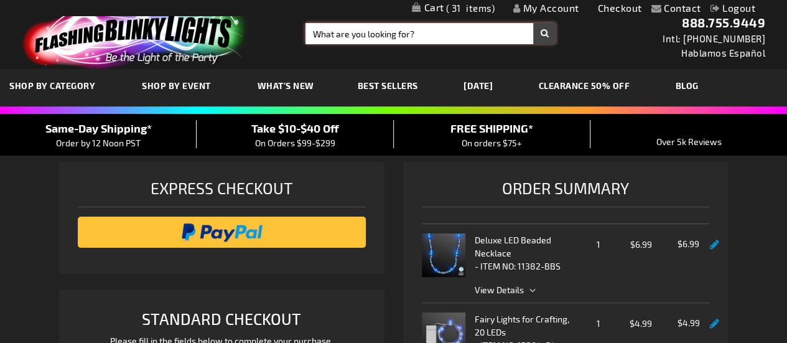
click at [419, 29] on input "Search" at bounding box center [430, 33] width 251 height 21
type input "pins"
click at [544, 35] on input "pins" at bounding box center [430, 33] width 251 height 21
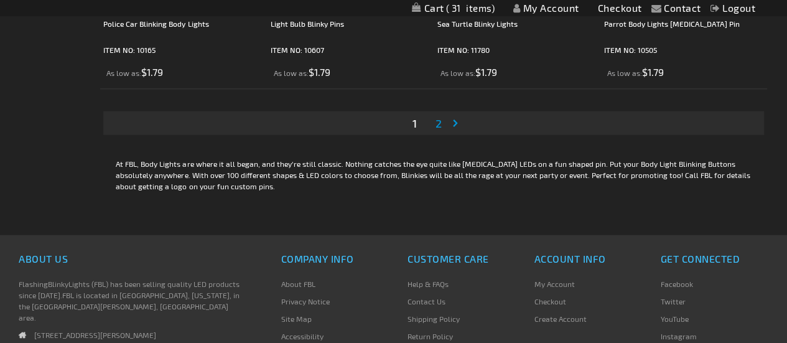
scroll to position [3831, 0]
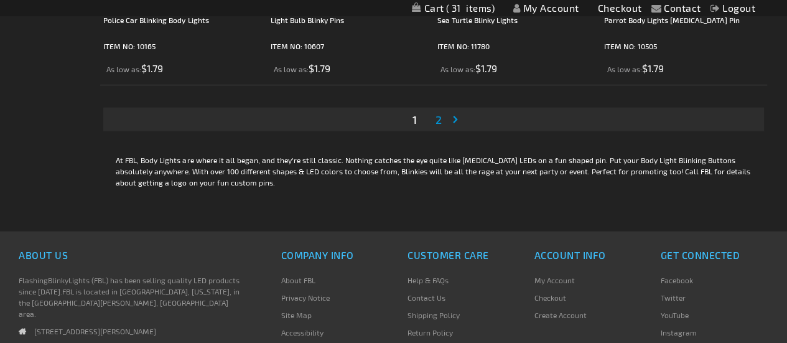
click at [437, 119] on span "2" at bounding box center [438, 120] width 6 height 14
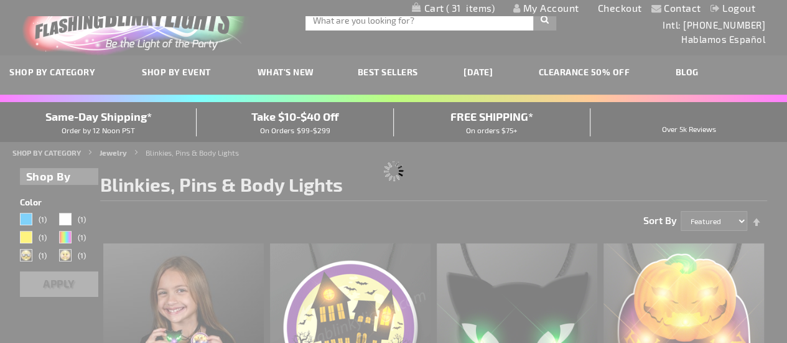
scroll to position [0, 0]
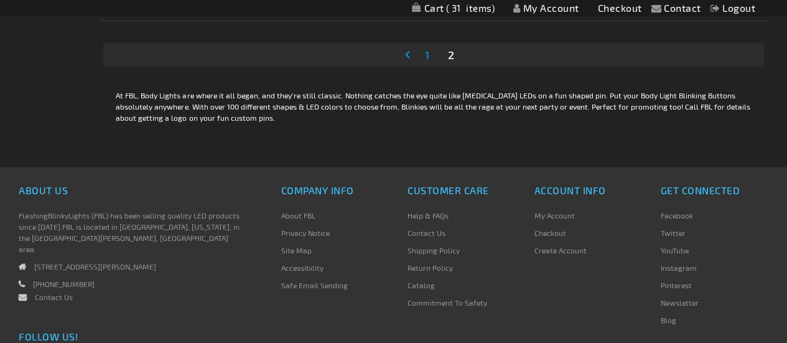
scroll to position [3165, 0]
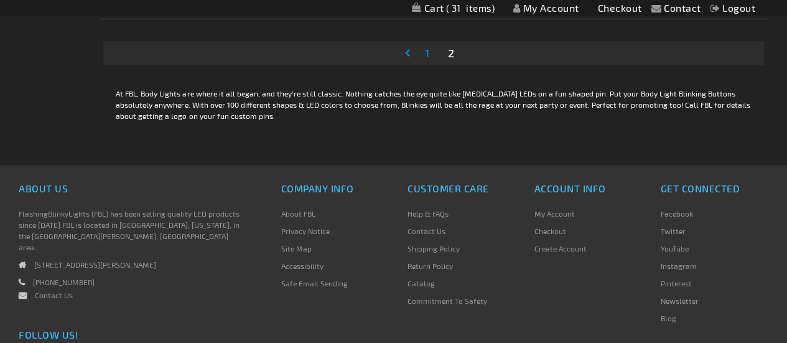
click at [422, 49] on link "Page 1" at bounding box center [426, 53] width 9 height 19
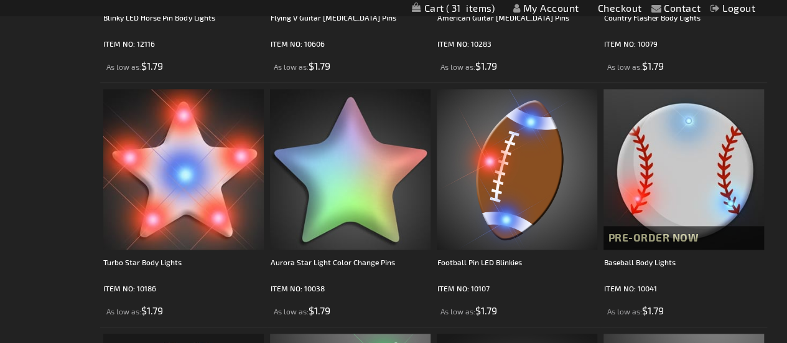
scroll to position [3102, 0]
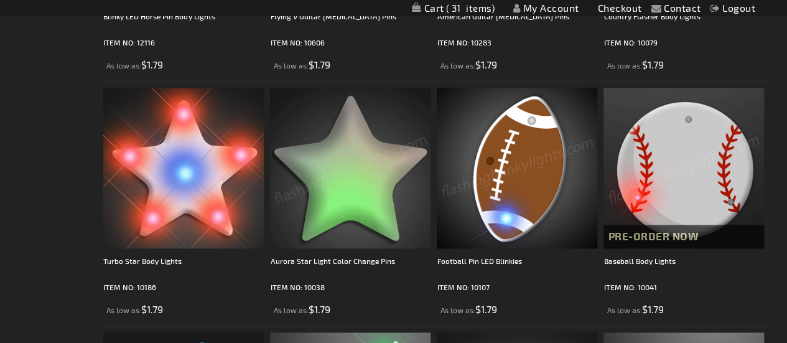
click at [387, 200] on img at bounding box center [350, 168] width 160 height 160
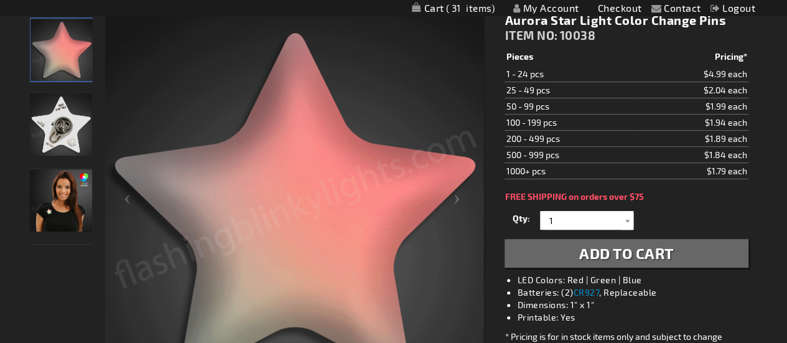
scroll to position [172, 0]
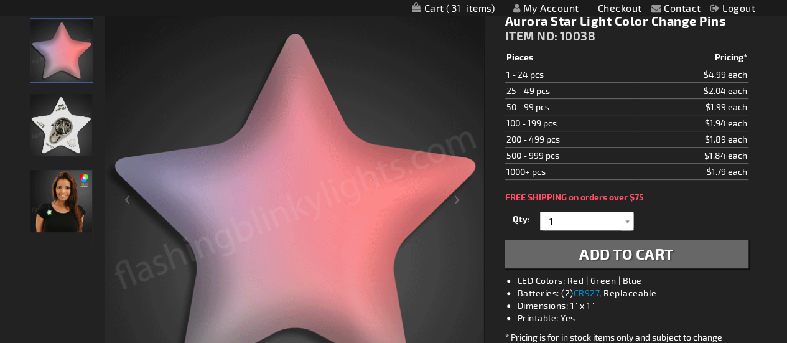
click at [64, 137] on img "Aurora Star Light Up Pin" at bounding box center [61, 125] width 62 height 62
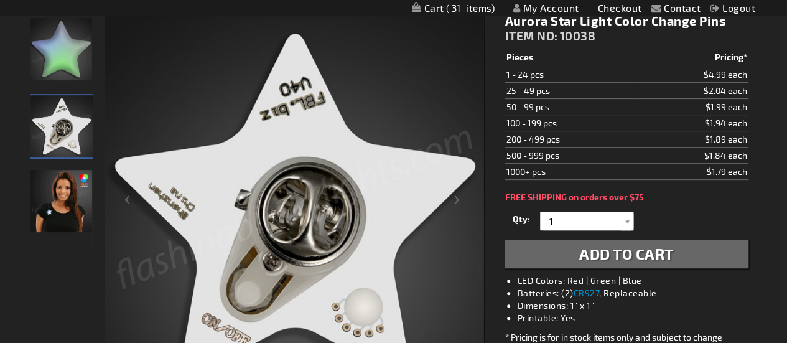
click at [73, 201] on img "Female wearing Aurora Star Light Up Pin" at bounding box center [61, 201] width 62 height 62
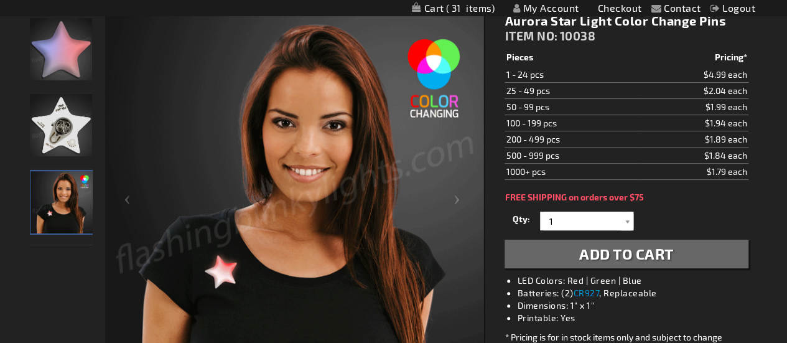
click at [55, 52] on img "Aurora Star Light Up Pin" at bounding box center [61, 49] width 62 height 62
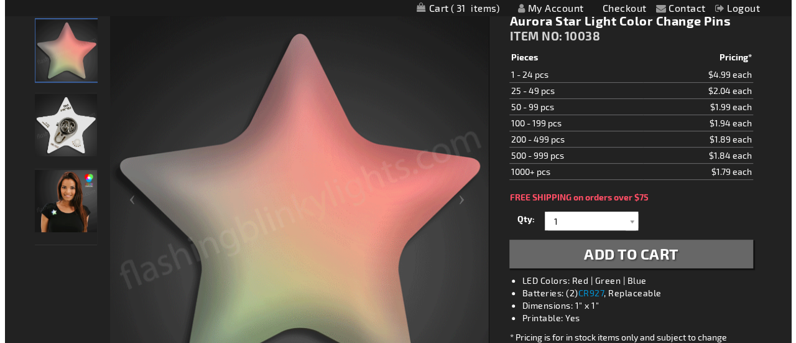
scroll to position [0, 0]
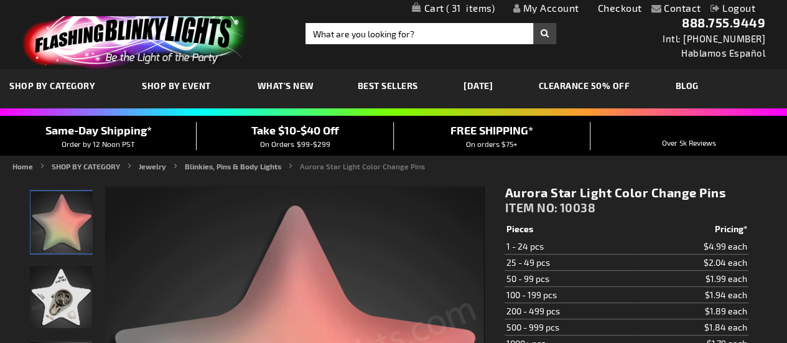
click at [476, 8] on span "31" at bounding box center [470, 7] width 49 height 11
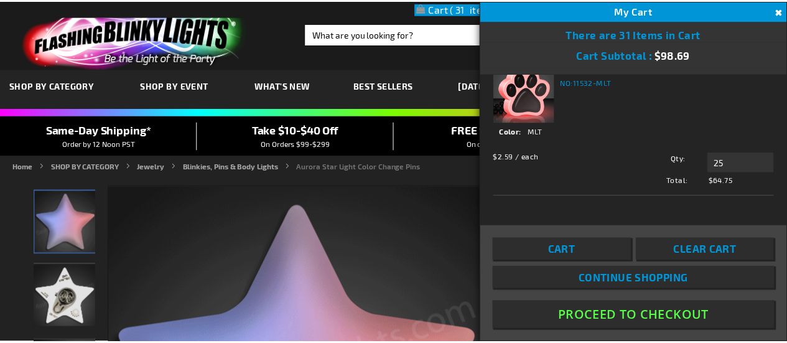
scroll to position [898, 0]
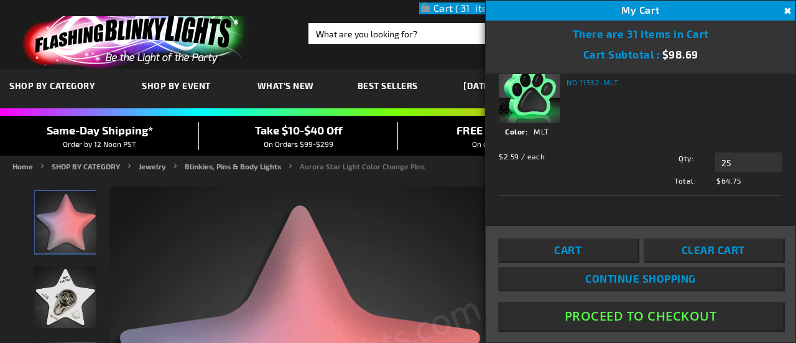
click at [654, 317] on button "Proceed To Checkout" at bounding box center [640, 316] width 285 height 28
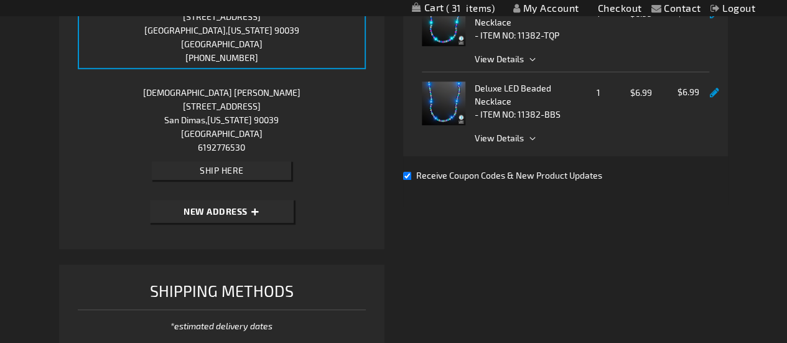
scroll to position [395, 0]
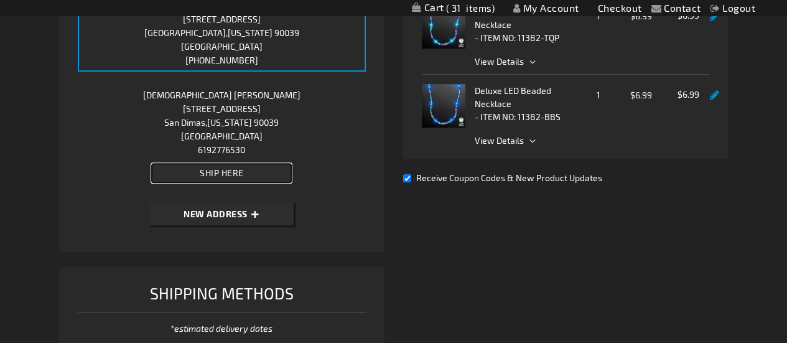
click at [277, 174] on button "Ship Here" at bounding box center [221, 173] width 139 height 19
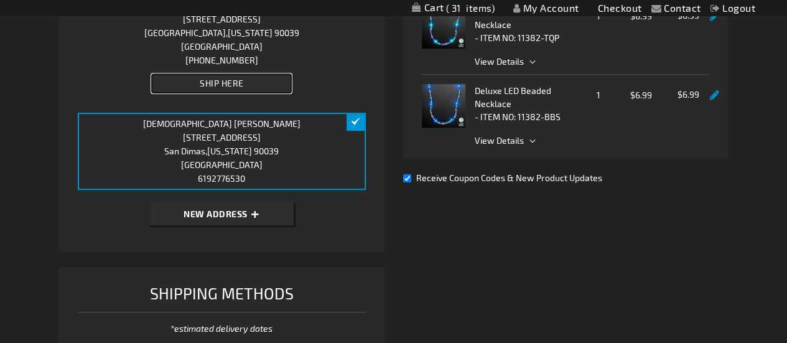
click at [260, 85] on button "Ship Here" at bounding box center [221, 83] width 139 height 19
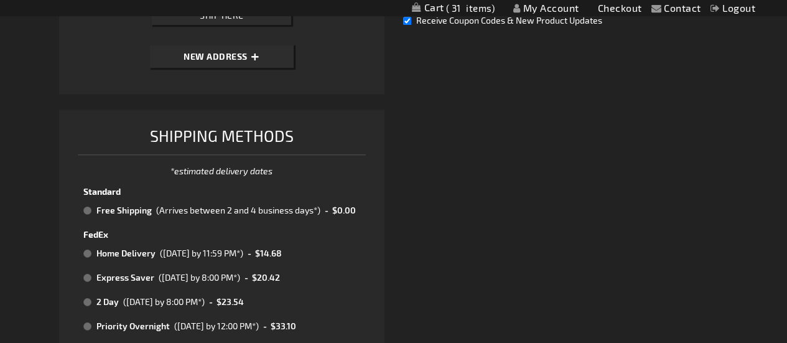
scroll to position [555, 0]
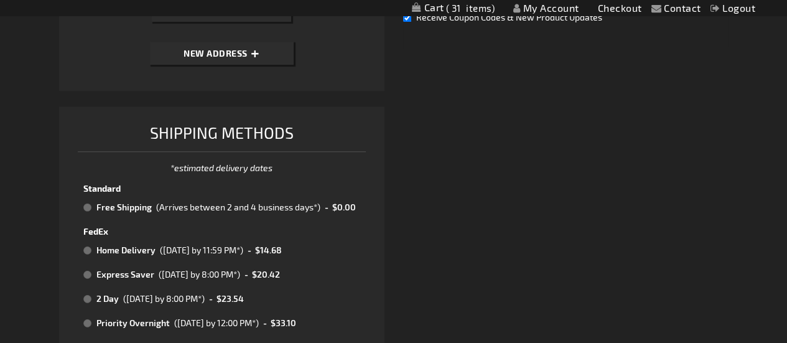
click at [101, 208] on td "Free Shipping" at bounding box center [123, 207] width 60 height 16
radio input "true"
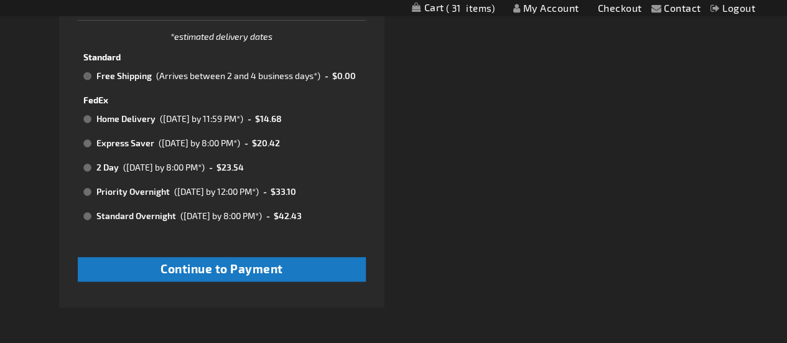
scroll to position [687, 0]
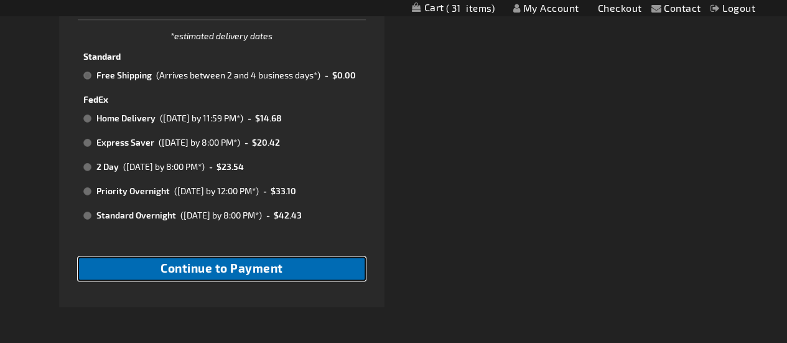
click at [292, 272] on button "Continue to Payment" at bounding box center [222, 268] width 288 height 24
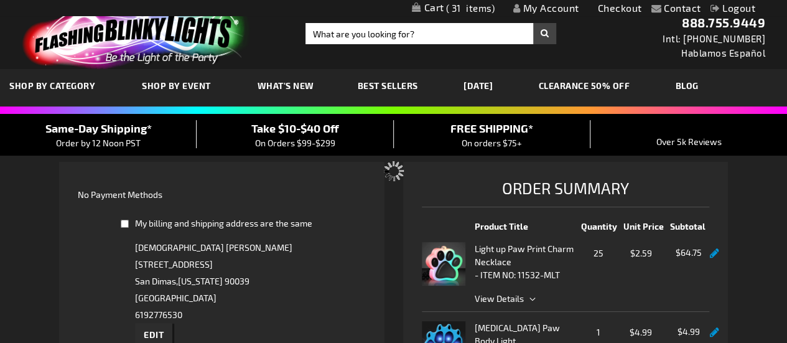
select select "26388fe67b8a305ecc43393254c9b5ad1a2cc487"
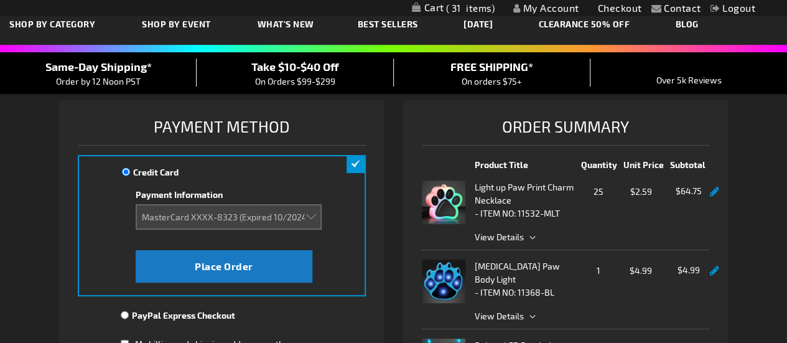
scroll to position [62, 0]
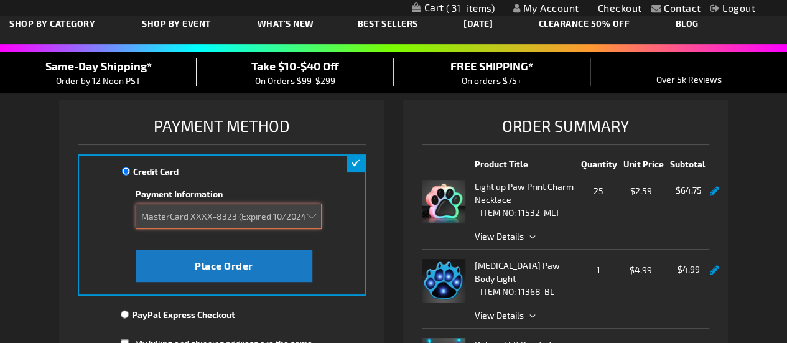
click at [253, 212] on select "Add new card MasterCard XXXX-8323 (Expired 10/2024)" at bounding box center [229, 215] width 186 height 25
click at [136, 203] on select "Add new card MasterCard XXXX-8323 (Expired 10/2024)" at bounding box center [229, 215] width 186 height 25
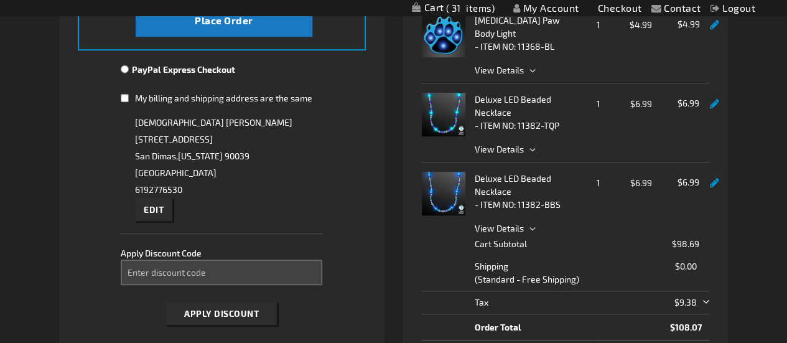
scroll to position [309, 0]
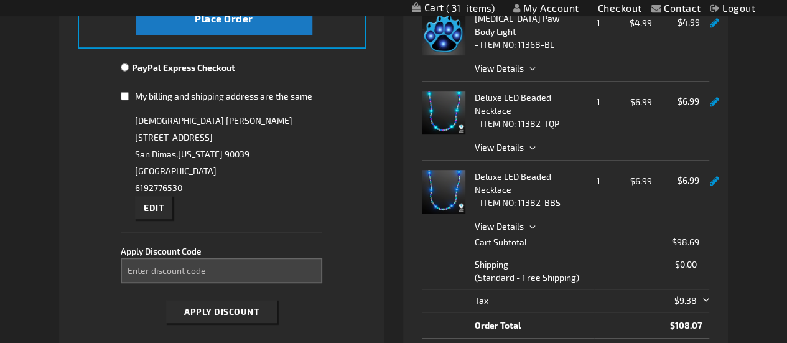
click at [123, 96] on input "My billing and shipping address are the same" at bounding box center [125, 95] width 8 height 25
checkbox input "true"
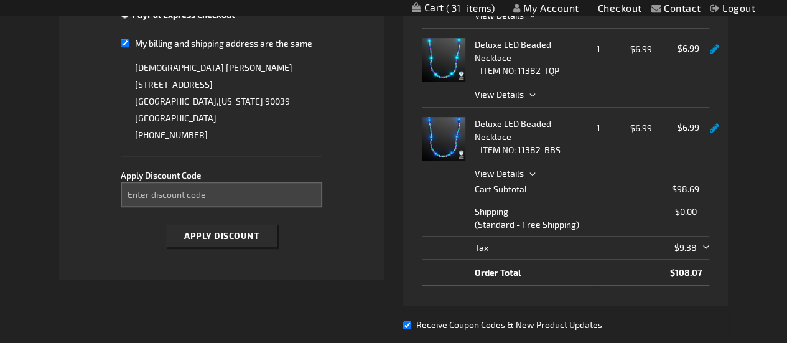
scroll to position [368, 0]
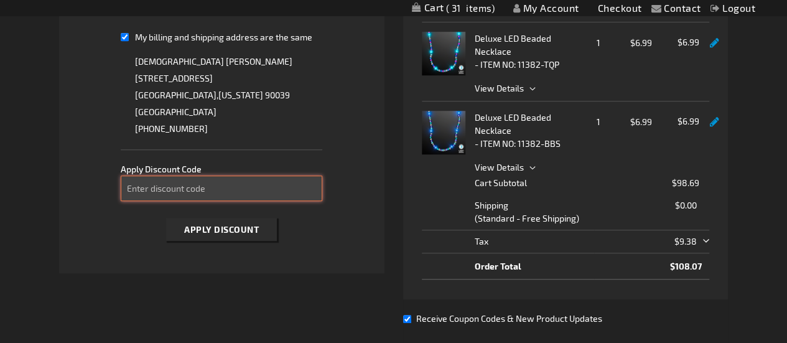
click at [239, 187] on input "Enter discount code" at bounding box center [221, 187] width 201 height 25
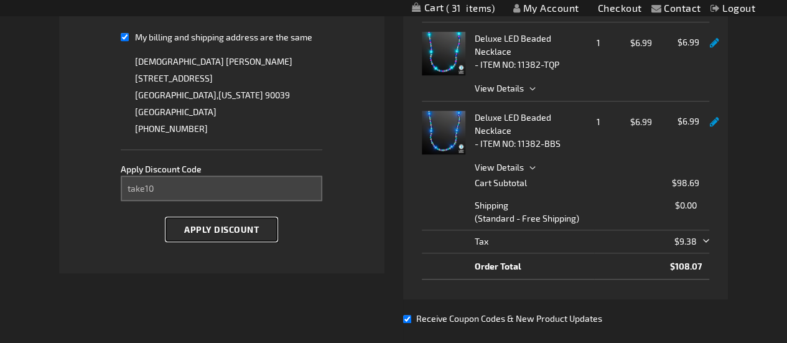
click at [249, 231] on span "Apply Discount" at bounding box center [221, 229] width 75 height 11
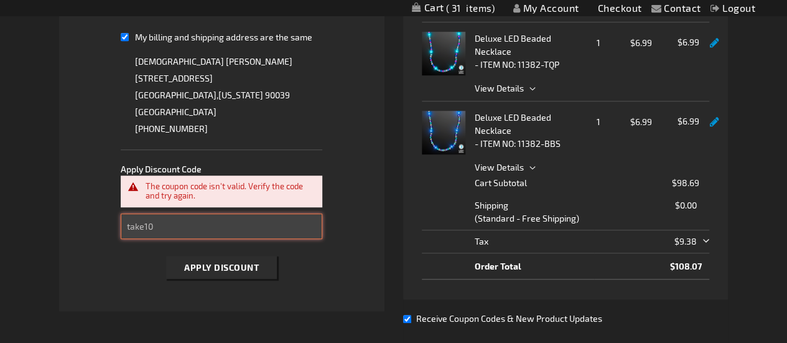
click at [249, 231] on input "take10" at bounding box center [221, 225] width 201 height 25
type input "t"
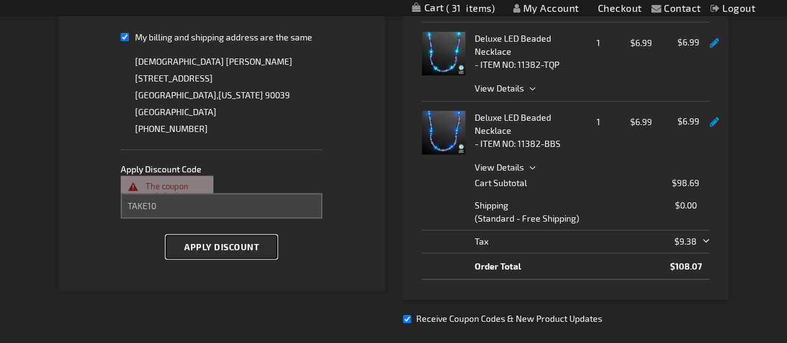
click at [244, 257] on div "Apply Discount" at bounding box center [221, 246] width 201 height 35
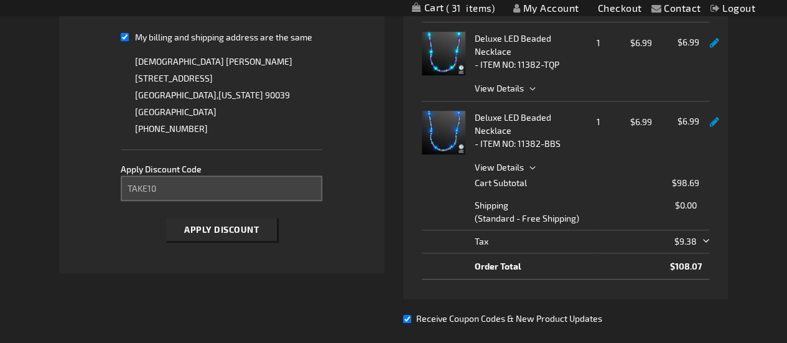
click at [231, 243] on div "Apply Discount" at bounding box center [221, 228] width 201 height 35
click at [229, 230] on span "Apply Discount" at bounding box center [221, 229] width 75 height 11
click at [269, 188] on input "TAKE10" at bounding box center [221, 187] width 201 height 25
type input "T"
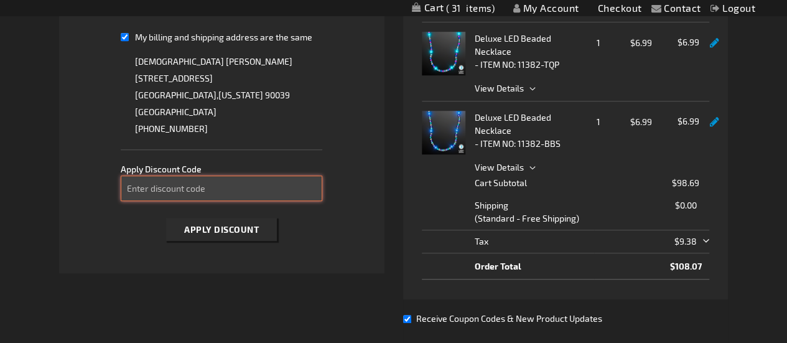
click at [269, 188] on input "Enter discount code" at bounding box center [221, 187] width 201 height 25
click at [152, 181] on input "Enter discount code" at bounding box center [221, 187] width 201 height 25
paste input "FLASH15"
type input "FLASH15"
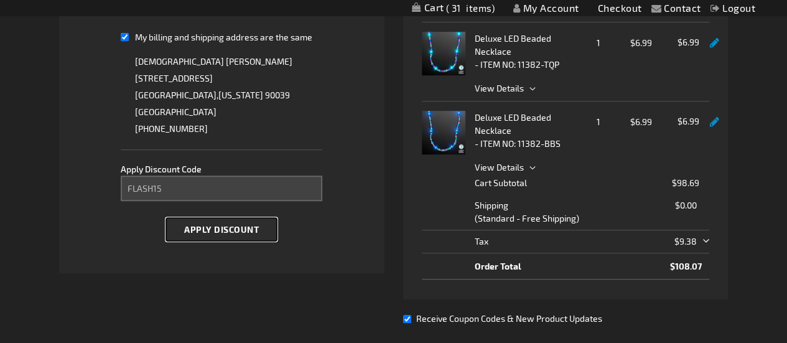
click at [220, 228] on span "Apply Discount" at bounding box center [221, 229] width 75 height 11
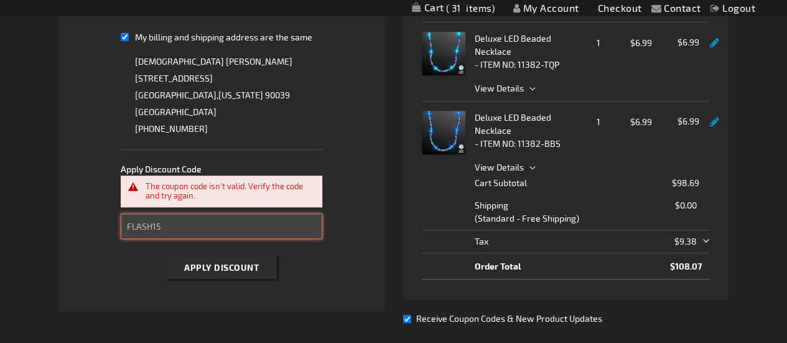
drag, startPoint x: 216, startPoint y: 226, endPoint x: 76, endPoint y: 219, distance: 140.1
click at [76, 219] on li "Payment Information Payment Method Credit Card Credit Card Information Payment …" at bounding box center [221, 52] width 325 height 517
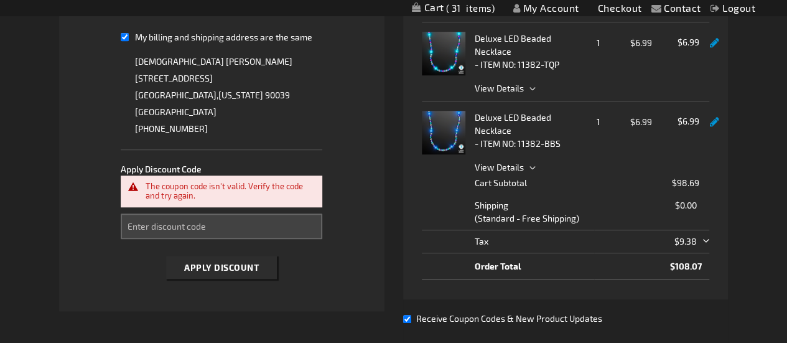
click at [368, 236] on li "Payment Information Payment Method Credit Card Credit Card Information Payment …" at bounding box center [221, 52] width 325 height 517
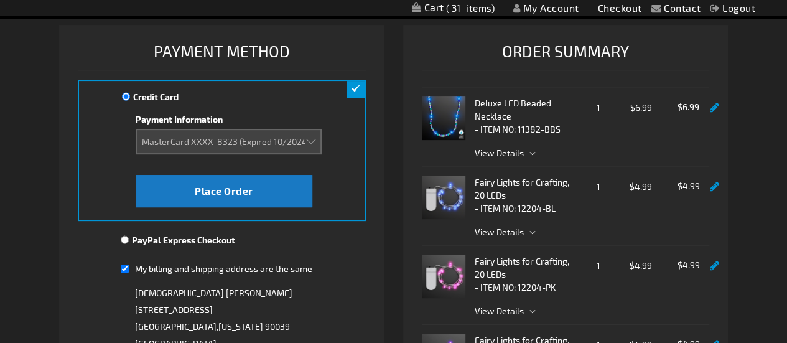
scroll to position [76, 0]
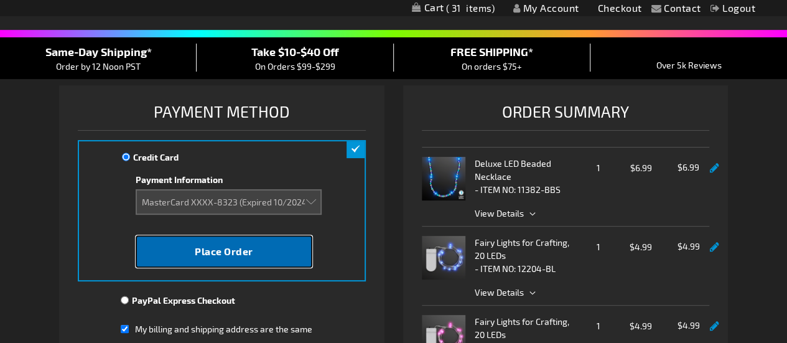
click at [262, 248] on button "Place Order" at bounding box center [224, 251] width 177 height 32
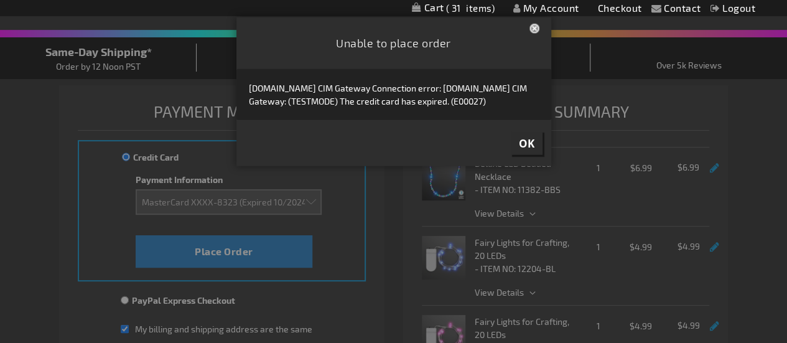
click at [535, 30] on button "Close" at bounding box center [535, 30] width 12 height 13
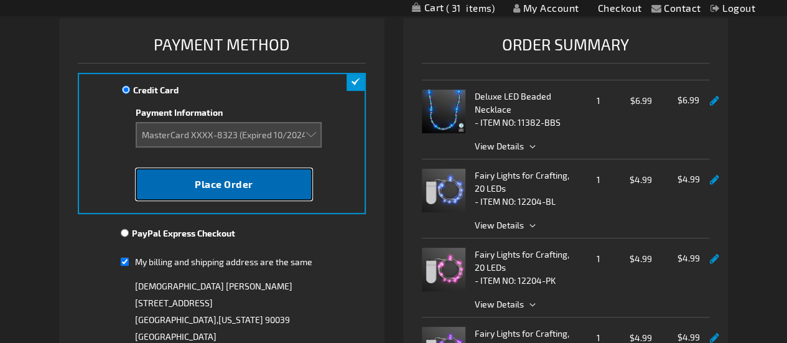
scroll to position [137, 0]
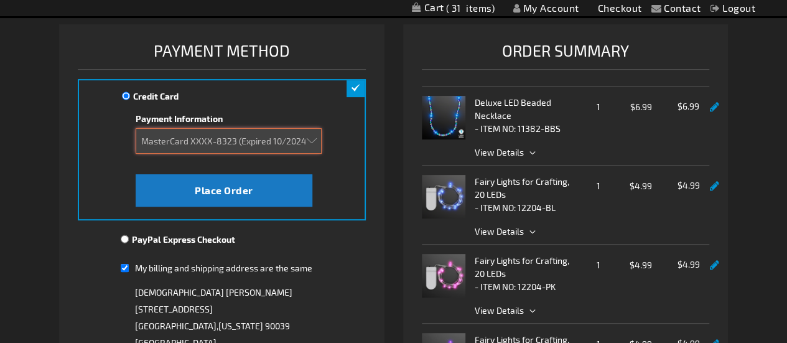
click at [174, 137] on select "Add new card MasterCard XXXX-8323 (Expired 10/2024)" at bounding box center [229, 140] width 186 height 25
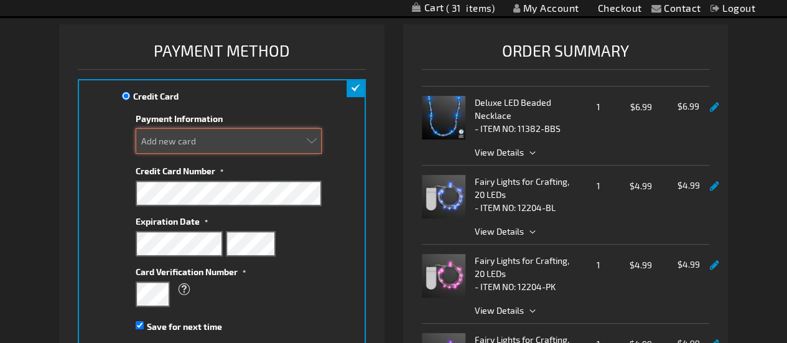
select select "26388fe67b8a305ecc43393254c9b5ad1a2cc487"
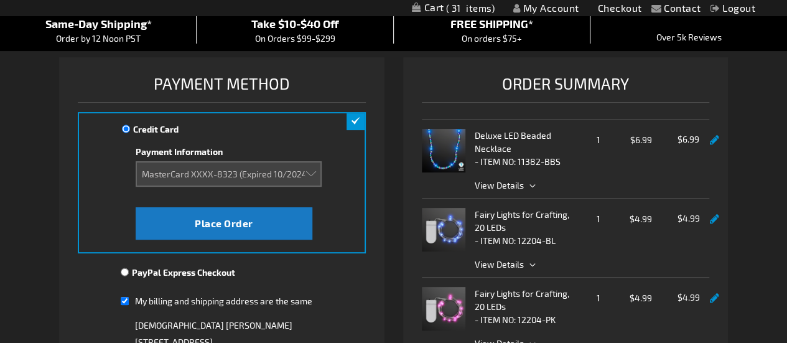
scroll to position [104, 0]
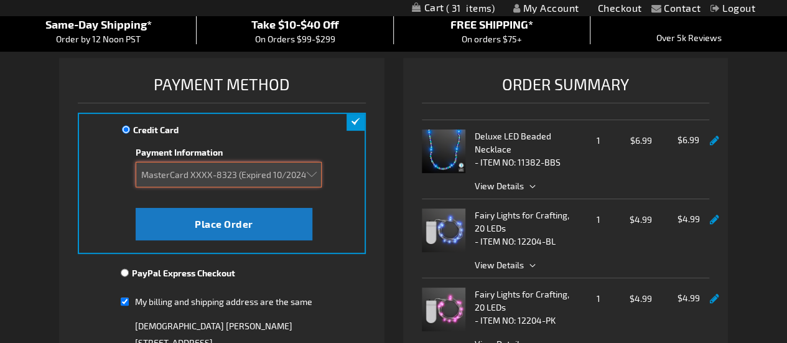
click at [217, 177] on select "Add new card MasterCard XXXX-8323 (Expired 10/2024)" at bounding box center [229, 174] width 186 height 25
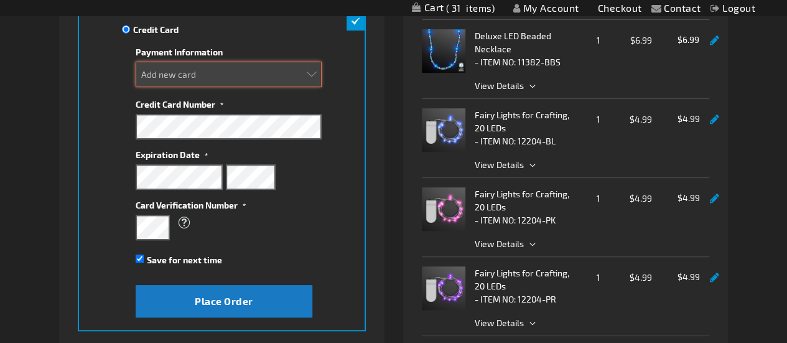
scroll to position [210, 0]
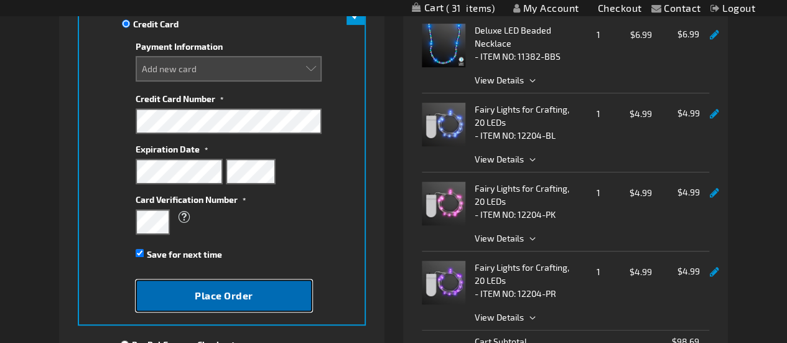
click at [196, 290] on span "Place Order" at bounding box center [224, 295] width 58 height 12
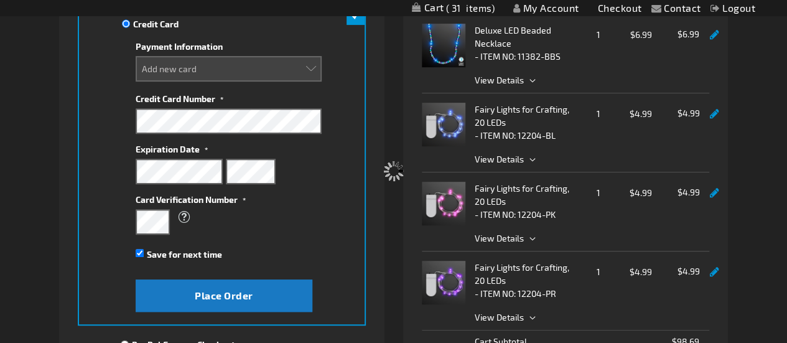
click at [196, 290] on div "Please wait..." at bounding box center [393, 171] width 787 height 343
select select
